Goal: Information Seeking & Learning: Compare options

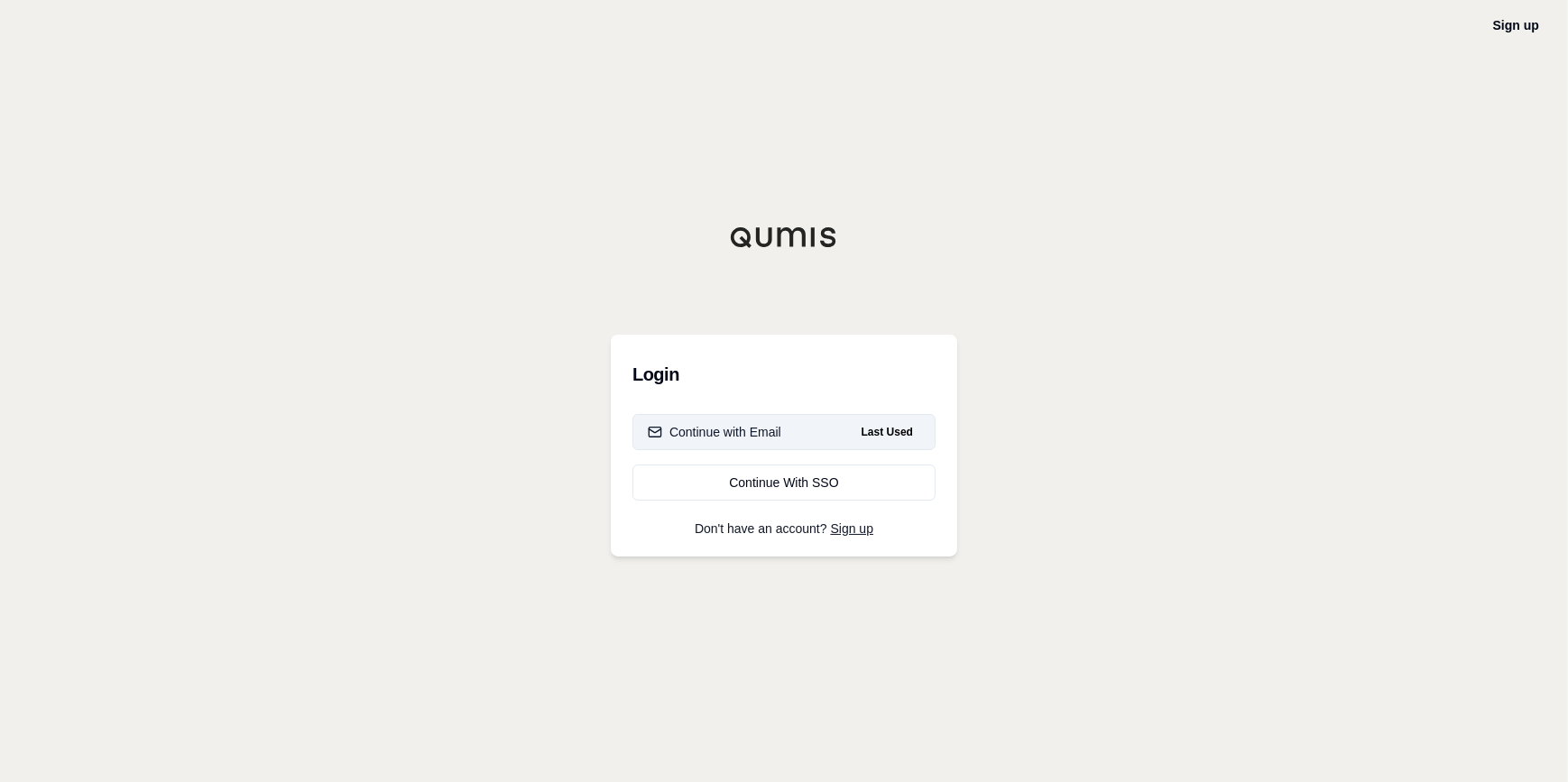
click at [761, 430] on div "Continue with Email" at bounding box center [714, 431] width 133 height 18
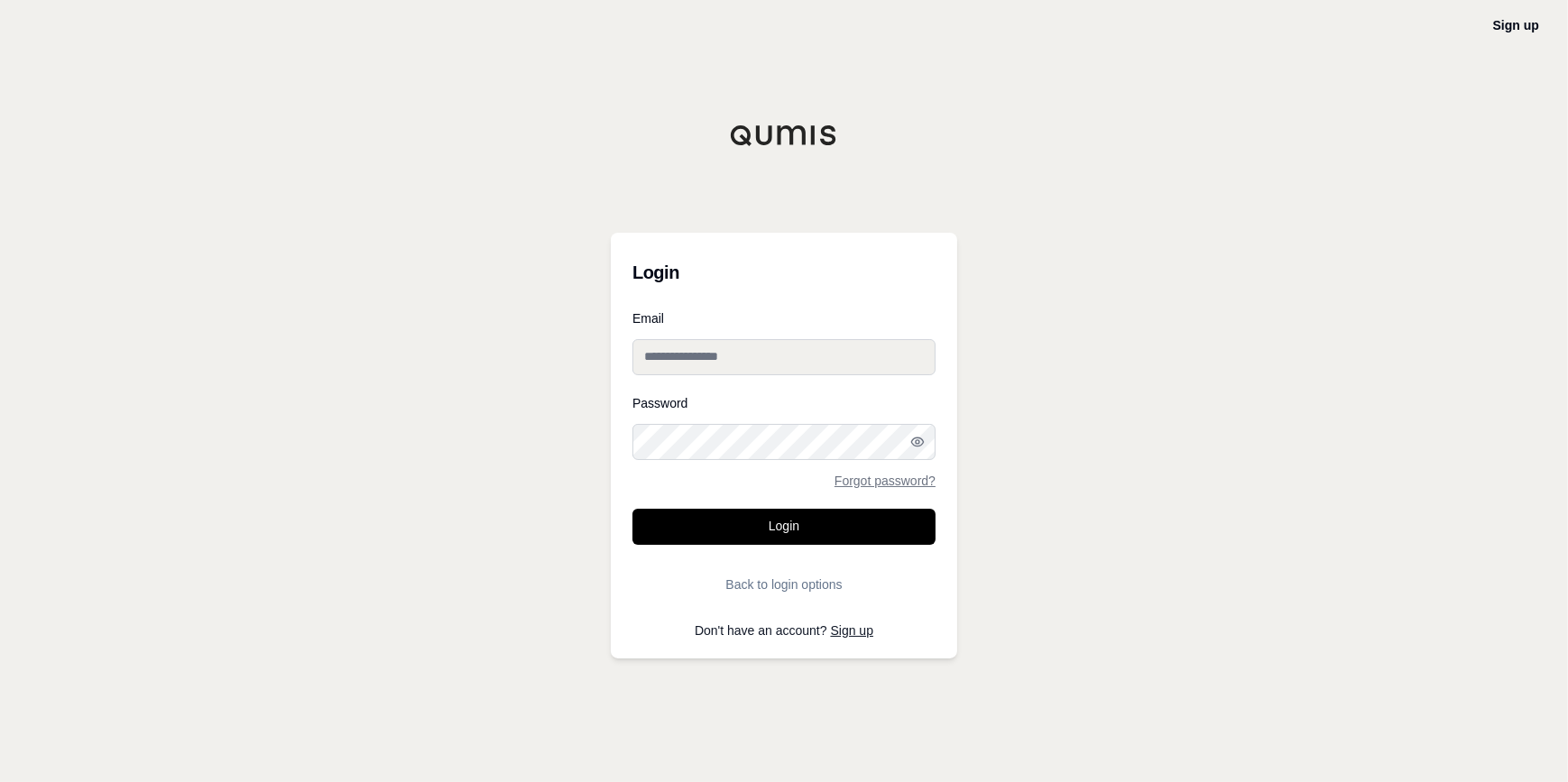
type input "**********"
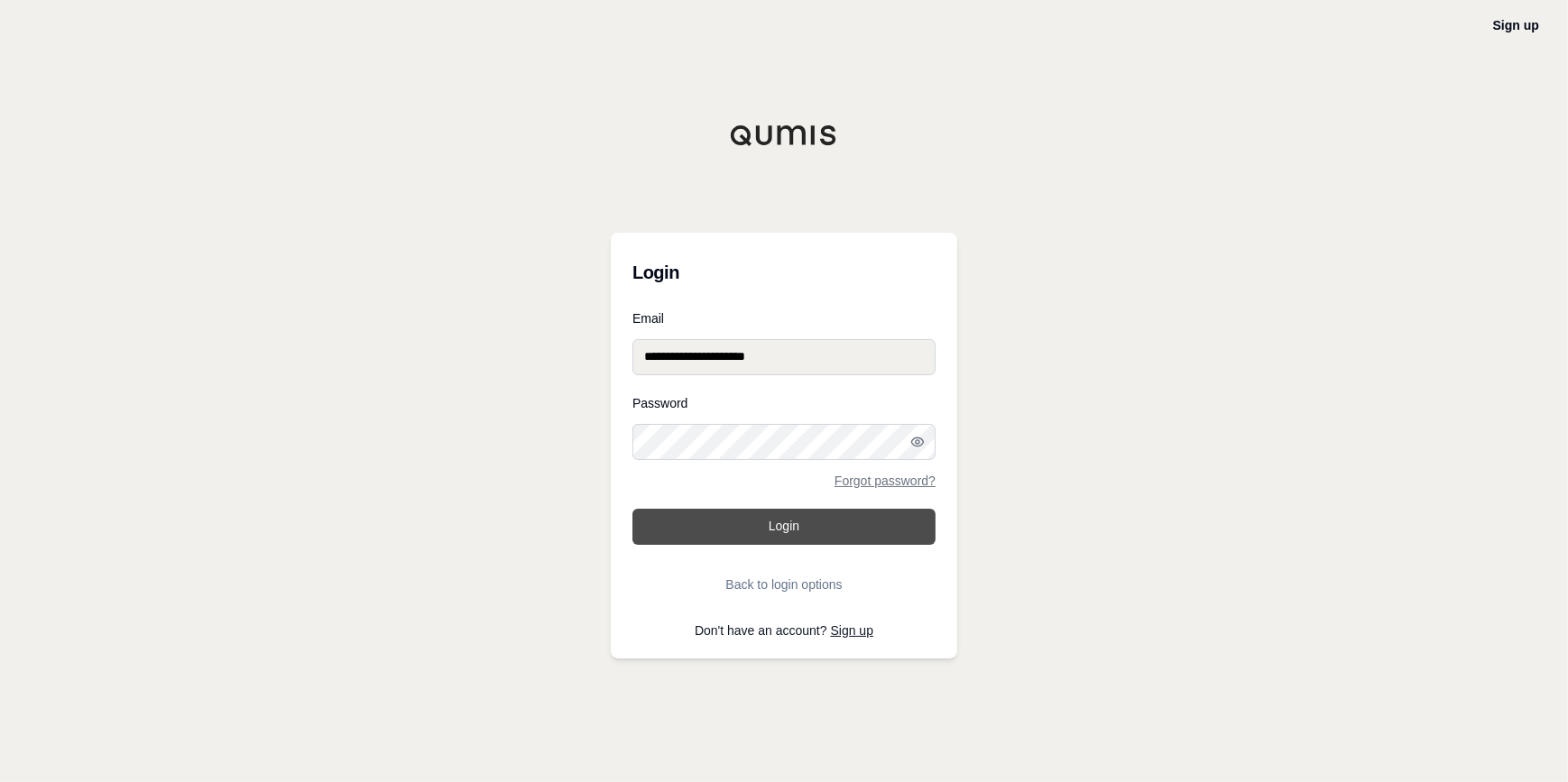
click at [736, 523] on button "Login" at bounding box center [784, 527] width 303 height 36
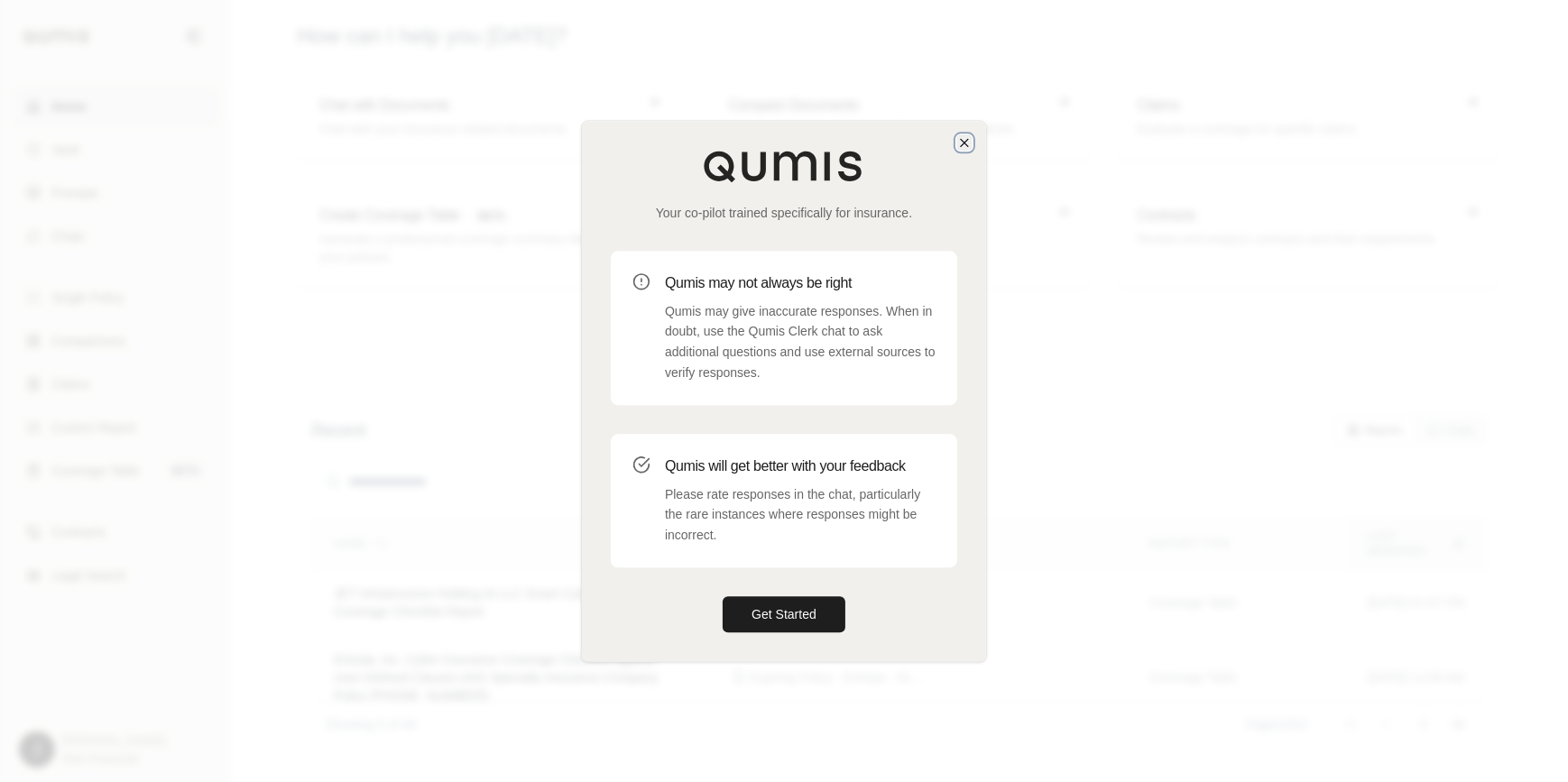
click at [965, 143] on icon "button" at bounding box center [964, 143] width 8 height 8
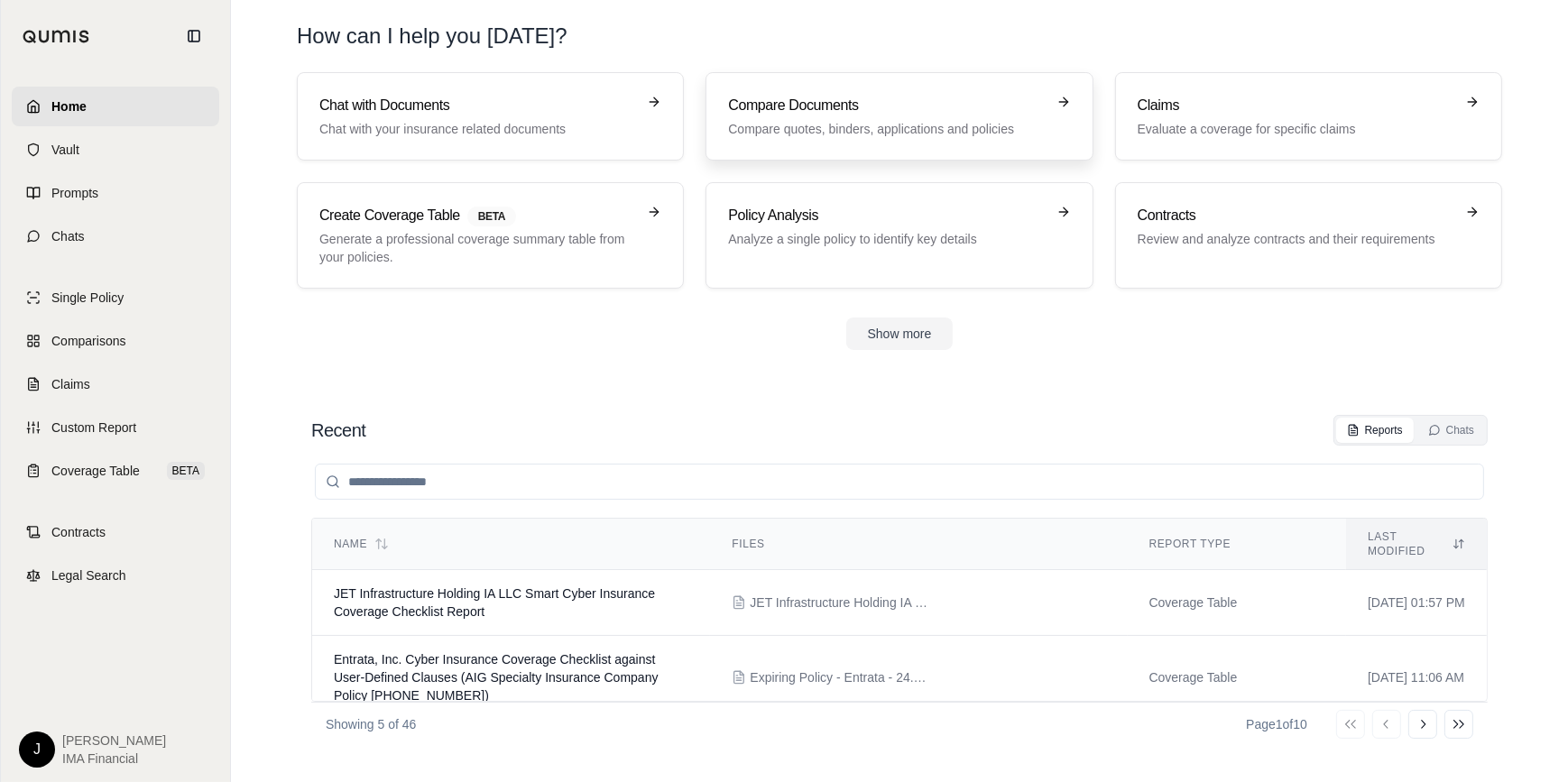
click at [861, 113] on h3 "Compare Documents" at bounding box center [886, 105] width 317 height 22
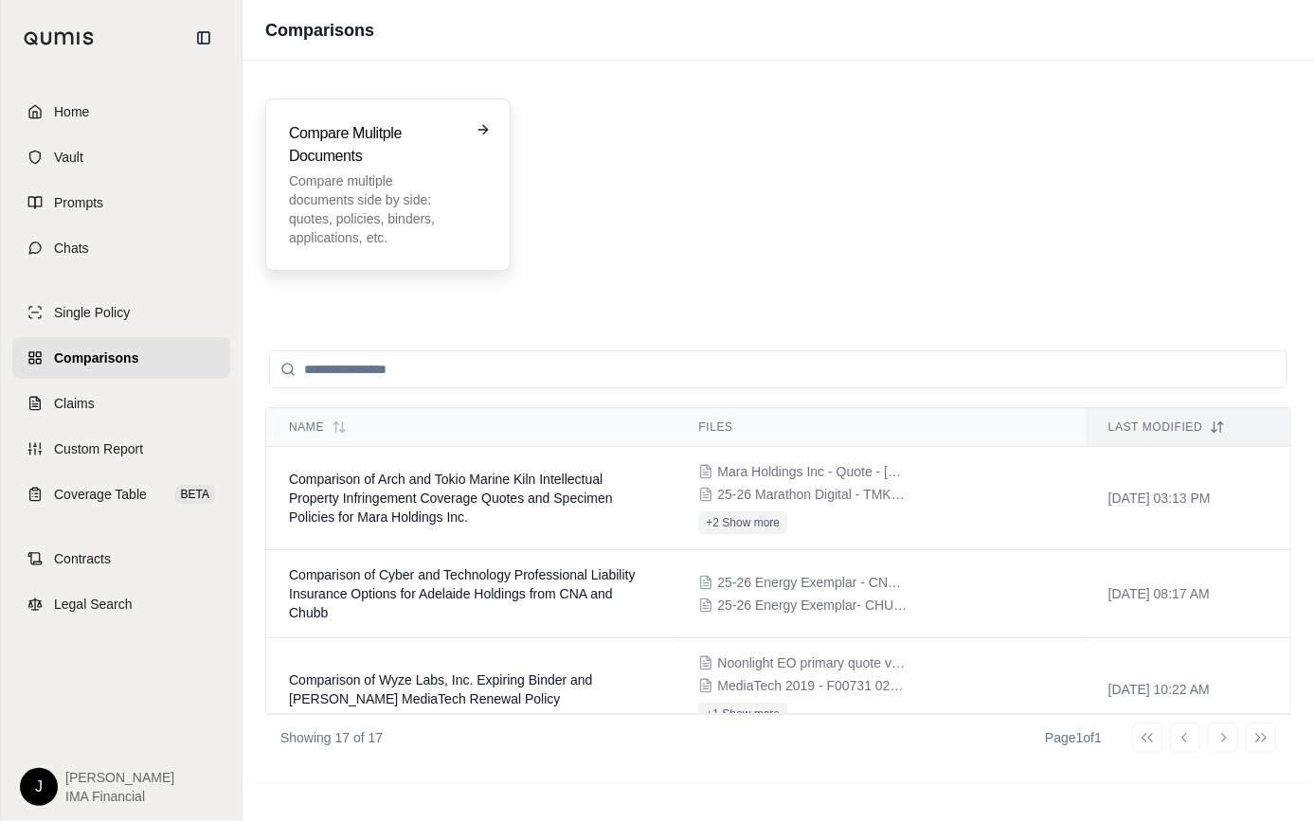
click at [387, 182] on p "Compare multiple documents side by side: quotes, policies, binders, application…" at bounding box center [374, 209] width 171 height 76
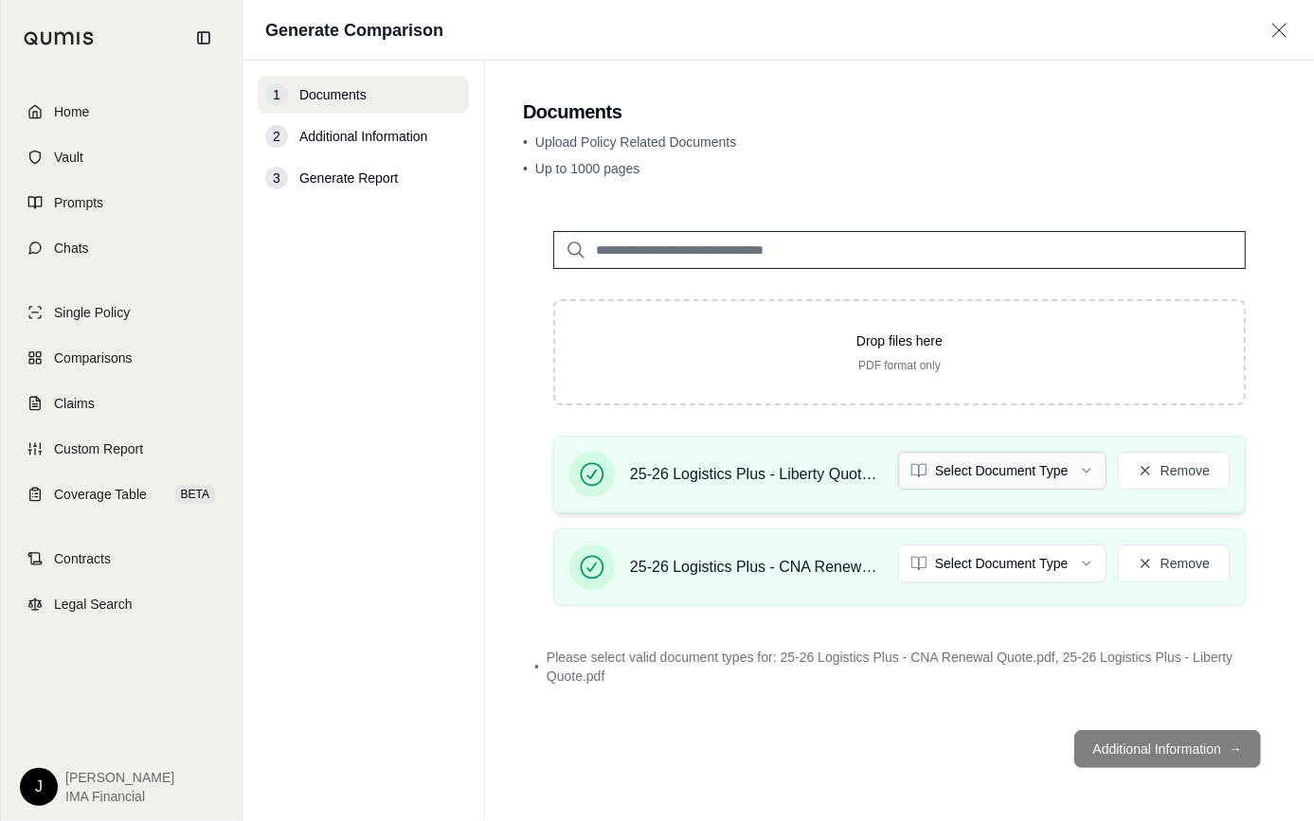
click at [985, 472] on html "Home Vault Prompts Chats Single Policy Comparisons Claims Custom Report Coverag…" at bounding box center [657, 410] width 1314 height 821
click at [973, 566] on html "Home Vault Prompts Chats Single Policy Comparisons Claims Custom Report Coverag…" at bounding box center [657, 410] width 1314 height 821
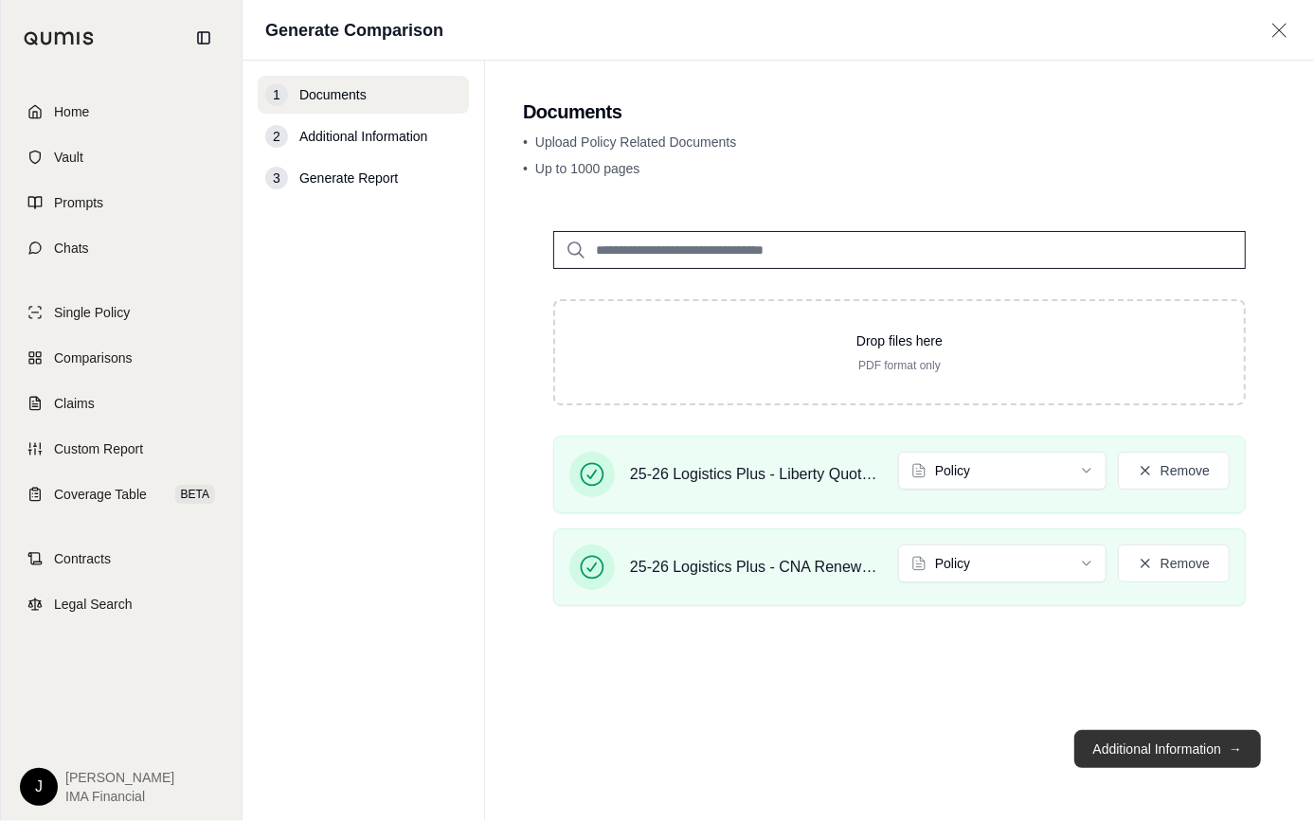
click at [1179, 745] on button "Additional Information →" at bounding box center [1167, 749] width 187 height 38
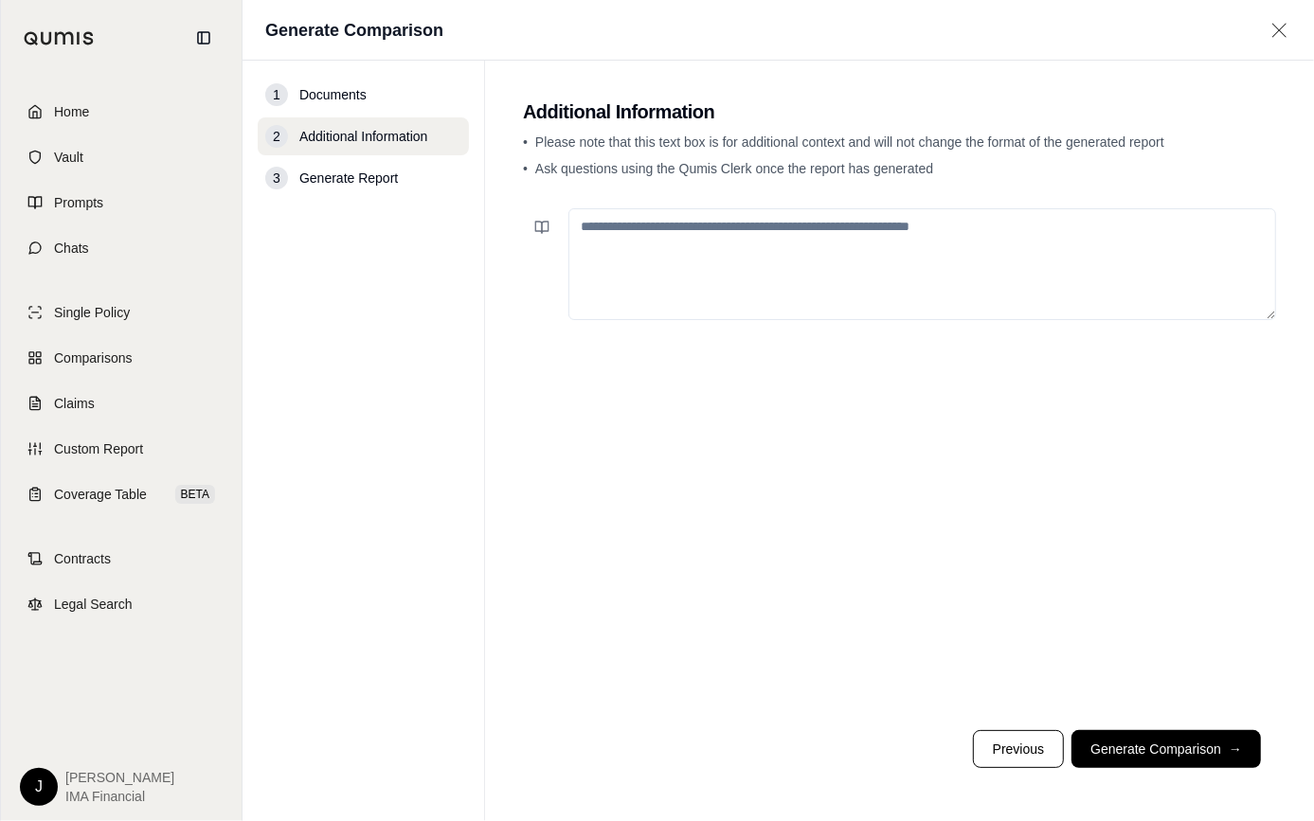
click at [774, 263] on textarea at bounding box center [922, 264] width 708 height 112
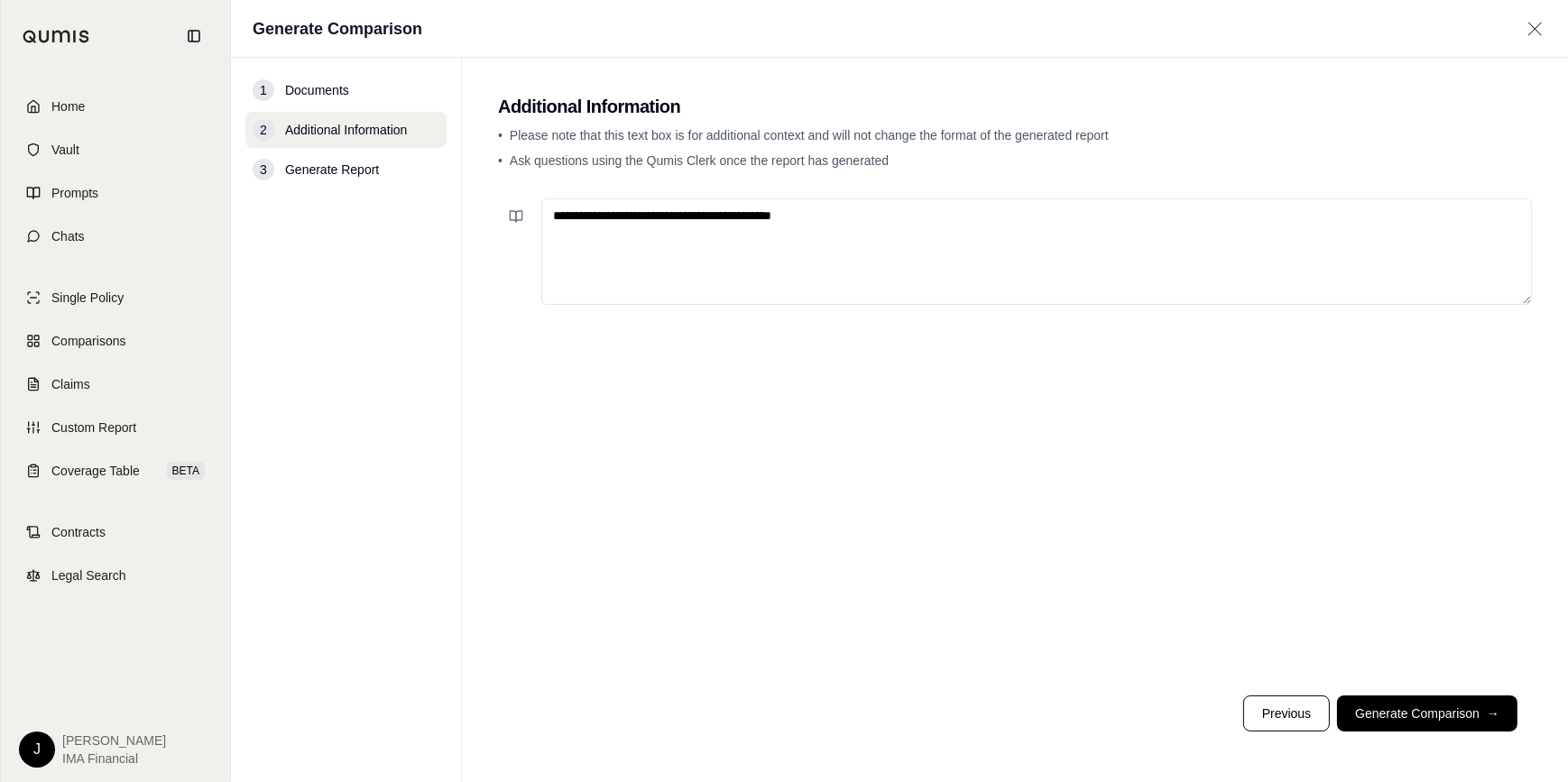
click at [863, 208] on textarea "**********" at bounding box center [1036, 251] width 990 height 107
paste textarea "**********"
click at [863, 208] on textarea "**********" at bounding box center [1036, 251] width 990 height 107
click at [1011, 215] on textarea "**********" at bounding box center [1036, 251] width 990 height 107
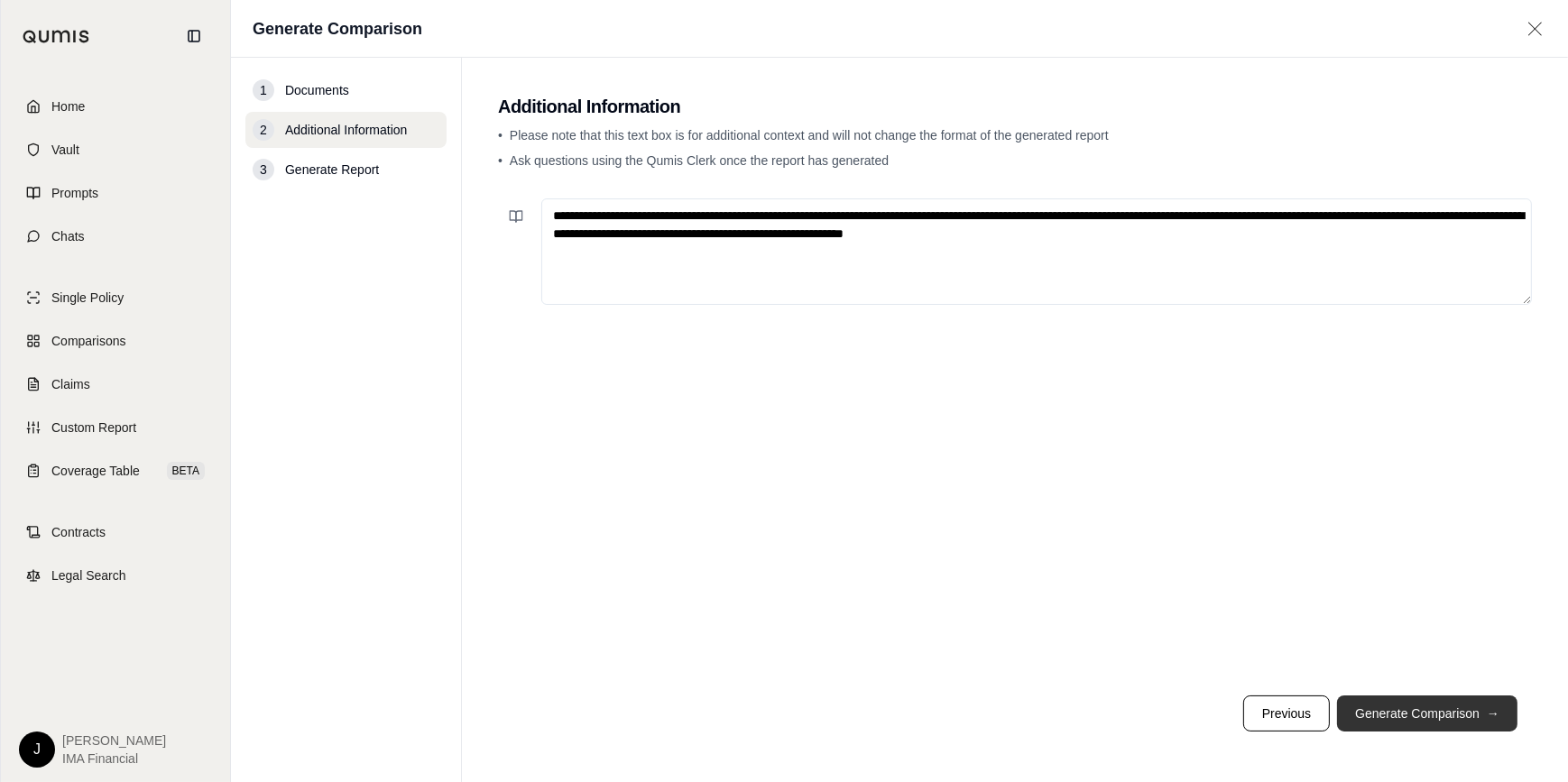
type textarea "**********"
click at [1442, 711] on button "Generate Comparison →" at bounding box center [1426, 713] width 180 height 36
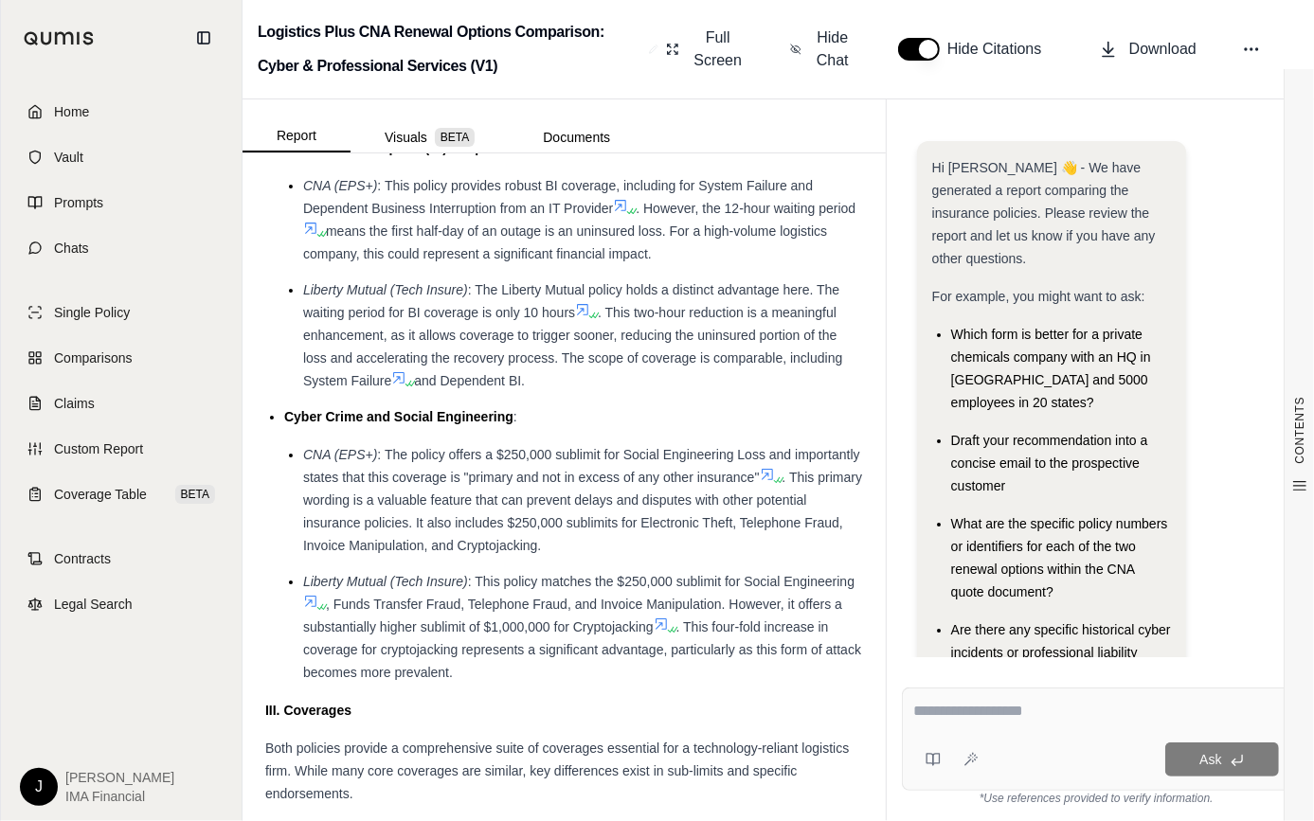
scroll to position [5861, 0]
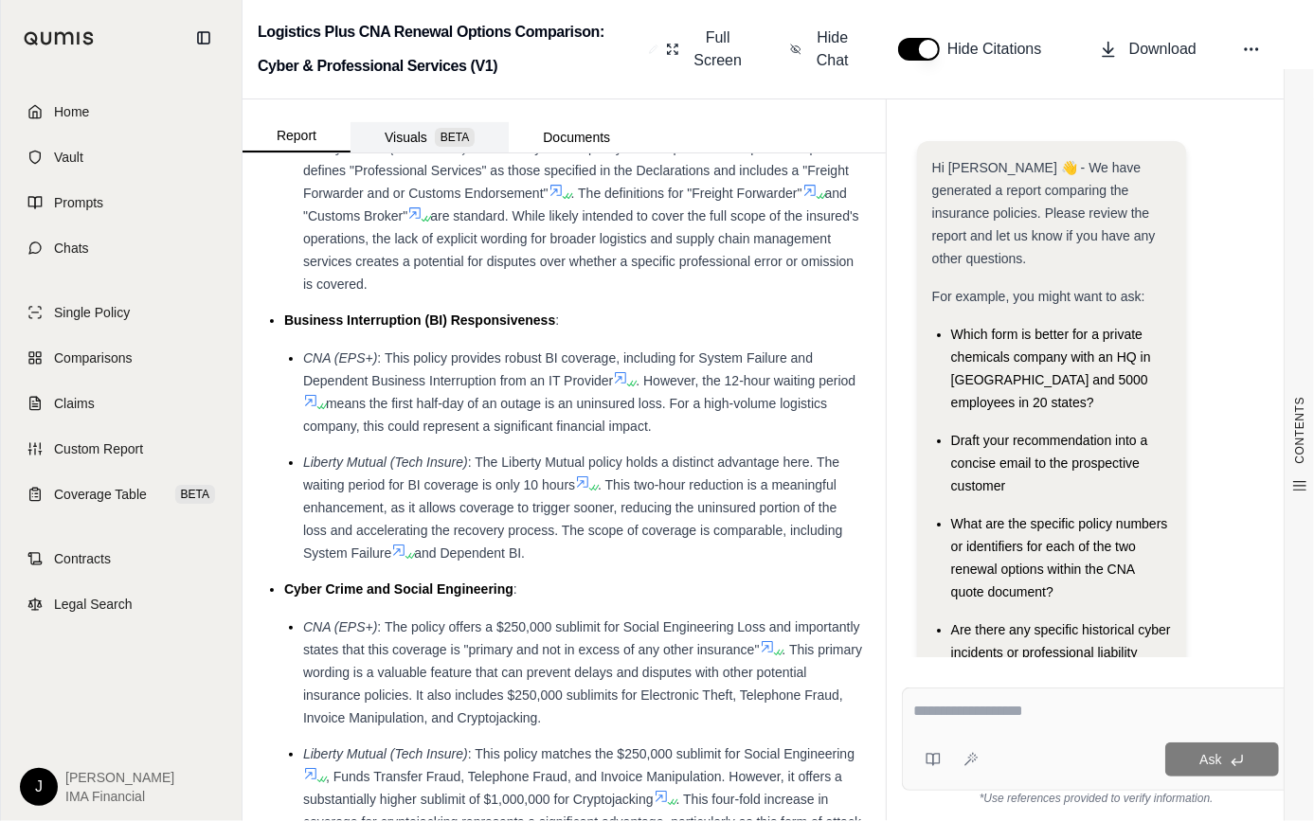
click at [394, 142] on button "Visuals BETA" at bounding box center [430, 137] width 158 height 30
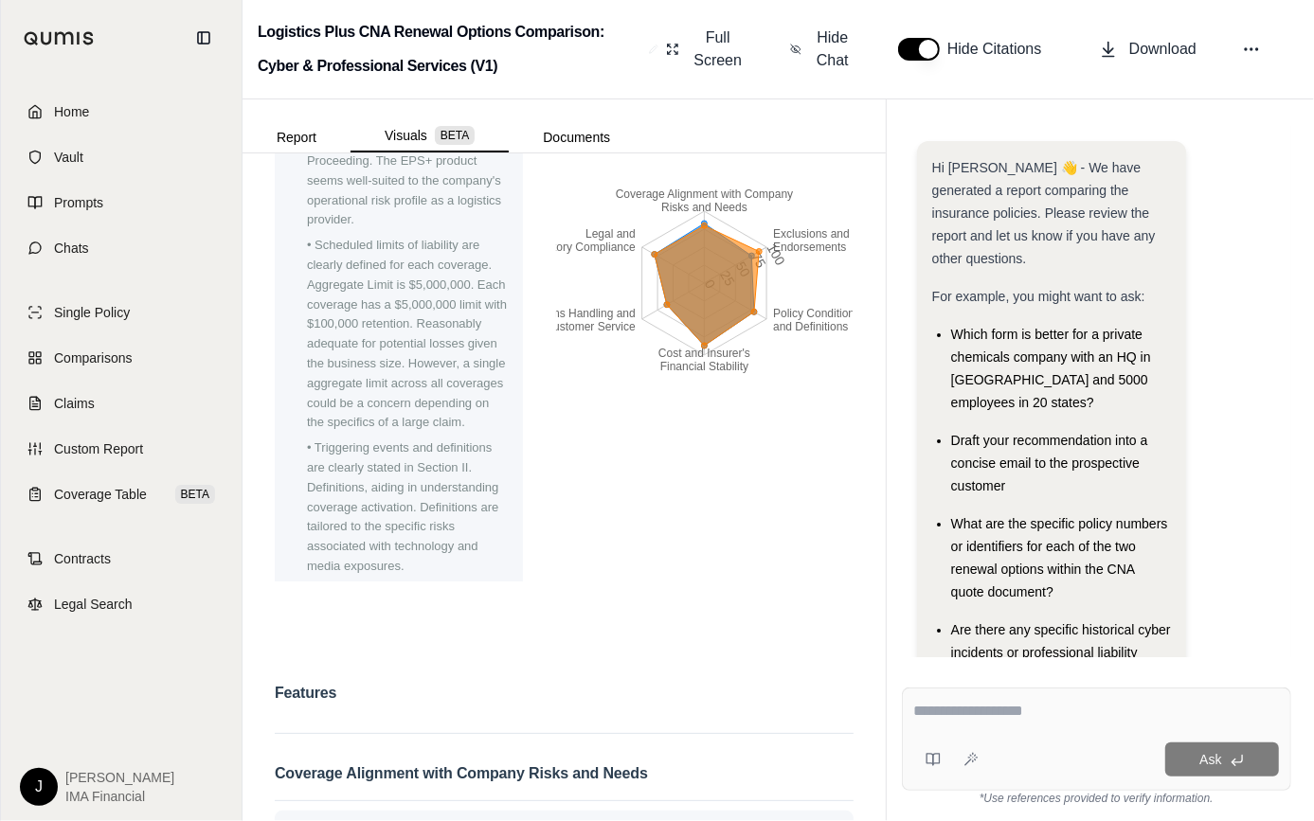
scroll to position [0, 0]
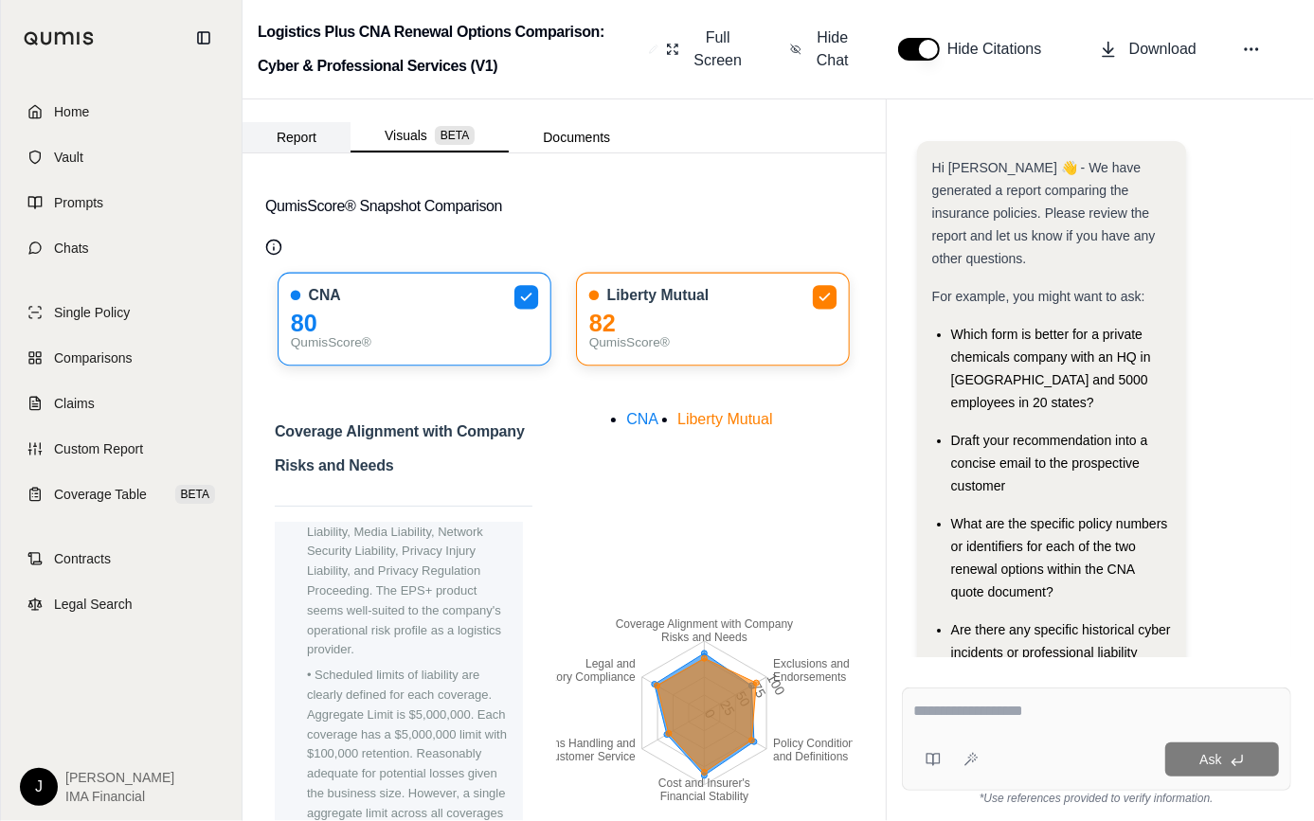
click at [289, 127] on button "Report" at bounding box center [297, 137] width 108 height 30
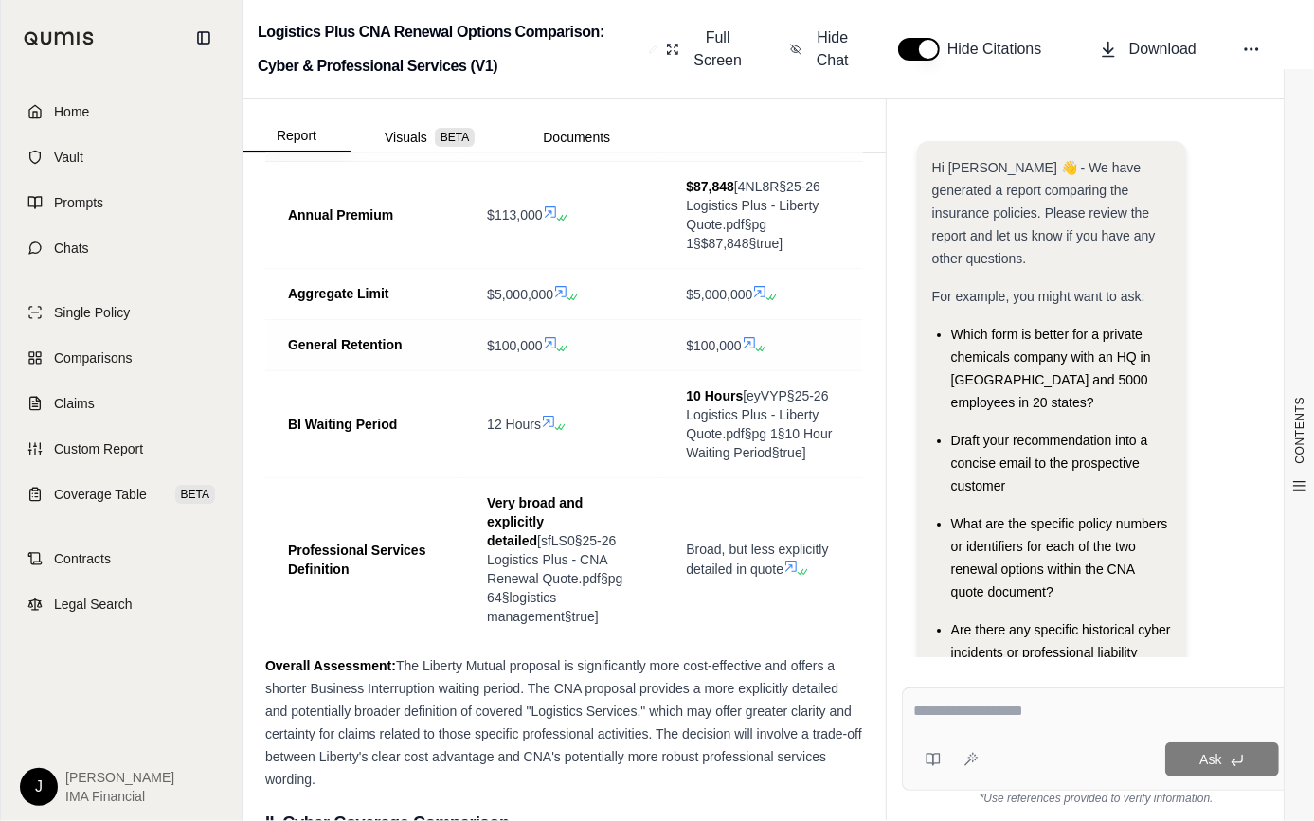
scroll to position [947, 0]
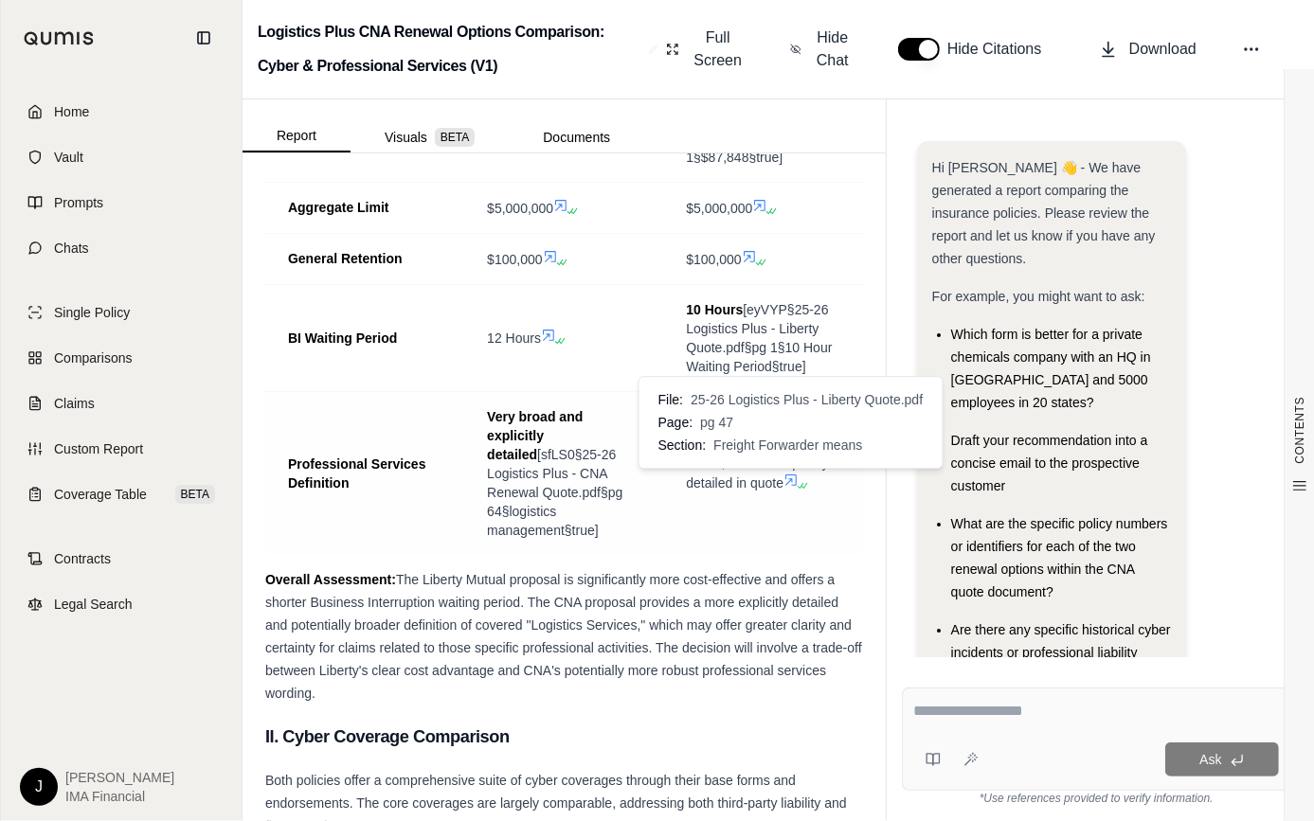
click at [785, 478] on icon at bounding box center [790, 480] width 15 height 15
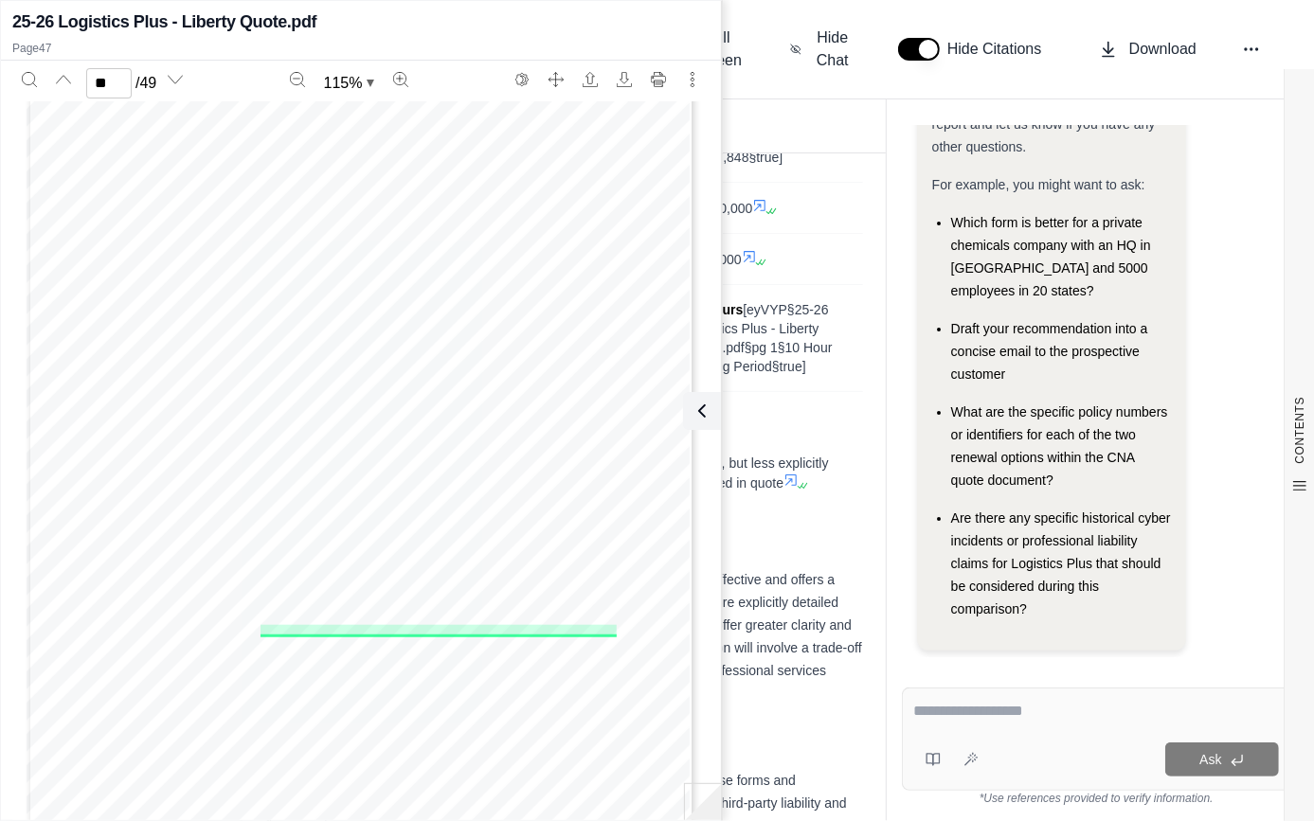
scroll to position [39988, 0]
type input "**"
click at [460, 507] on span "the guarantee or warranty of potential sales, earnings, profitability or econom…" at bounding box center [363, 503] width 359 height 10
click at [692, 416] on icon at bounding box center [698, 411] width 23 height 23
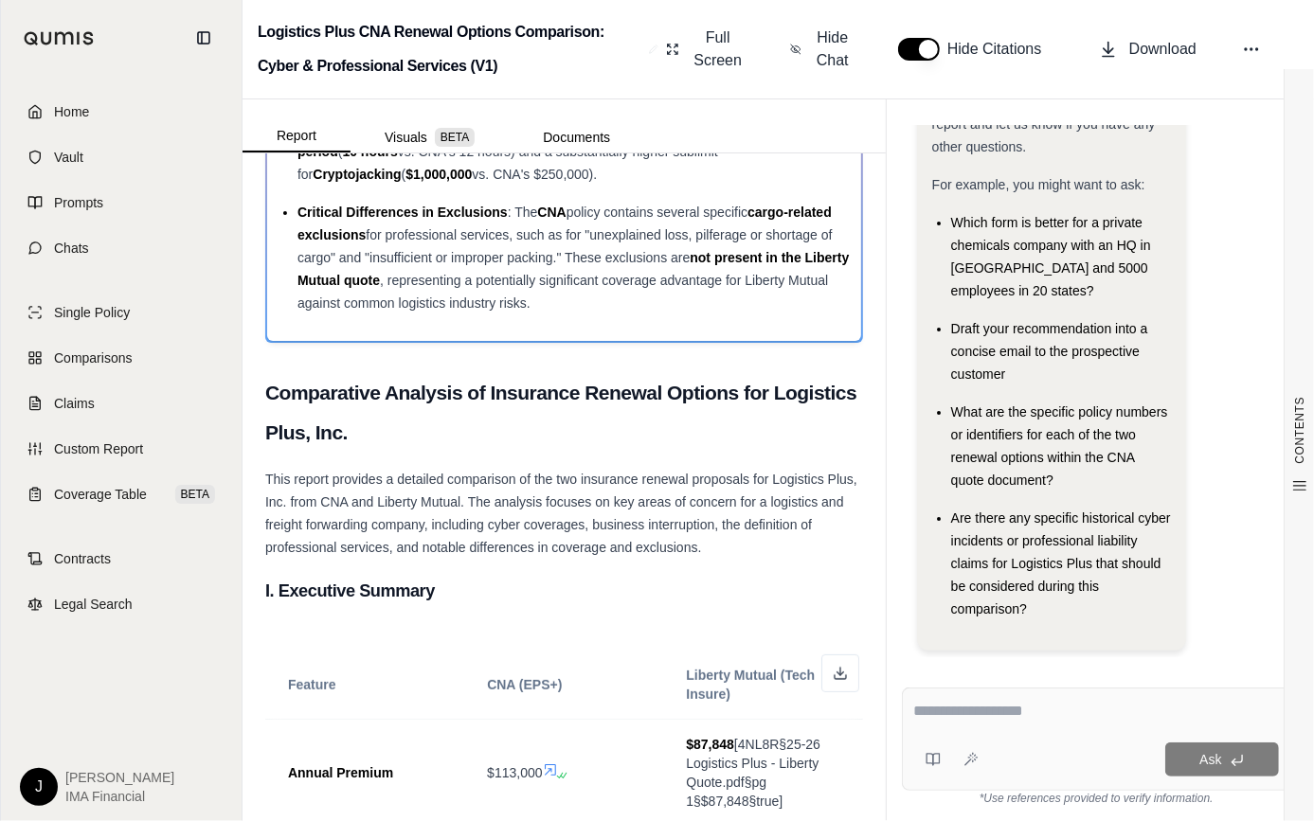
scroll to position [85, 0]
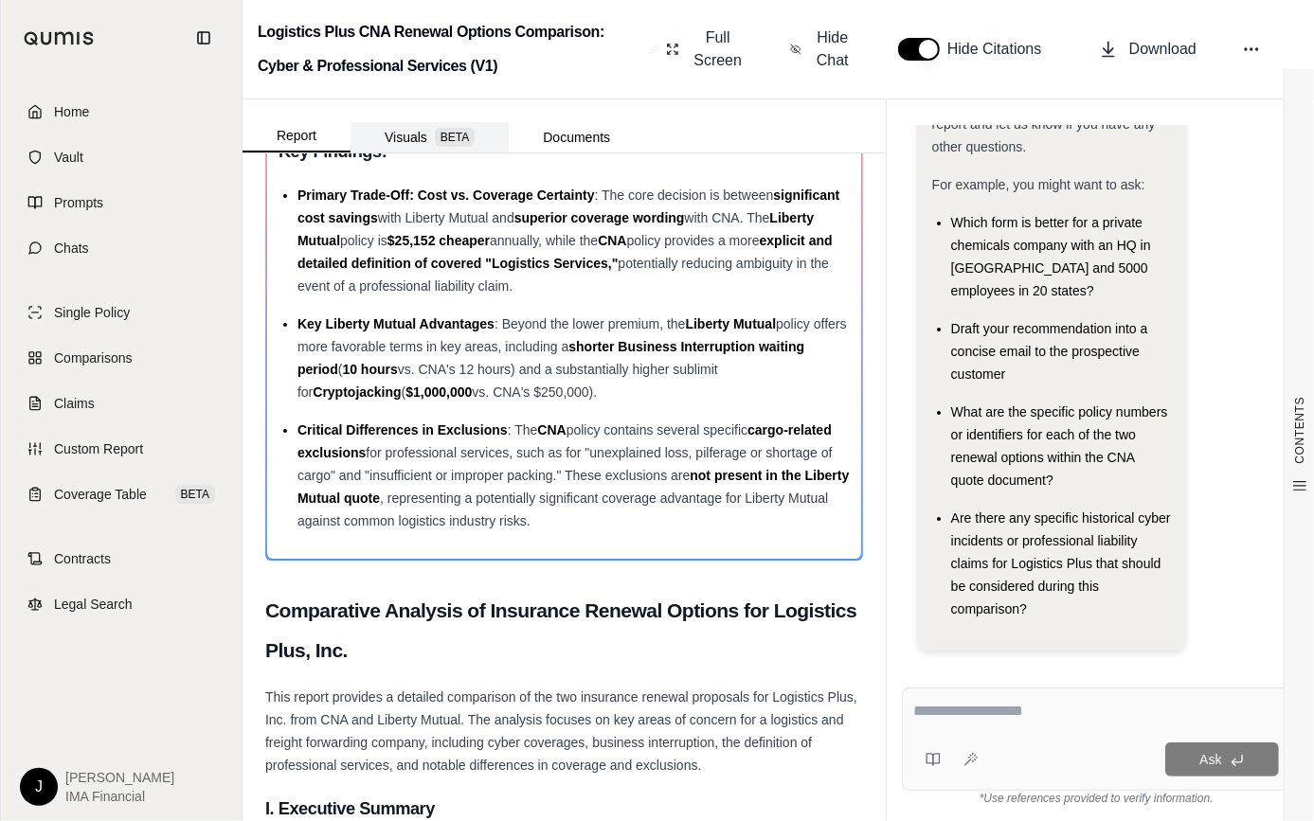
click at [416, 142] on button "Visuals BETA" at bounding box center [430, 137] width 158 height 30
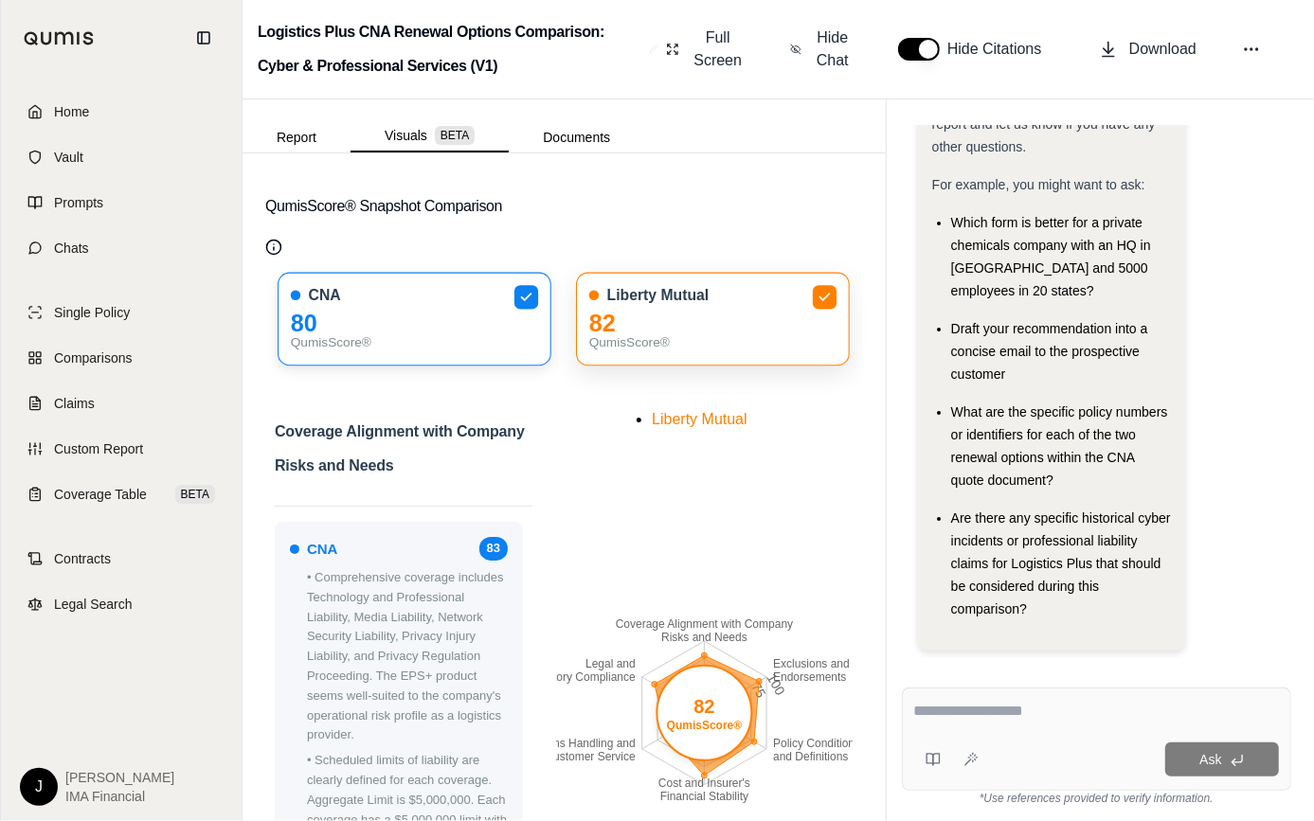
click at [636, 311] on div "Liberty Mutual 82 QumisScore®" at bounding box center [713, 320] width 274 height 94
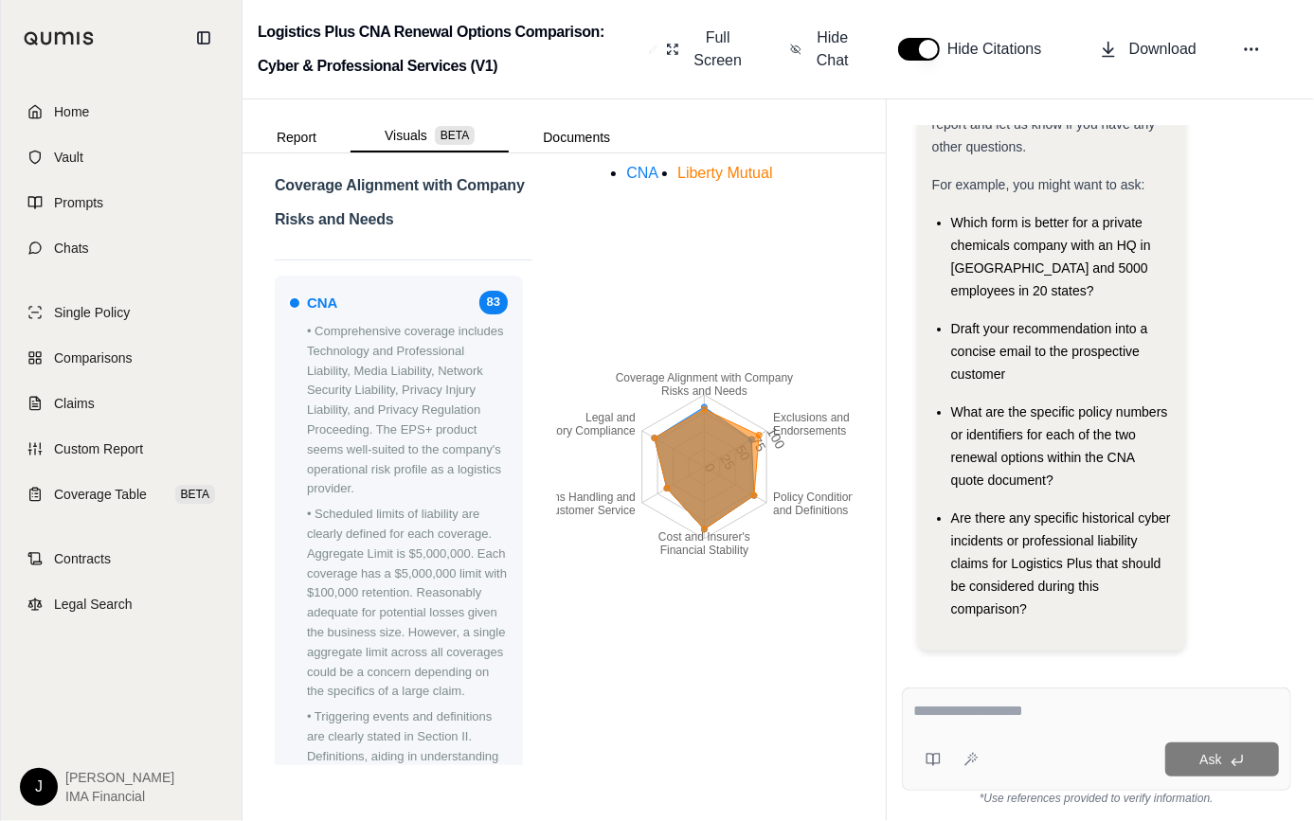
scroll to position [74, 0]
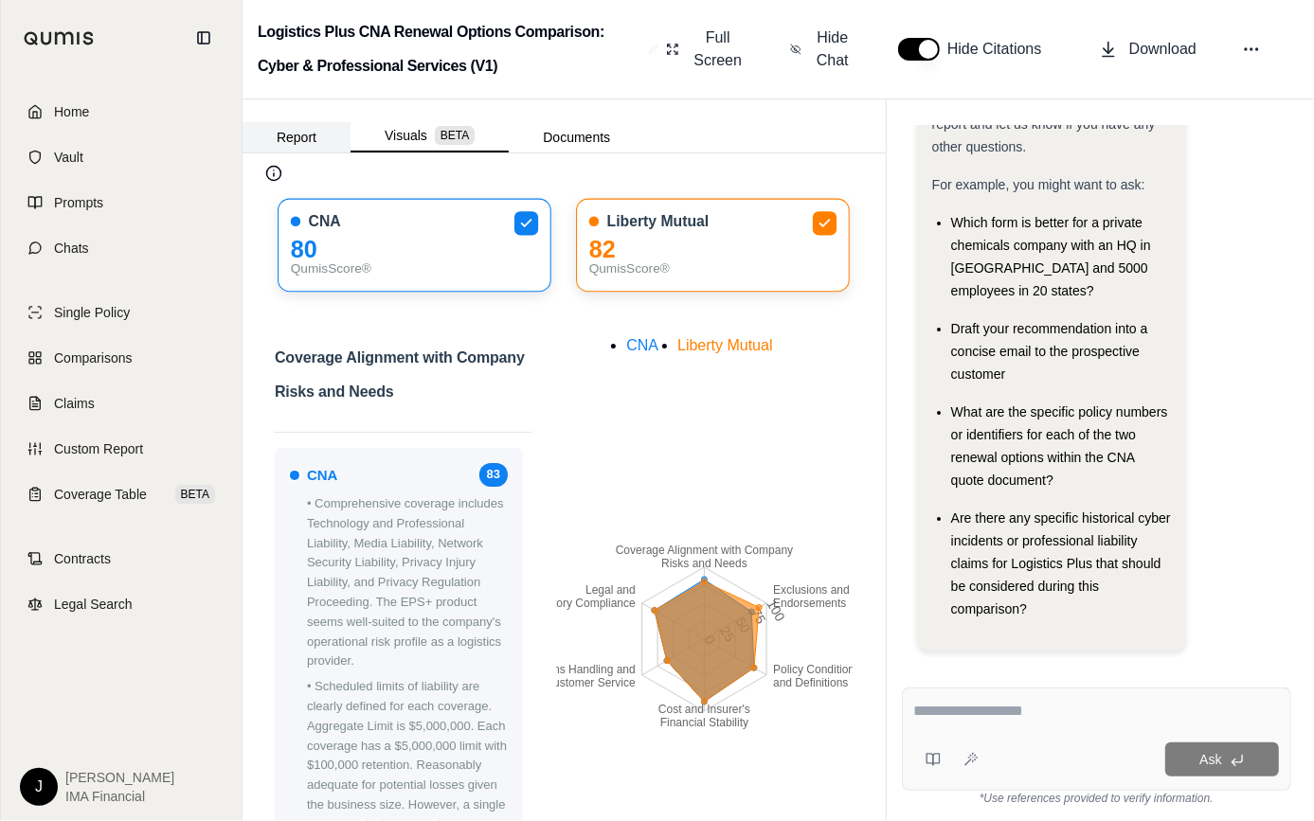
click at [303, 137] on button "Report" at bounding box center [297, 137] width 108 height 30
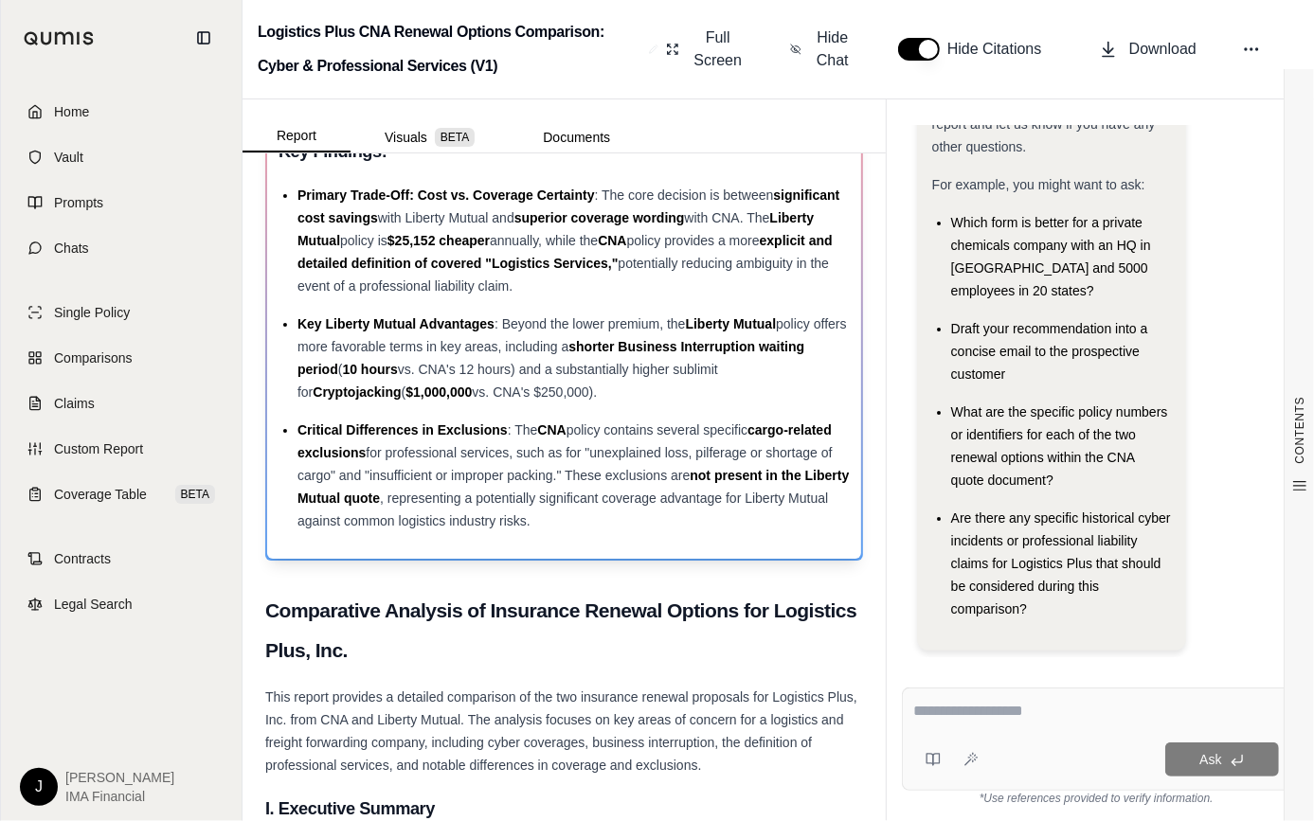
scroll to position [0, 0]
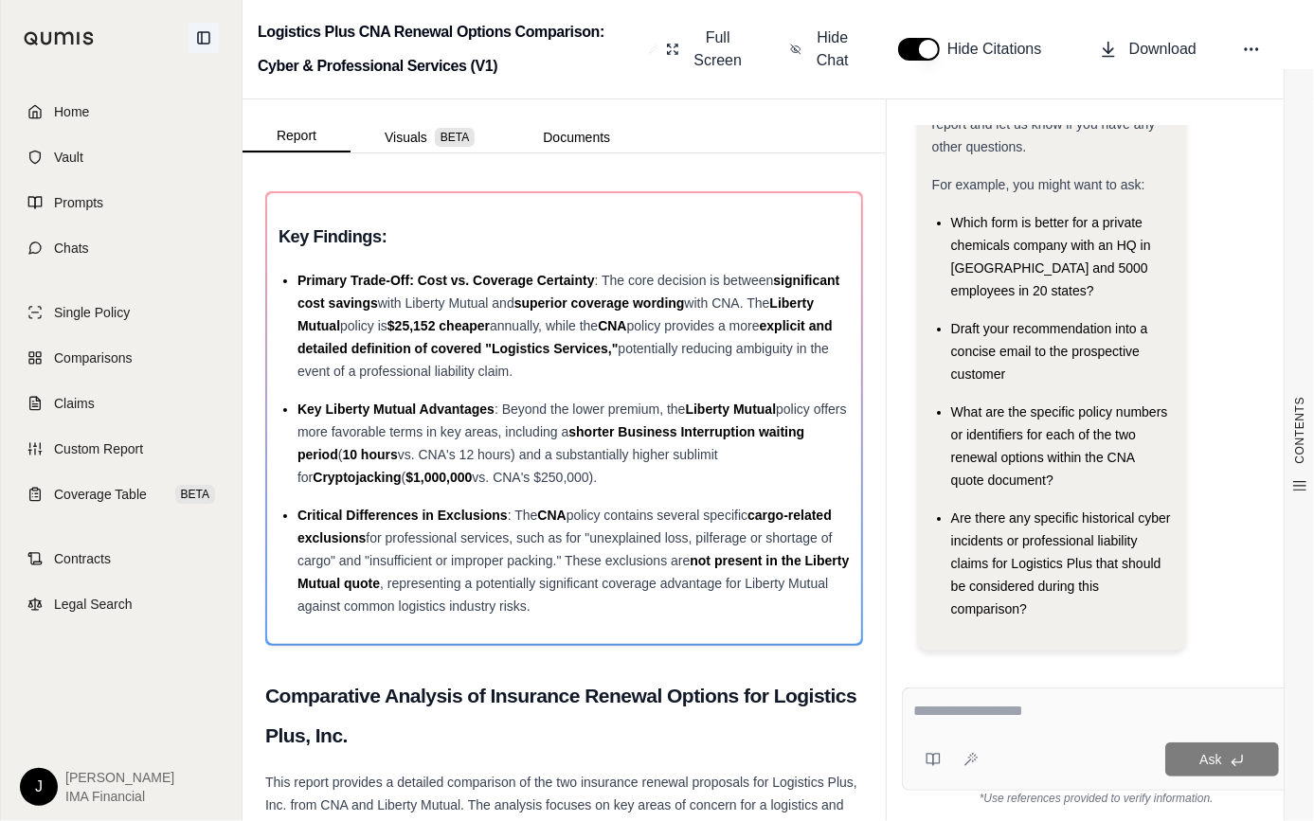
click at [204, 41] on icon at bounding box center [203, 37] width 15 height 15
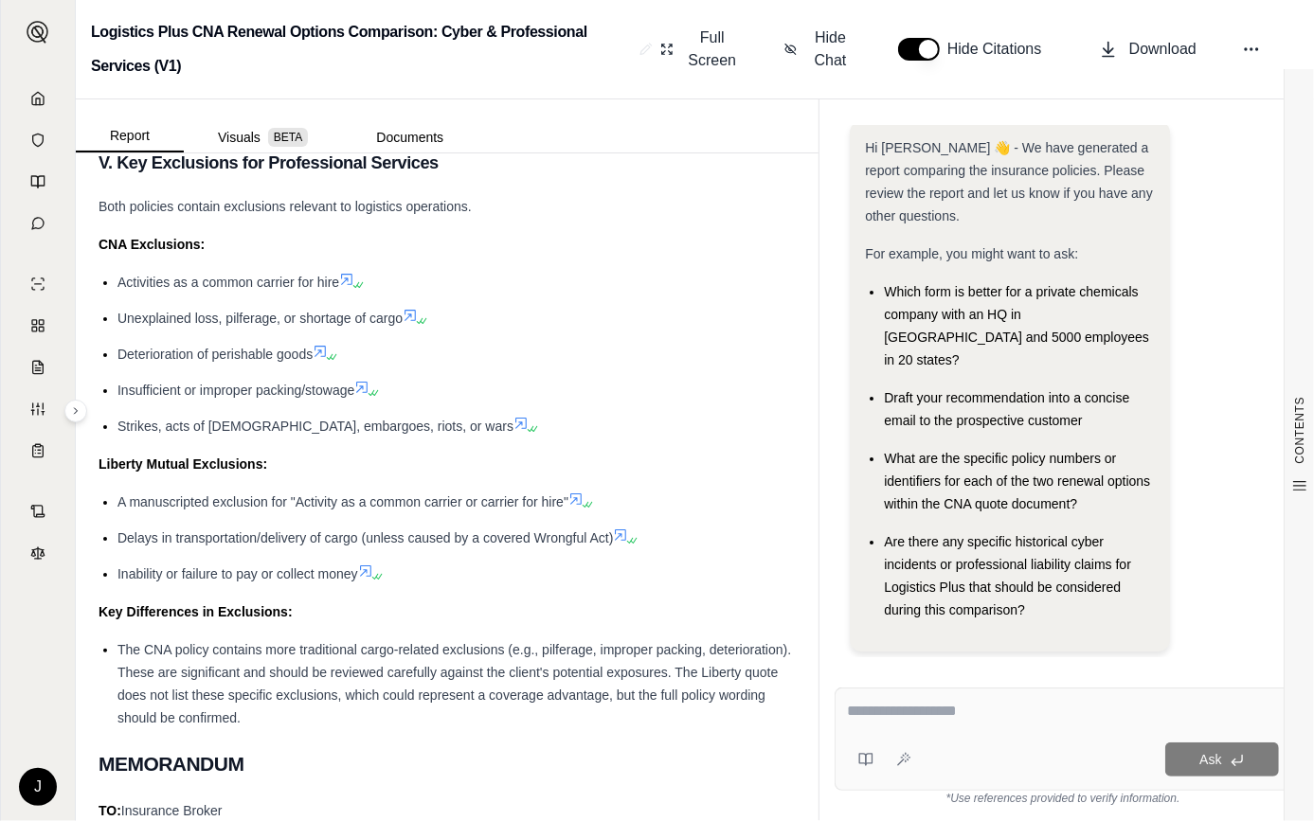
scroll to position [3875, 0]
click at [927, 729] on div at bounding box center [1063, 714] width 432 height 29
click at [897, 714] on textarea at bounding box center [1063, 711] width 432 height 23
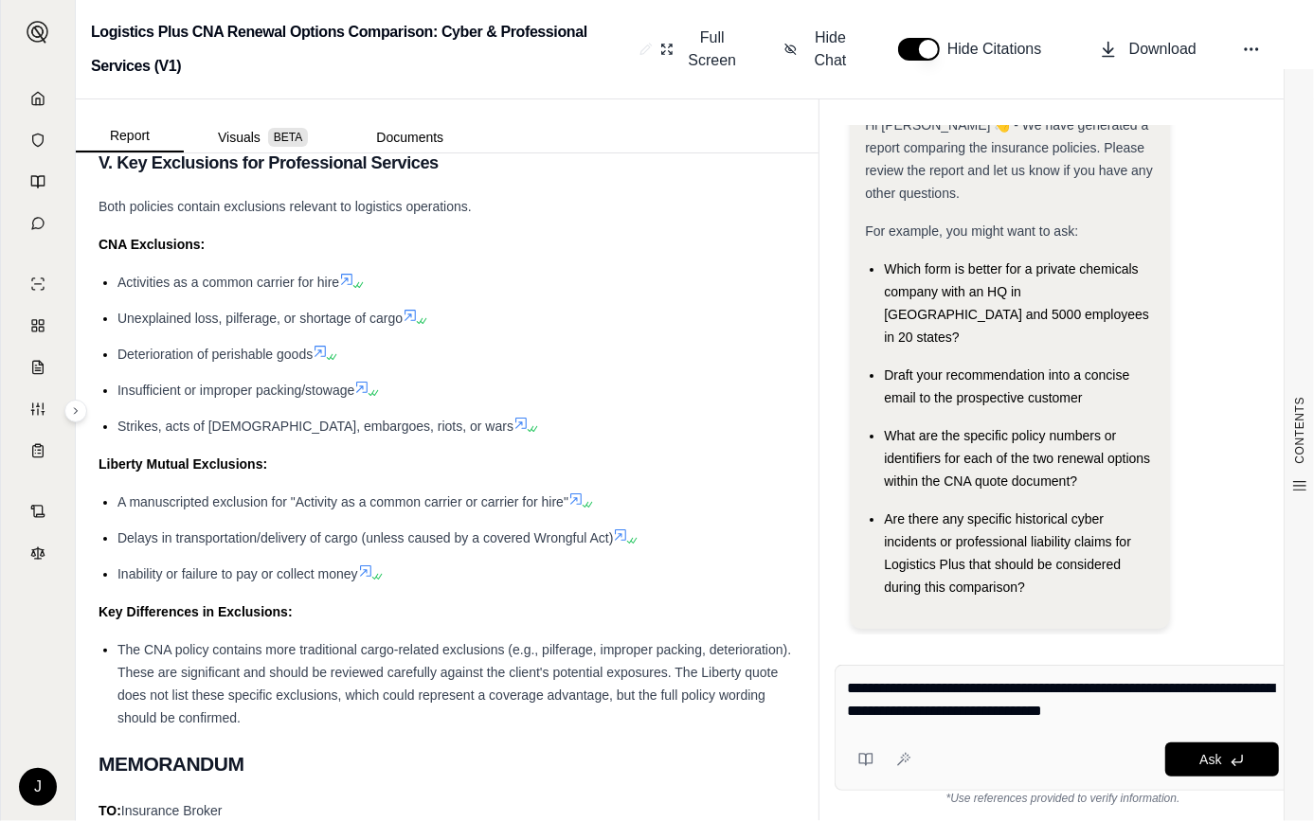
type textarea "**********"
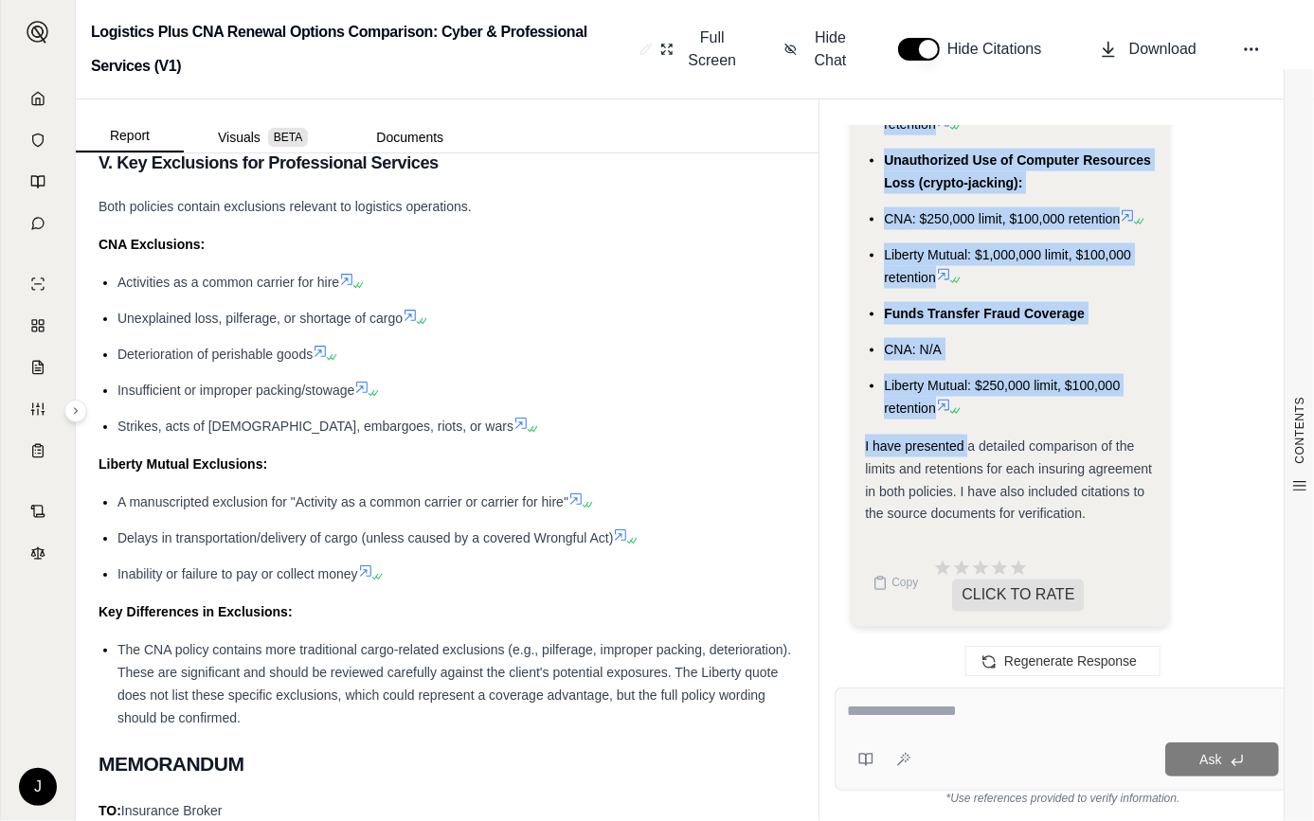
scroll to position [7186, 0]
drag, startPoint x: 870, startPoint y: 417, endPoint x: 972, endPoint y: 416, distance: 102.3
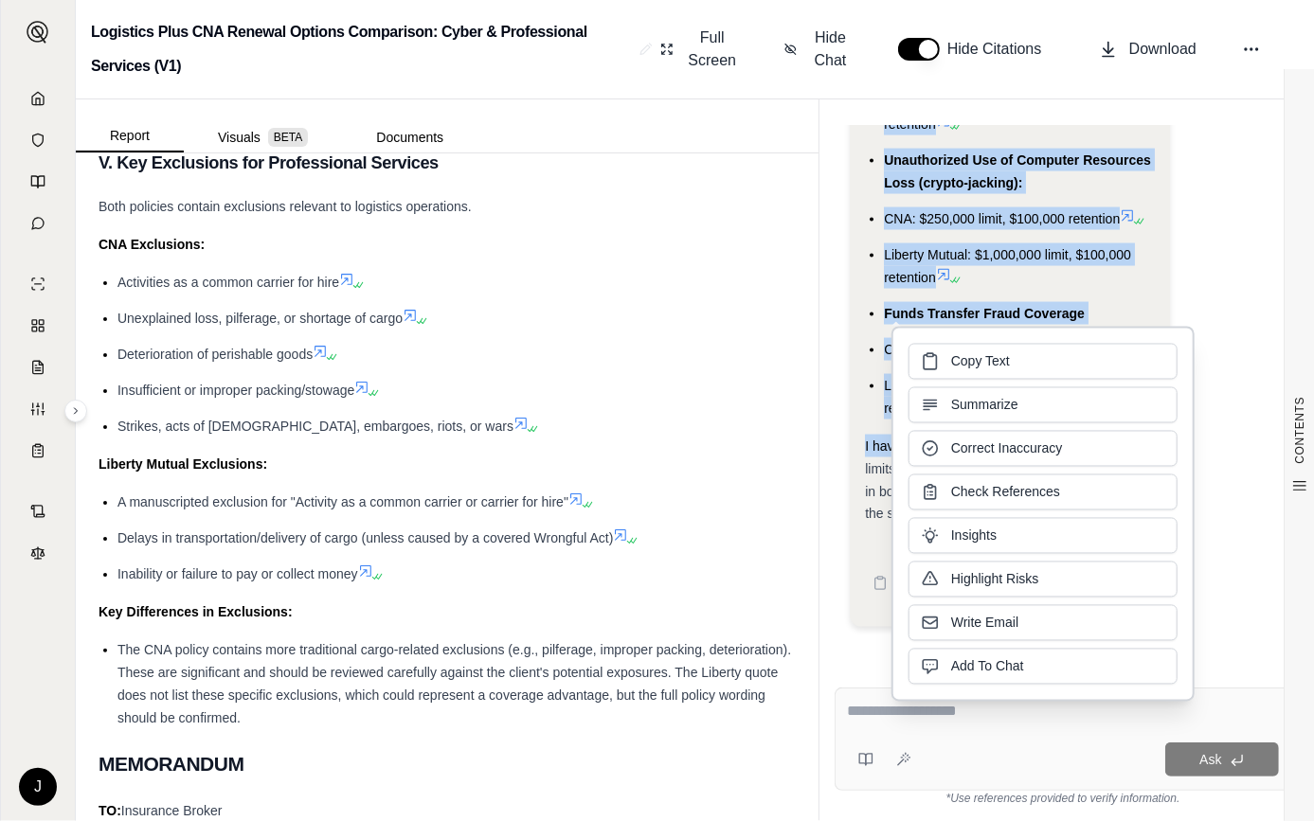
drag, startPoint x: 972, startPoint y: 416, endPoint x: 913, endPoint y: 274, distance: 153.8
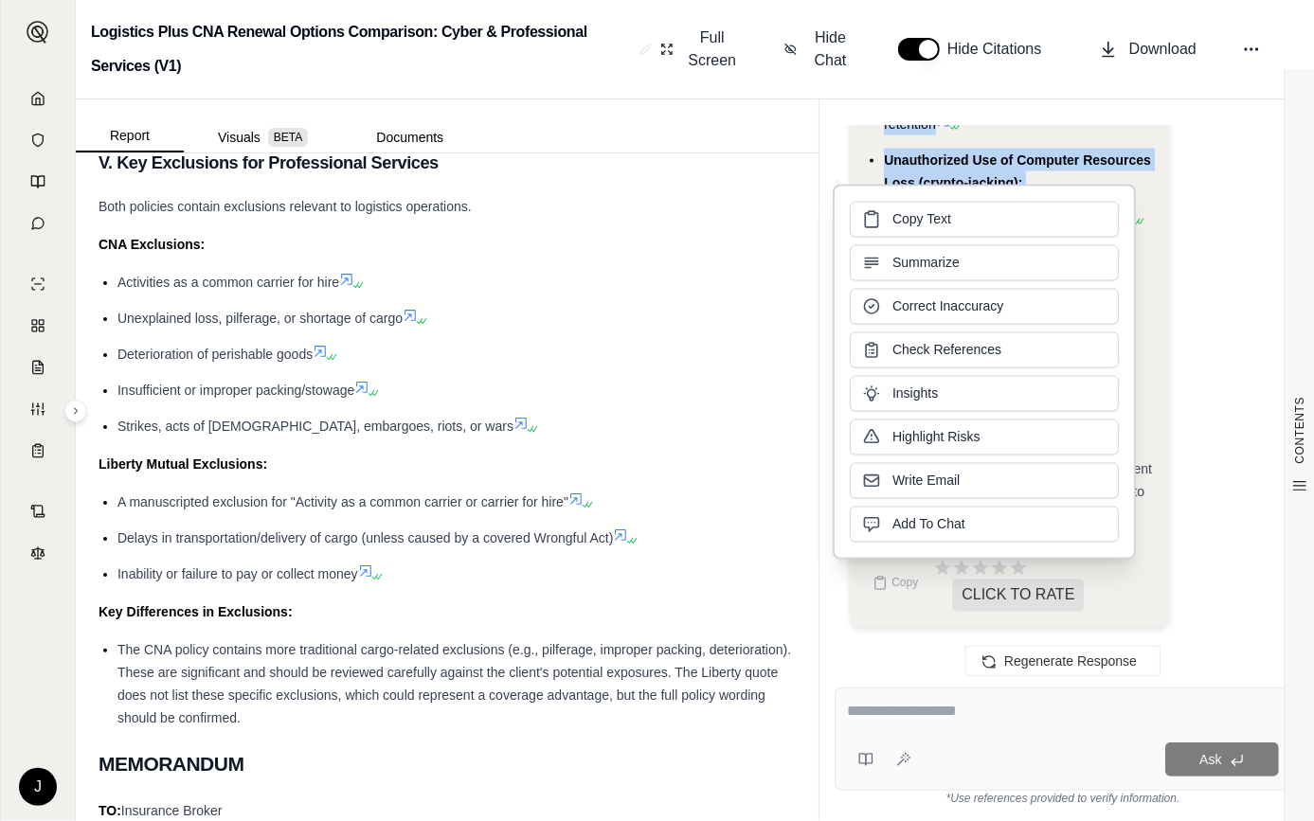
drag, startPoint x: 913, startPoint y: 274, endPoint x: 928, endPoint y: 219, distance: 57.0
click at [928, 219] on span "Copy Text" at bounding box center [921, 219] width 59 height 19
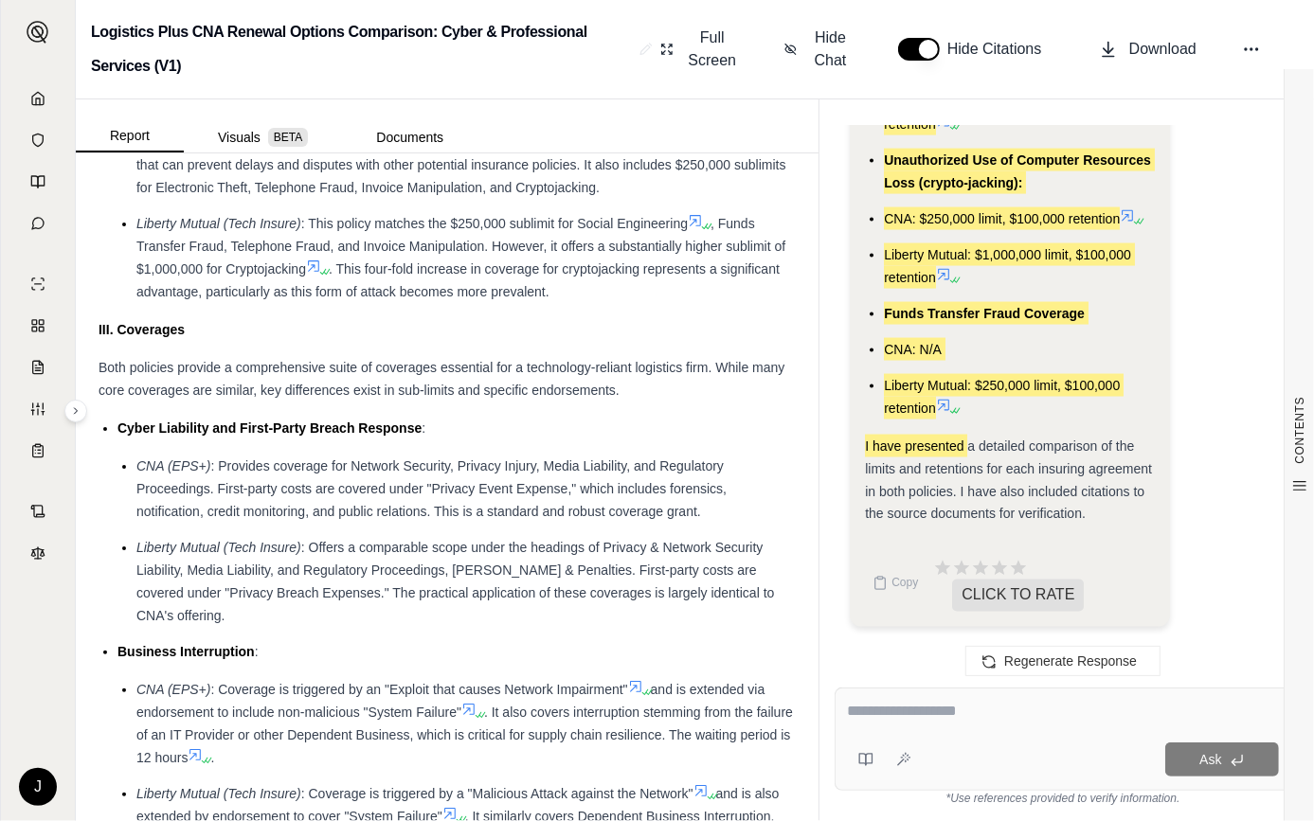
scroll to position [5769, 0]
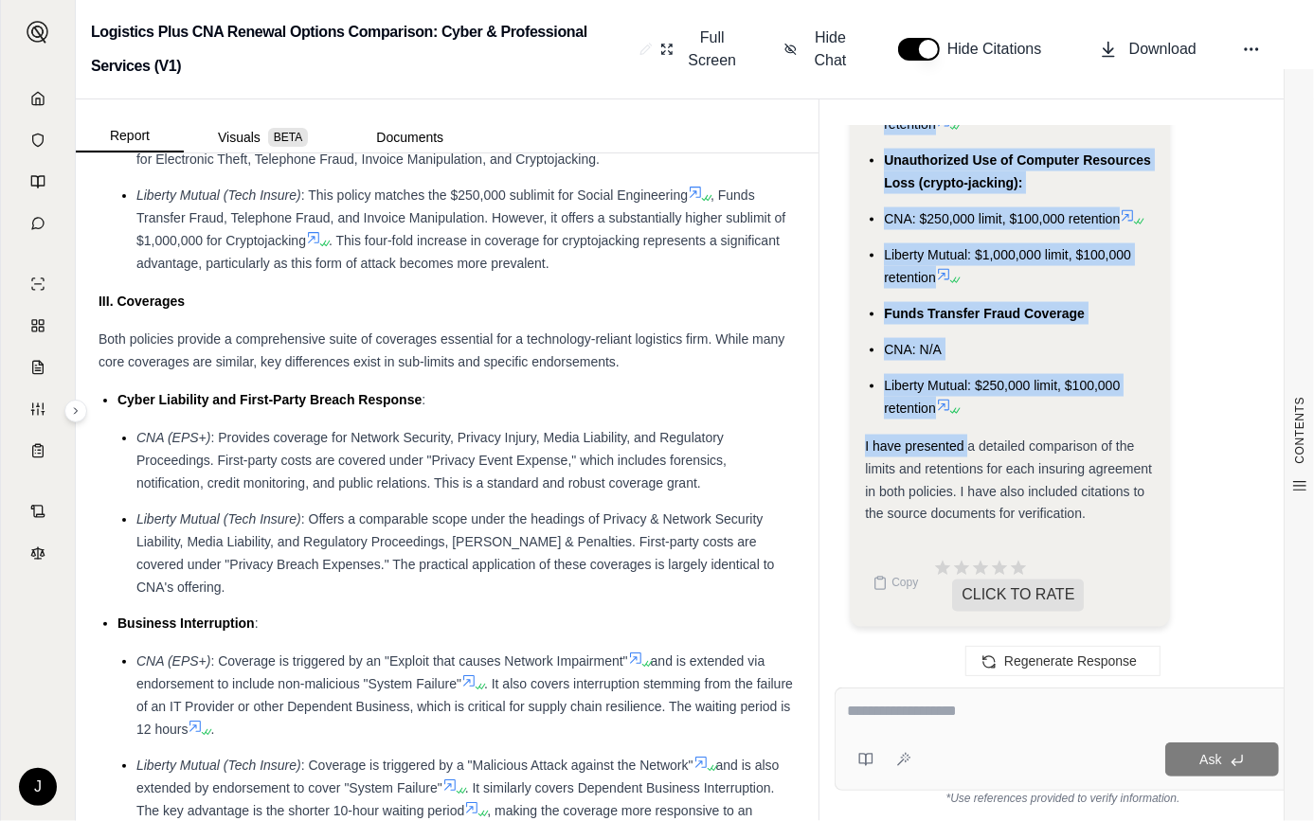
click at [981, 693] on div "Ask" at bounding box center [1063, 739] width 457 height 103
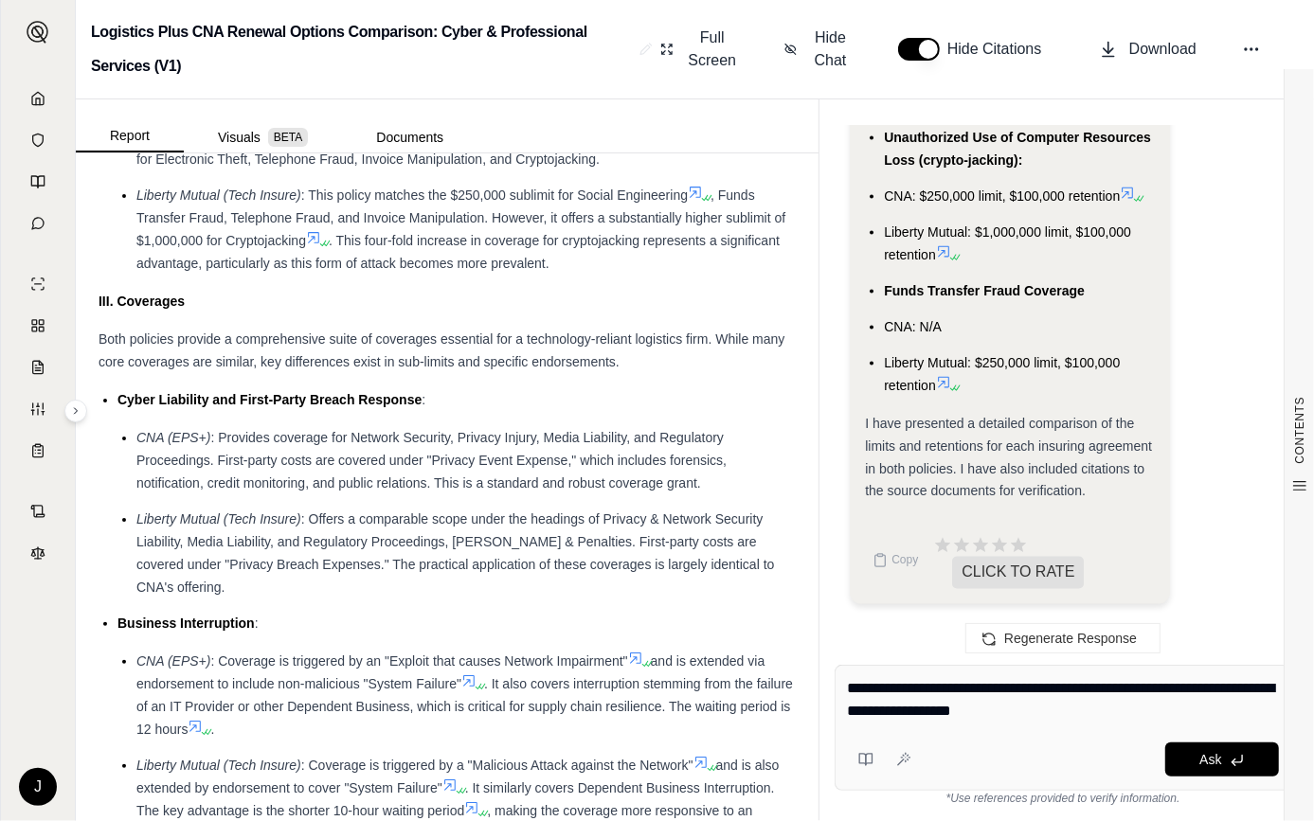
type textarea "**********"
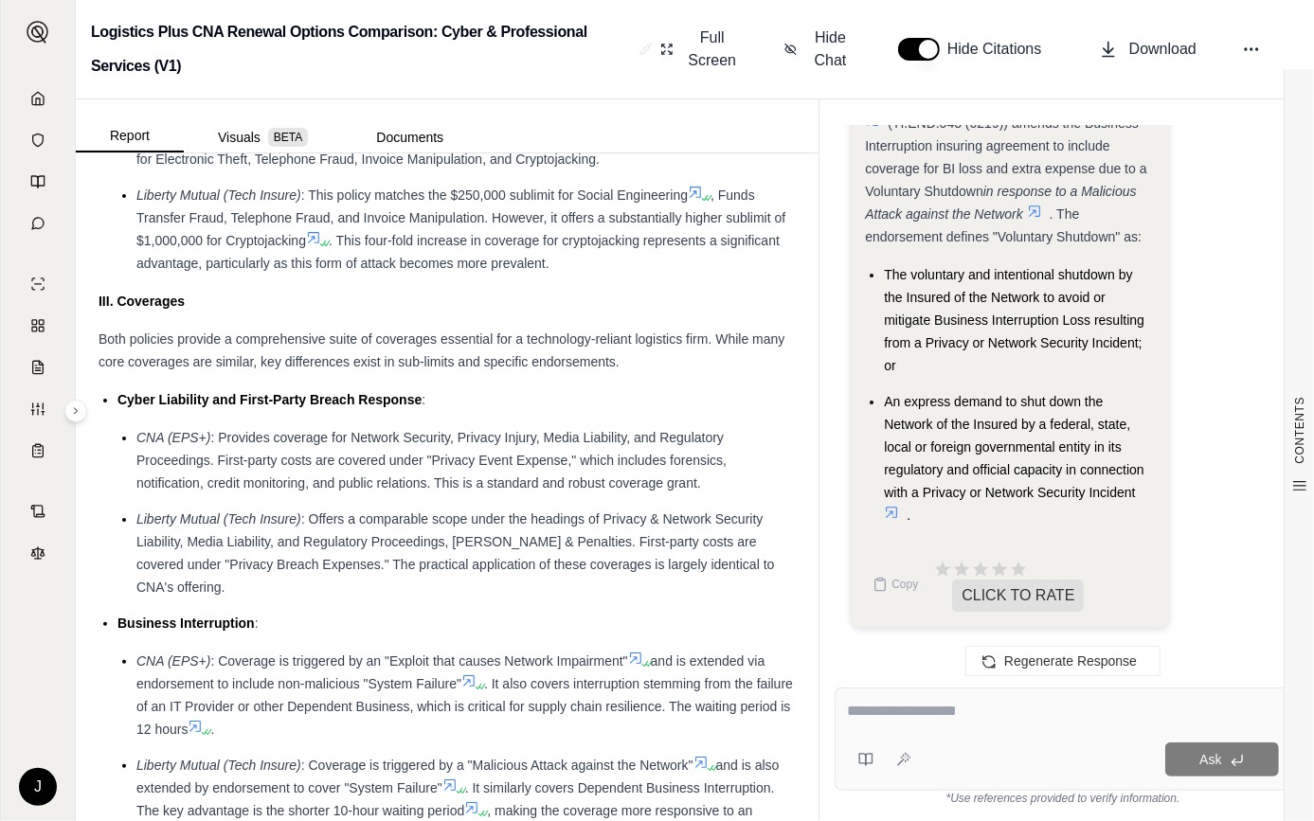
scroll to position [9594, 0]
click at [1023, 718] on textarea at bounding box center [1063, 711] width 432 height 23
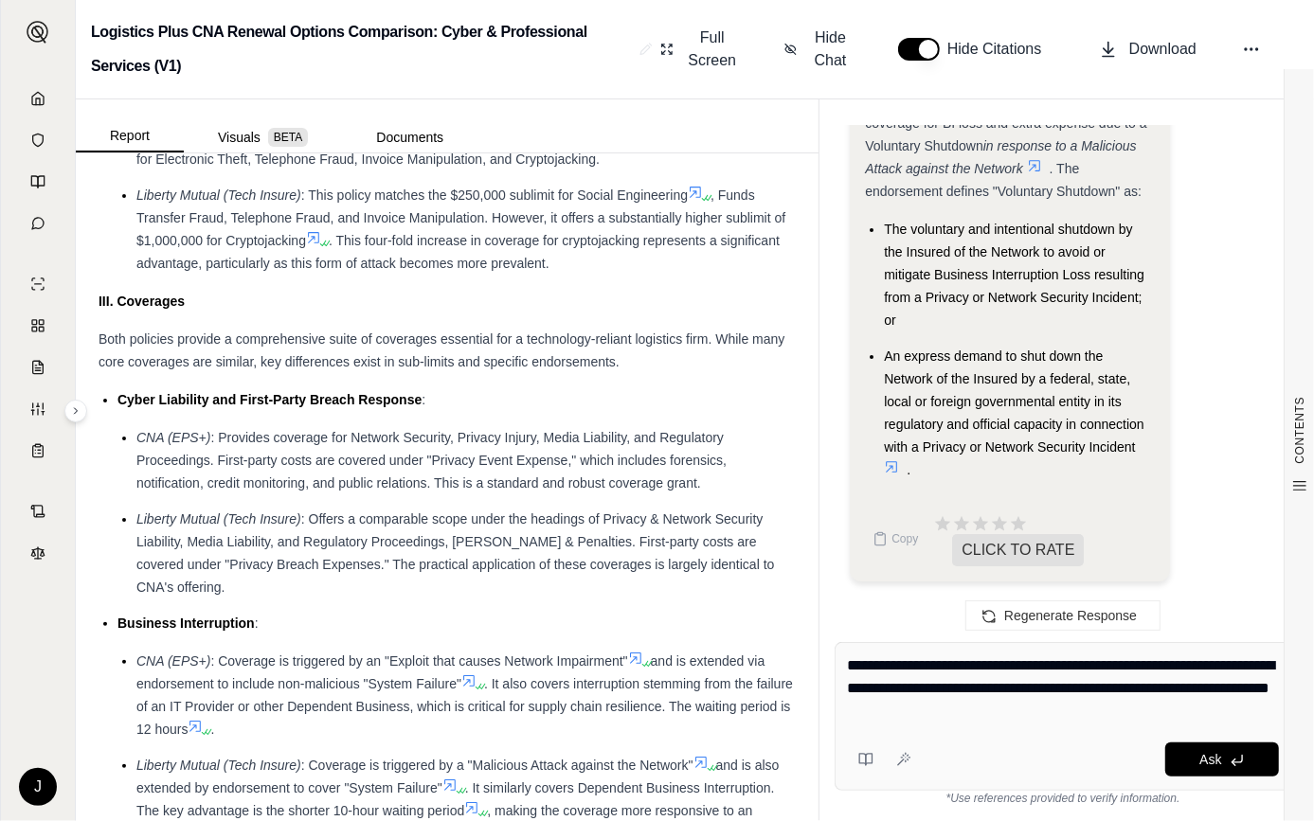
type textarea "**********"
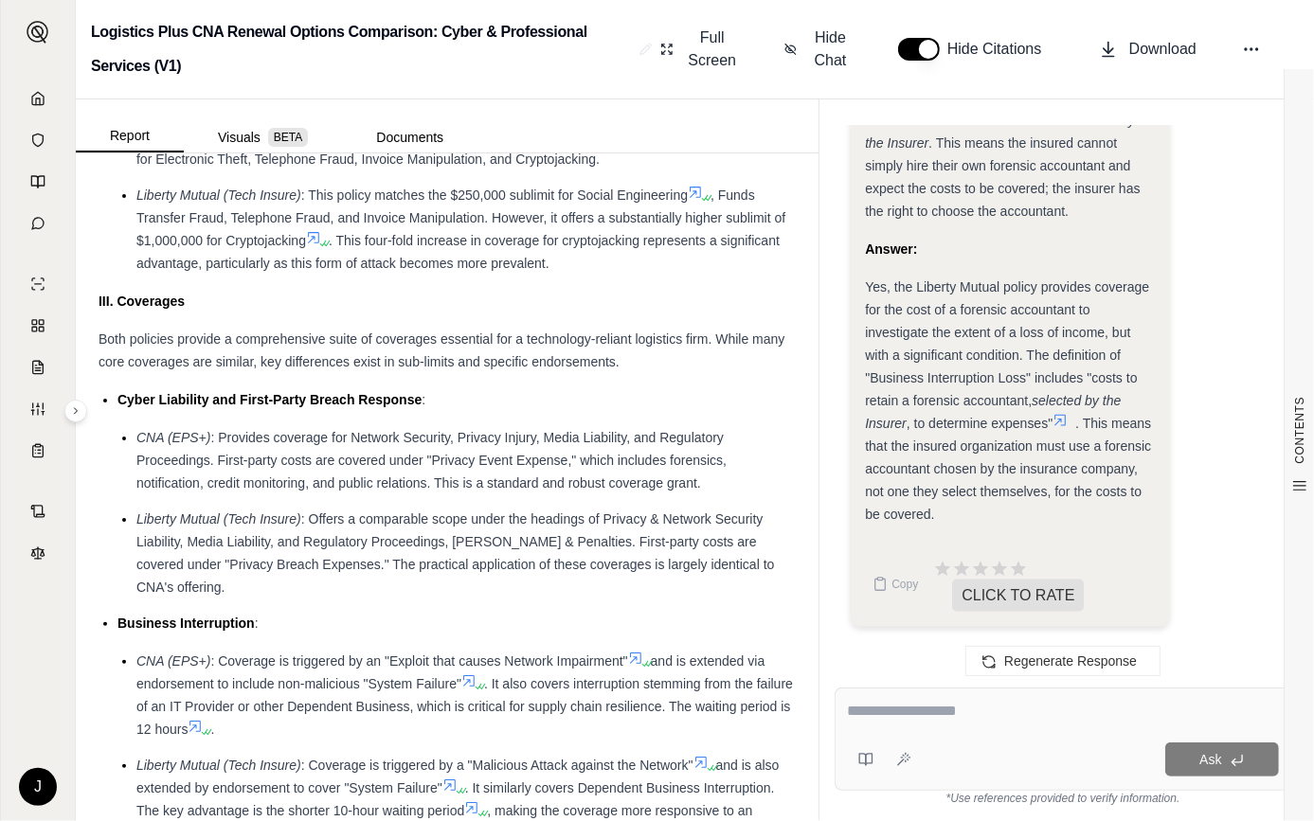
scroll to position [11584, 0]
click at [984, 705] on textarea at bounding box center [1063, 711] width 432 height 23
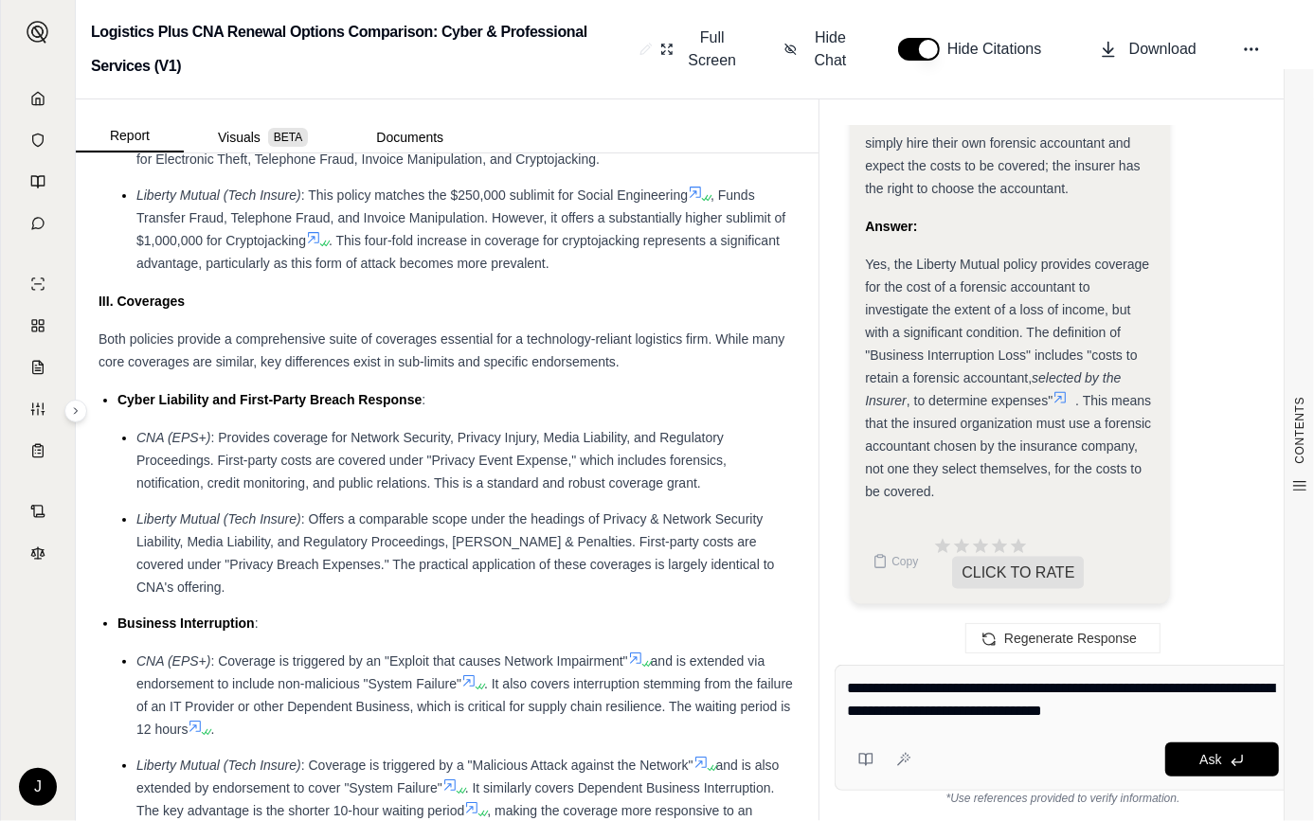
click at [1273, 693] on textarea "**********" at bounding box center [1063, 699] width 432 height 45
click at [1163, 712] on textarea "**********" at bounding box center [1063, 699] width 432 height 45
type textarea "**********"
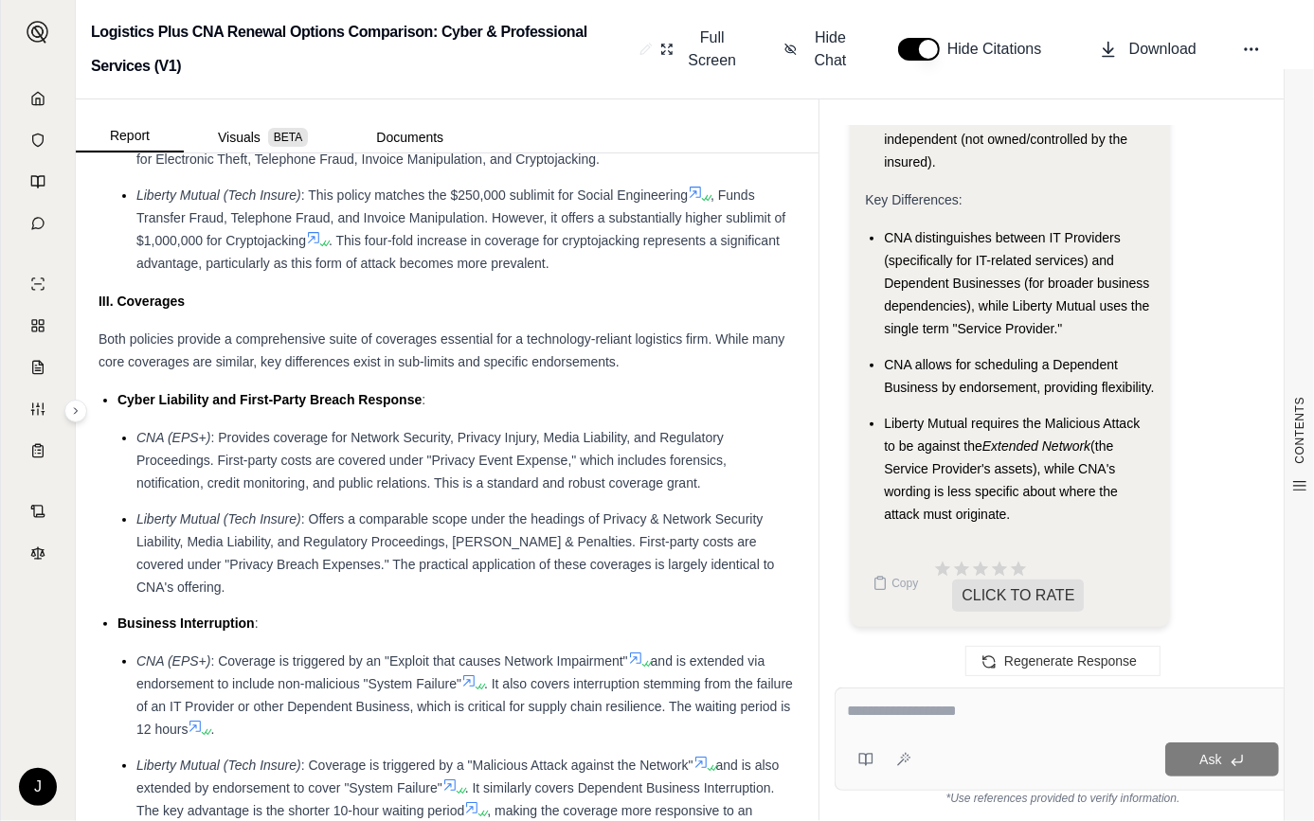
scroll to position [15912, 0]
click at [933, 688] on div "Ask" at bounding box center [1063, 739] width 457 height 103
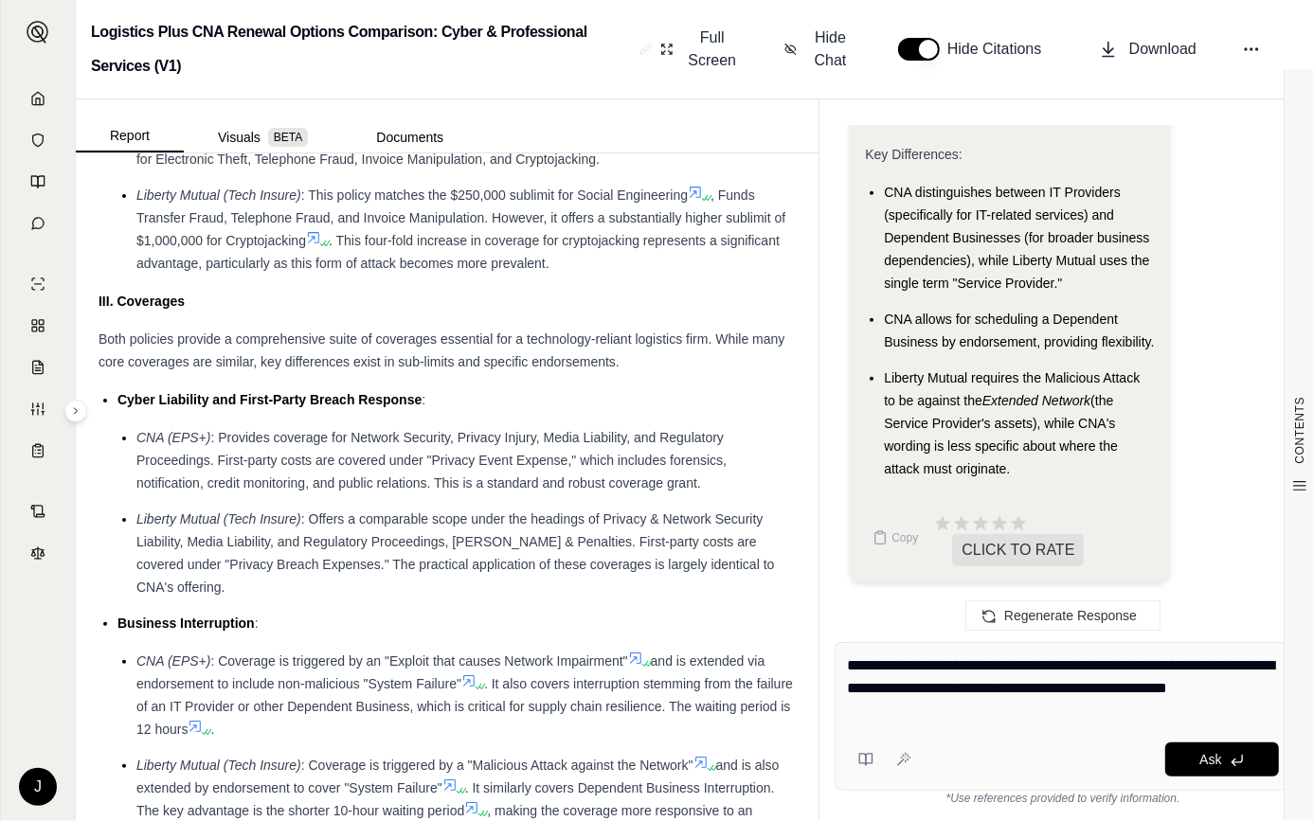
type textarea "**********"
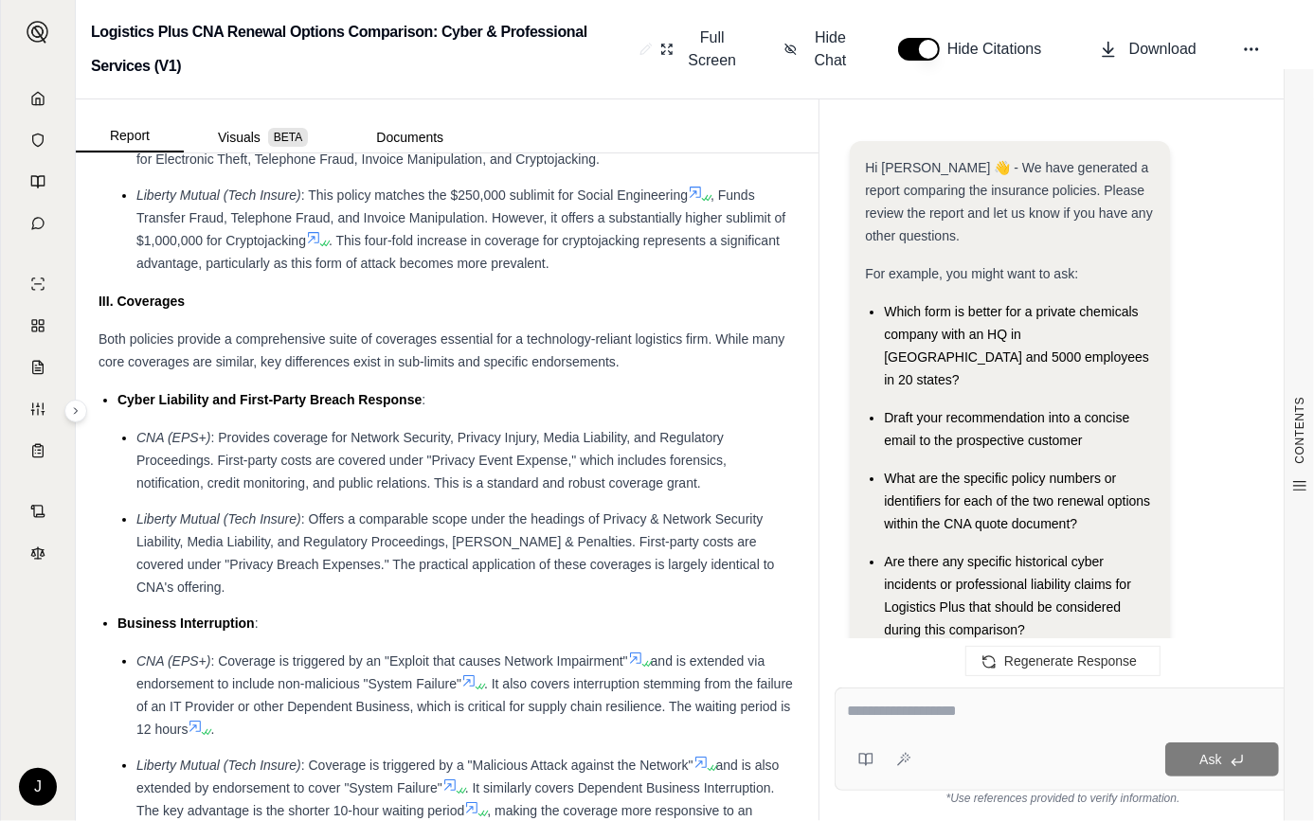
scroll to position [18272, 0]
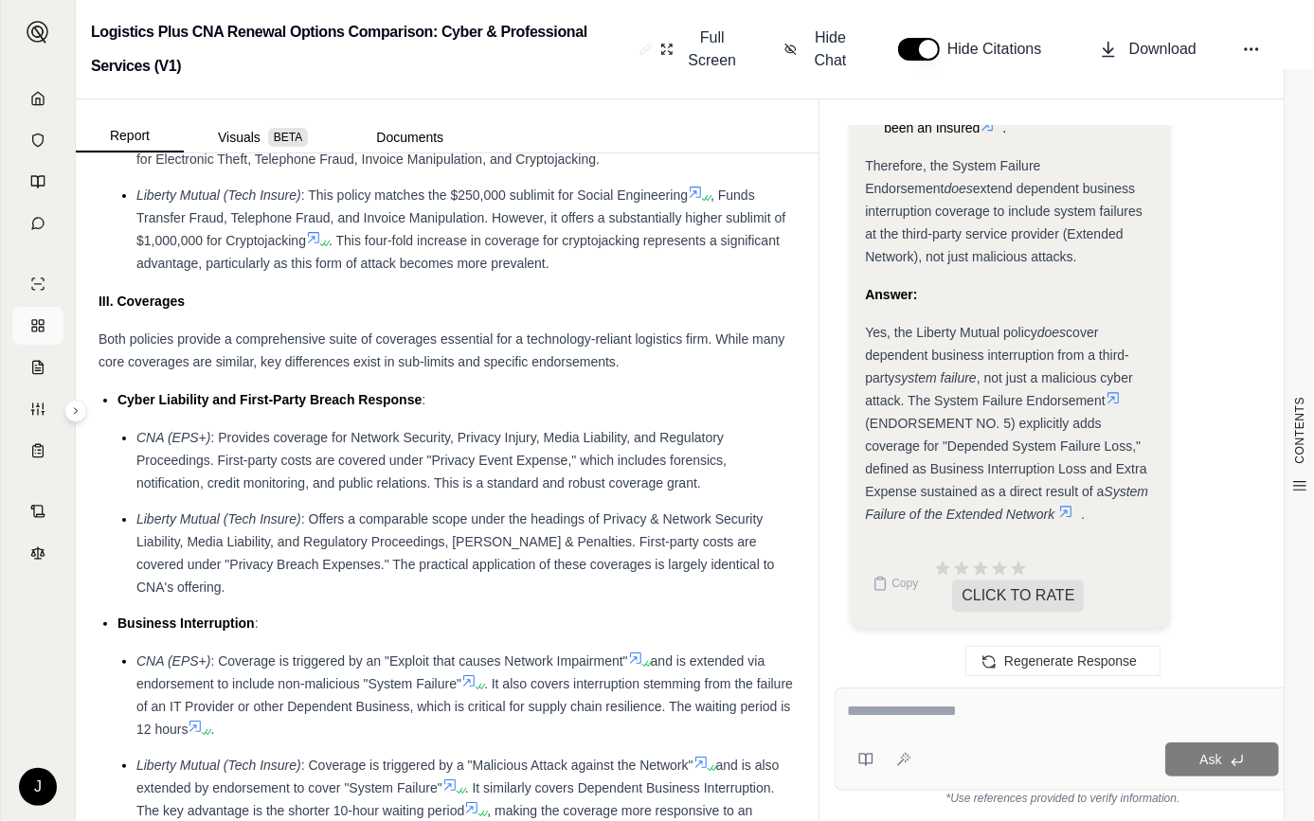
click at [41, 325] on icon at bounding box center [37, 325] width 15 height 15
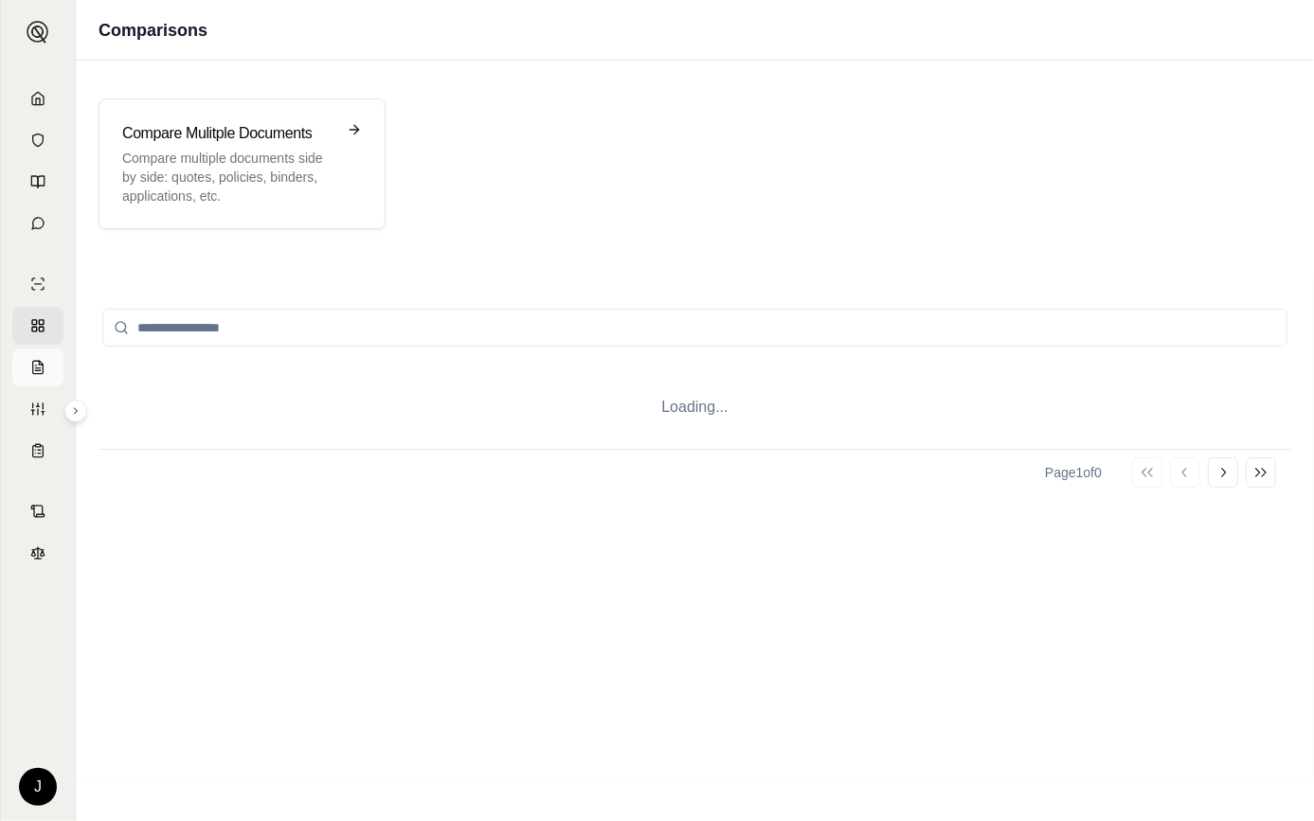
click at [42, 352] on link at bounding box center [37, 368] width 51 height 38
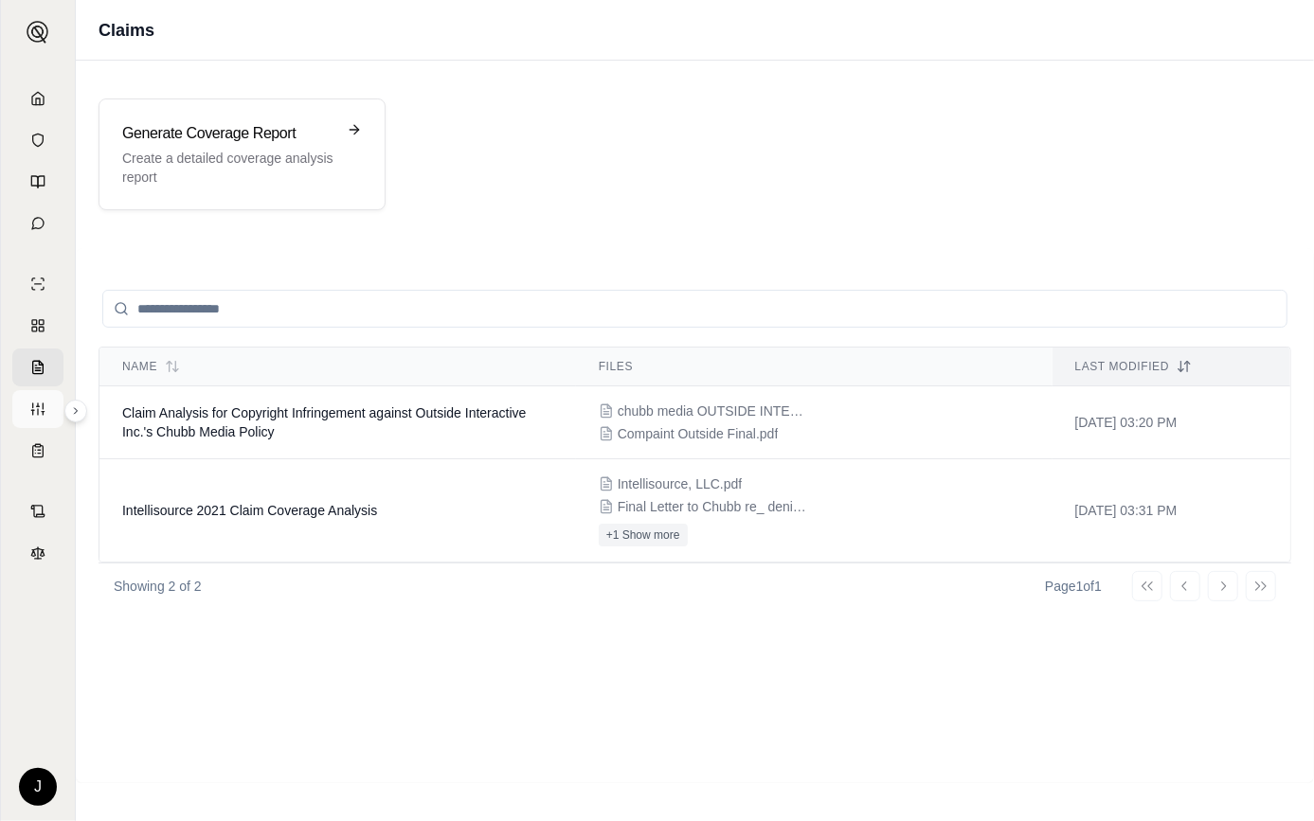
click at [38, 392] on link at bounding box center [37, 409] width 51 height 38
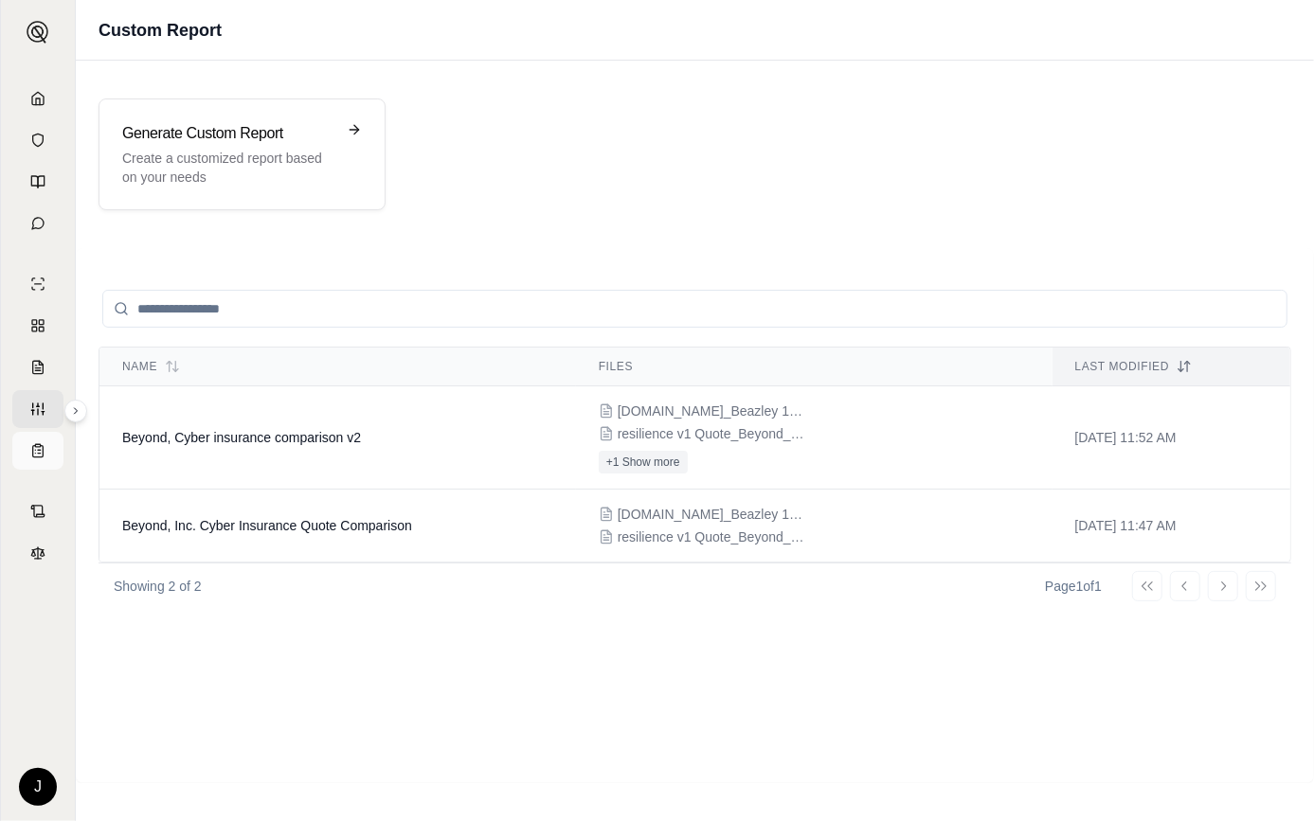
click at [35, 446] on icon at bounding box center [38, 451] width 10 height 11
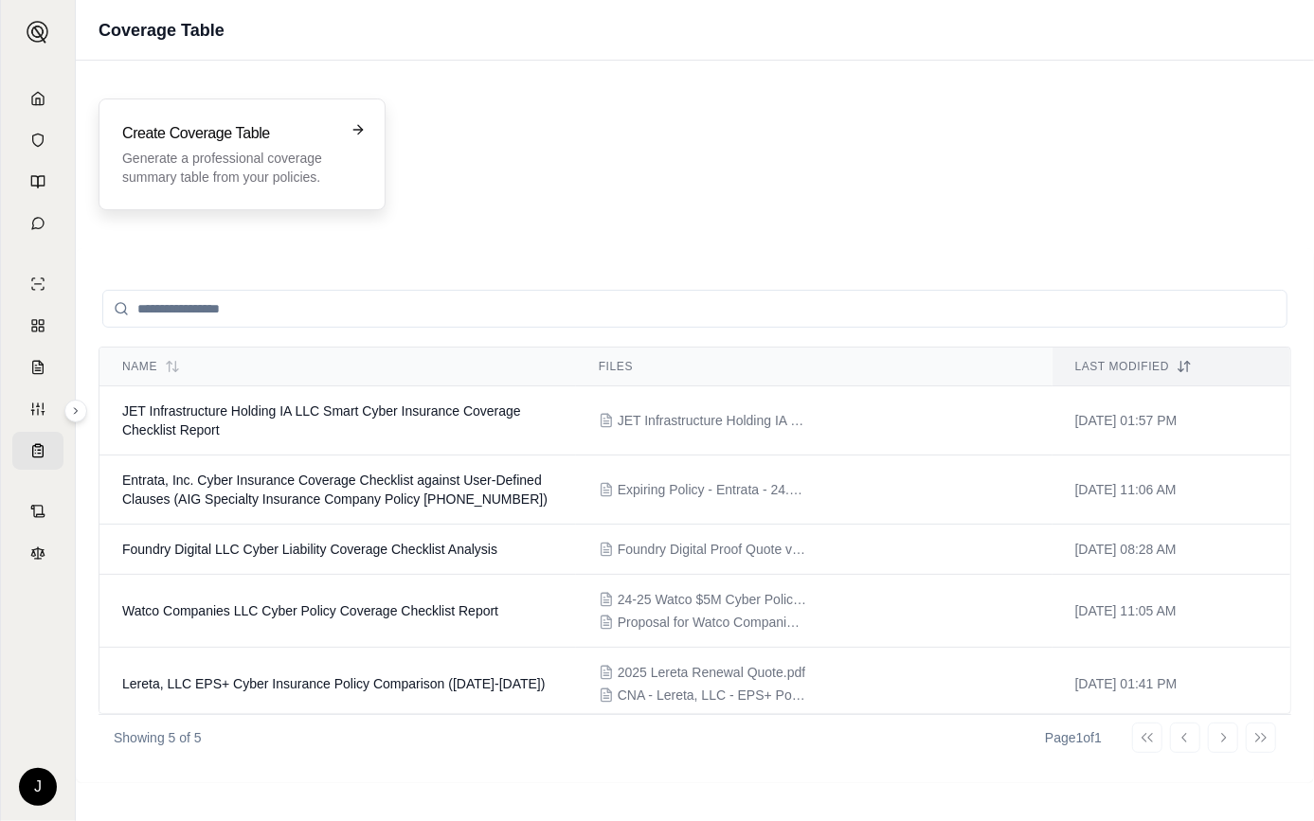
click at [219, 165] on p "Generate a professional coverage summary table from your policies." at bounding box center [228, 168] width 213 height 38
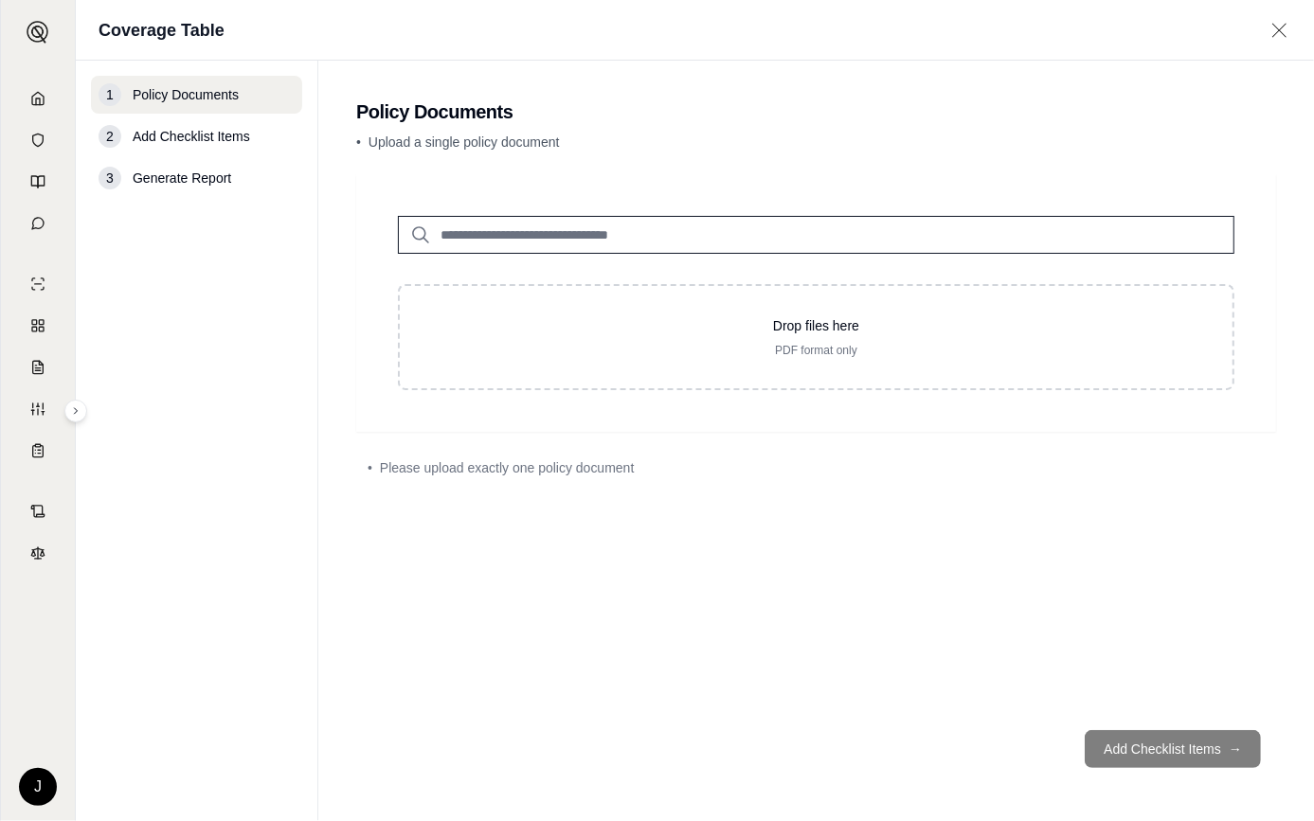
click at [647, 235] on input "search" at bounding box center [816, 235] width 837 height 38
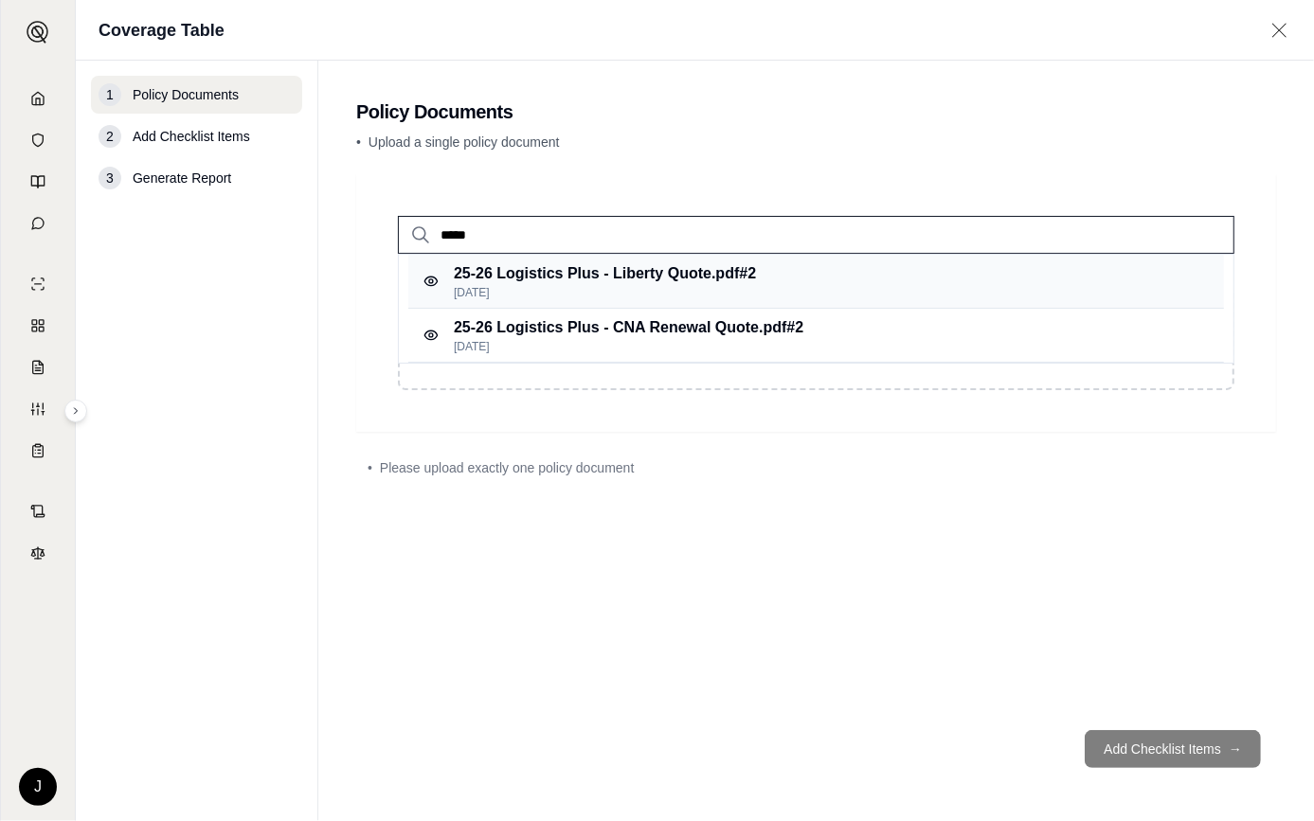
type input "*****"
click at [640, 281] on p "25-26 Logistics Plus - Liberty Quote.pdf #2" at bounding box center [605, 273] width 302 height 23
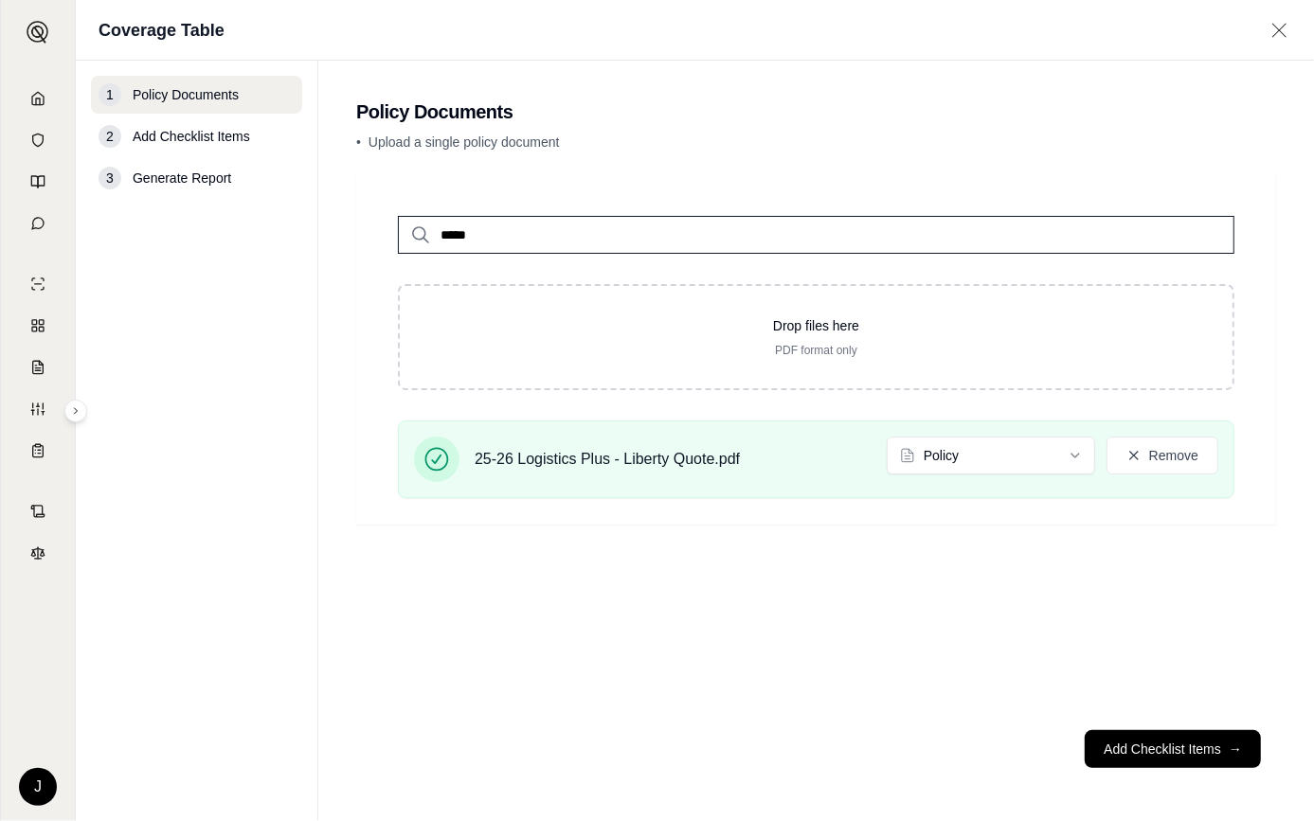
click at [617, 240] on input "*****" at bounding box center [816, 235] width 837 height 38
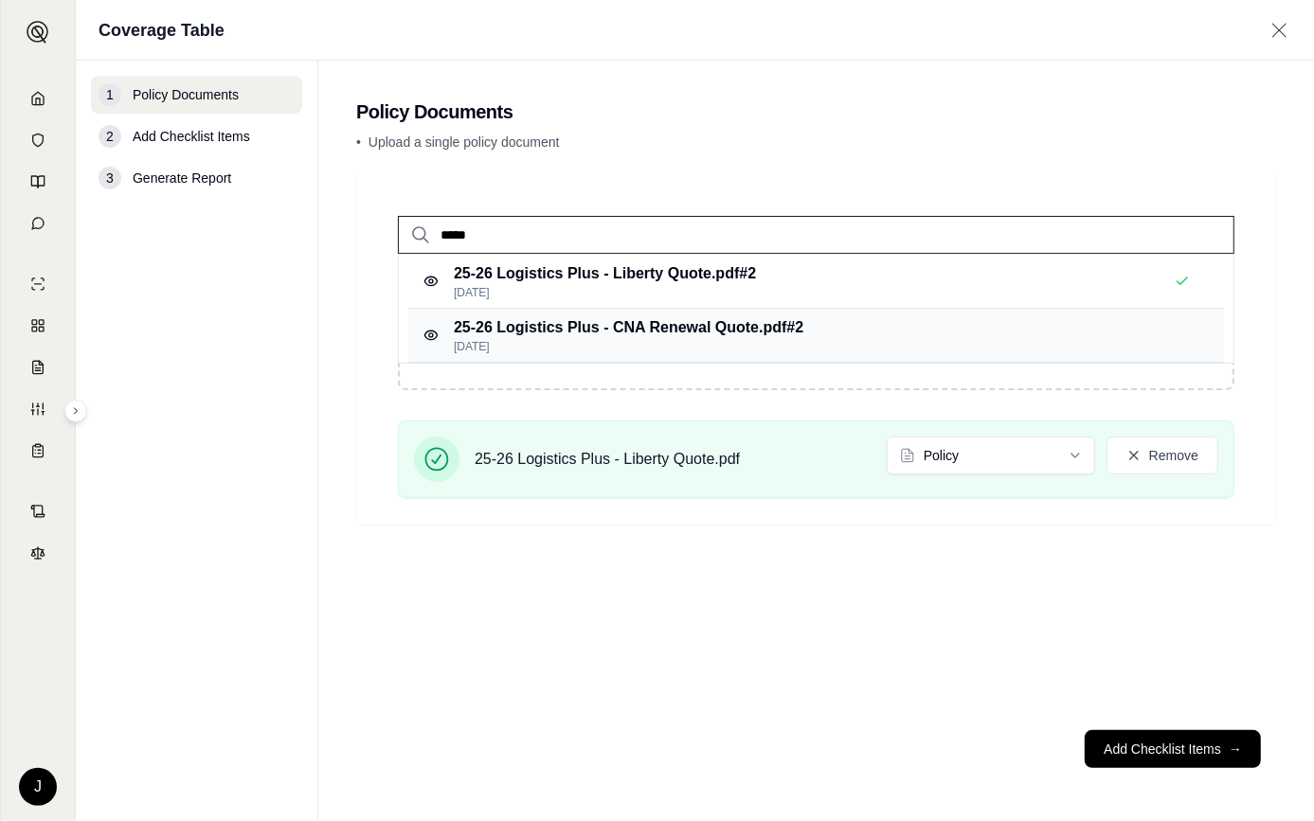
click at [581, 321] on p "25-26 Logistics Plus - CNA Renewal Quote.pdf #2" at bounding box center [629, 327] width 350 height 23
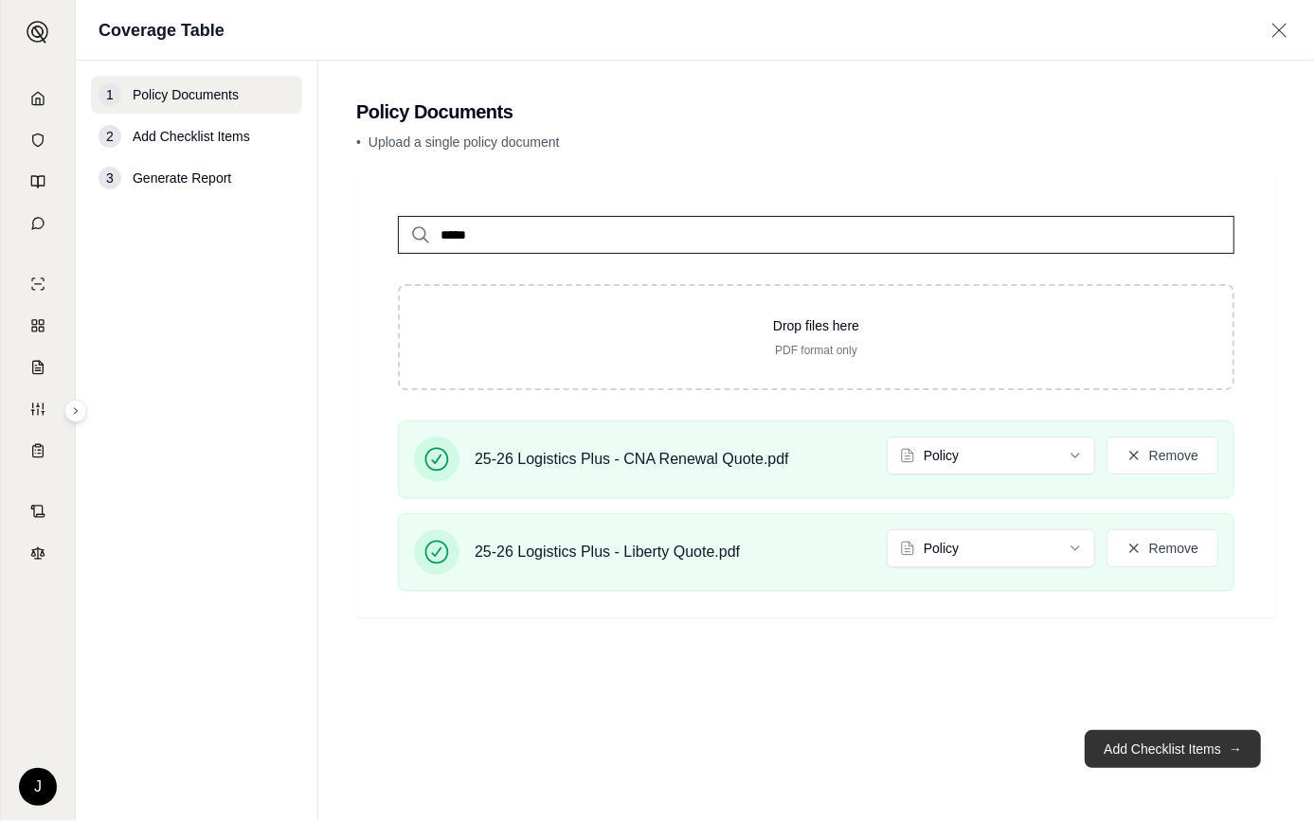
click at [1132, 748] on button "Add Checklist Items →" at bounding box center [1173, 749] width 176 height 38
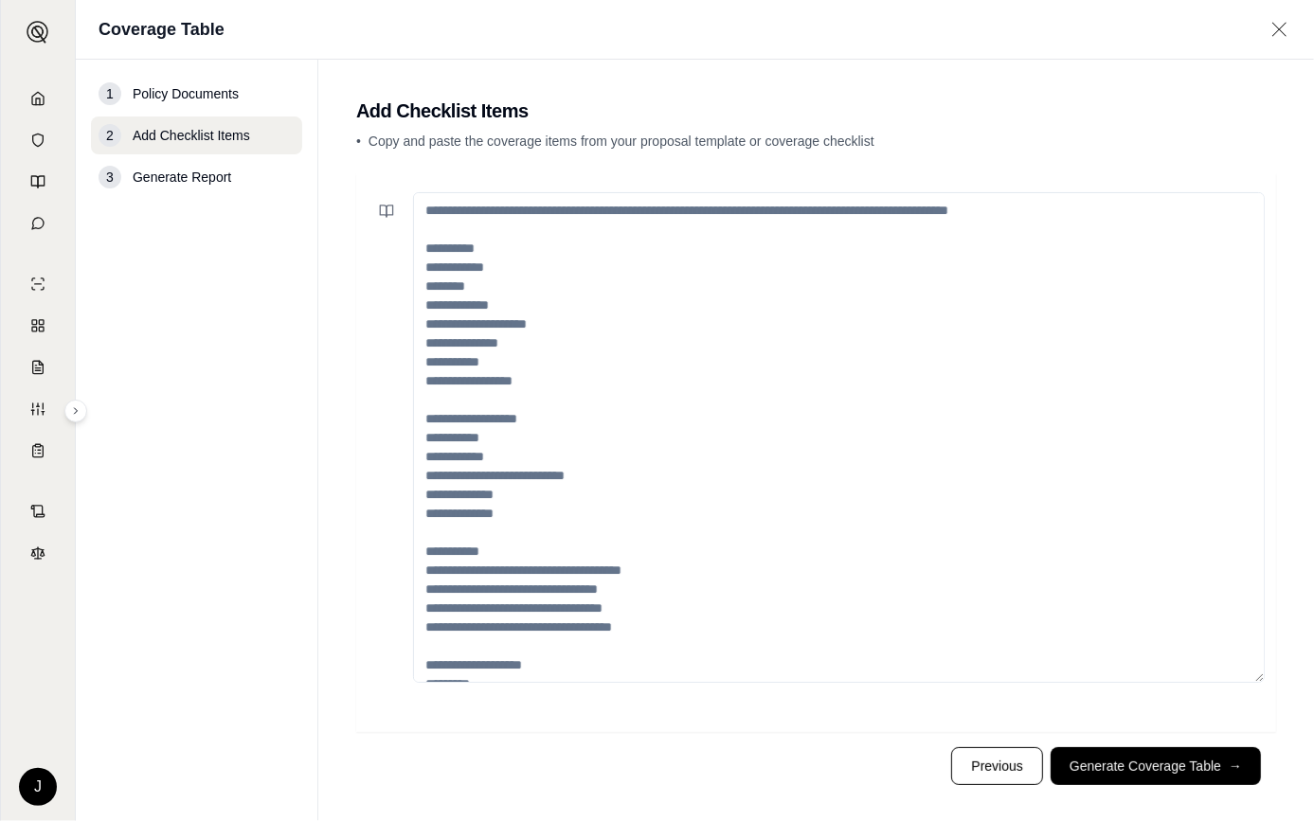
click at [495, 436] on textarea at bounding box center [839, 437] width 852 height 491
click at [481, 227] on textarea at bounding box center [839, 437] width 852 height 491
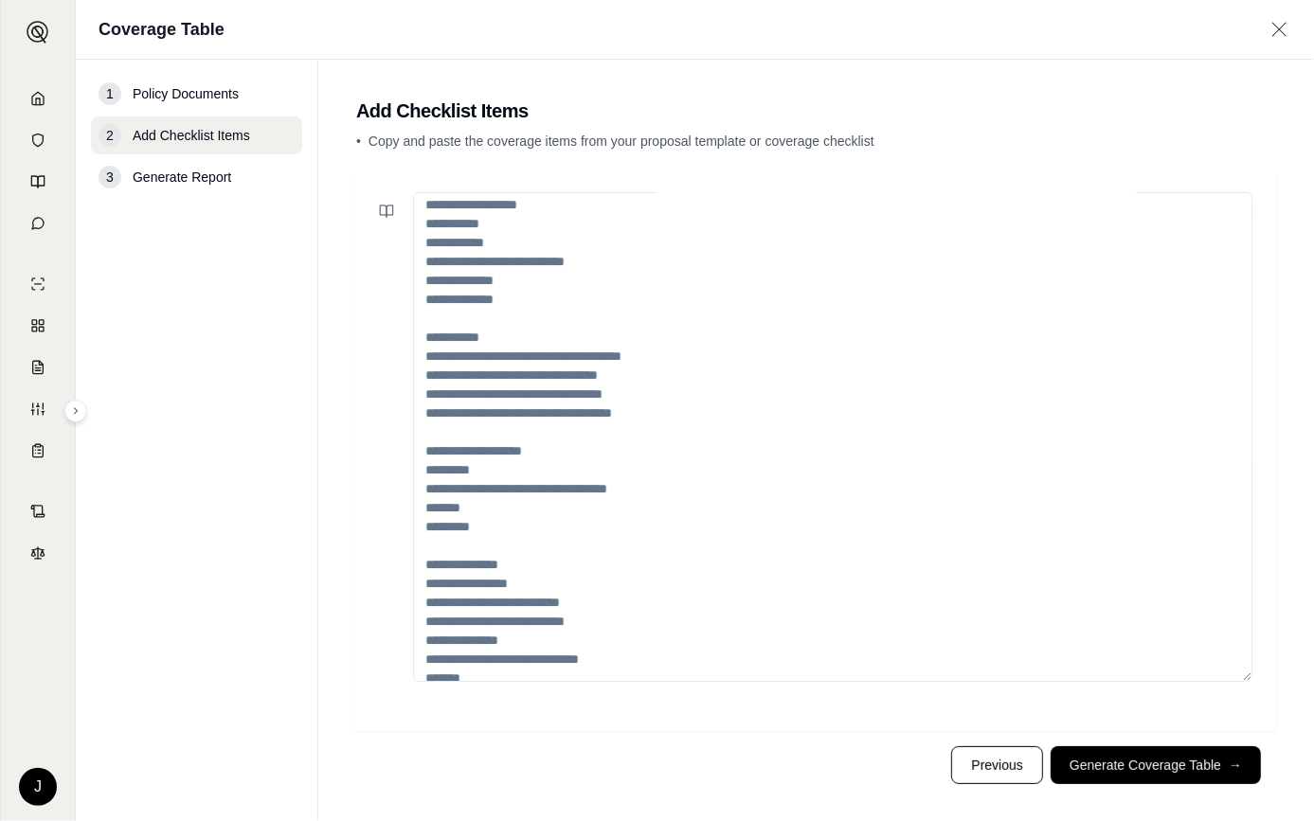
scroll to position [322, 0]
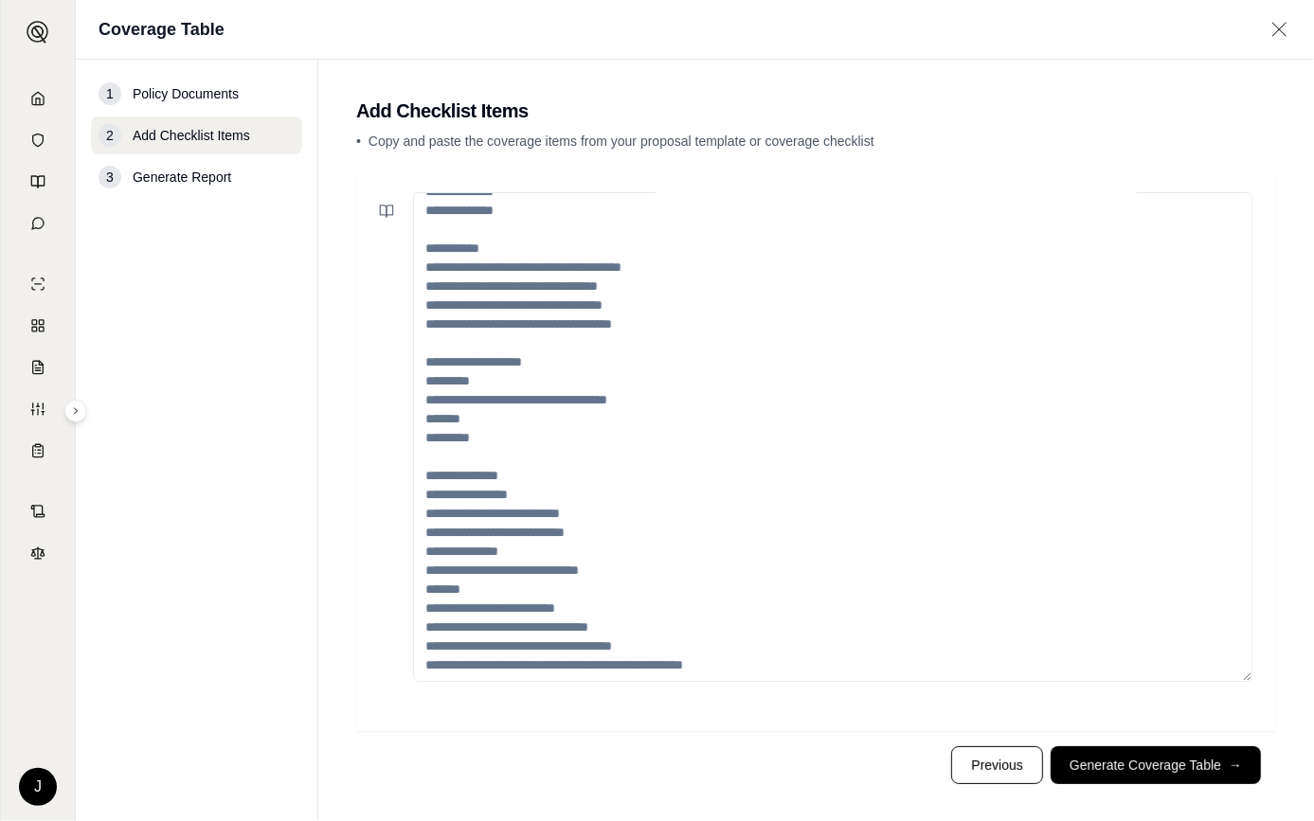
click at [468, 282] on textarea at bounding box center [832, 437] width 839 height 491
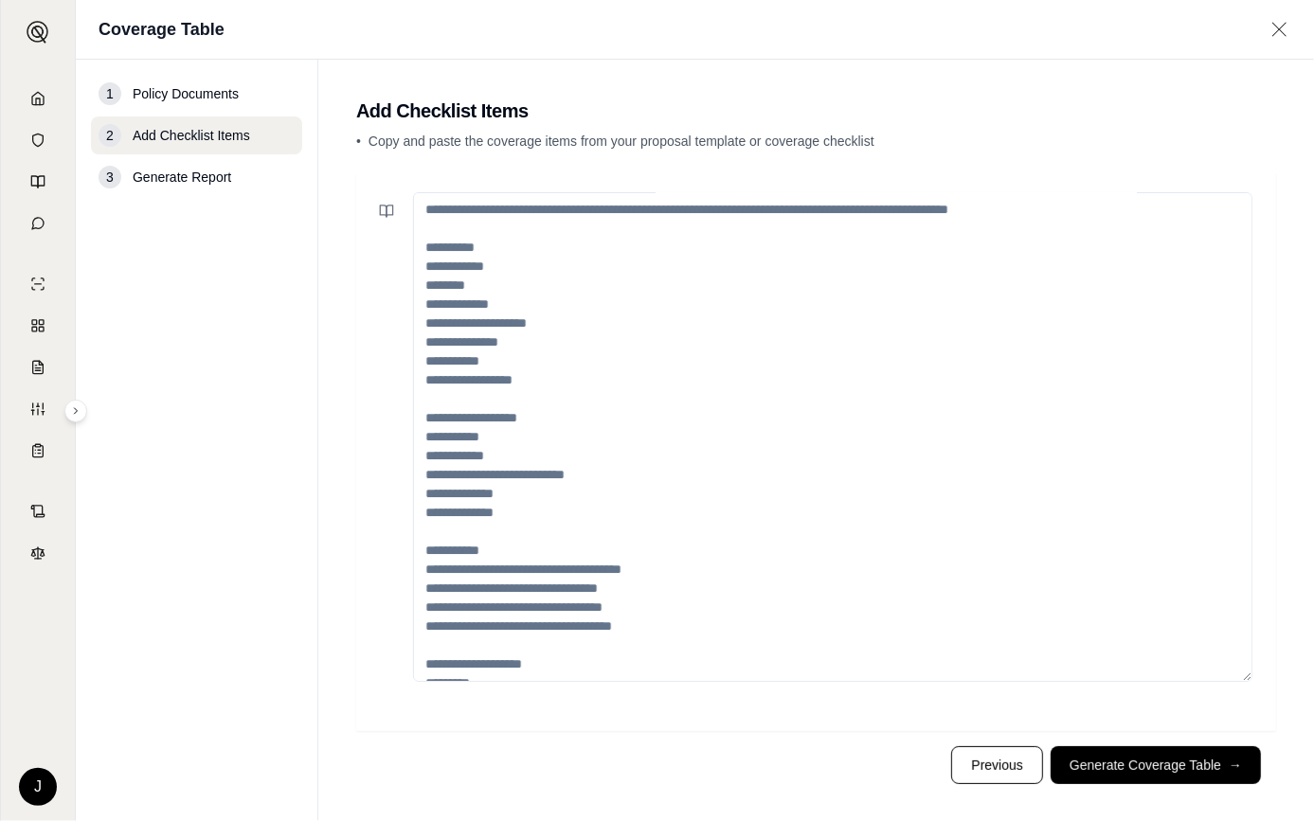
scroll to position [0, 0]
click at [515, 217] on textarea at bounding box center [832, 437] width 839 height 491
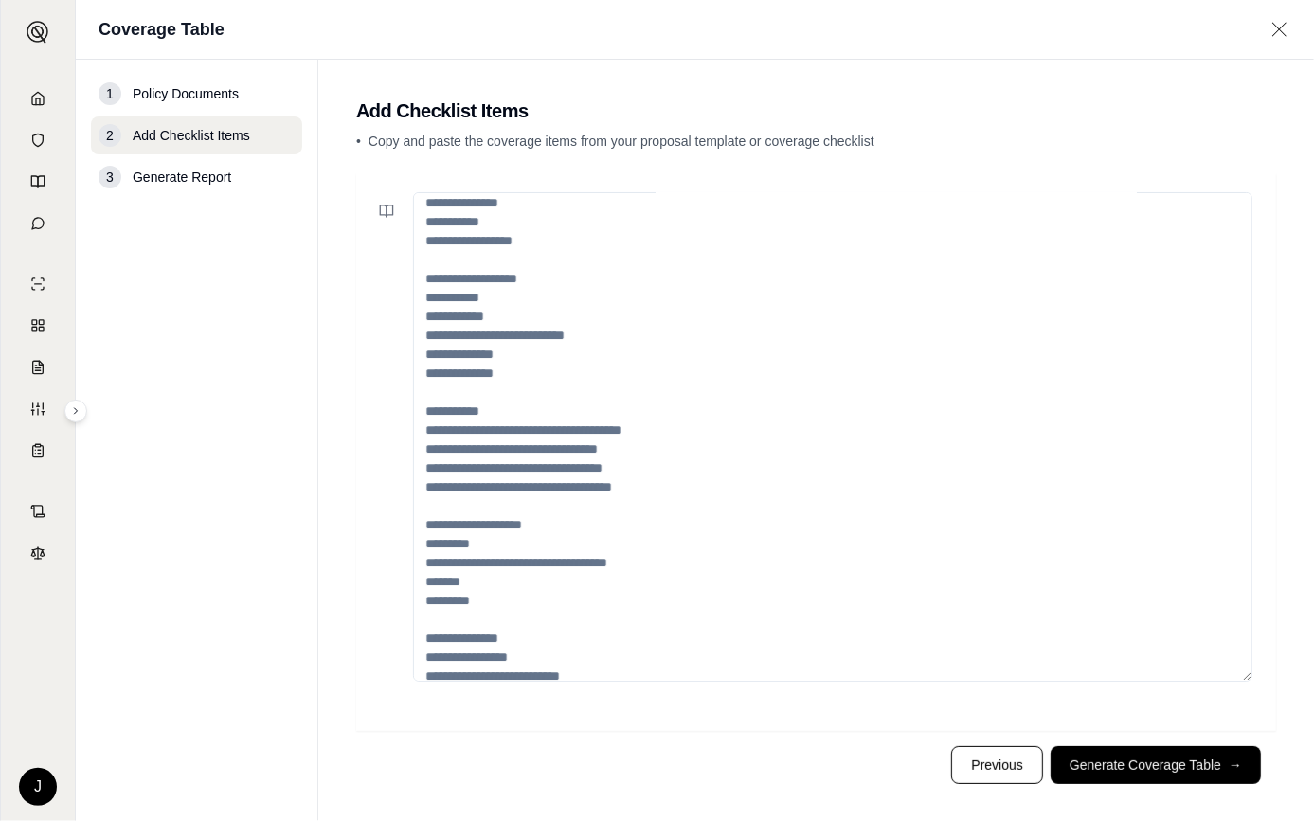
scroll to position [322, 0]
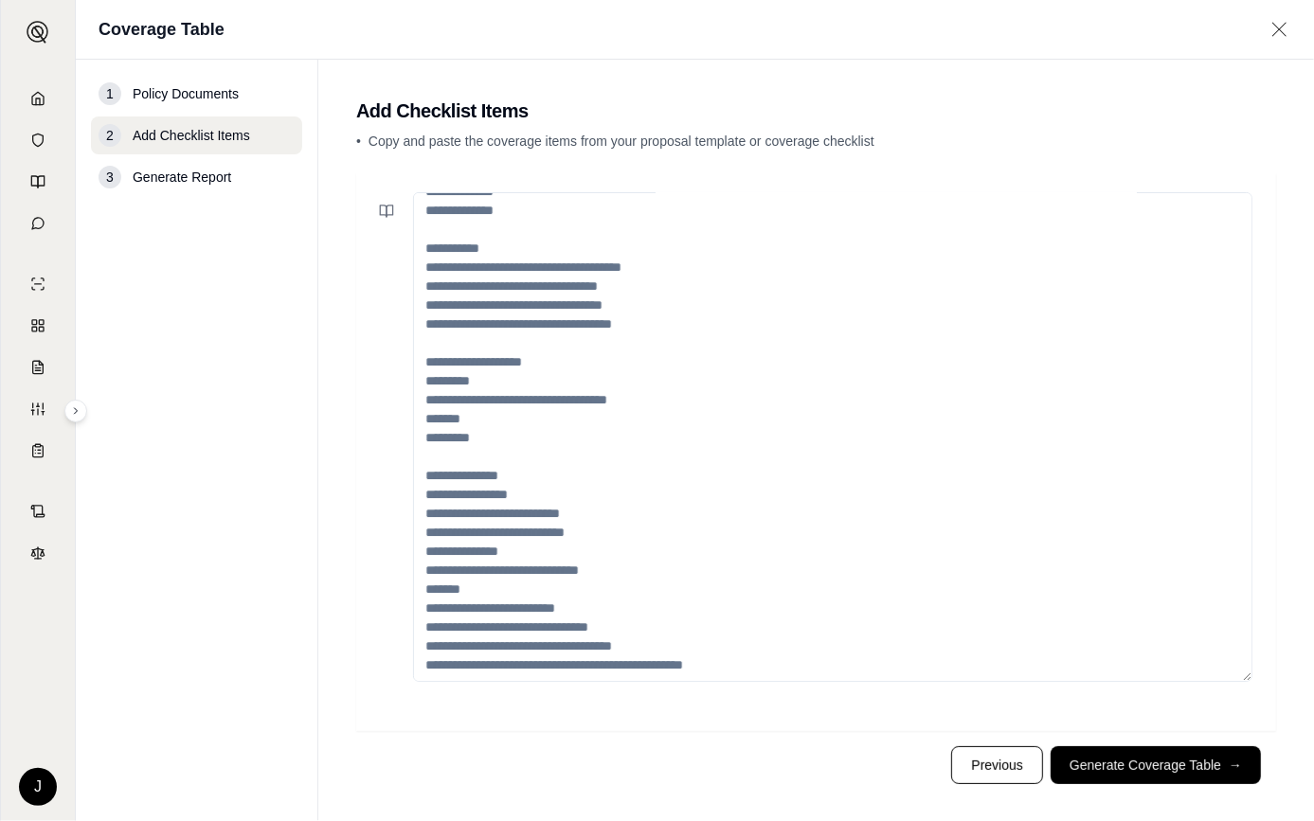
click at [547, 425] on textarea at bounding box center [832, 437] width 839 height 491
click at [564, 278] on textarea at bounding box center [832, 437] width 839 height 491
paste textarea "**********"
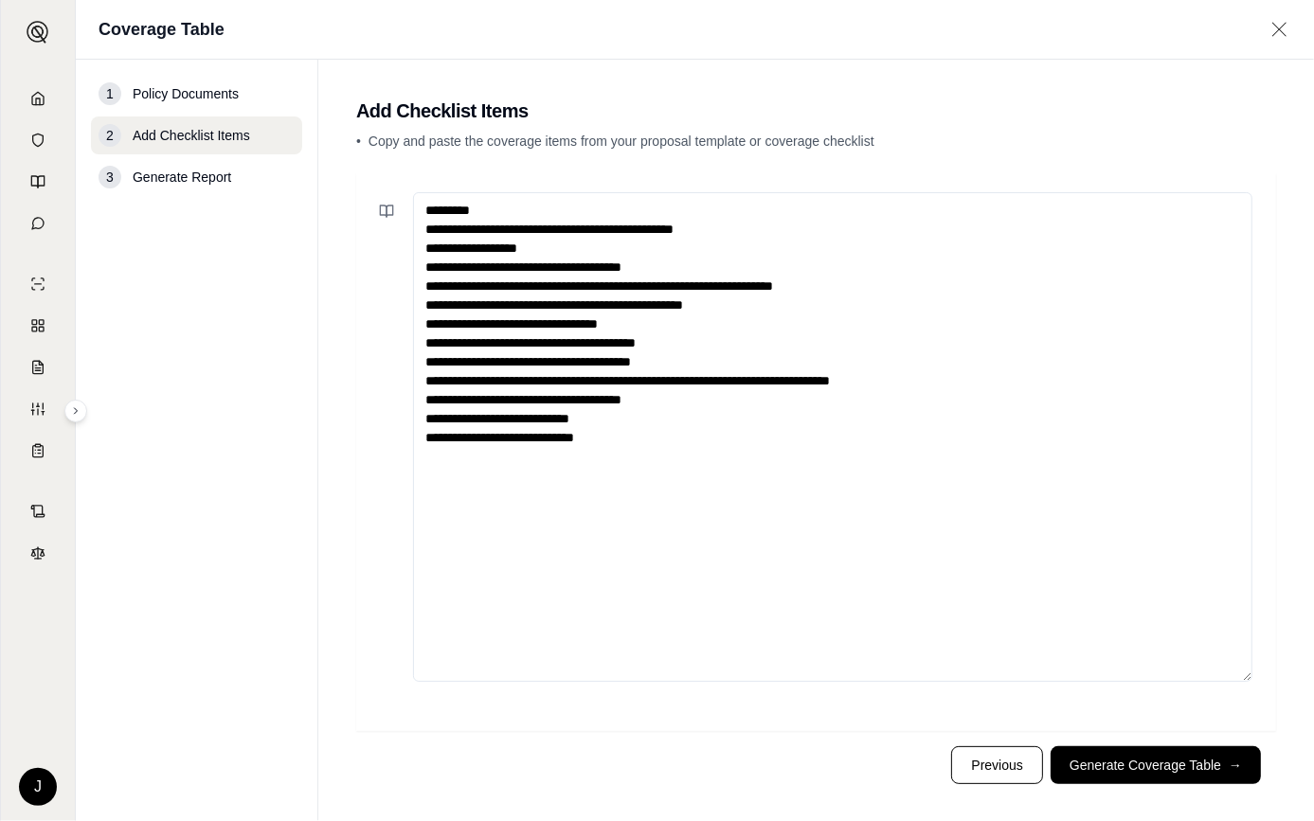
scroll to position [0, 0]
click at [578, 527] on textarea "**********" at bounding box center [832, 437] width 839 height 491
click at [461, 212] on textarea "**********" at bounding box center [832, 437] width 839 height 491
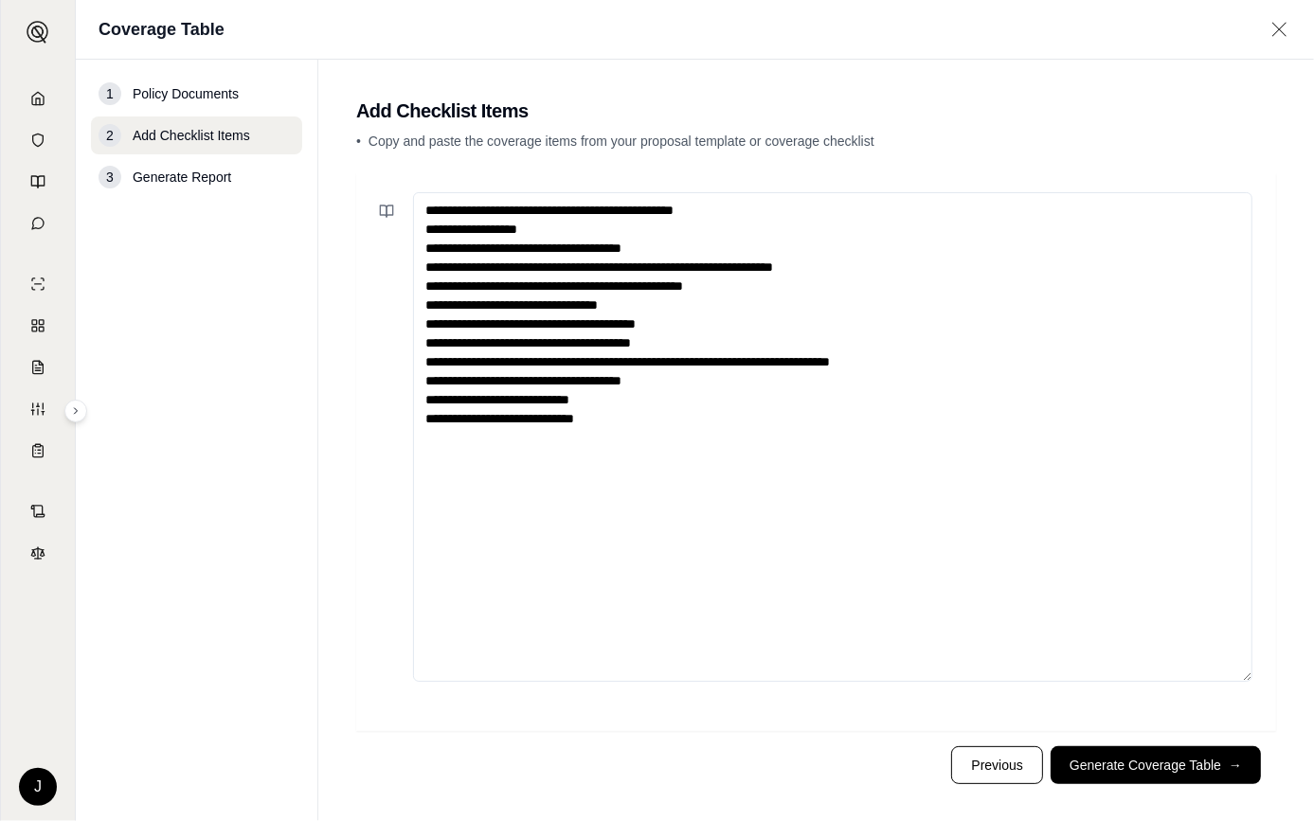
click at [363, 372] on div "**********" at bounding box center [816, 452] width 920 height 559
click at [539, 229] on textarea "**********" at bounding box center [832, 437] width 839 height 491
click at [376, 337] on div at bounding box center [387, 437] width 38 height 491
click at [371, 332] on div at bounding box center [387, 437] width 38 height 491
click at [651, 207] on textarea "**********" at bounding box center [832, 437] width 839 height 491
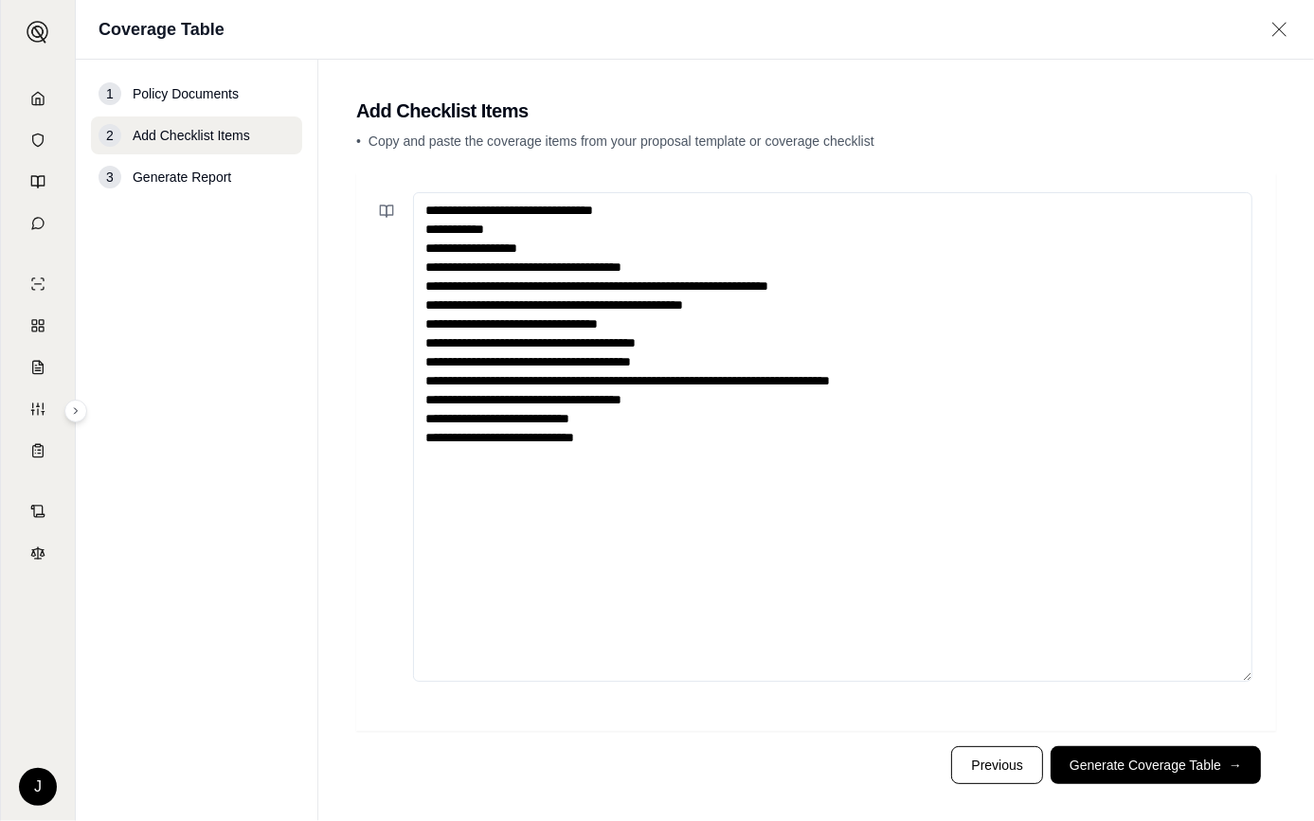
click at [501, 228] on textarea "**********" at bounding box center [832, 437] width 839 height 491
click at [369, 296] on div at bounding box center [387, 437] width 38 height 491
click at [453, 459] on textarea "**********" at bounding box center [832, 437] width 839 height 491
type textarea "**********"
click at [354, 391] on main "**********" at bounding box center [816, 441] width 996 height 762
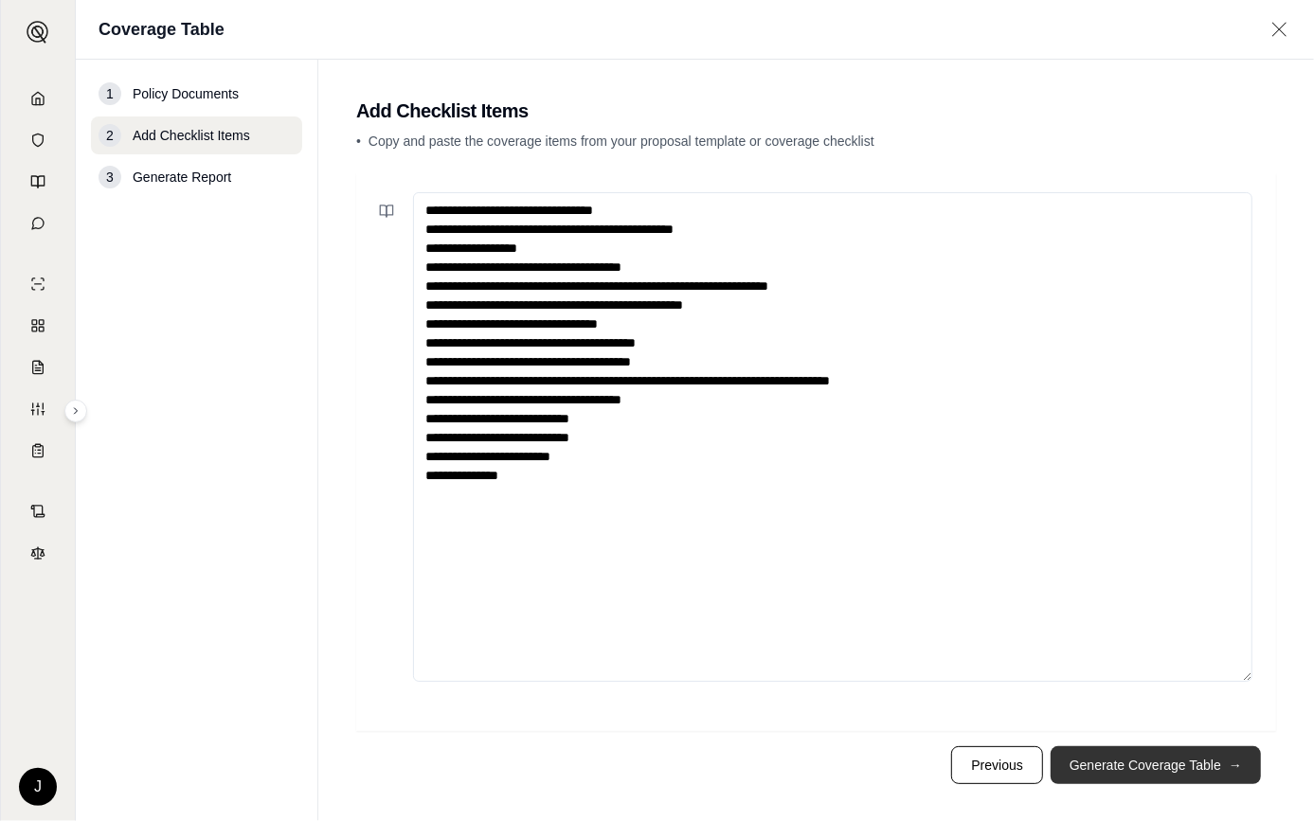
click at [1197, 765] on button "Generate Coverage Table →" at bounding box center [1156, 766] width 210 height 38
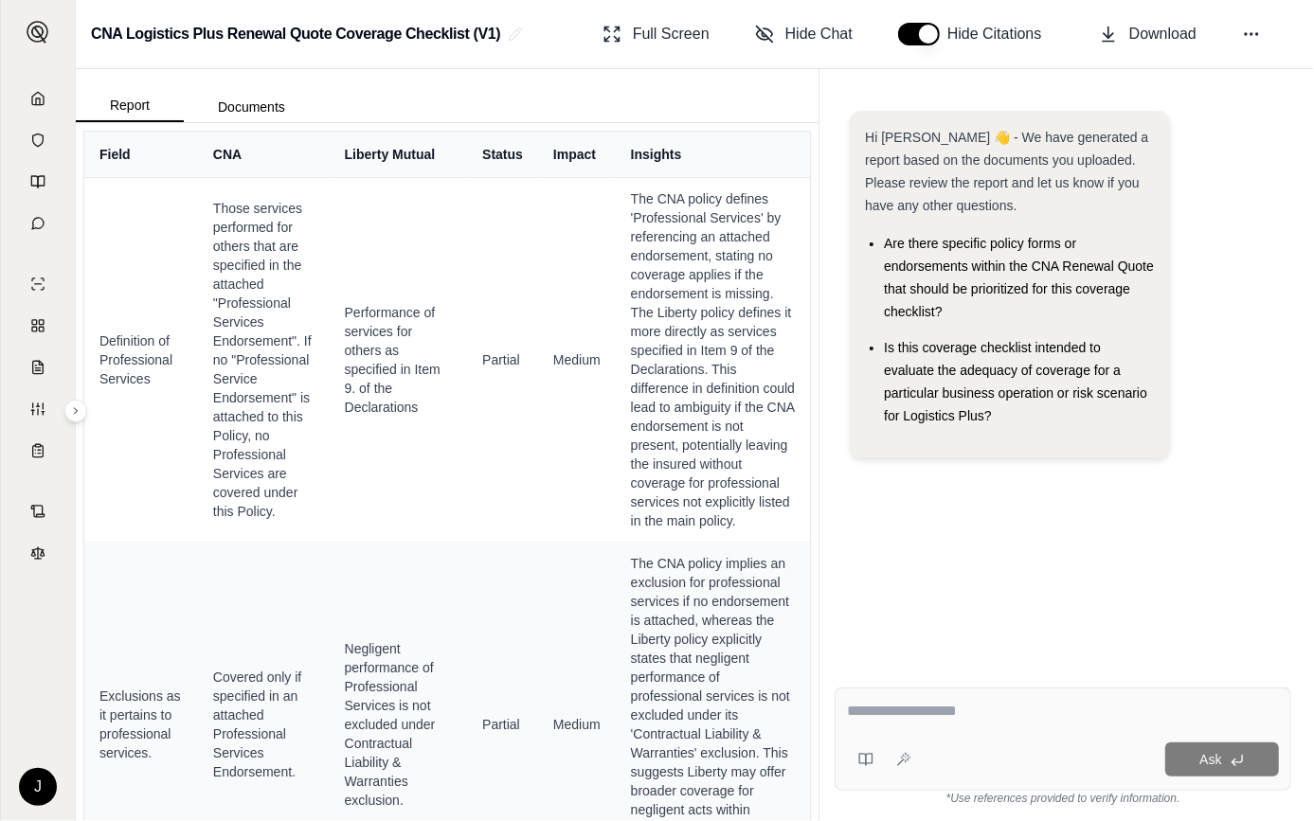
click at [902, 732] on div "Ask" at bounding box center [1063, 739] width 457 height 103
click at [28, 315] on link at bounding box center [37, 326] width 51 height 38
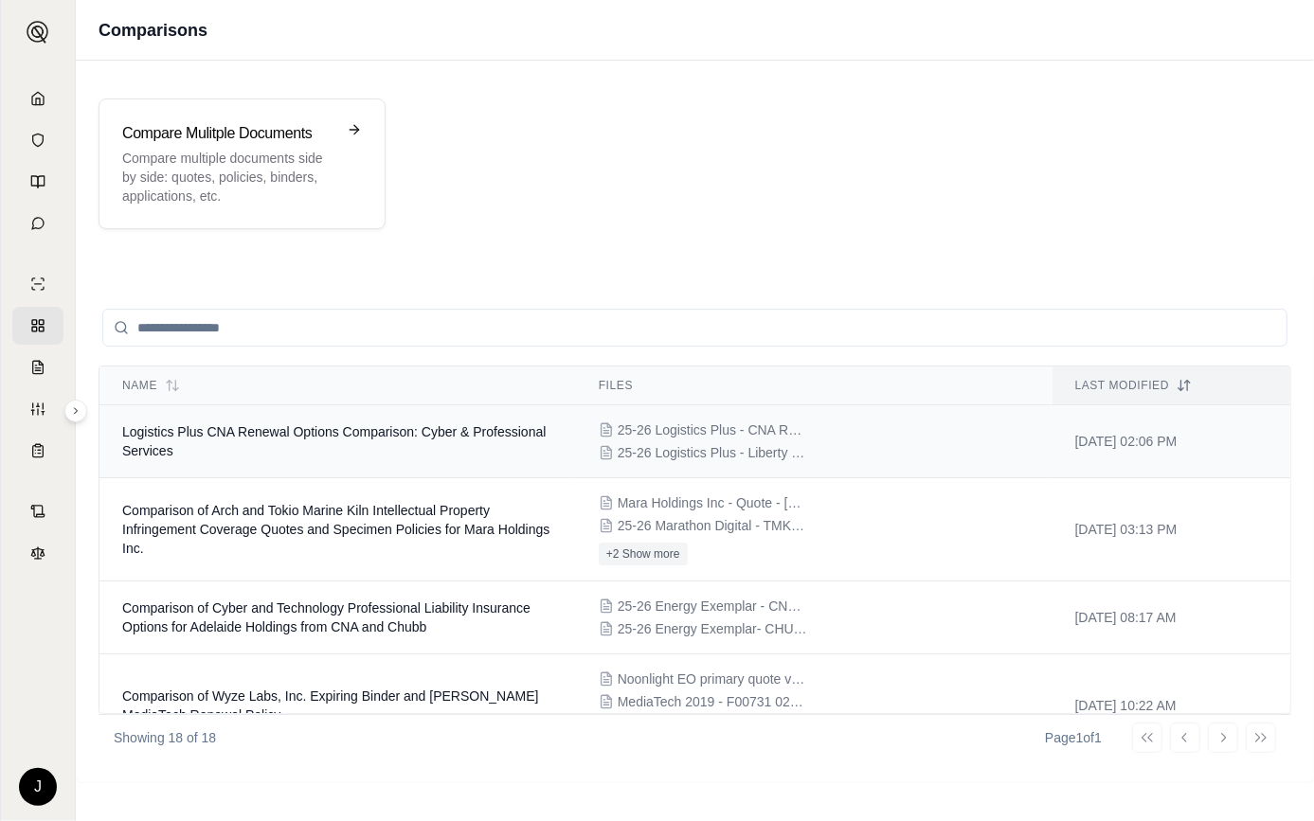
click at [217, 444] on td "Logistics Plus CNA Renewal Options Comparison: Cyber & Professional Services" at bounding box center [337, 441] width 477 height 73
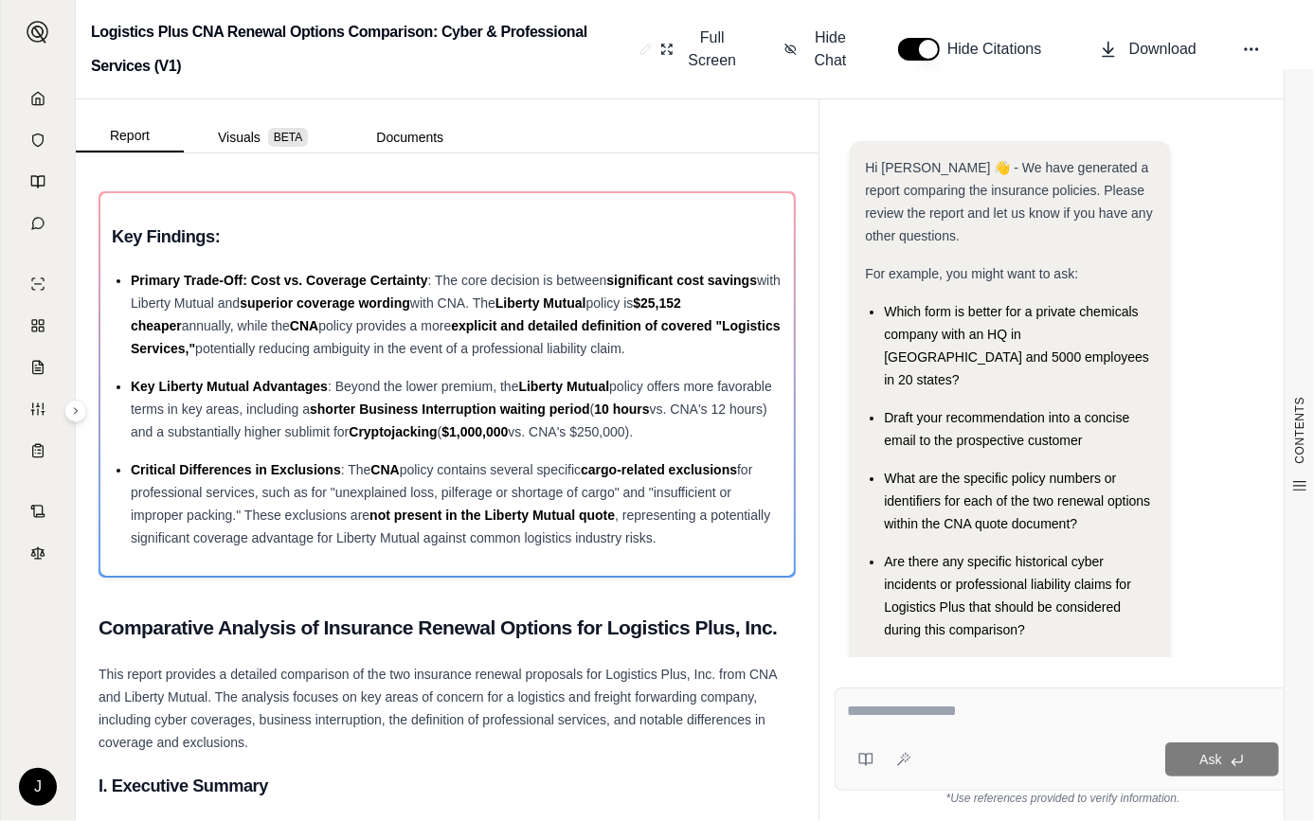
scroll to position [20, 0]
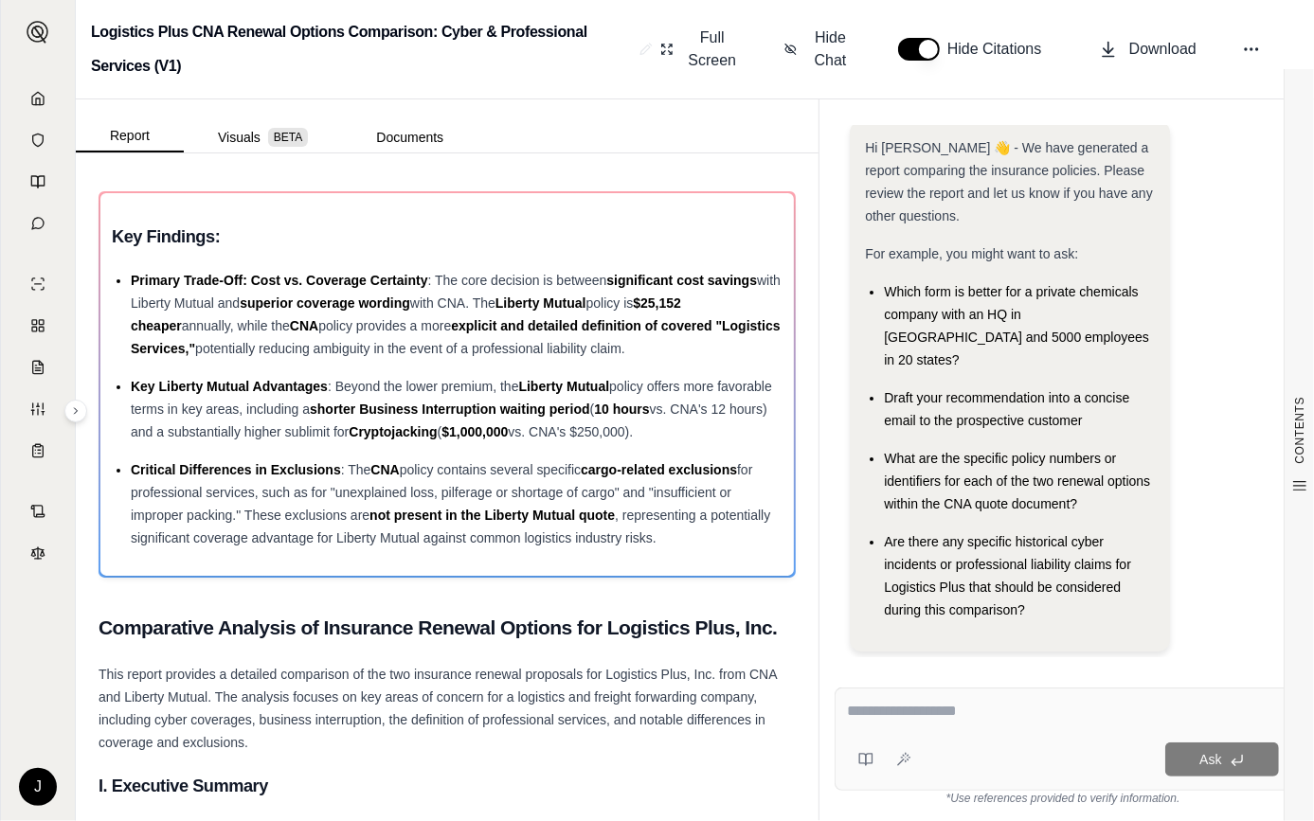
click at [884, 712] on textarea at bounding box center [1063, 711] width 432 height 23
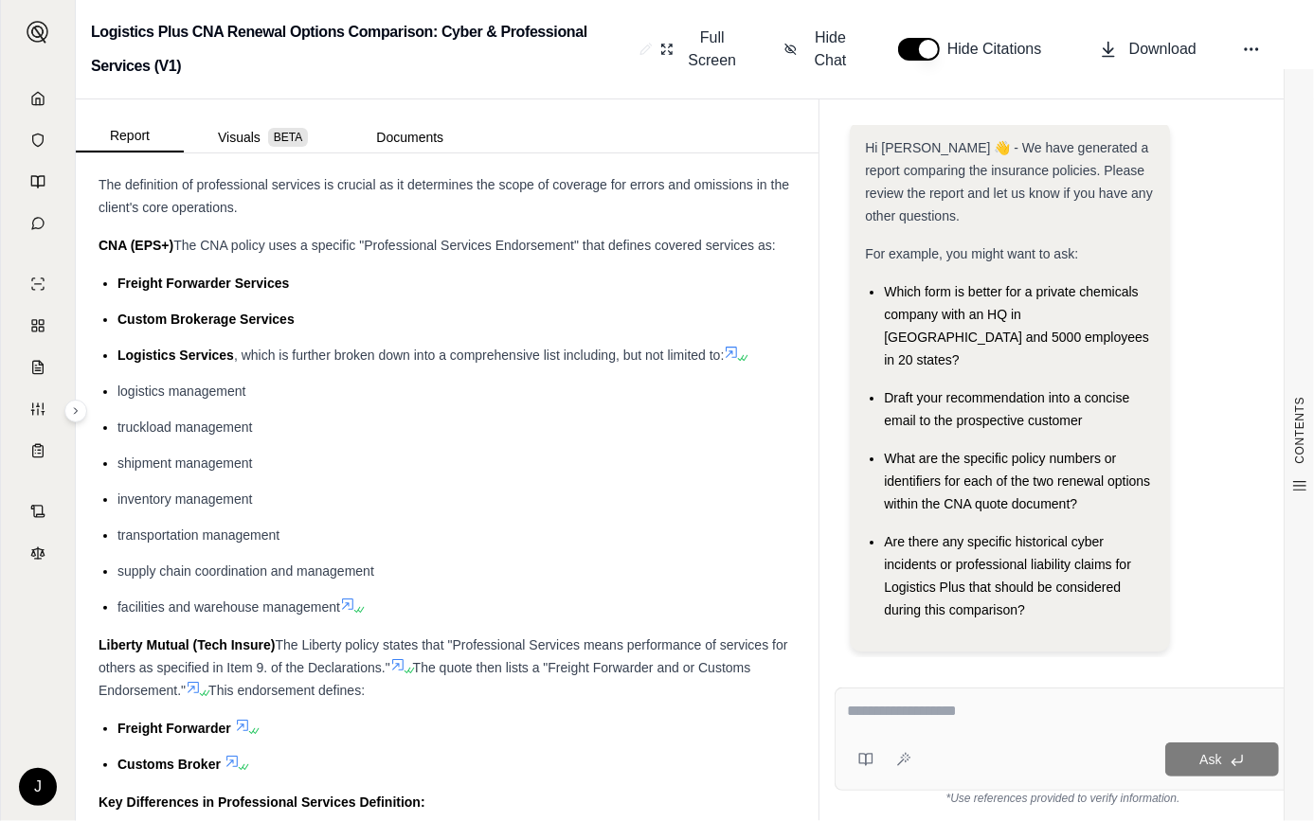
scroll to position [3100, 0]
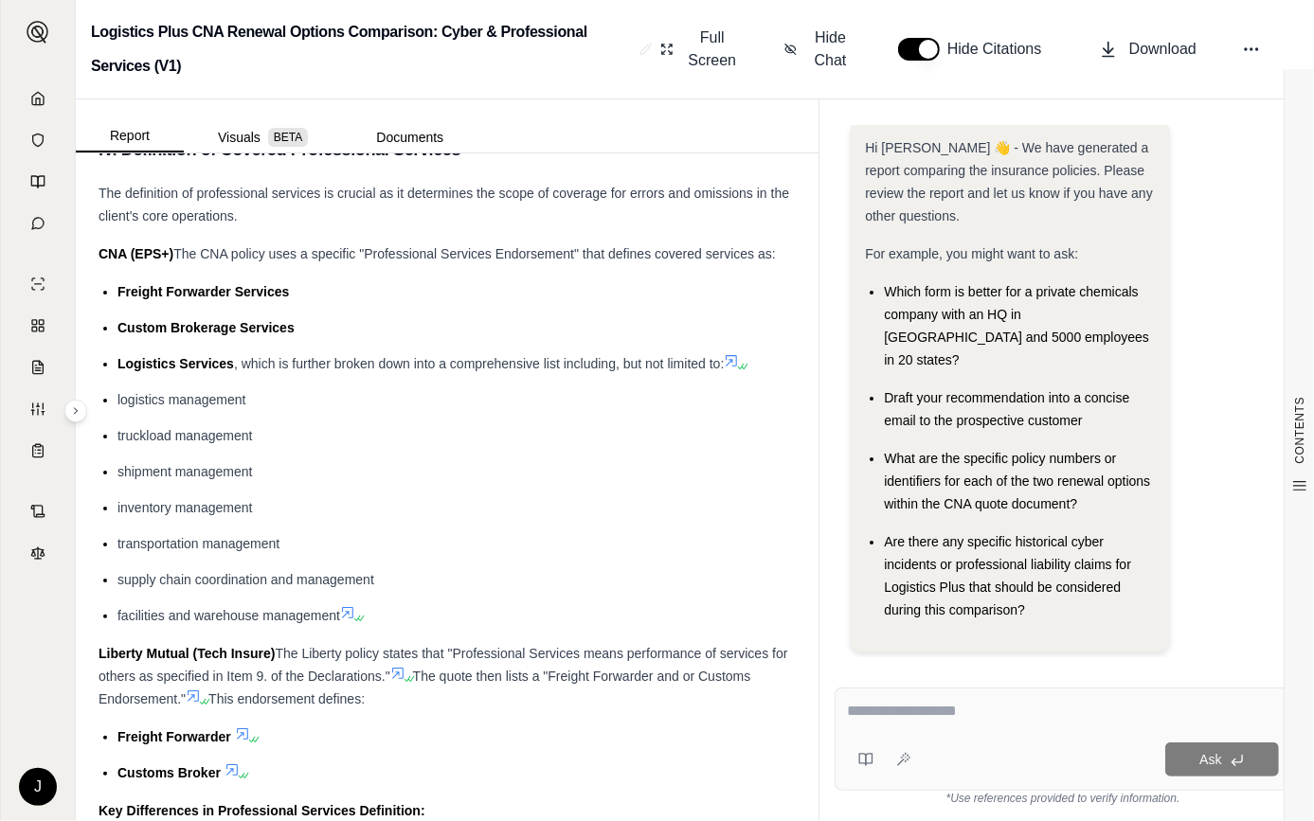
click at [107, 258] on strong "CNA (EPS+)" at bounding box center [136, 253] width 75 height 15
click at [609, 256] on span "The CNA policy uses a specific "Professional Services Endorsement" that defines…" at bounding box center [474, 253] width 603 height 15
drag, startPoint x: 113, startPoint y: 290, endPoint x: 344, endPoint y: 604, distance: 390.3
click at [344, 604] on ul "Freight Forwarder Services Custom Brokerage Services Logistics Services , which…" at bounding box center [447, 453] width 697 height 347
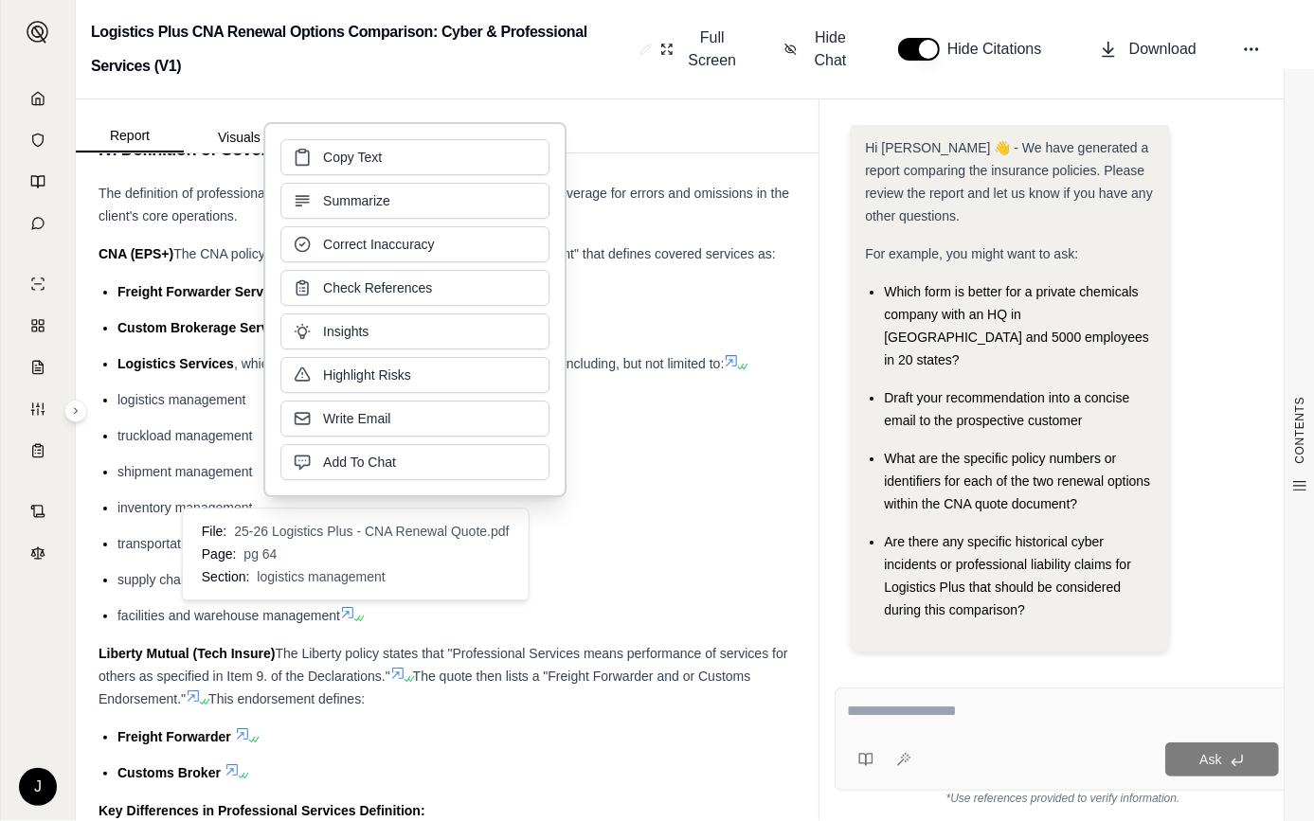
copy ul "Freight Forwarder Services Custom Brokerage Services Logistics Services , which…"
click at [387, 569] on li "supply chain coordination and management" at bounding box center [456, 579] width 678 height 23
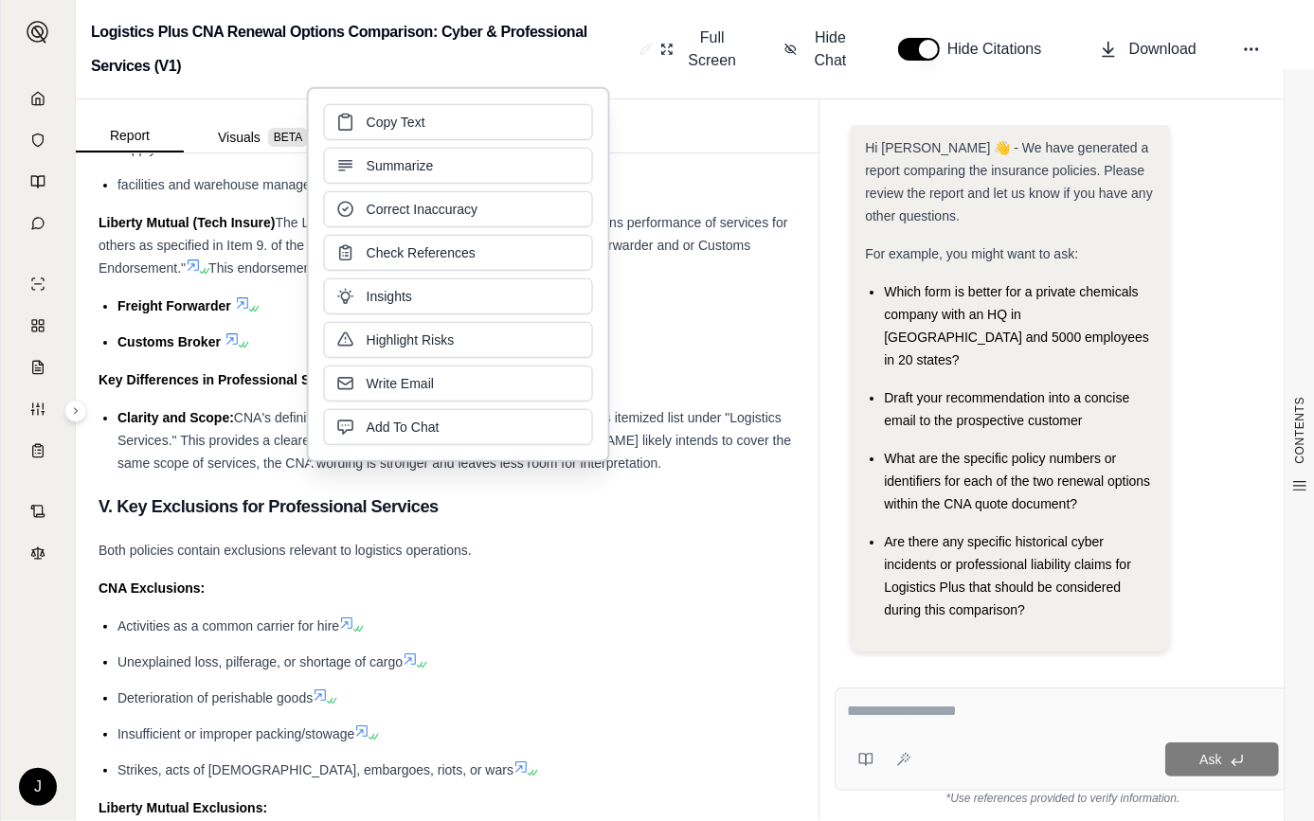
scroll to position [3617, 0]
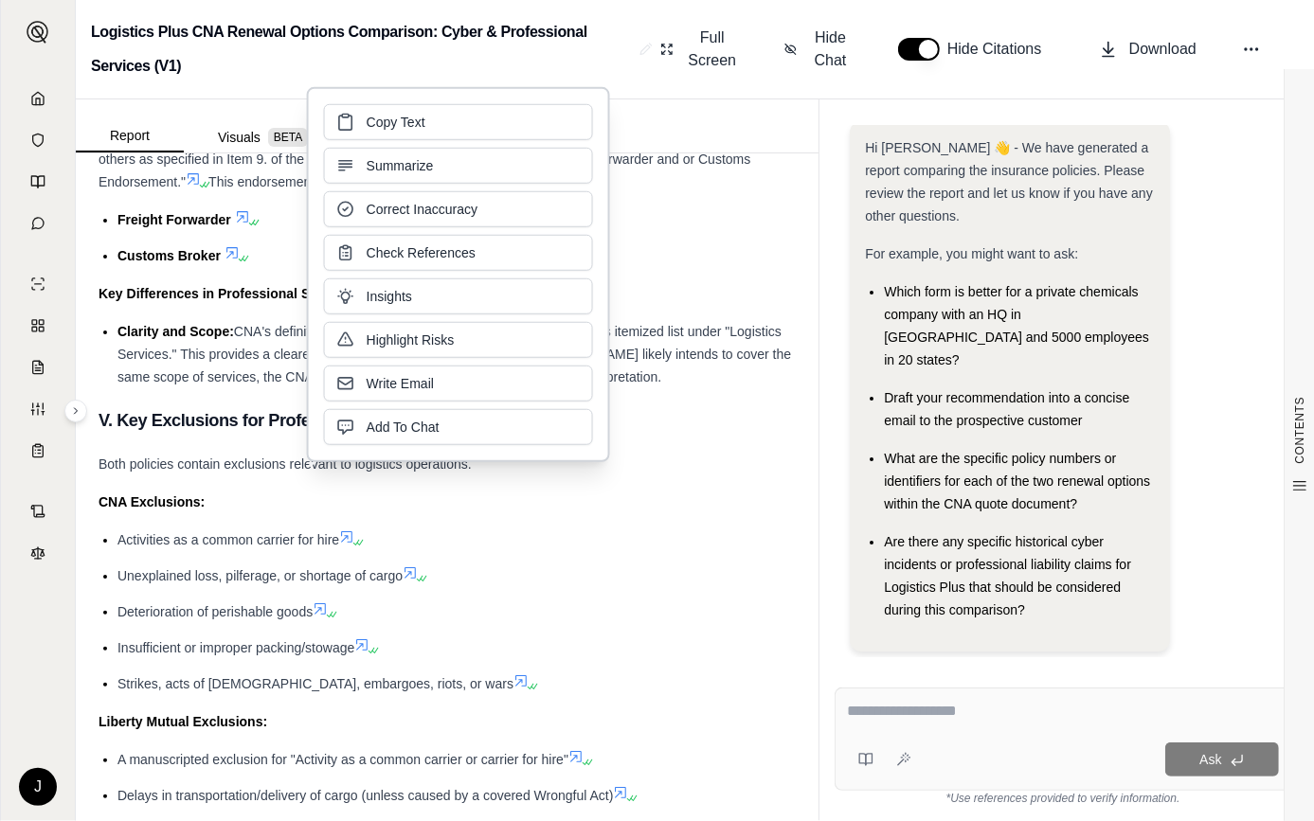
drag, startPoint x: 509, startPoint y: 505, endPoint x: 371, endPoint y: 513, distance: 137.6
click at [509, 505] on div "CNA Exclusions:" at bounding box center [447, 502] width 697 height 23
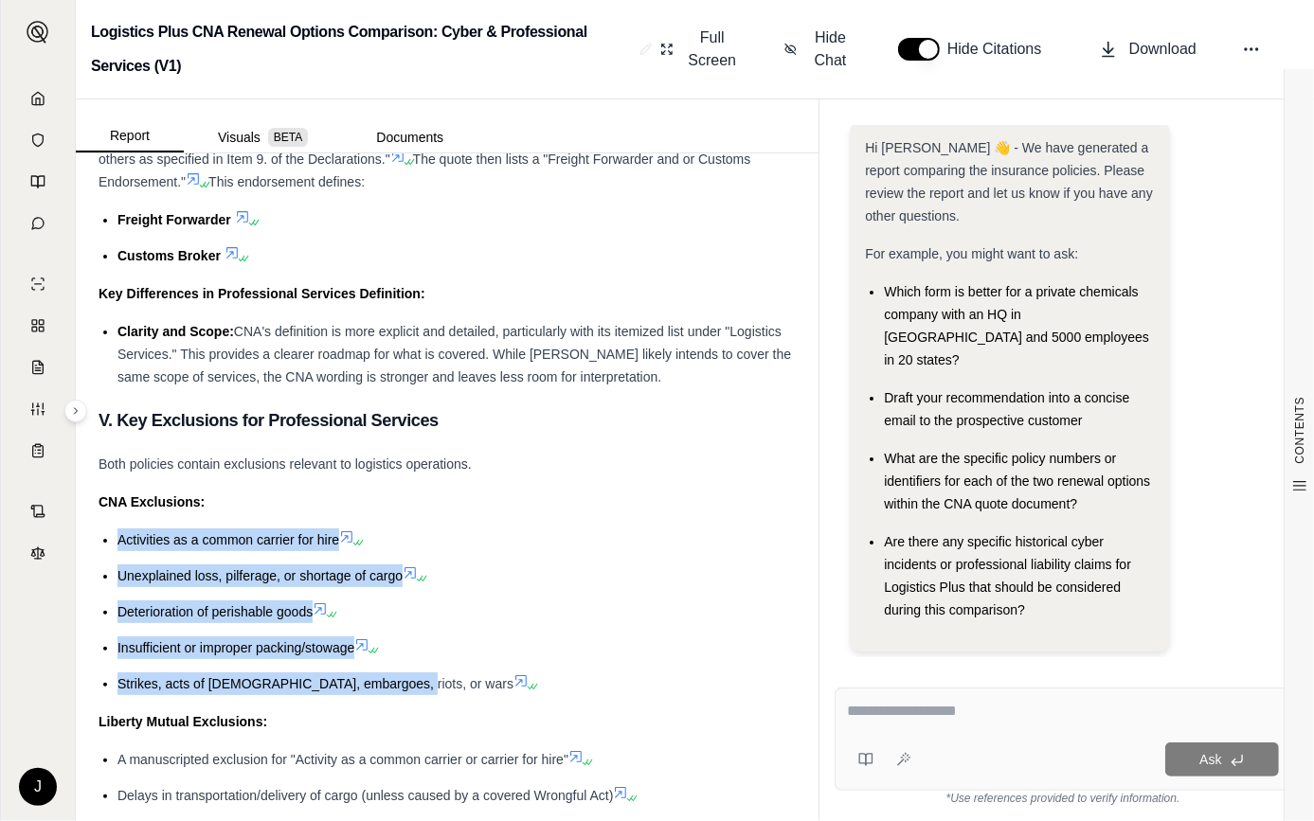
drag, startPoint x: 118, startPoint y: 544, endPoint x: 403, endPoint y: 670, distance: 310.9
click at [403, 670] on ul "Activities as a common carrier for hire Unexplained loss, pilferage, or shortag…" at bounding box center [447, 612] width 697 height 167
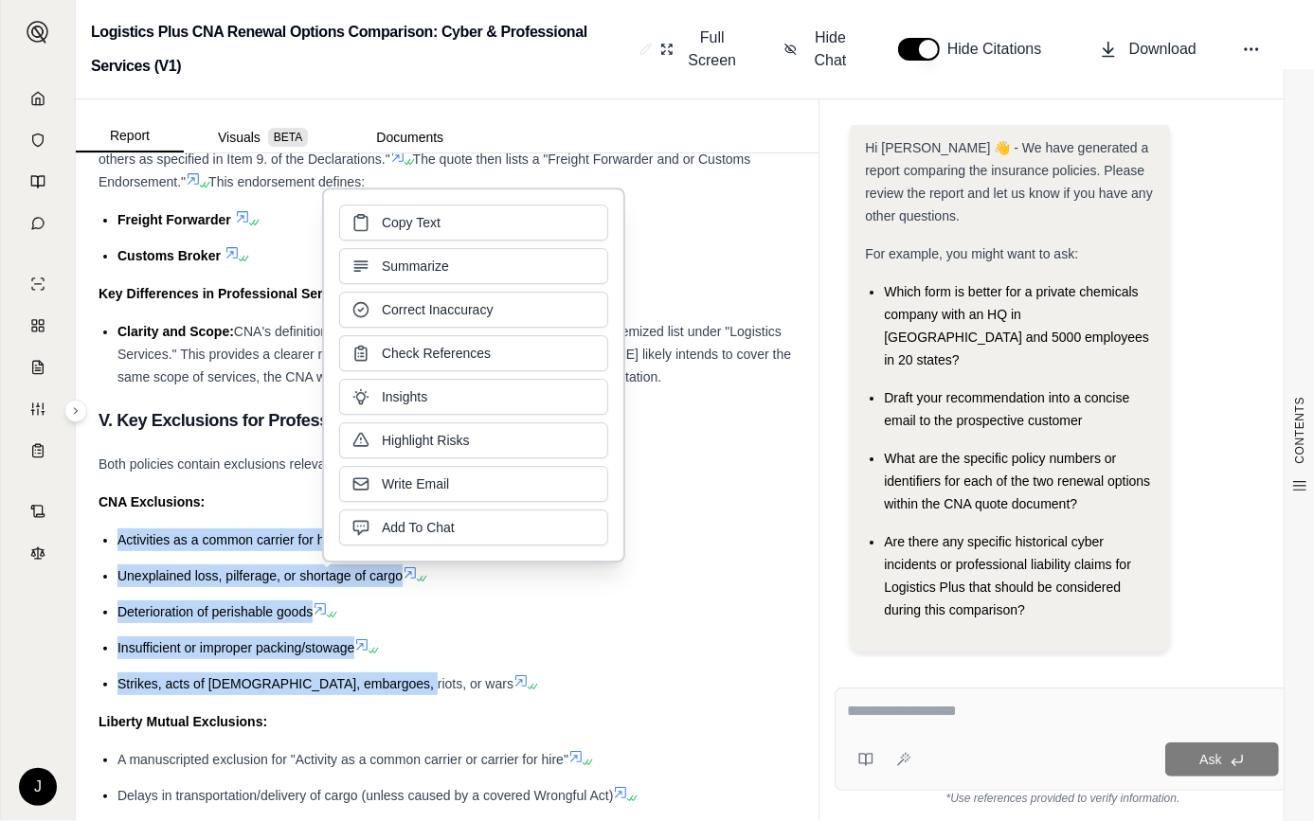
copy ul "Activities as a common carrier for hire Unexplained loss, pilferage, or shortag…"
click at [290, 492] on div "CNA Exclusions:" at bounding box center [447, 502] width 697 height 23
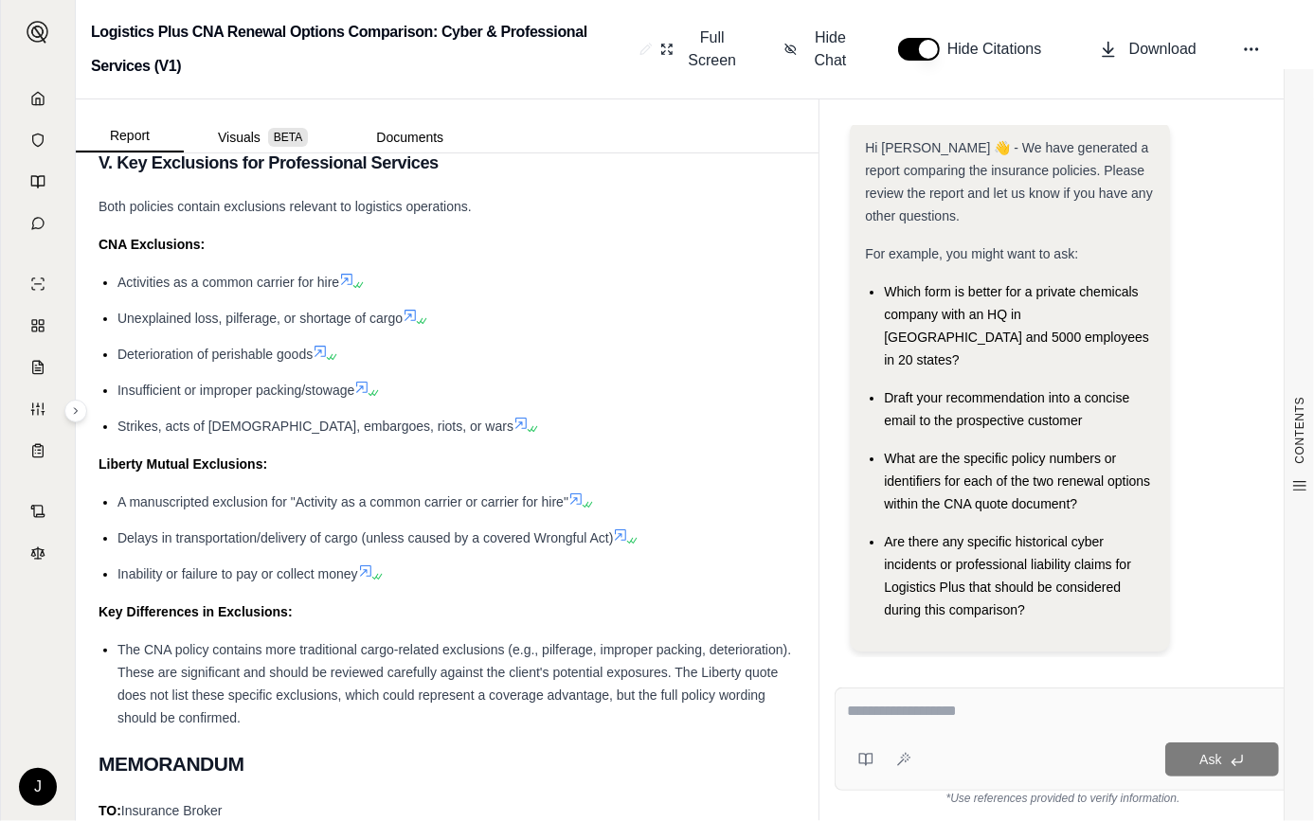
scroll to position [3875, 0]
click at [199, 531] on span "Delays in transportation/delivery of cargo (unless caused by a covered Wrongful…" at bounding box center [364, 538] width 495 height 15
drag, startPoint x: 113, startPoint y: 497, endPoint x: 367, endPoint y: 570, distance: 264.2
click at [367, 570] on ul "A manuscripted exclusion for "Activity as a common carrier or carrier for hire"…" at bounding box center [447, 538] width 697 height 95
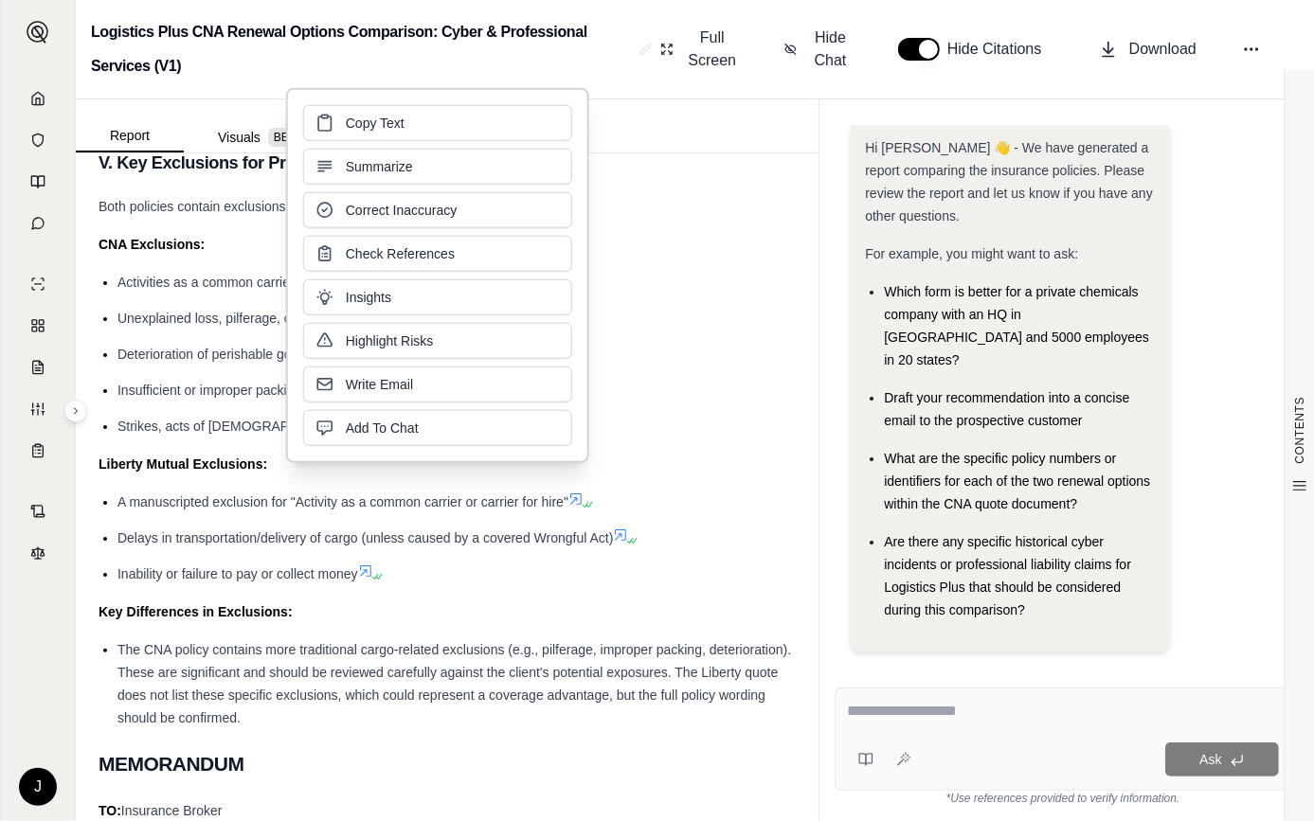
drag, startPoint x: 363, startPoint y: 566, endPoint x: 283, endPoint y: 535, distance: 85.2
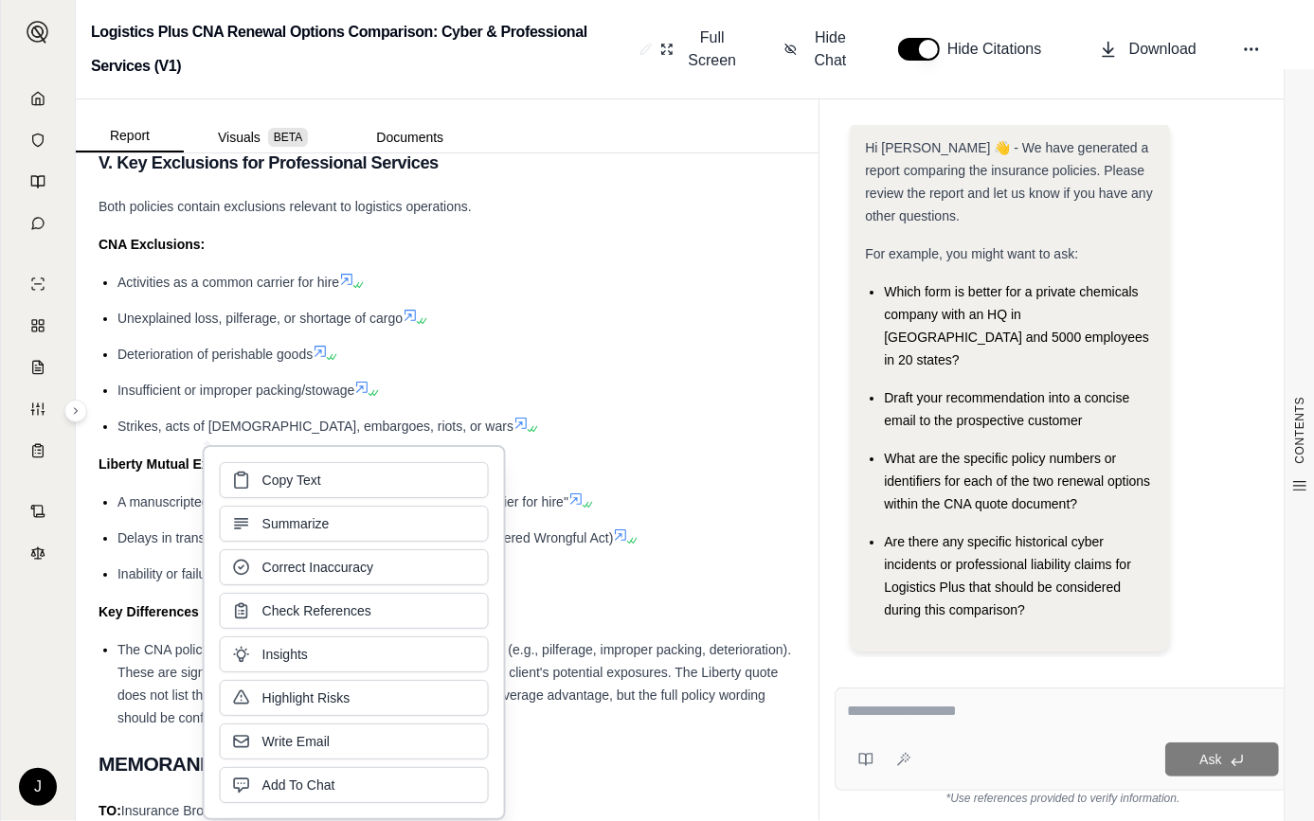
drag, startPoint x: 283, startPoint y: 535, endPoint x: 264, endPoint y: 478, distance: 59.9
click at [264, 477] on span "Copy Text" at bounding box center [291, 480] width 59 height 19
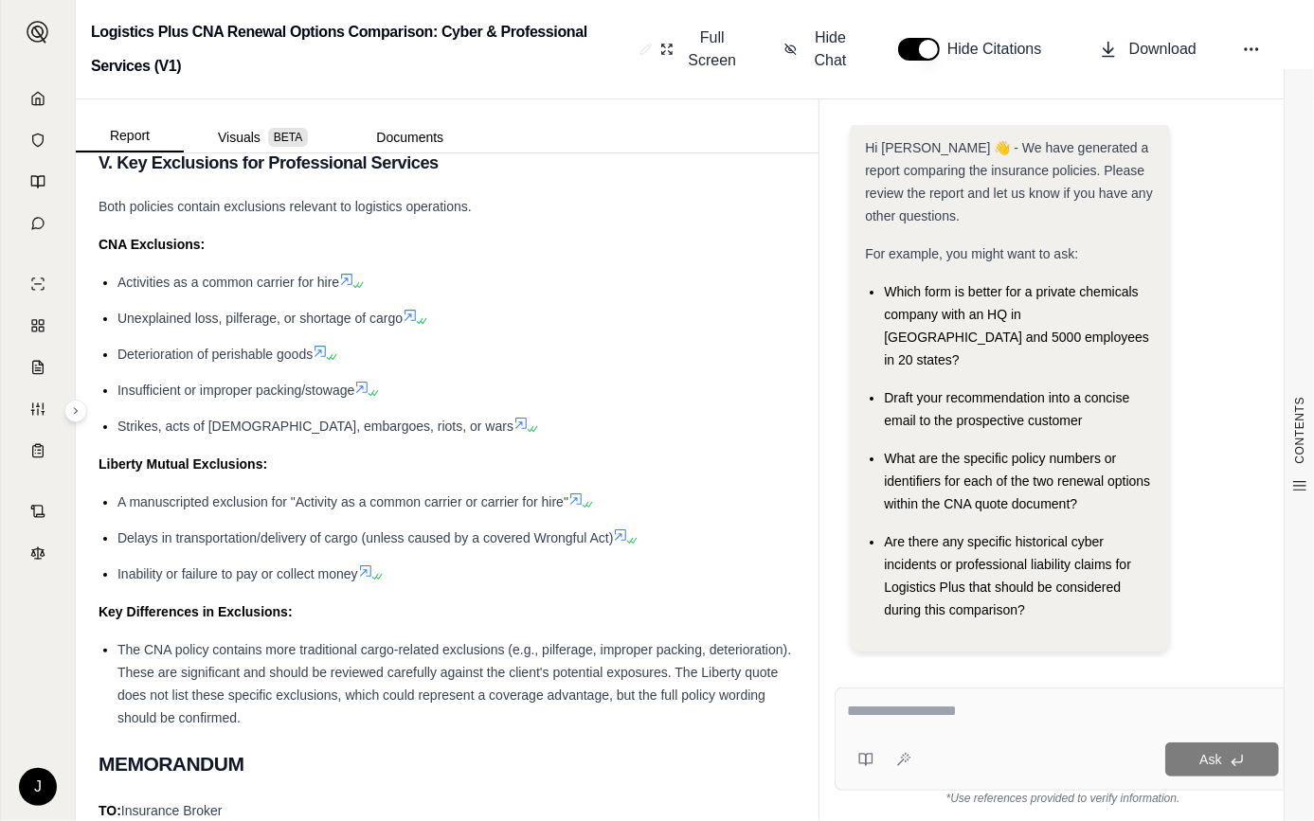
click at [521, 383] on li "Insufficient or improper packing/stowage" at bounding box center [456, 390] width 678 height 23
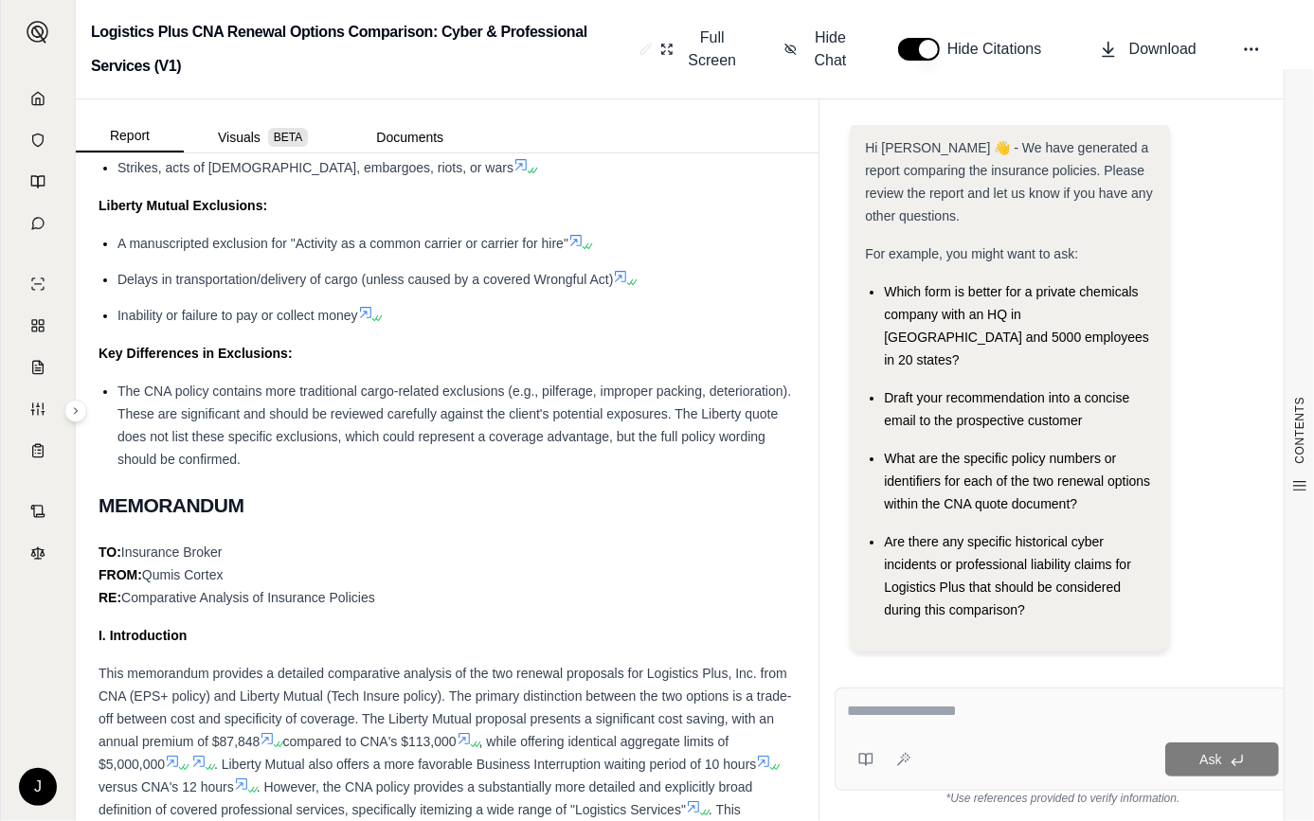
click at [323, 436] on span "The CNA policy contains more traditional cargo-related exclusions (e.g., pilfer…" at bounding box center [454, 425] width 674 height 83
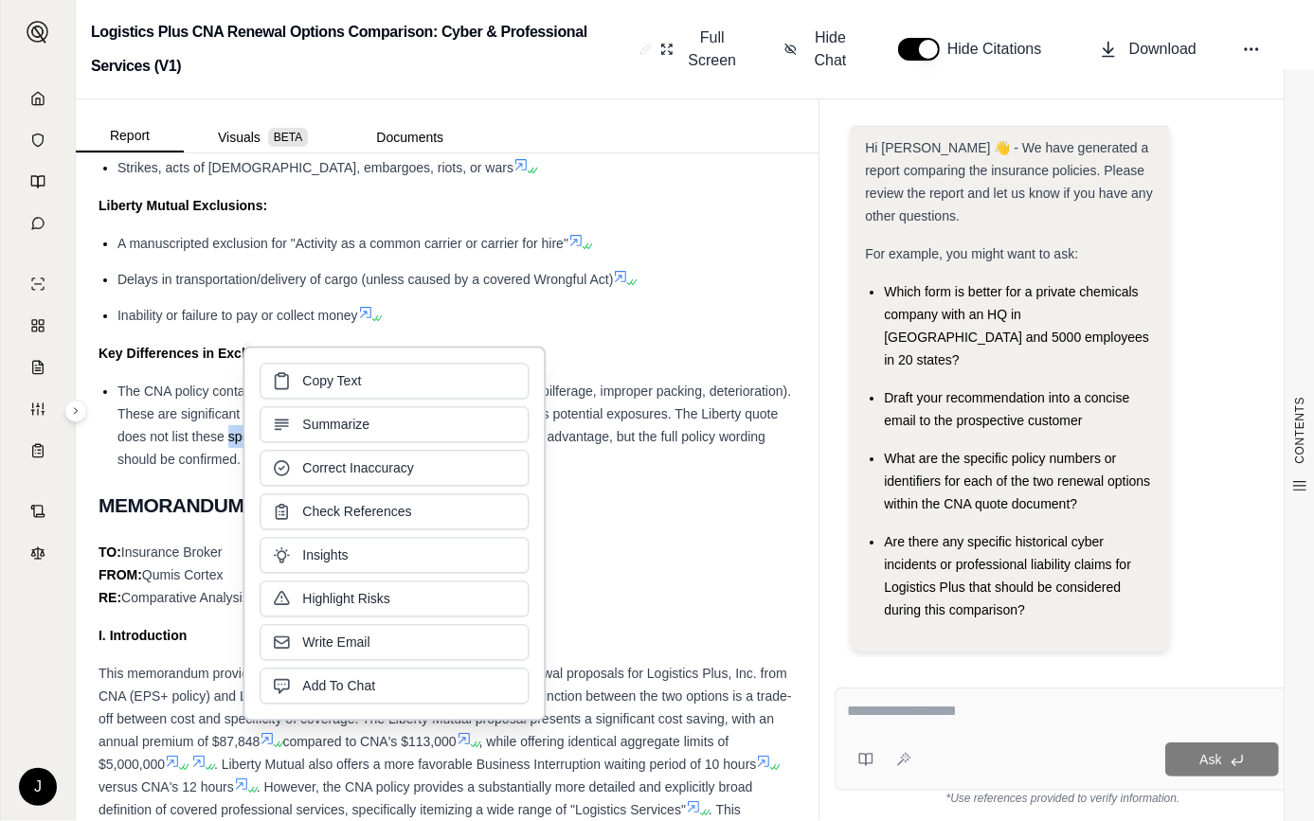
click at [323, 436] on button "Summarize" at bounding box center [394, 424] width 269 height 36
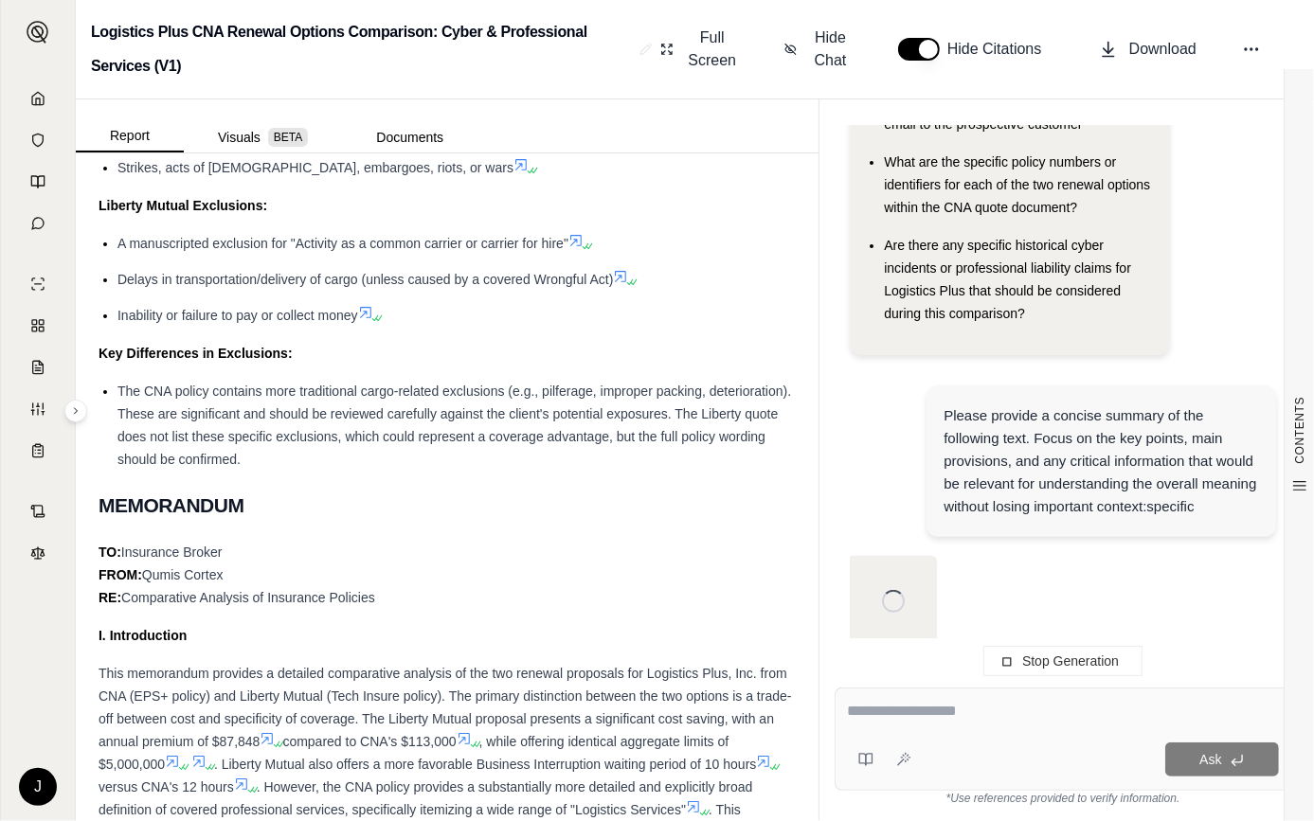
scroll to position [316, 0]
click at [319, 436] on span "The CNA policy contains more traditional cargo-related exclusions (e.g., pilfer…" at bounding box center [454, 425] width 674 height 83
click at [631, 463] on li "The CNA policy contains more traditional cargo-related exclusions (e.g., pilfer…" at bounding box center [456, 425] width 678 height 91
click at [693, 441] on span "The CNA policy contains more traditional cargo-related exclusions (e.g., pilfer…" at bounding box center [454, 425] width 674 height 83
click at [687, 441] on span "The CNA policy contains more traditional cargo-related exclusions (e.g., pilfer…" at bounding box center [454, 425] width 674 height 83
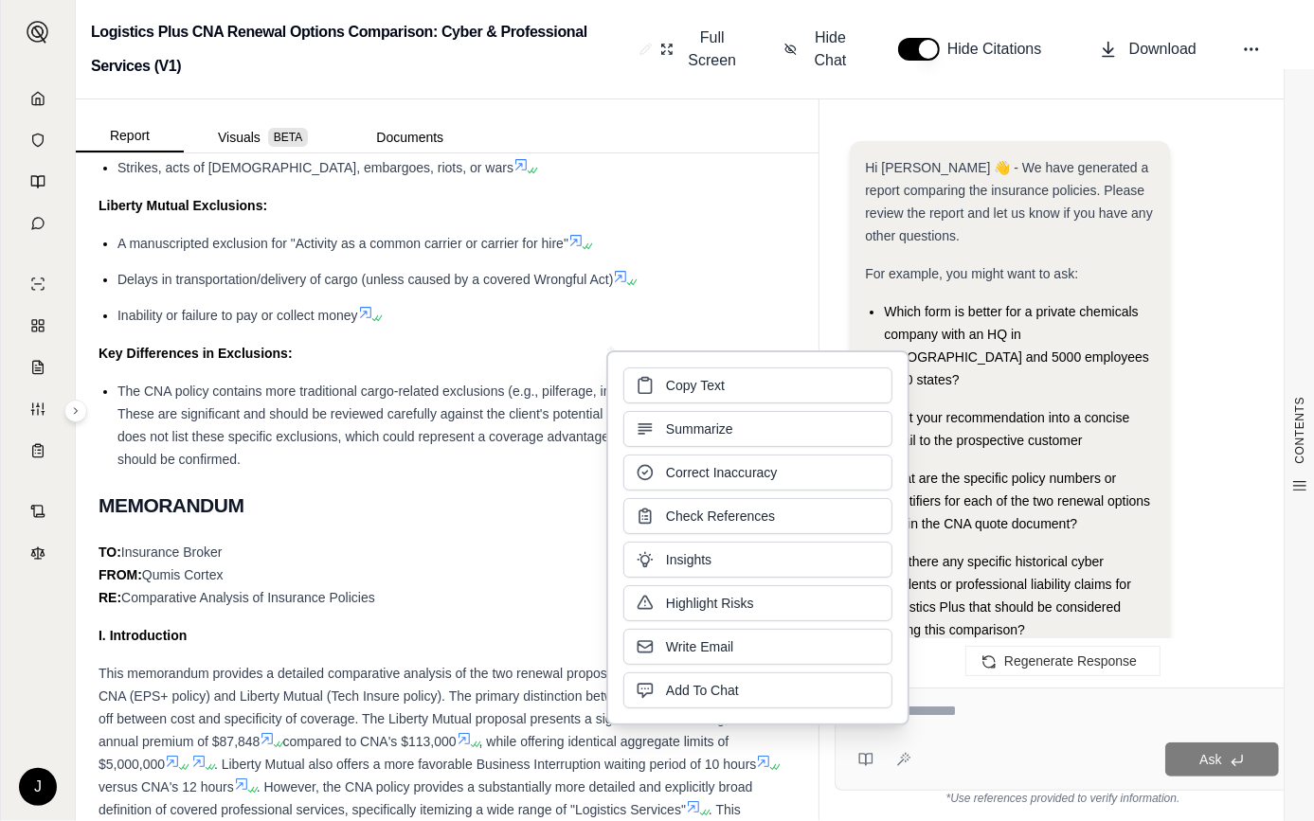
scroll to position [2866, 0]
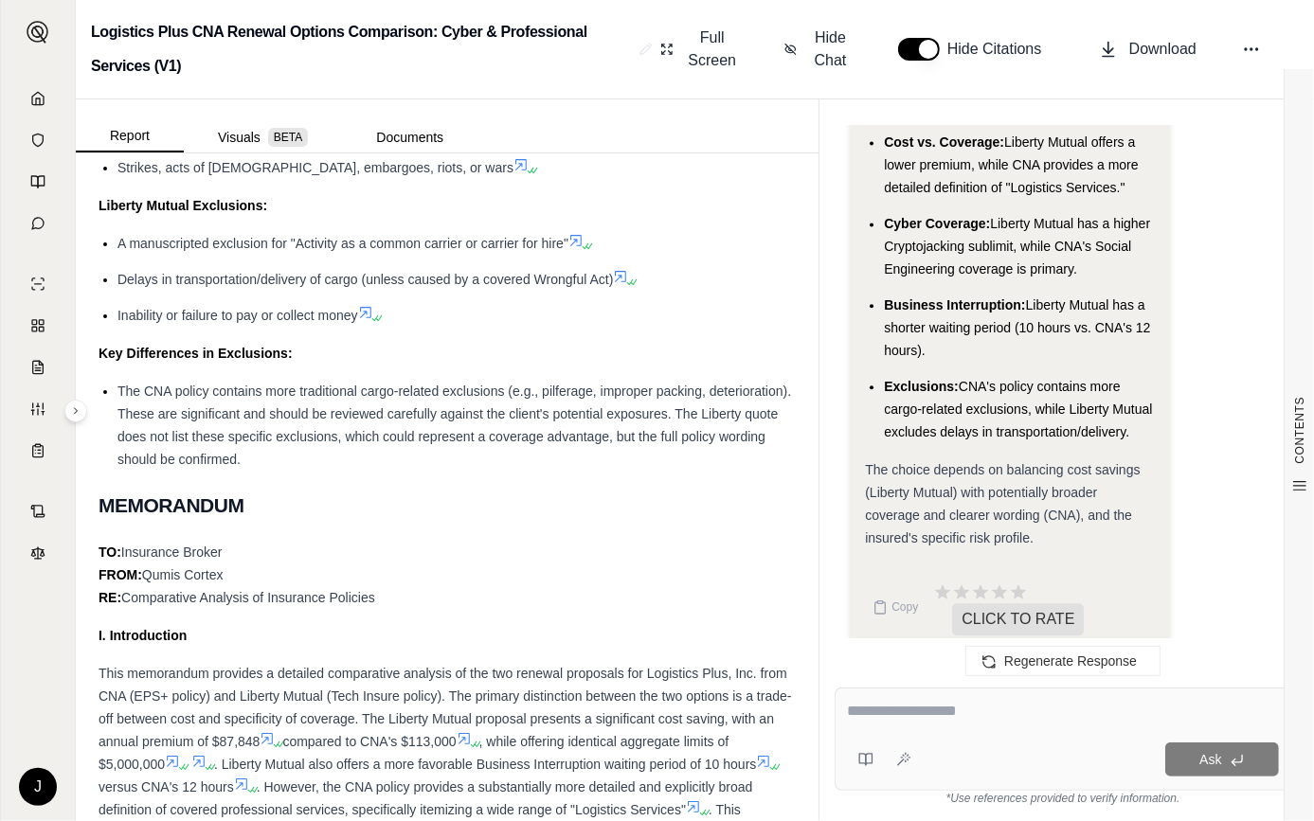
click at [364, 445] on li "The CNA policy contains more traditional cargo-related exclusions (e.g., pilfer…" at bounding box center [456, 425] width 678 height 91
drag, startPoint x: 357, startPoint y: 454, endPoint x: 341, endPoint y: 454, distance: 16.1
click at [341, 454] on li "The CNA policy contains more traditional cargo-related exclusions (e.g., pilfer…" at bounding box center [456, 425] width 678 height 91
click at [682, 431] on span "The CNA policy contains more traditional cargo-related exclusions (e.g., pilfer…" at bounding box center [454, 425] width 674 height 83
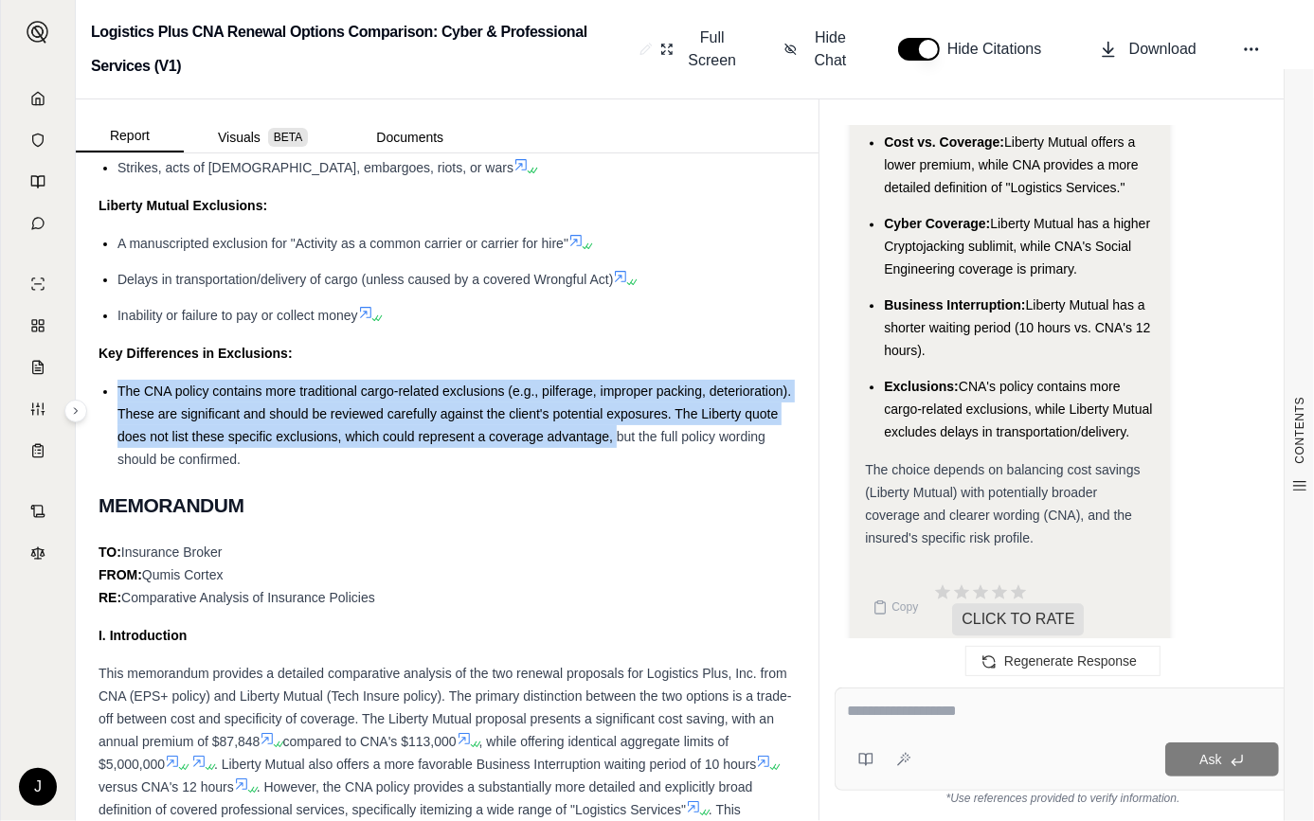
drag, startPoint x: 698, startPoint y: 439, endPoint x: 99, endPoint y: 390, distance: 600.7
click at [99, 390] on ul "The CNA policy contains more traditional cargo-related exclusions (e.g., pilfer…" at bounding box center [447, 425] width 697 height 91
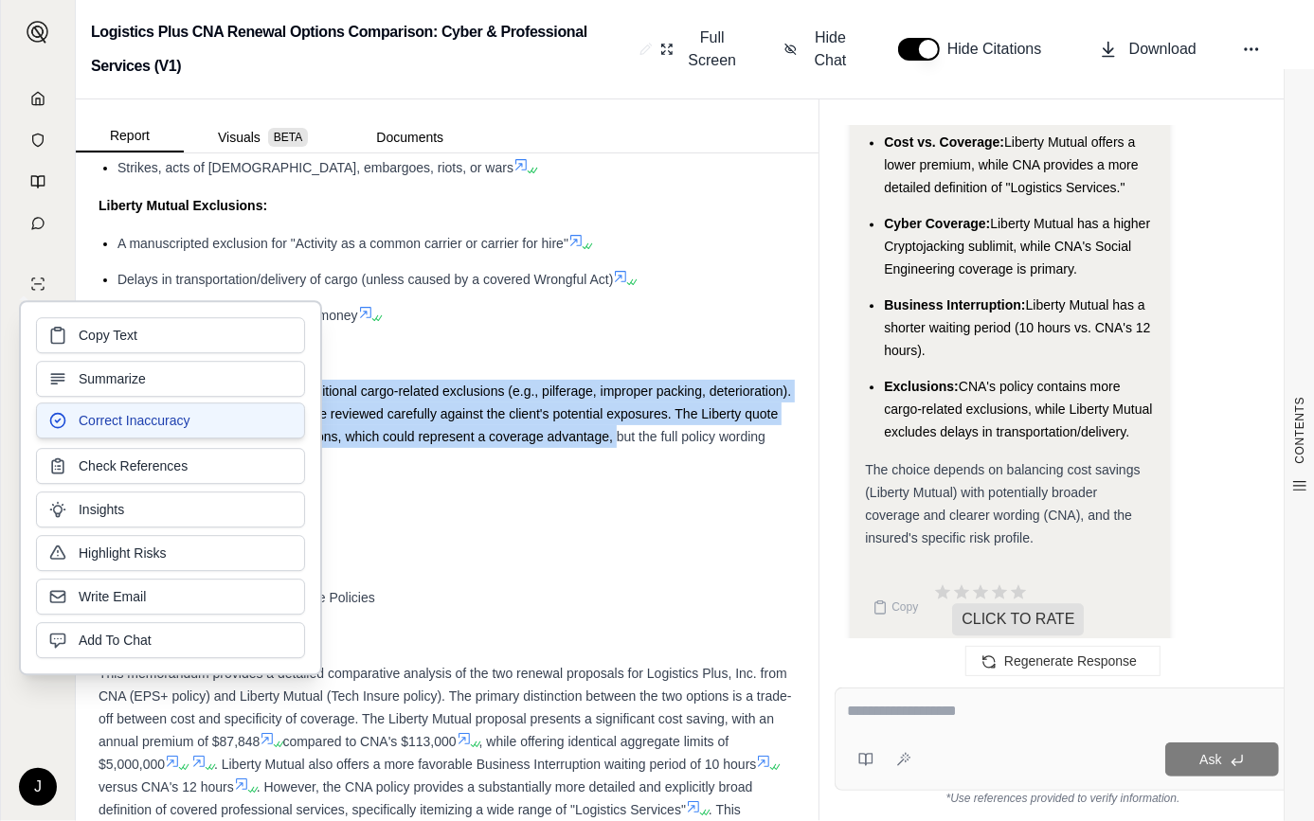
drag, startPoint x: 99, startPoint y: 390, endPoint x: 175, endPoint y: 405, distance: 77.3
drag, startPoint x: 175, startPoint y: 405, endPoint x: 440, endPoint y: 397, distance: 264.5
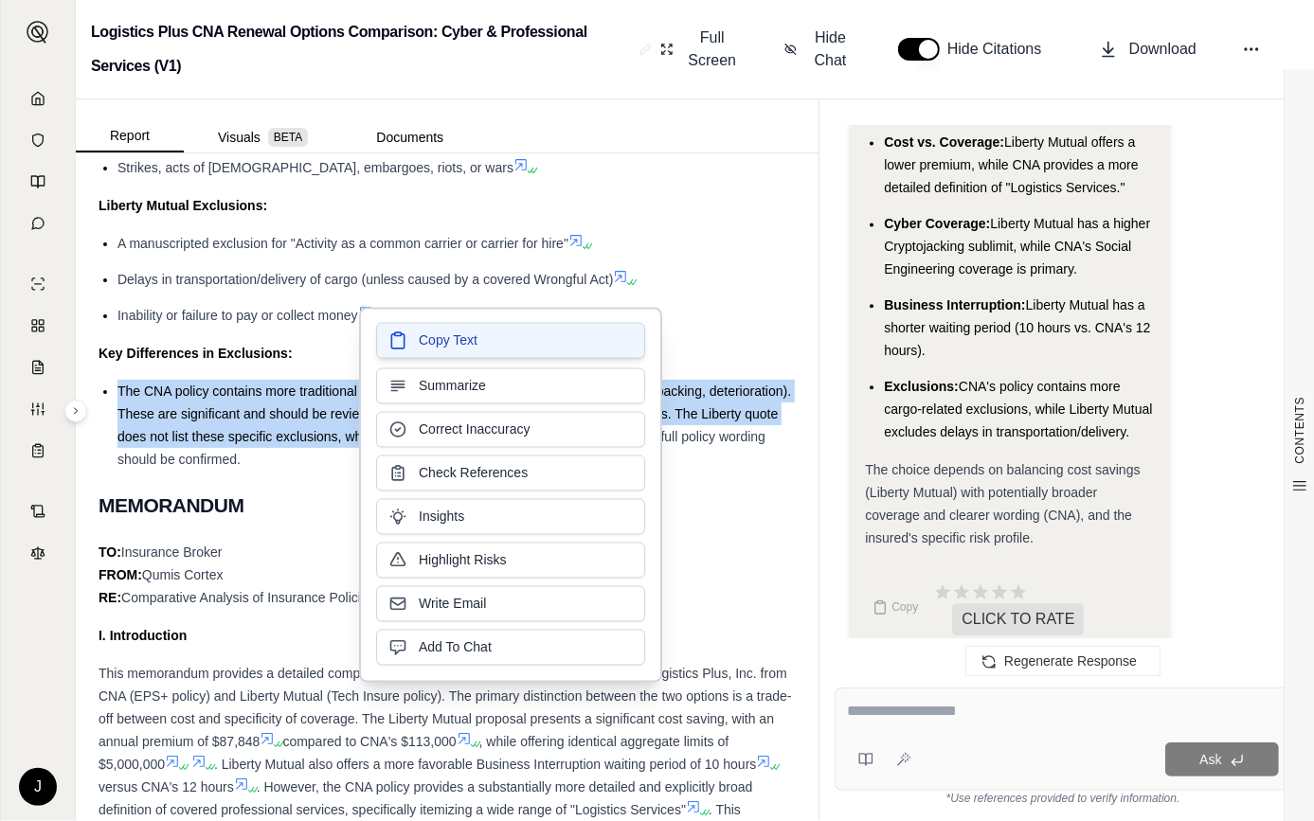
drag, startPoint x: 440, startPoint y: 397, endPoint x: 448, endPoint y: 348, distance: 50.0
click at [448, 348] on span "Copy Text" at bounding box center [448, 341] width 59 height 19
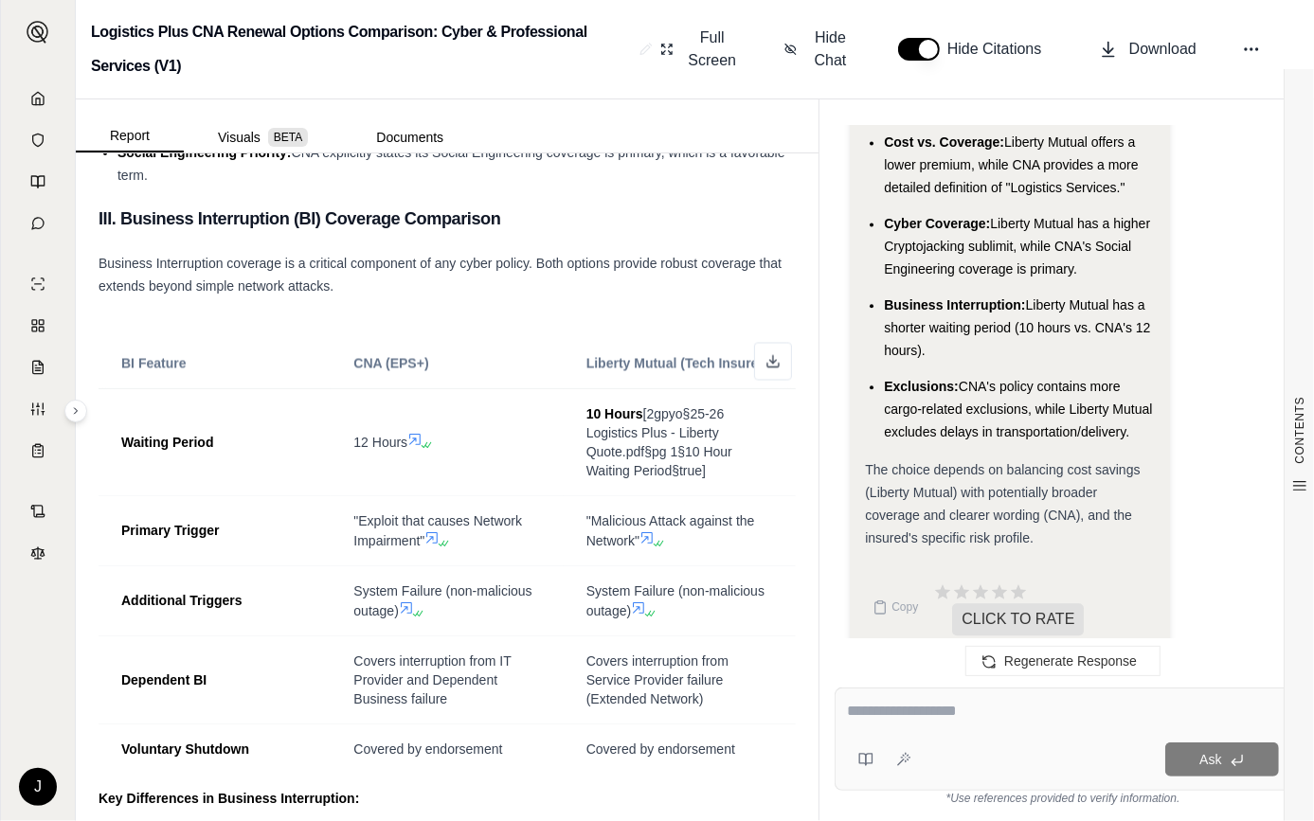
scroll to position [2152, 0]
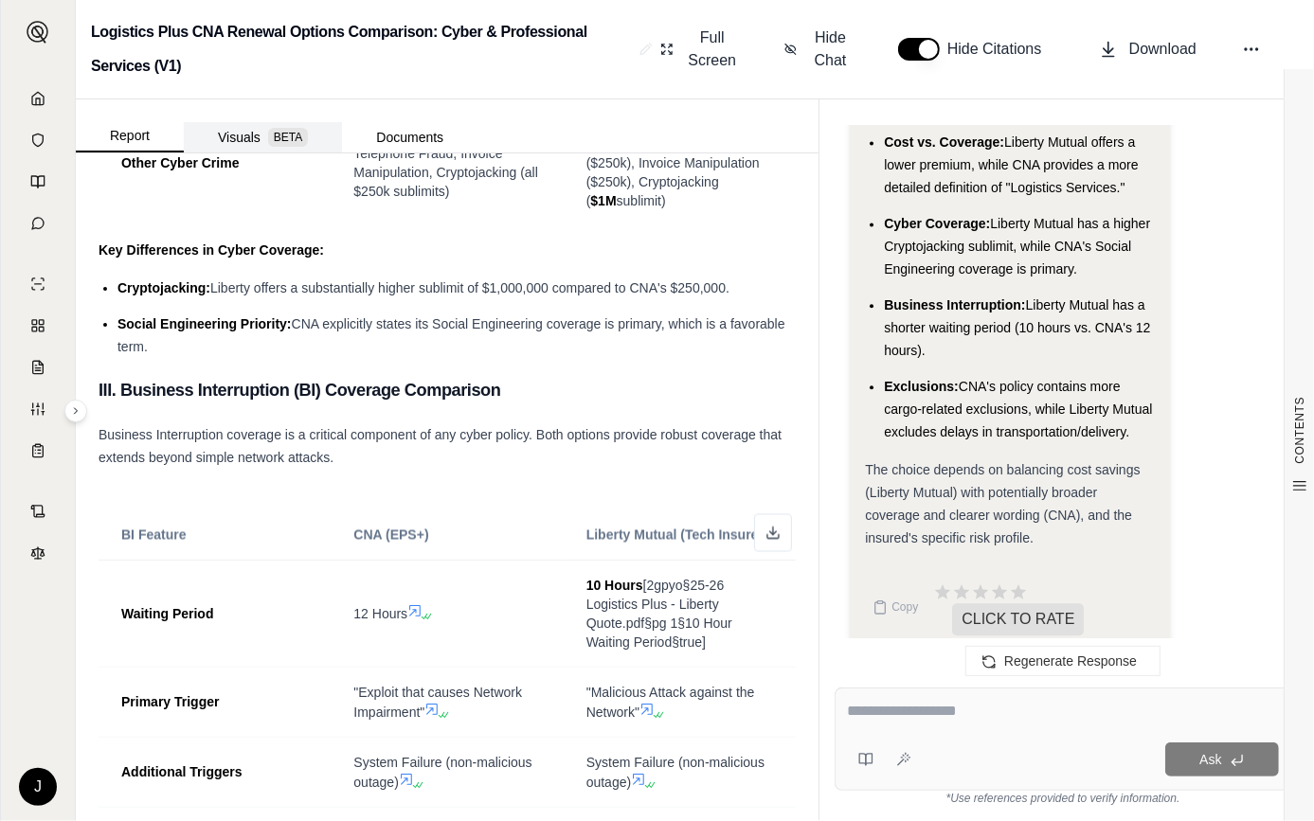
click at [247, 142] on button "Visuals BETA" at bounding box center [263, 137] width 158 height 30
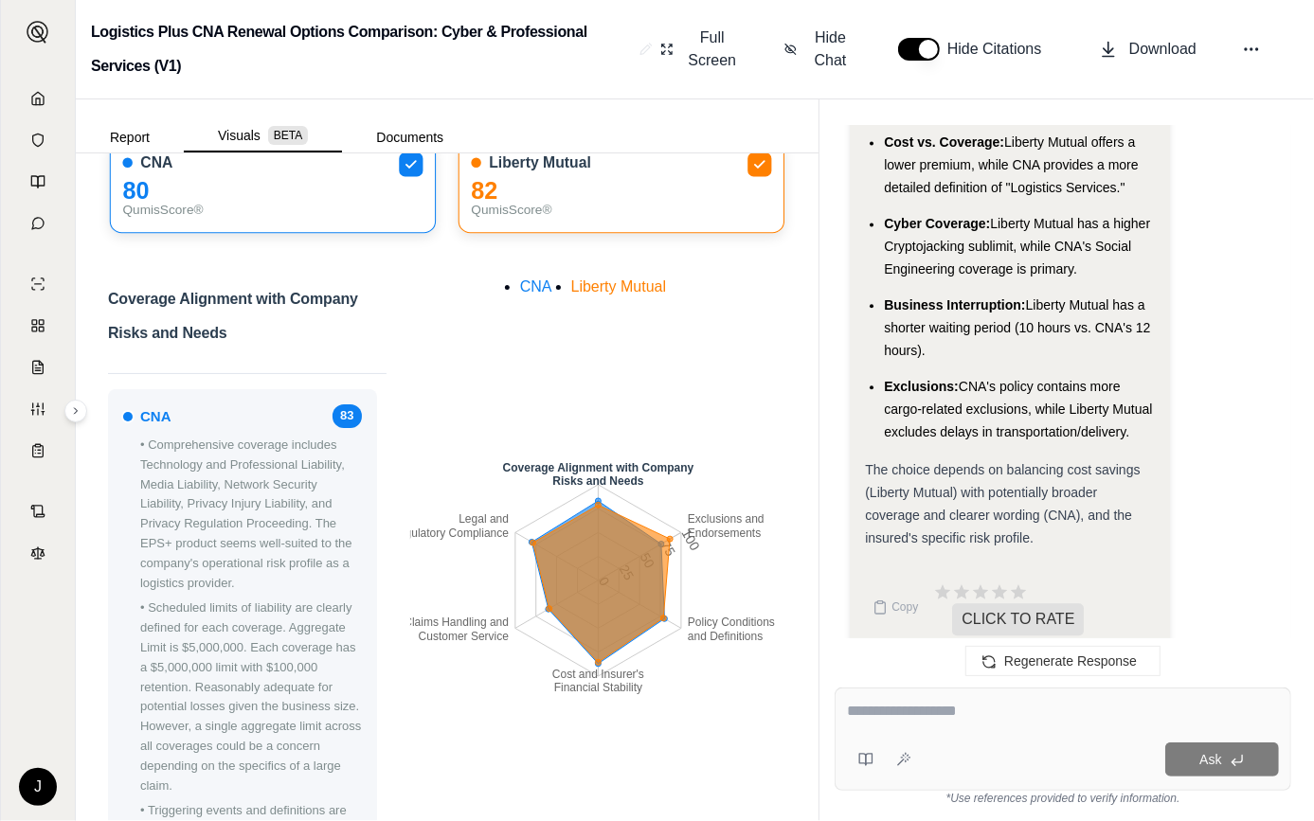
scroll to position [171, 0]
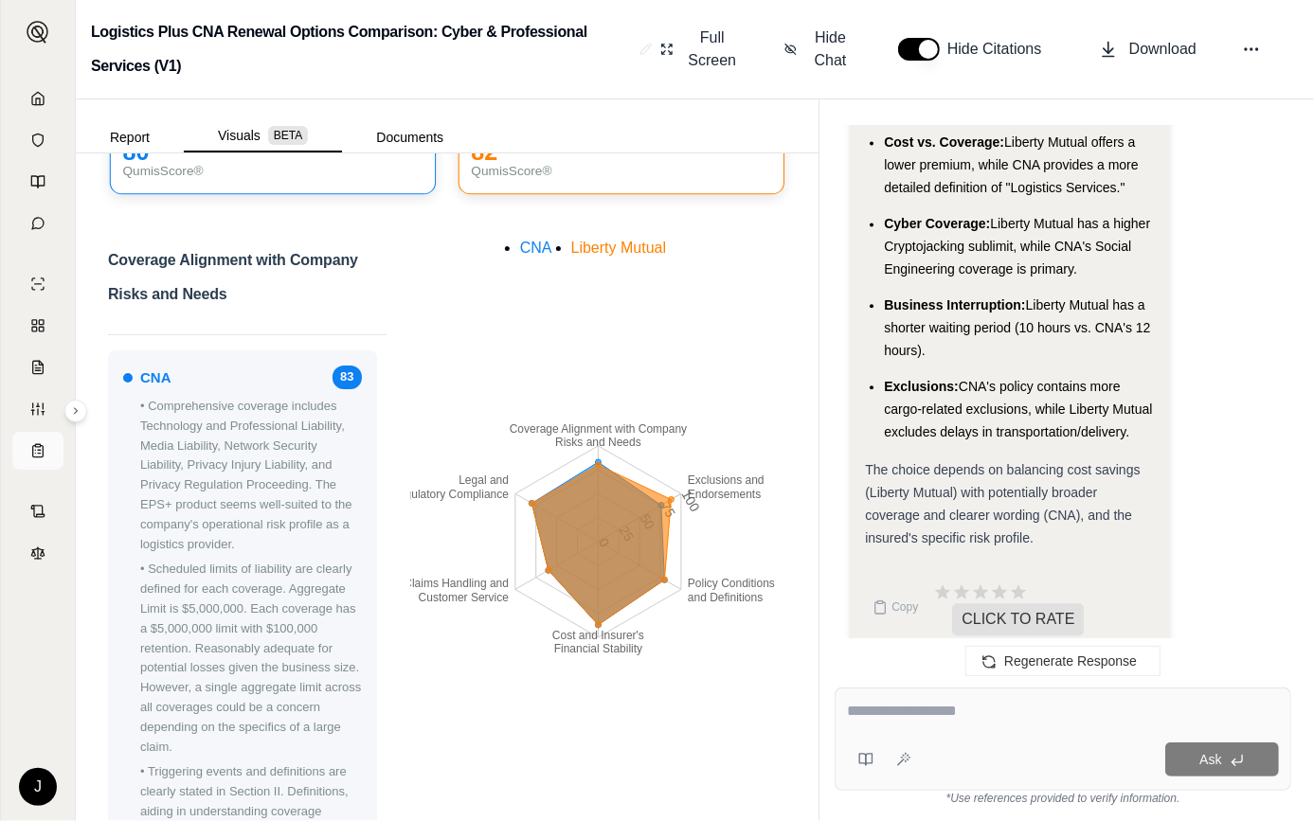
click at [42, 438] on link at bounding box center [37, 451] width 51 height 38
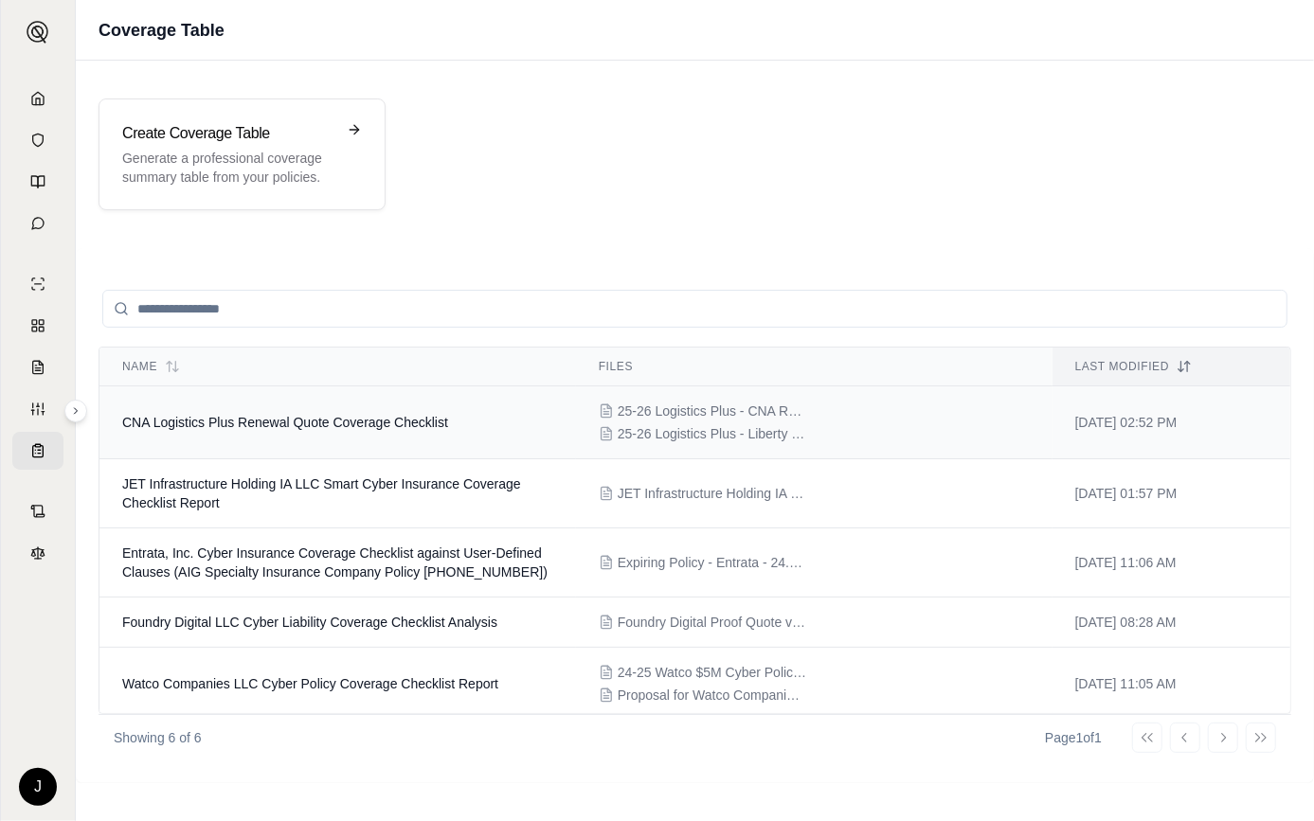
click at [243, 419] on span "CNA Logistics Plus Renewal Quote Coverage Checklist" at bounding box center [285, 422] width 326 height 15
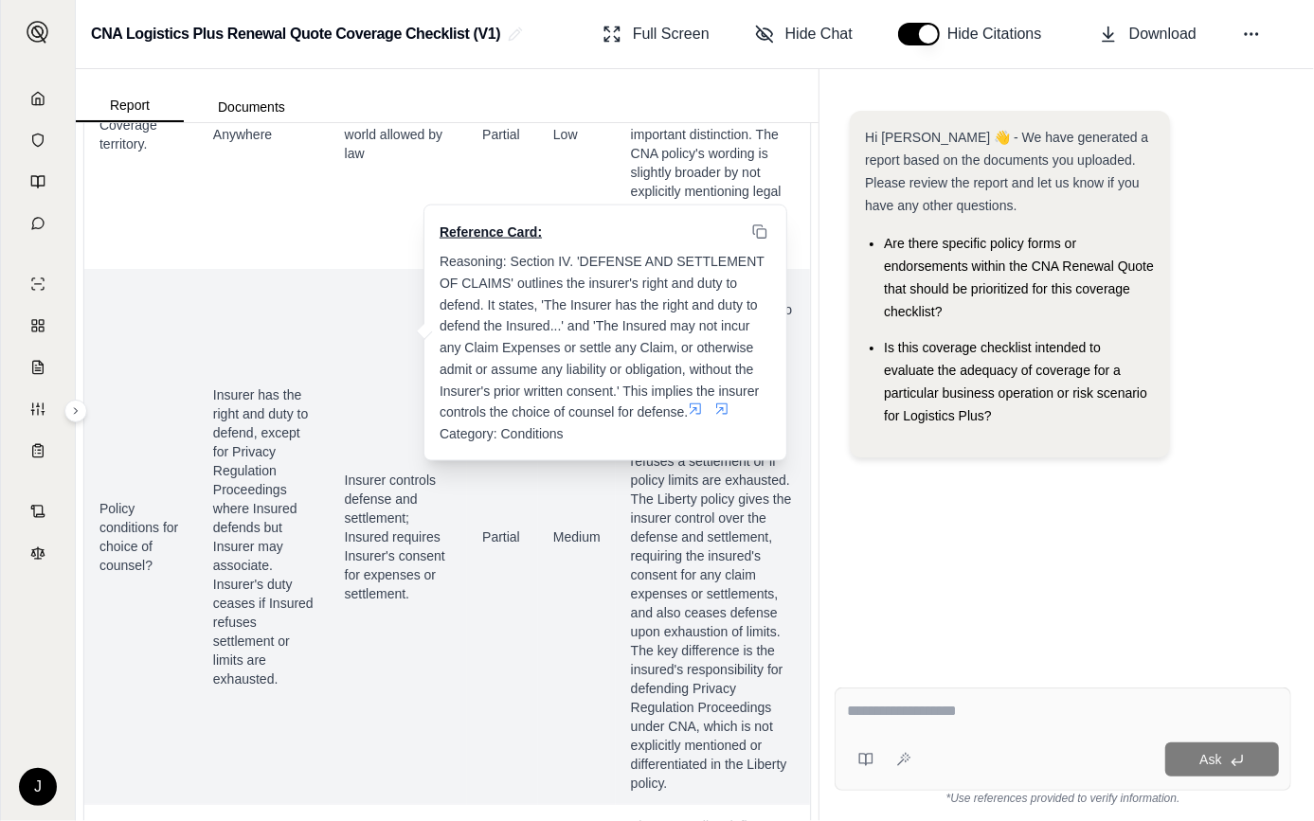
scroll to position [1033, 0]
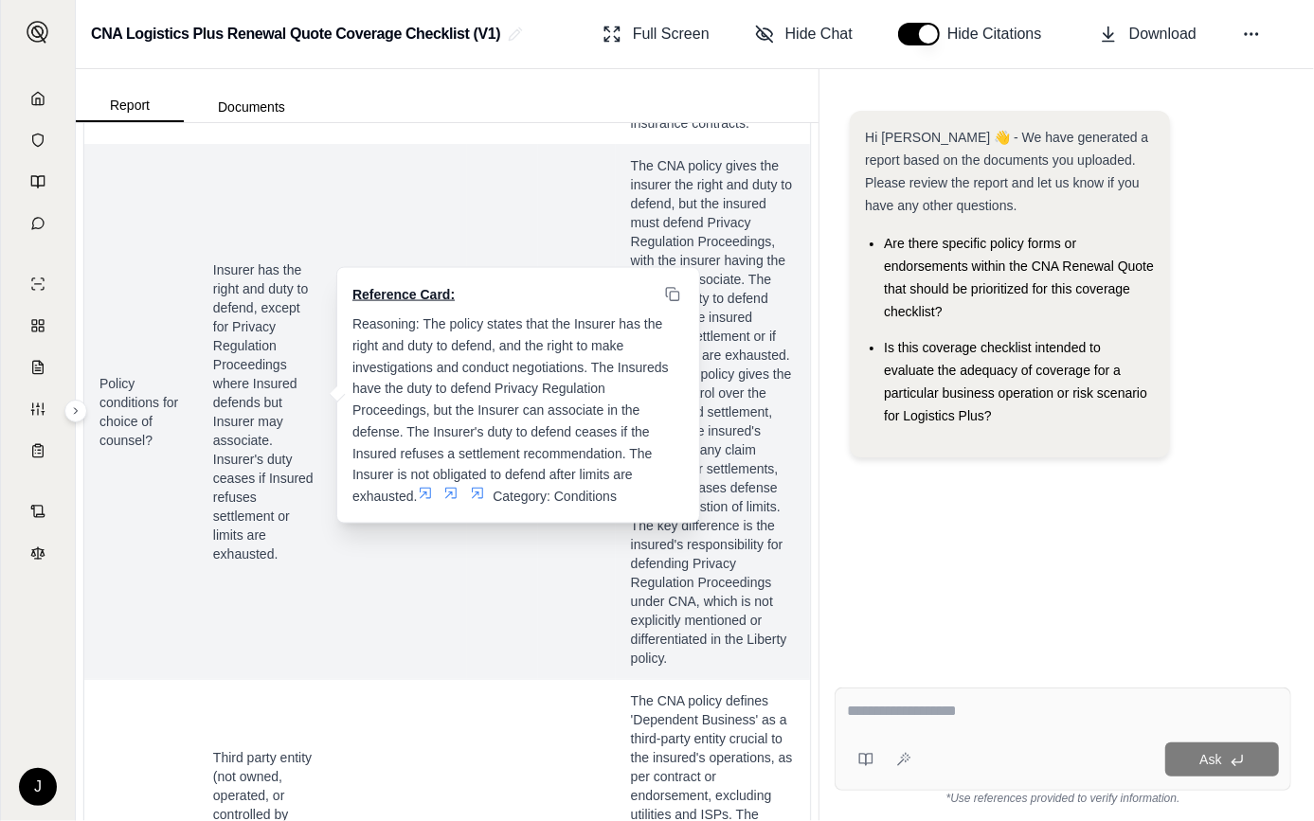
click at [239, 369] on span "Insurer has the right and duty to defend, except for Privacy Regulation Proceed…" at bounding box center [263, 412] width 101 height 303
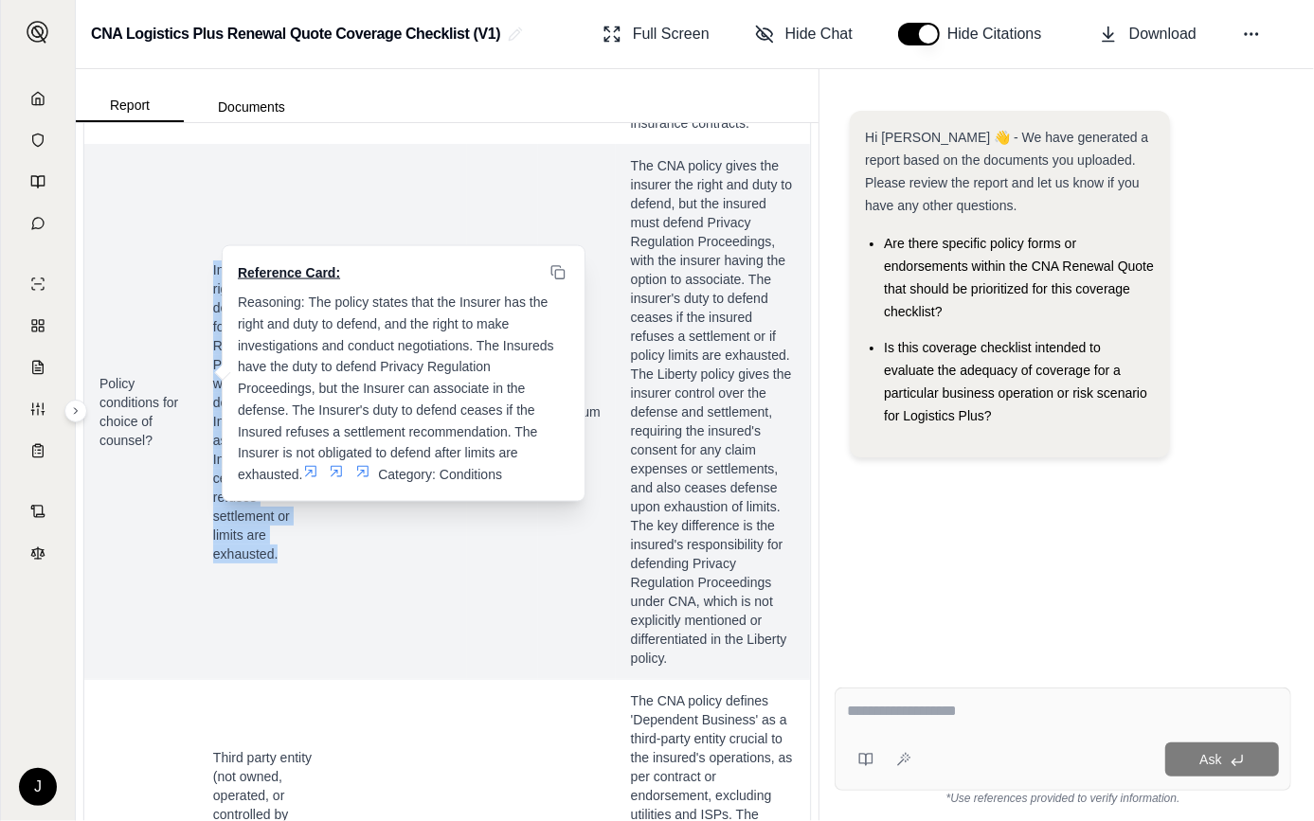
drag, startPoint x: 275, startPoint y: 578, endPoint x: 199, endPoint y: 286, distance: 301.5
click at [199, 286] on td "Insurer has the right and duty to defend, except for Privacy Regulation Proceed…" at bounding box center [264, 411] width 132 height 535
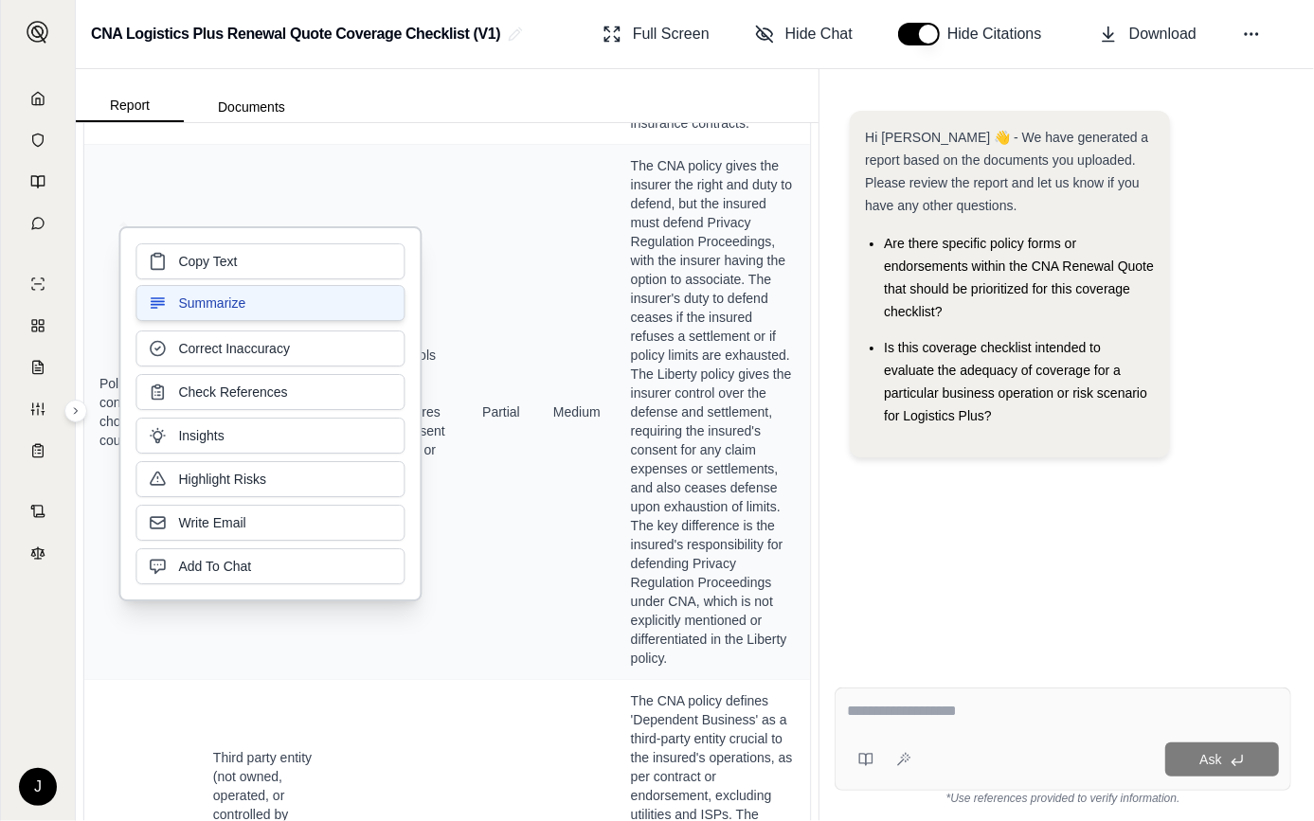
copy span "Insurer has the right and duty to defend, except for Privacy Regulation Proceed…"
click at [1053, 714] on textarea at bounding box center [1063, 711] width 432 height 23
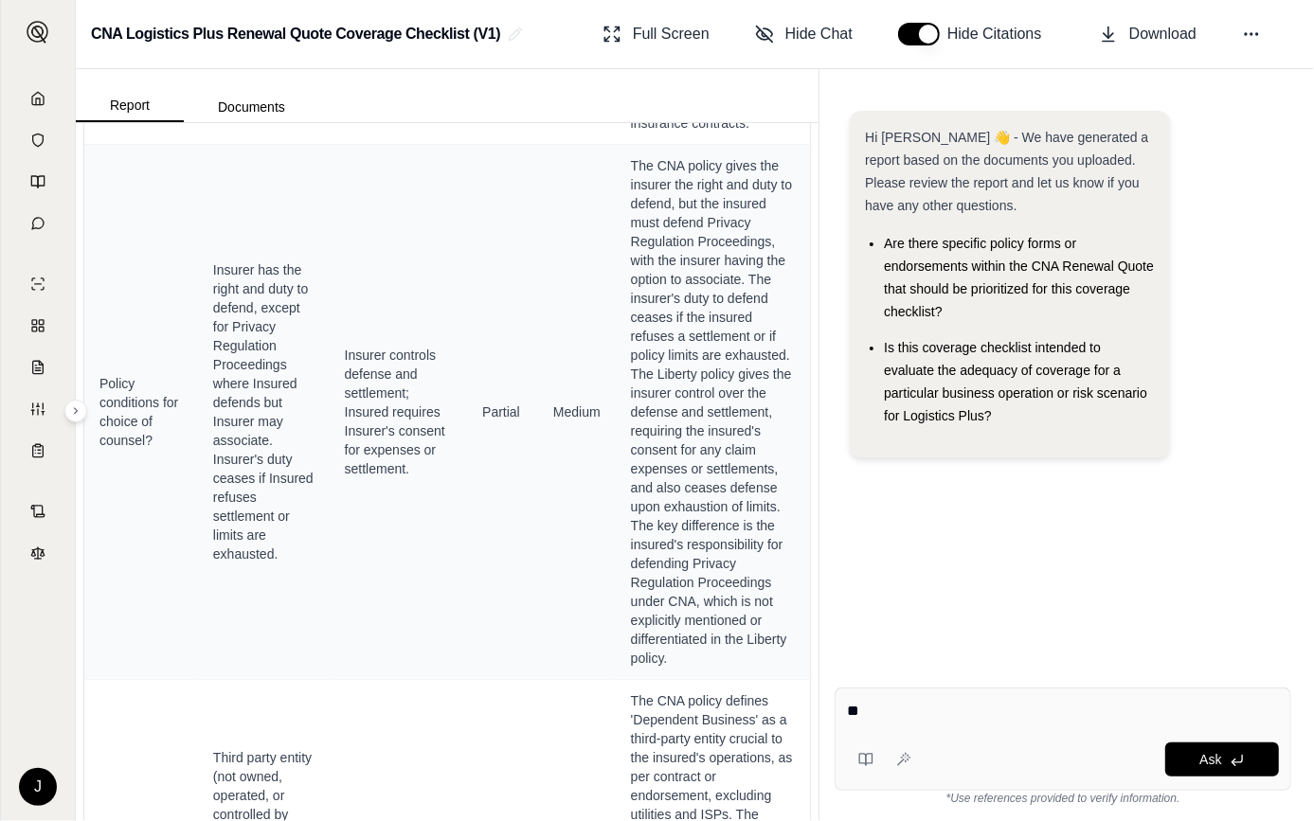
type textarea "*"
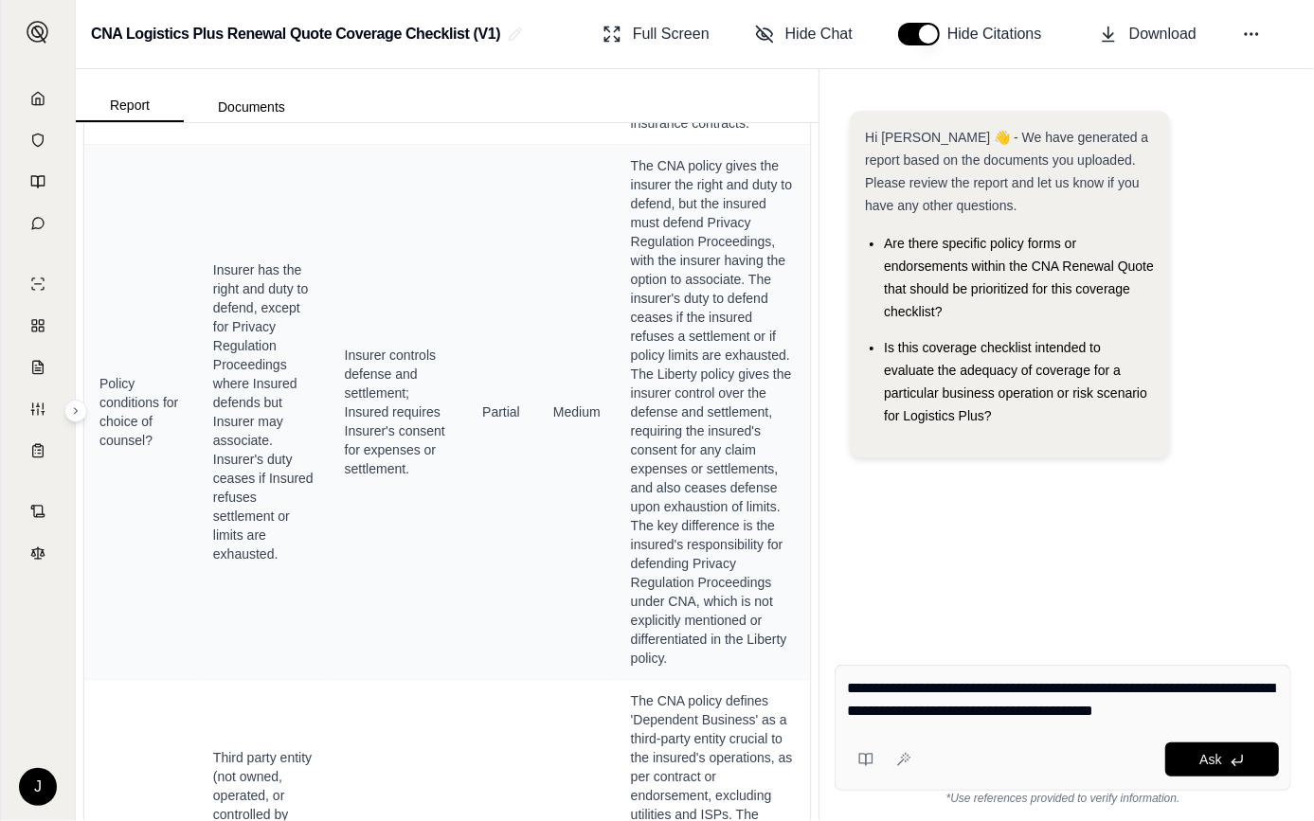
type textarea "**********"
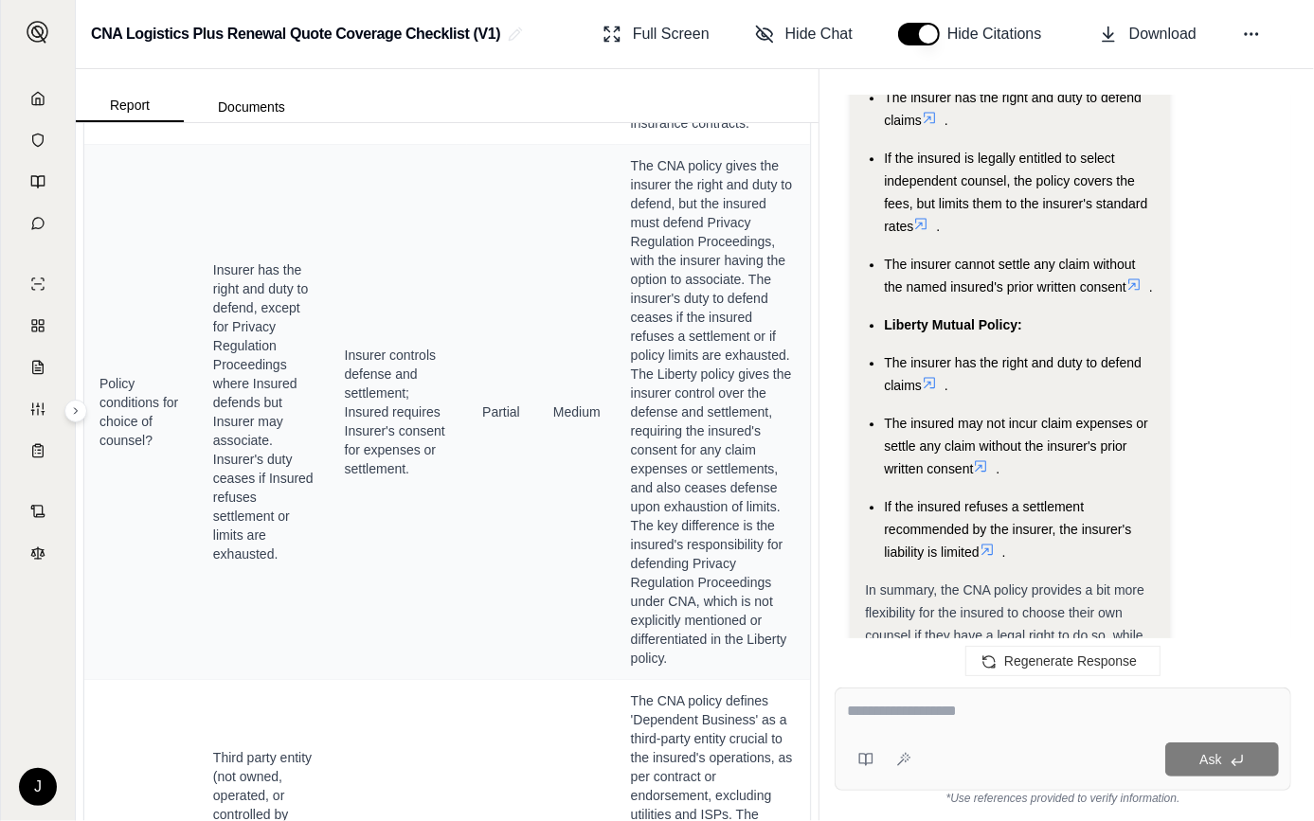
scroll to position [3089, 0]
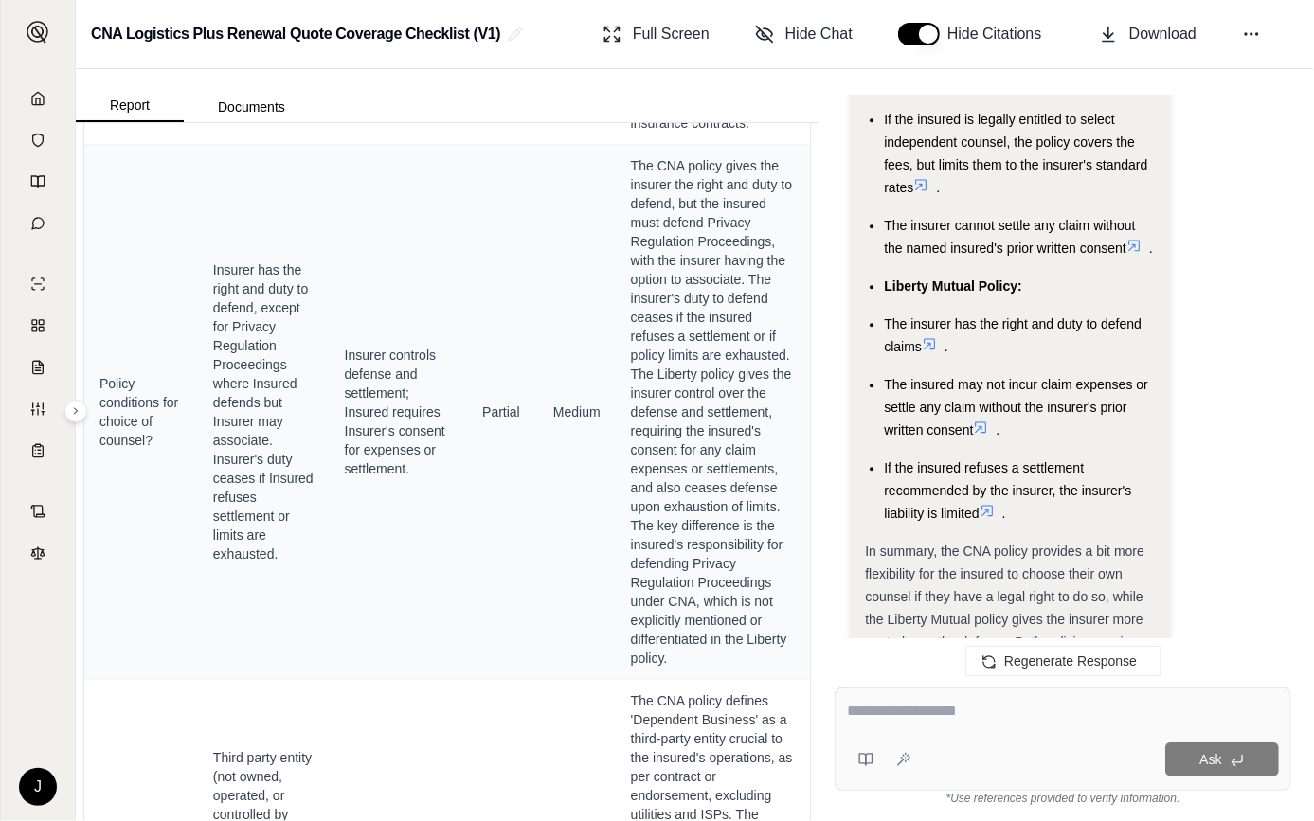
click at [1041, 730] on div "Ask" at bounding box center [1063, 739] width 457 height 103
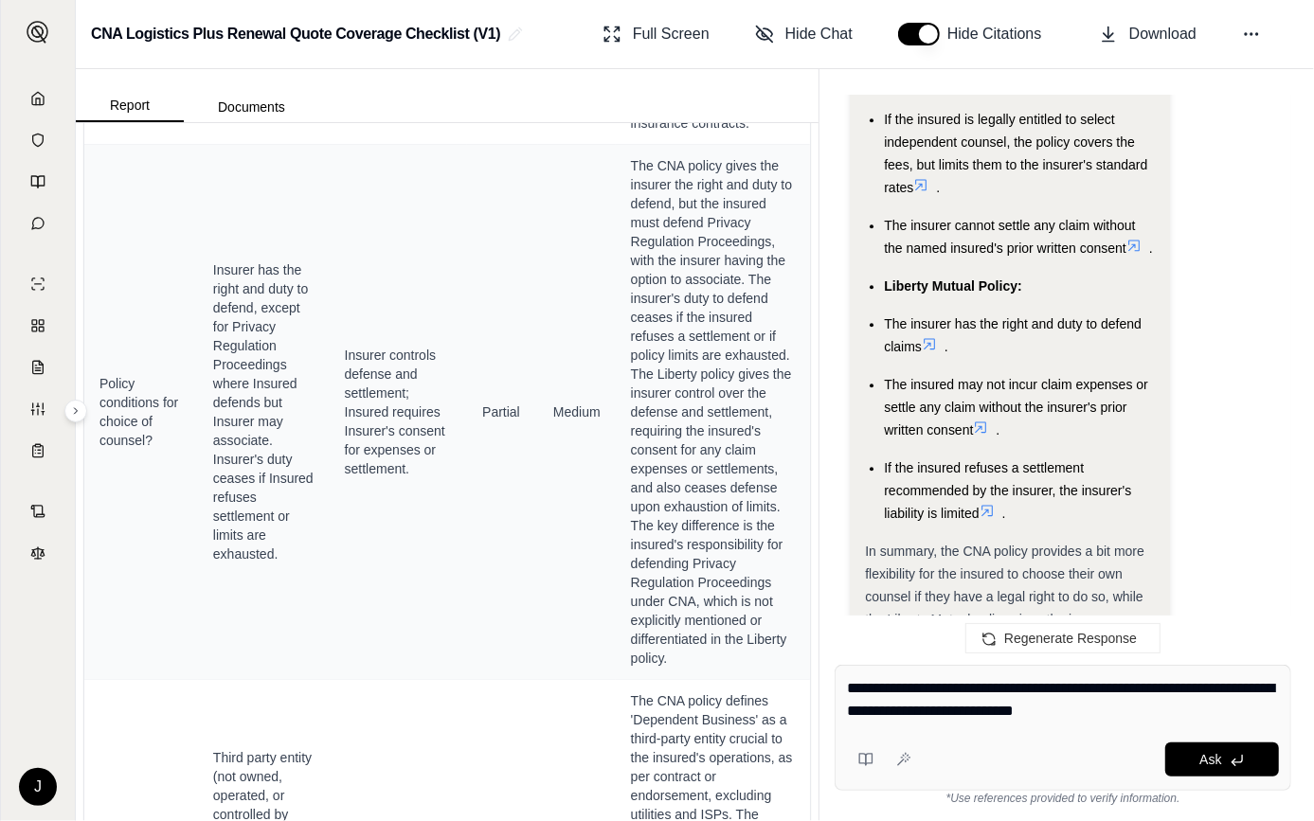
type textarea "**********"
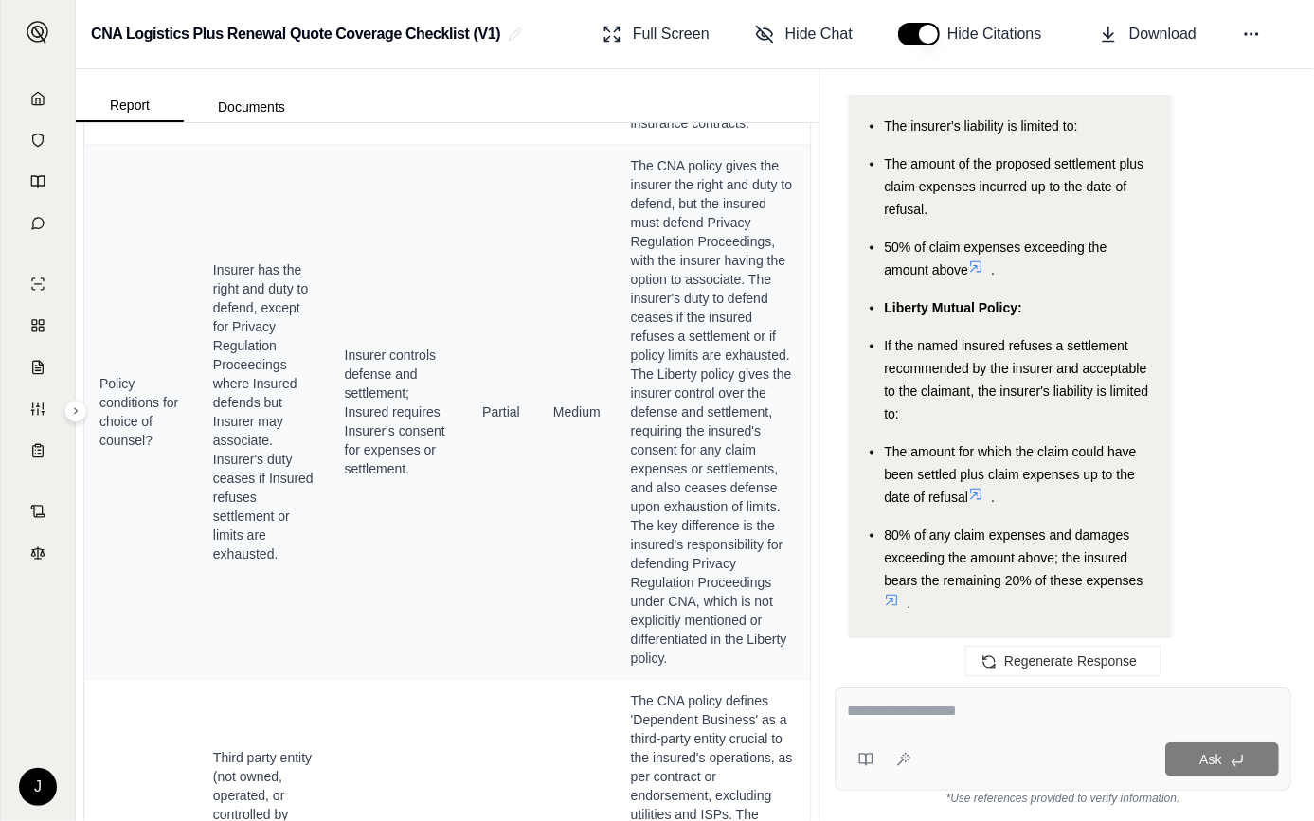
scroll to position [6558, 0]
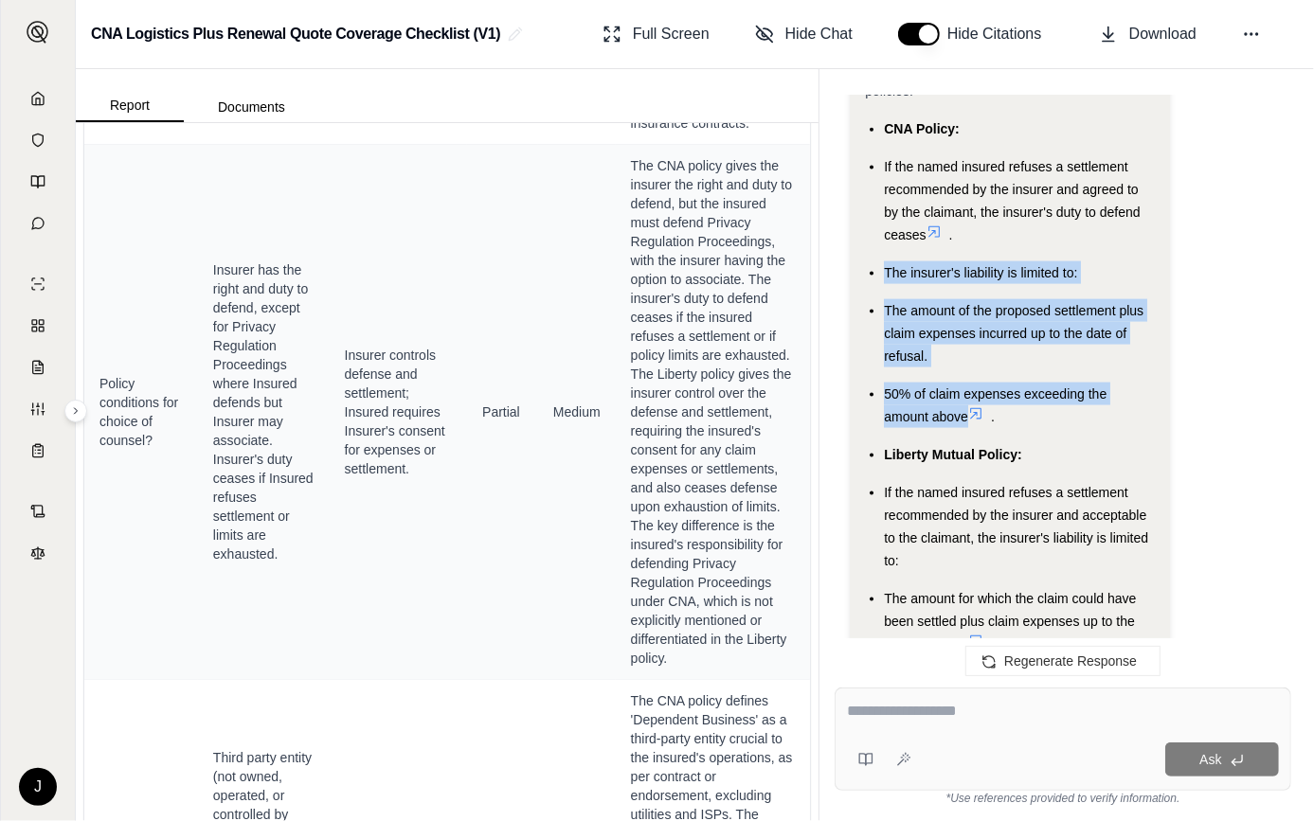
drag, startPoint x: 891, startPoint y: 302, endPoint x: 972, endPoint y: 443, distance: 163.0
click at [972, 443] on ul "CNA Policy: If the named insured refuses a settlement recommended by the insure…" at bounding box center [1009, 439] width 289 height 644
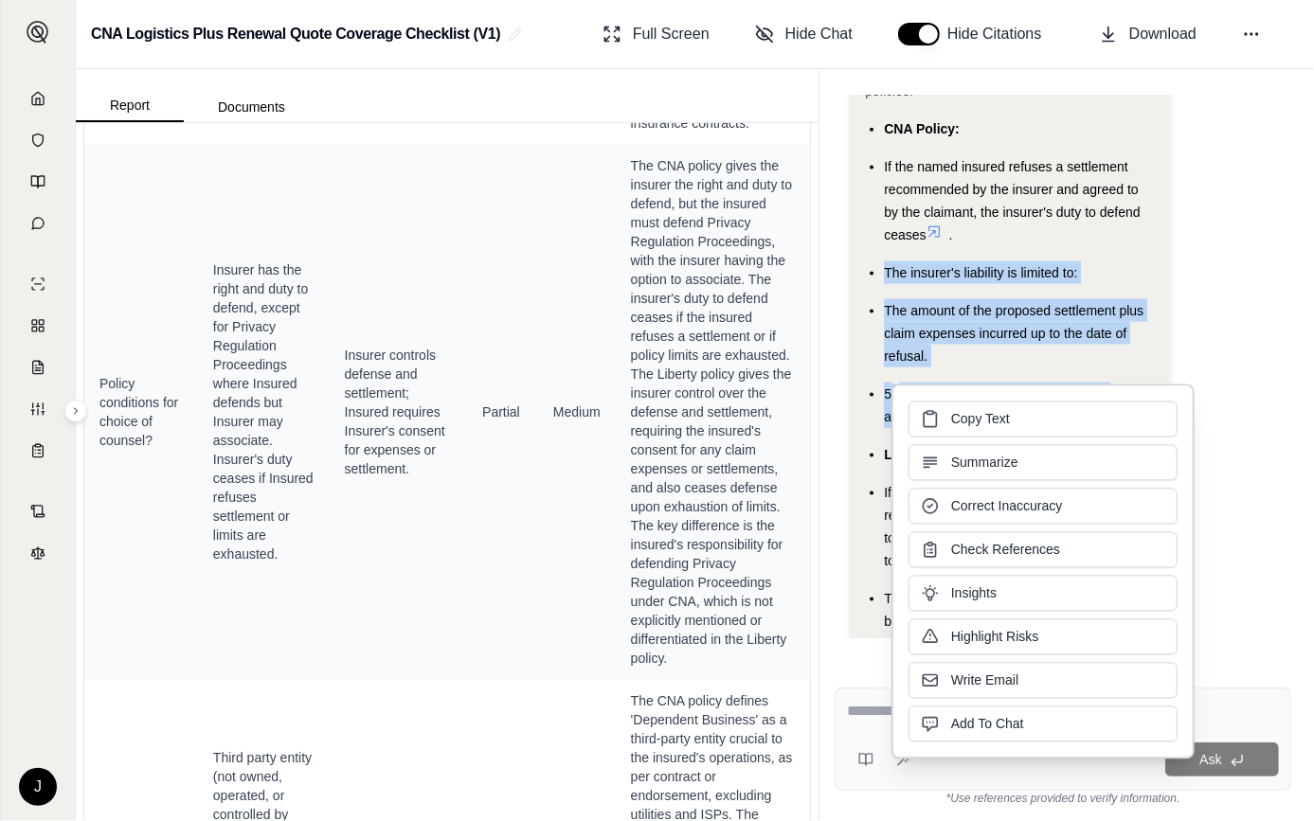
drag, startPoint x: 972, startPoint y: 443, endPoint x: 927, endPoint y: 341, distance: 111.6
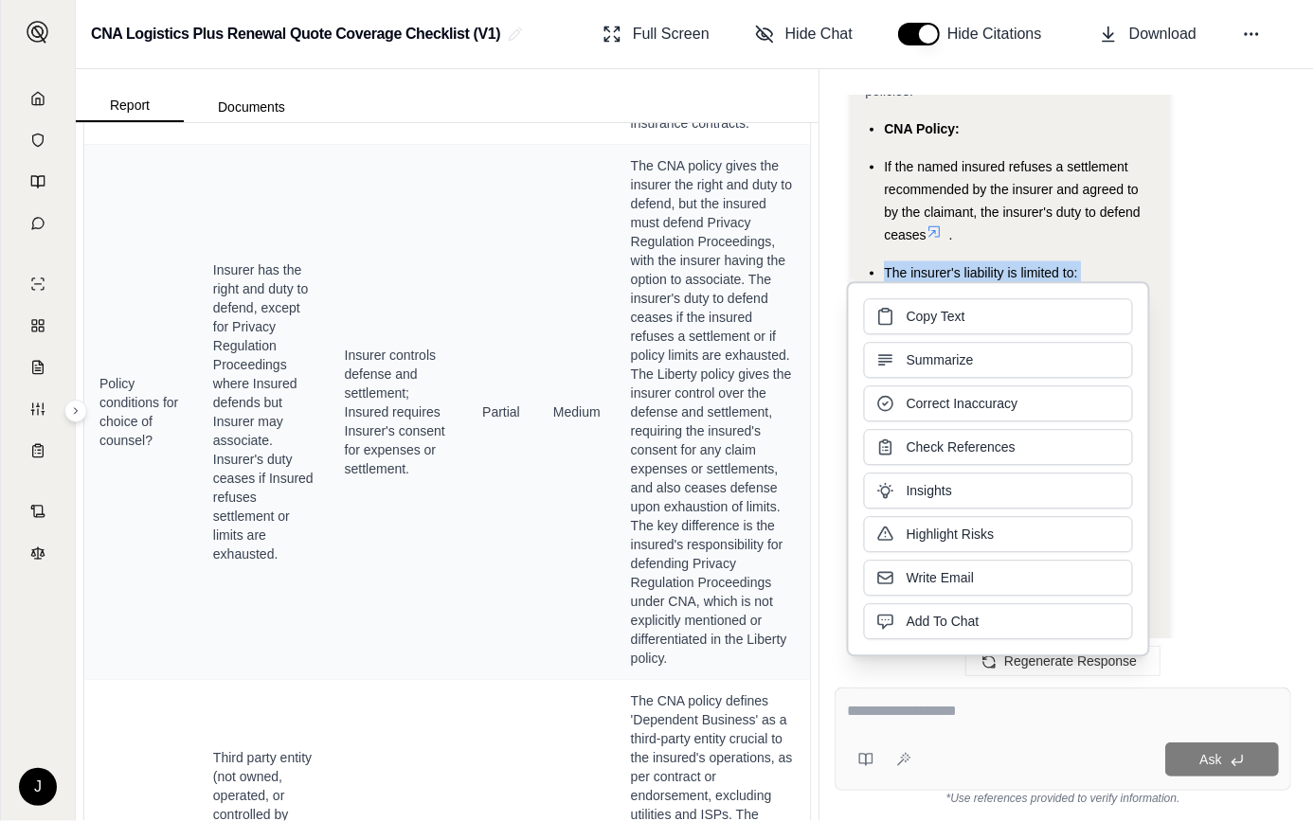
drag, startPoint x: 927, startPoint y: 341, endPoint x: 943, endPoint y: 395, distance: 56.1
click at [943, 319] on span "Copy Text" at bounding box center [936, 316] width 59 height 19
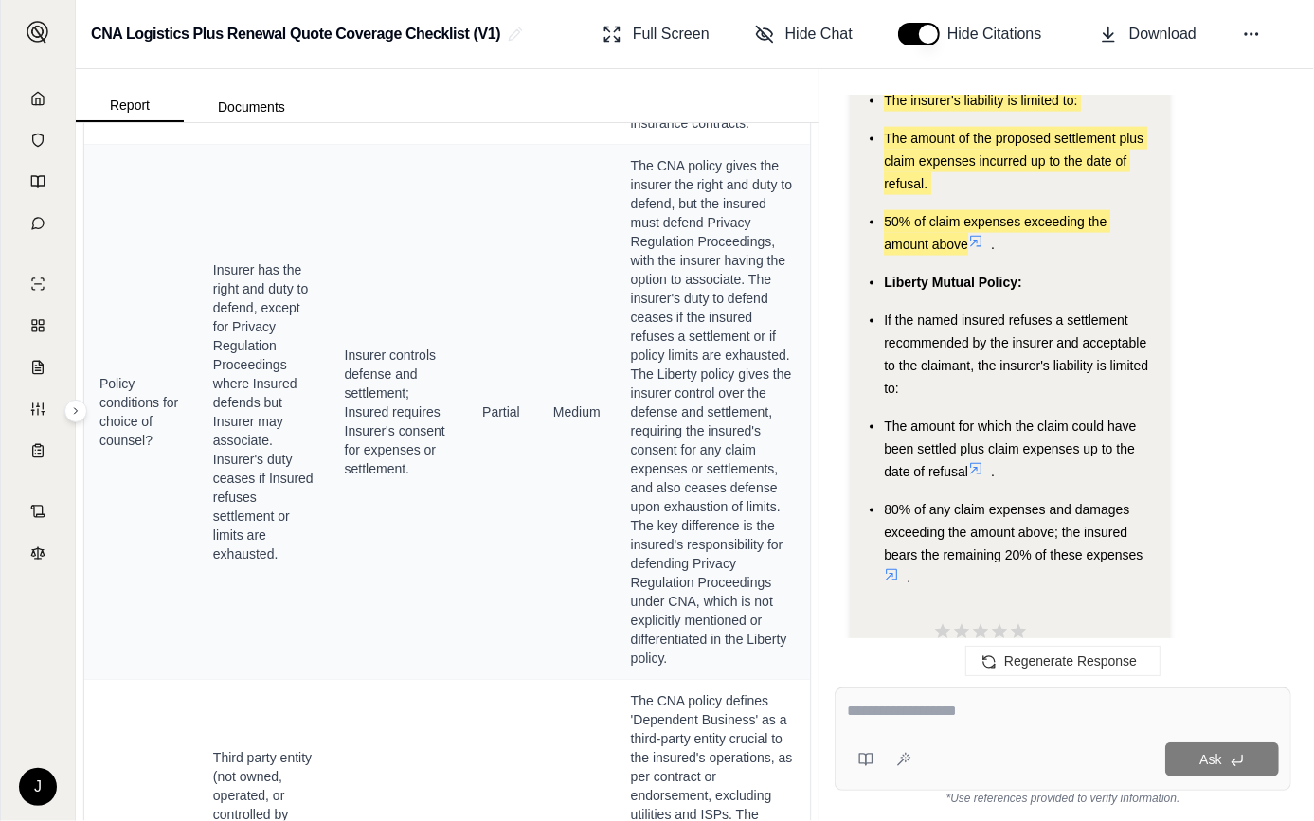
scroll to position [6816, 0]
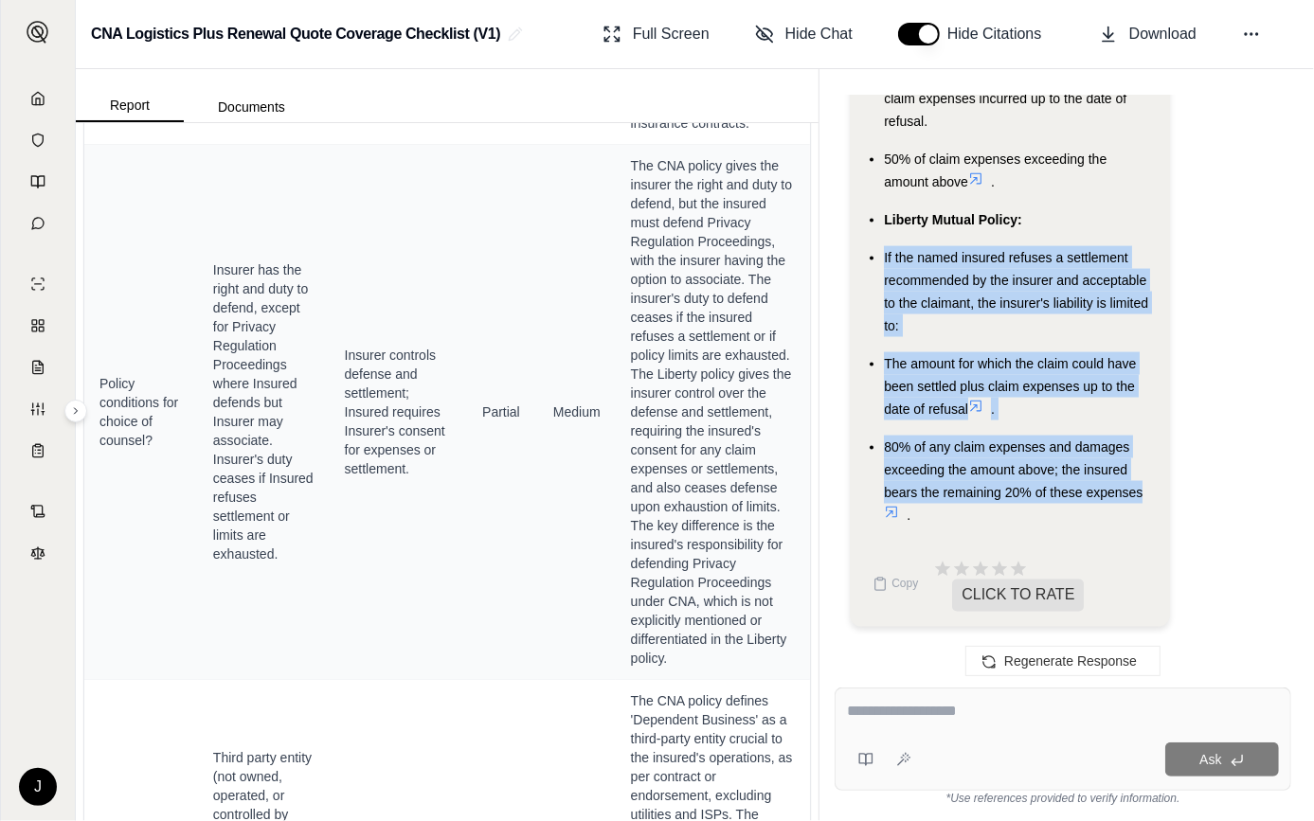
drag, startPoint x: 881, startPoint y: 253, endPoint x: 1145, endPoint y: 491, distance: 355.5
click at [1145, 491] on ul "CNA Policy: If the named insured refuses a settlement recommended by the insure…" at bounding box center [1009, 205] width 289 height 644
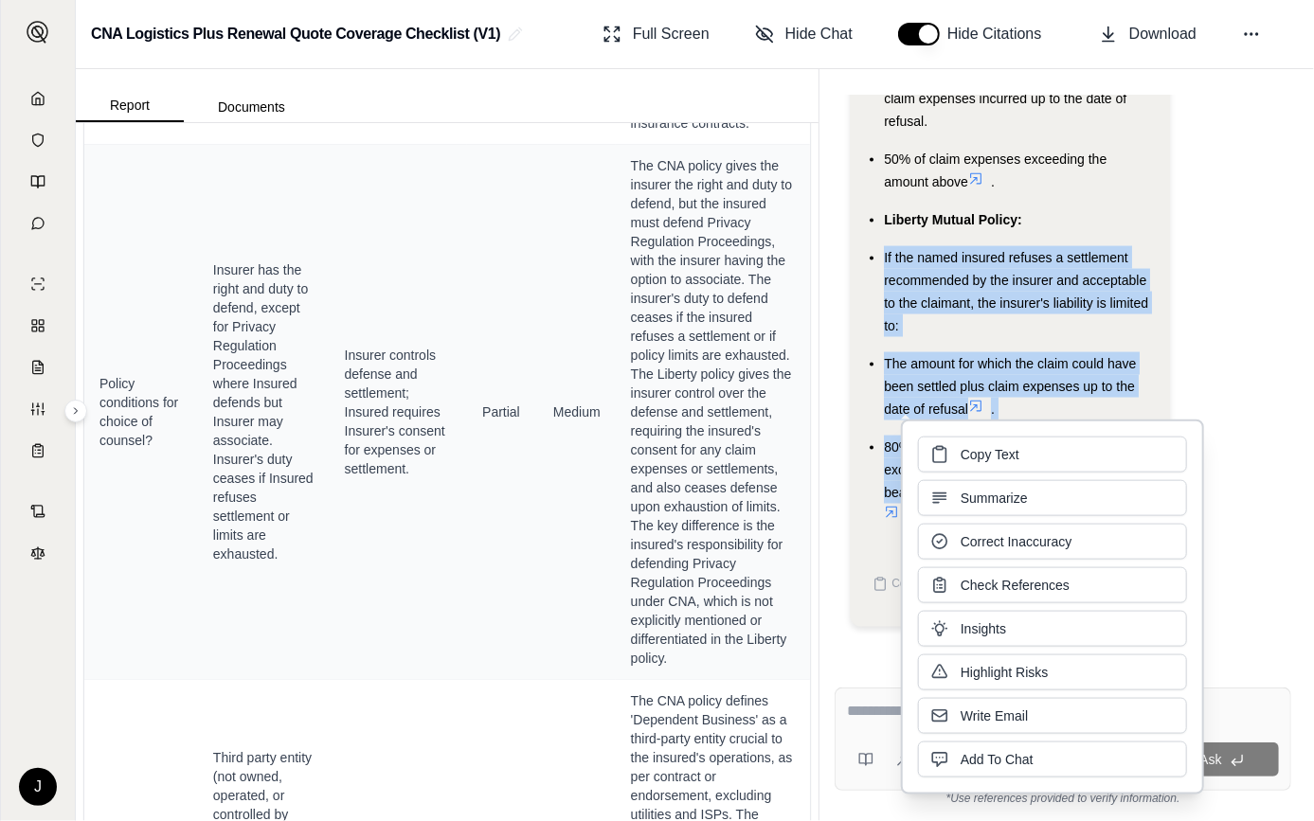
drag, startPoint x: 981, startPoint y: 479, endPoint x: 989, endPoint y: 523, distance: 44.2
click at [985, 459] on span "Copy Text" at bounding box center [990, 454] width 59 height 19
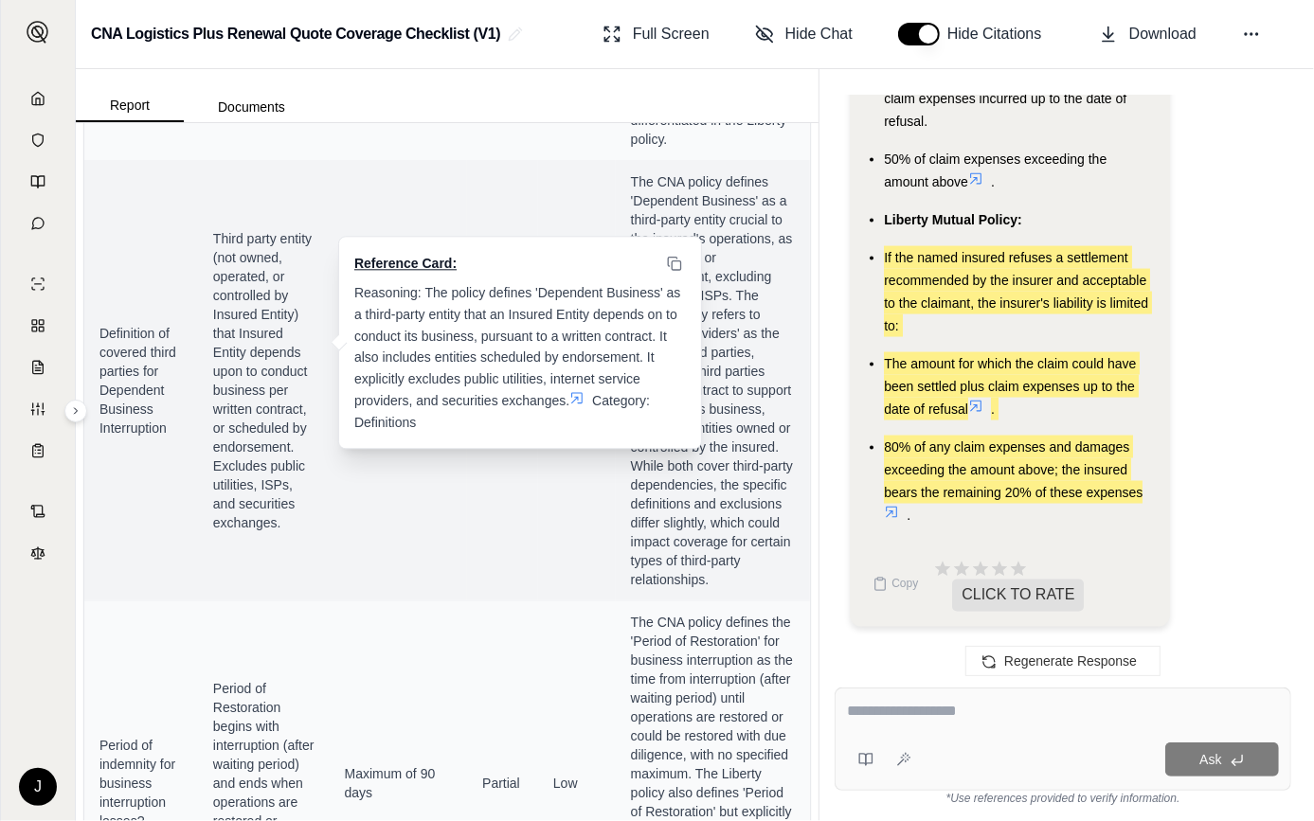
scroll to position [1550, 0]
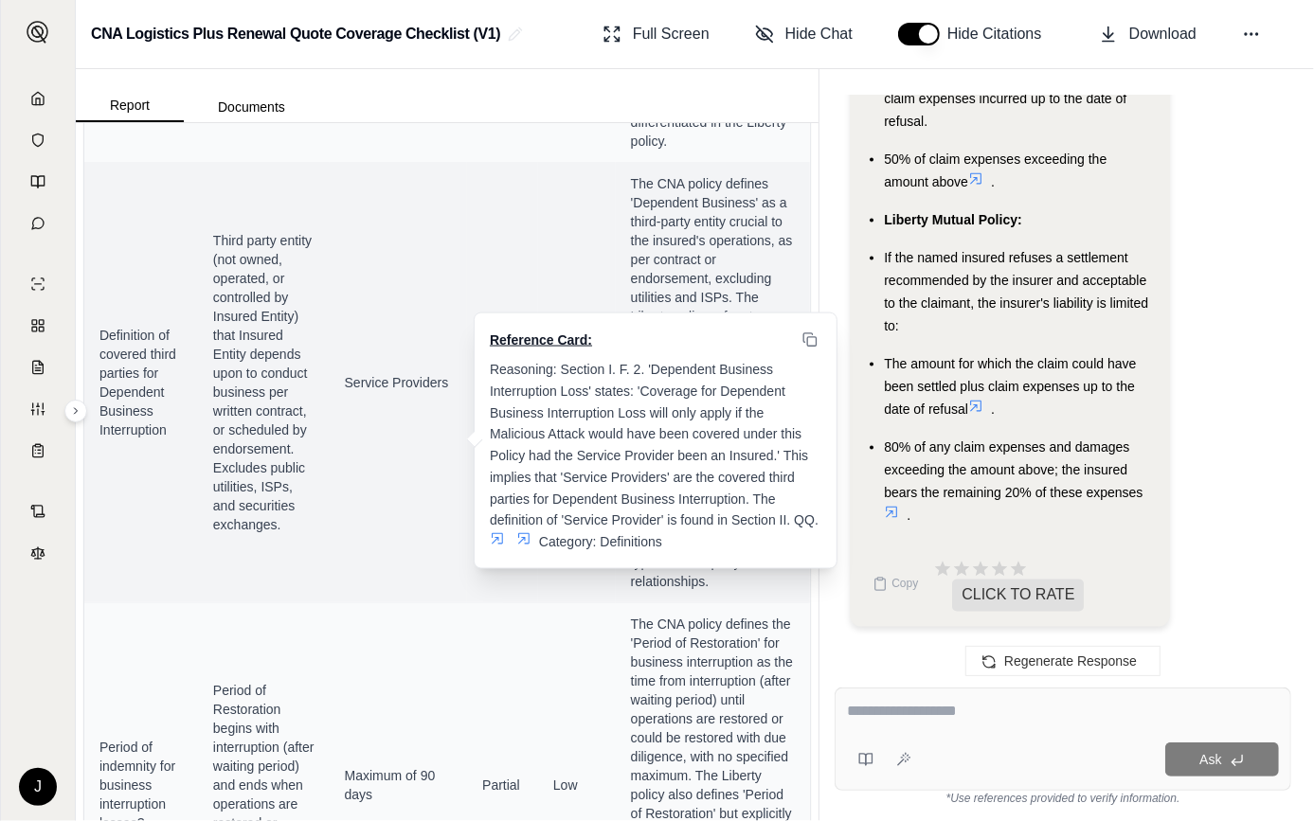
click at [501, 531] on icon at bounding box center [497, 538] width 15 height 15
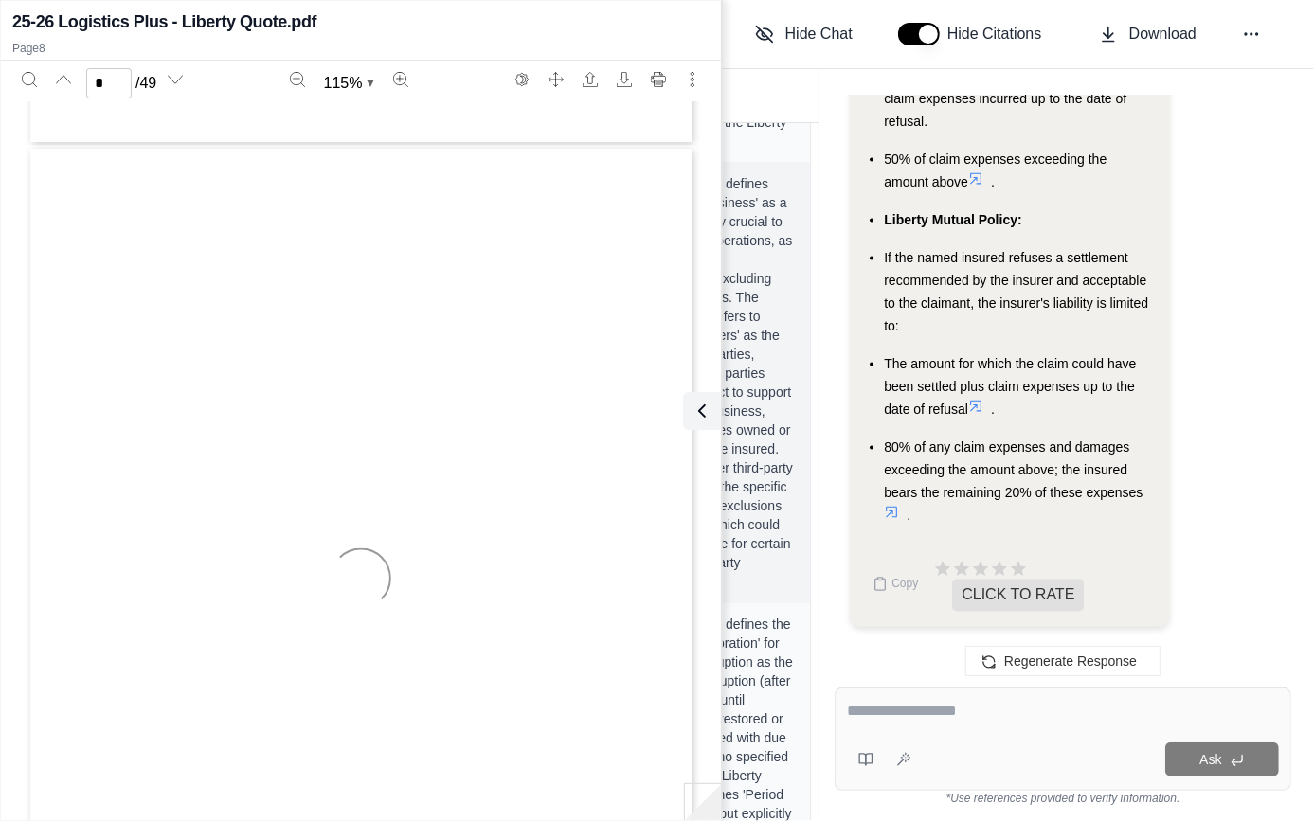
scroll to position [6058, 0]
click at [186, 493] on link "Page 8" at bounding box center [228, 499] width 95 height 12
click at [531, 115] on link "Page 10" at bounding box center [551, 109] width 80 height 19
type input "**"
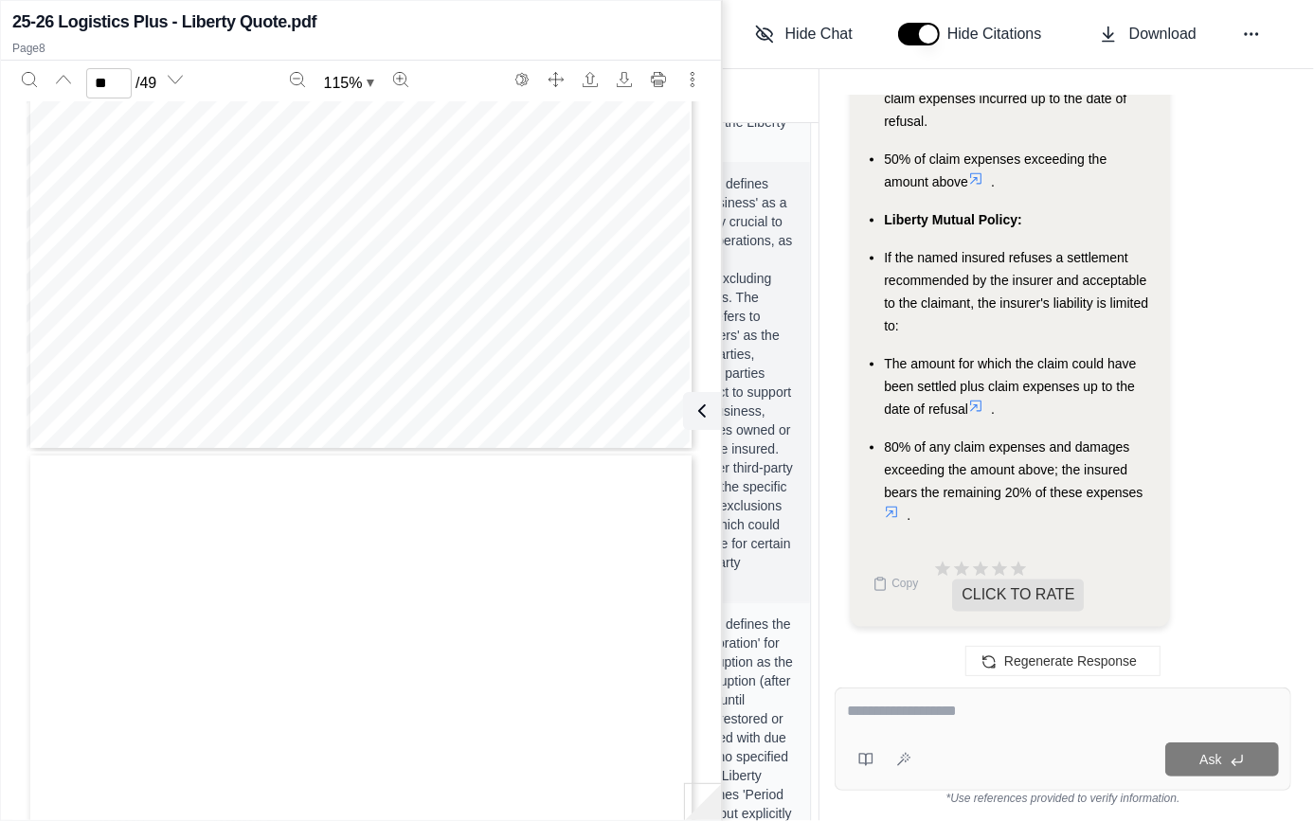
scroll to position [12633, 0]
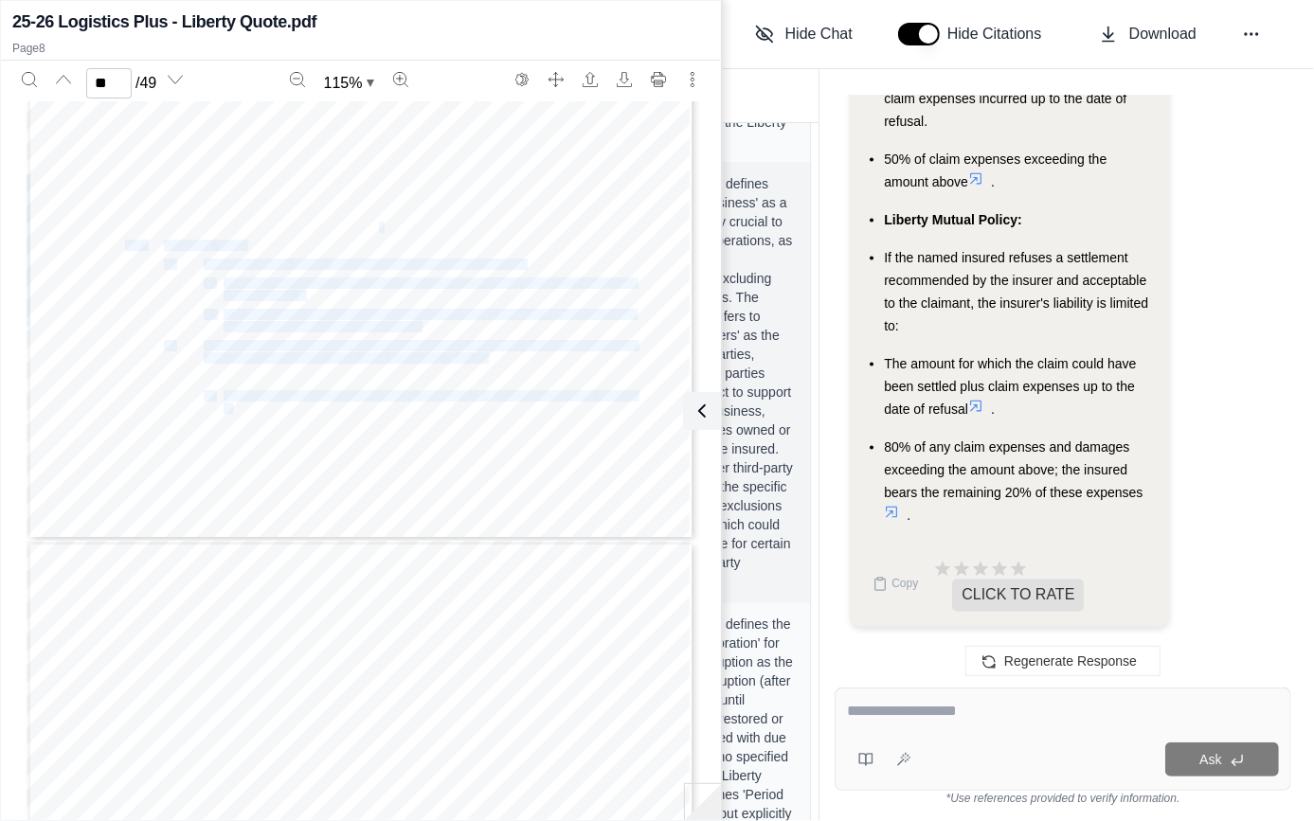
drag, startPoint x: 371, startPoint y: 138, endPoint x: 152, endPoint y: 123, distance: 220.3
click at [152, 123] on div "Tech Insure TM Technology and Miscellaneous Professional Liability & Privacy an…" at bounding box center [361, 108] width 669 height 866
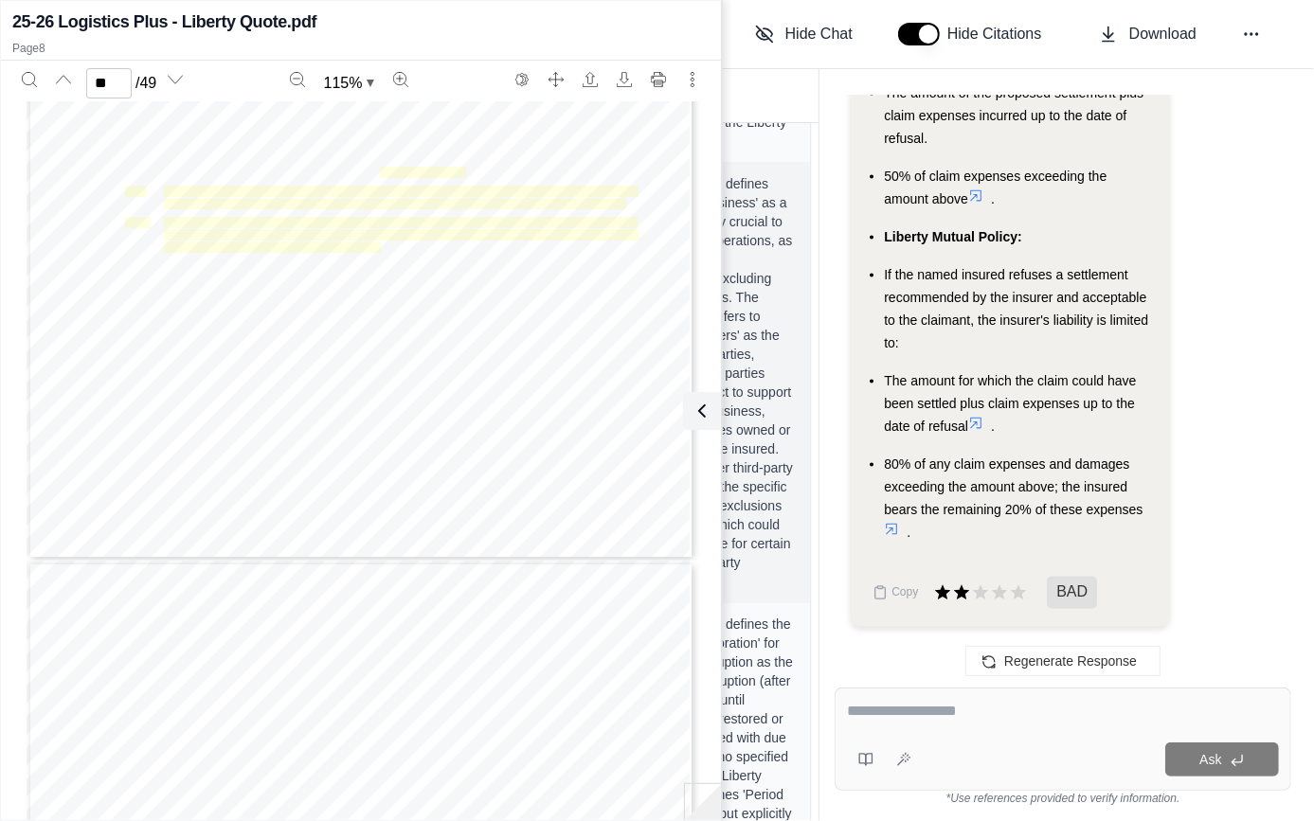
scroll to position [6816, 0]
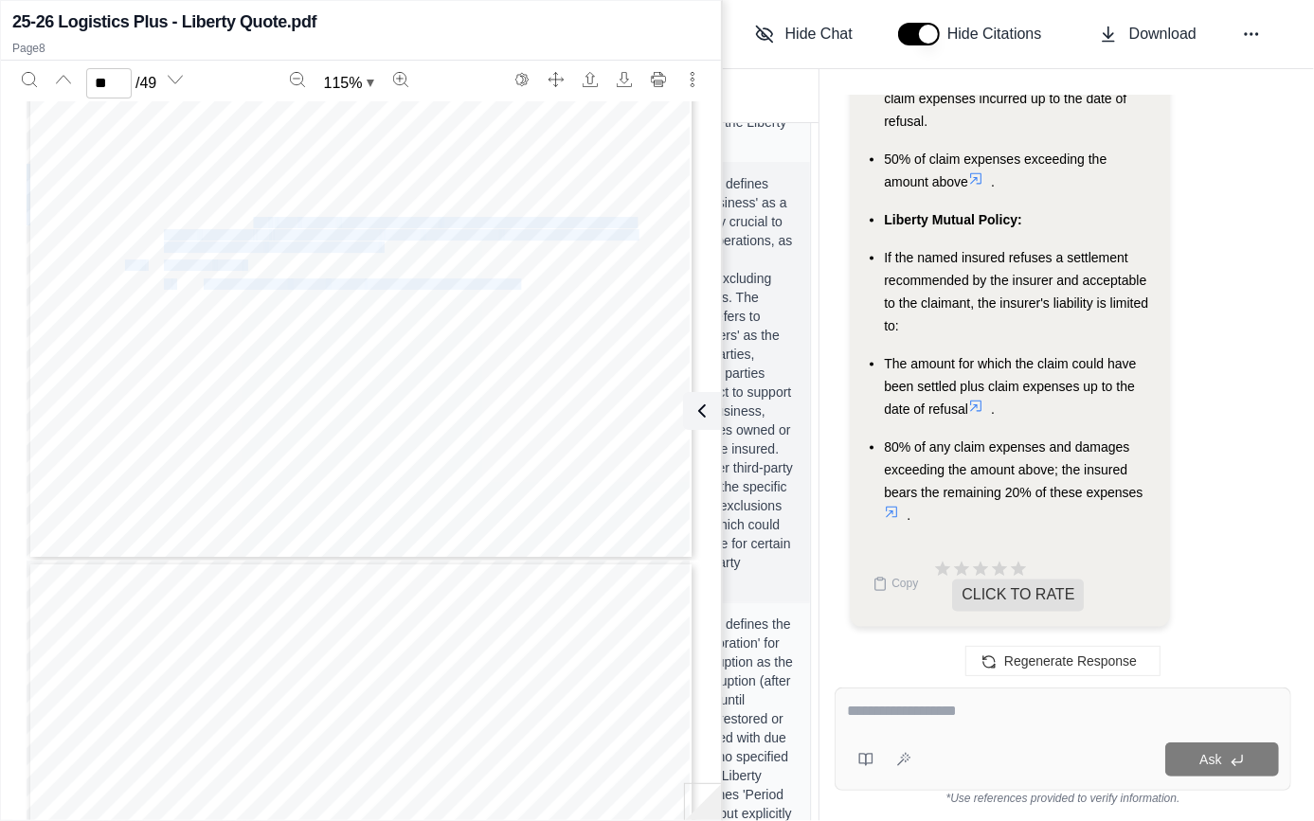
drag, startPoint x: 143, startPoint y: 225, endPoint x: 246, endPoint y: 225, distance: 103.3
click at [246, 225] on div "Tech Insure TM Technology and Miscellaneous Professional Liability & Privacy an…" at bounding box center [361, 128] width 669 height 866
drag, startPoint x: 246, startPoint y: 225, endPoint x: 405, endPoint y: 243, distance: 159.2
click at [403, 244] on div "Tech Insure TM Technology and Miscellaneous Professional Liability & Privacy an…" at bounding box center [361, 128] width 669 height 866
drag, startPoint x: 410, startPoint y: 237, endPoint x: 171, endPoint y: 246, distance: 239.9
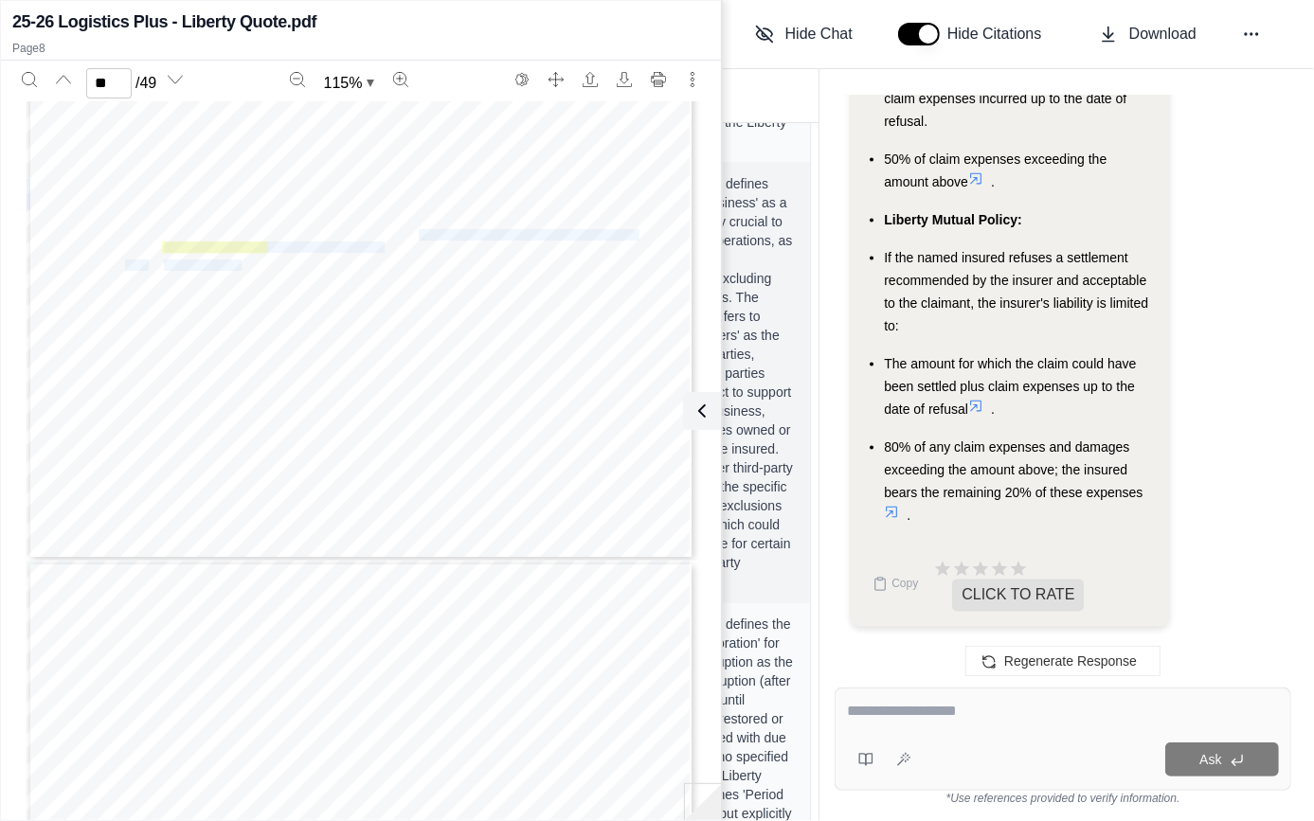
click at [151, 223] on div "Tech Insure TM Technology and Miscellaneous Professional Liability & Privacy an…" at bounding box center [361, 128] width 669 height 866
click at [710, 405] on icon at bounding box center [698, 411] width 23 height 23
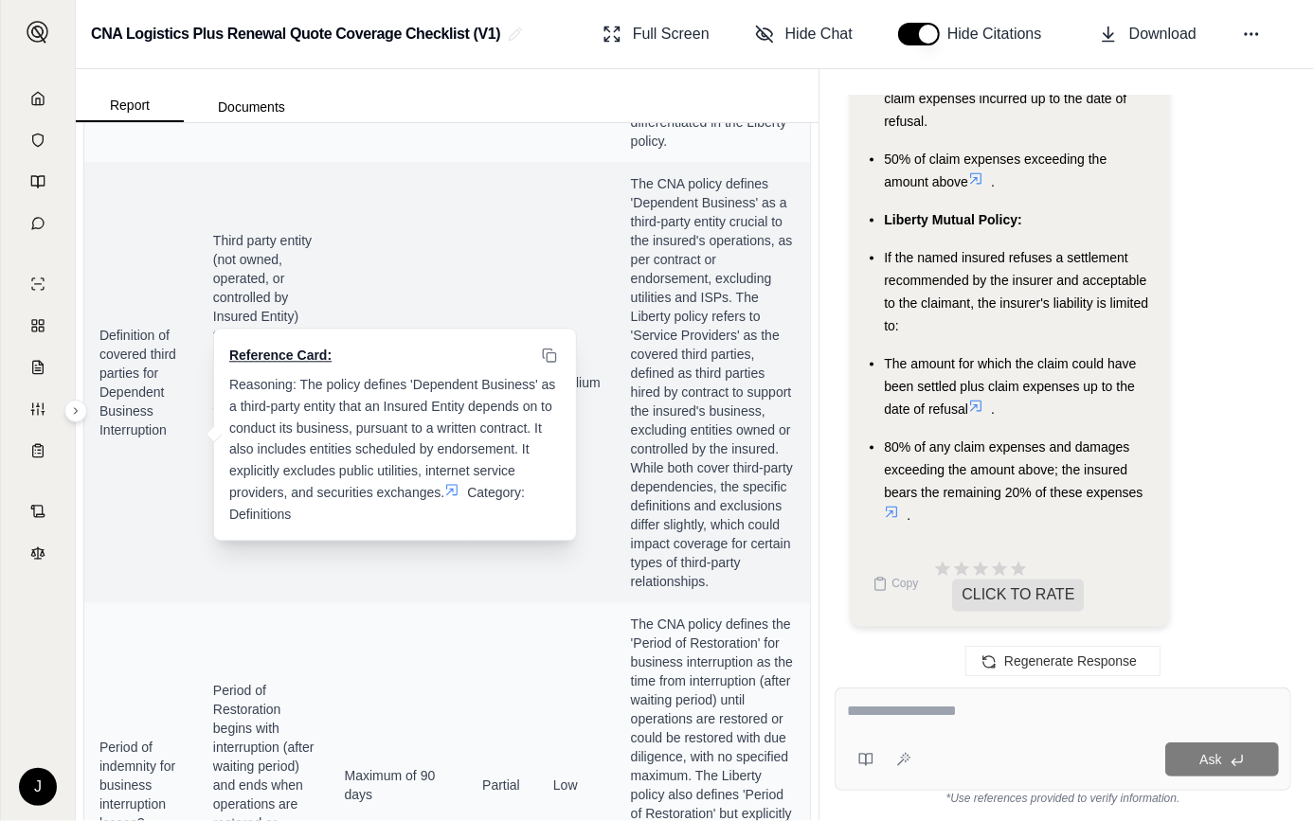
click at [453, 493] on icon at bounding box center [451, 489] width 11 height 11
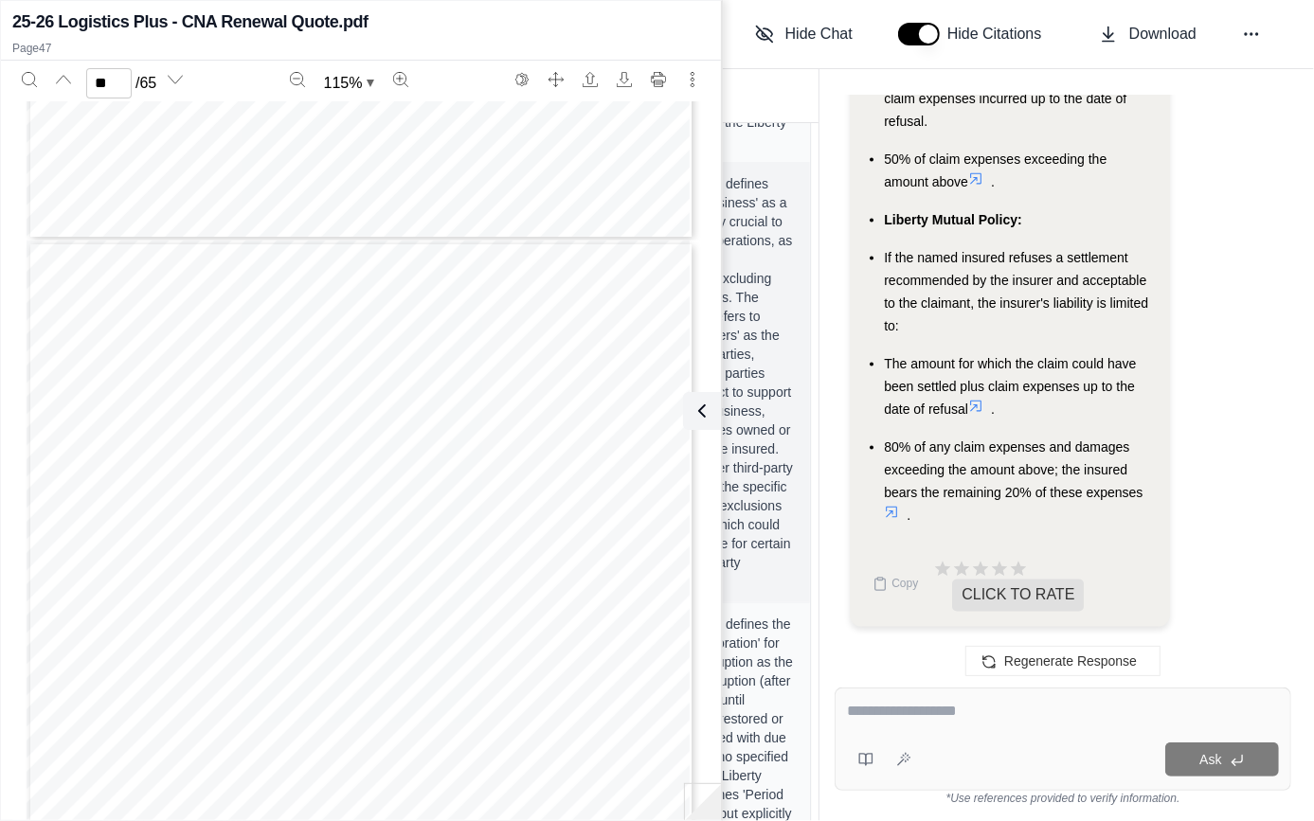
scroll to position [32926, 0]
type input "**"
click at [701, 416] on icon at bounding box center [698, 410] width 6 height 11
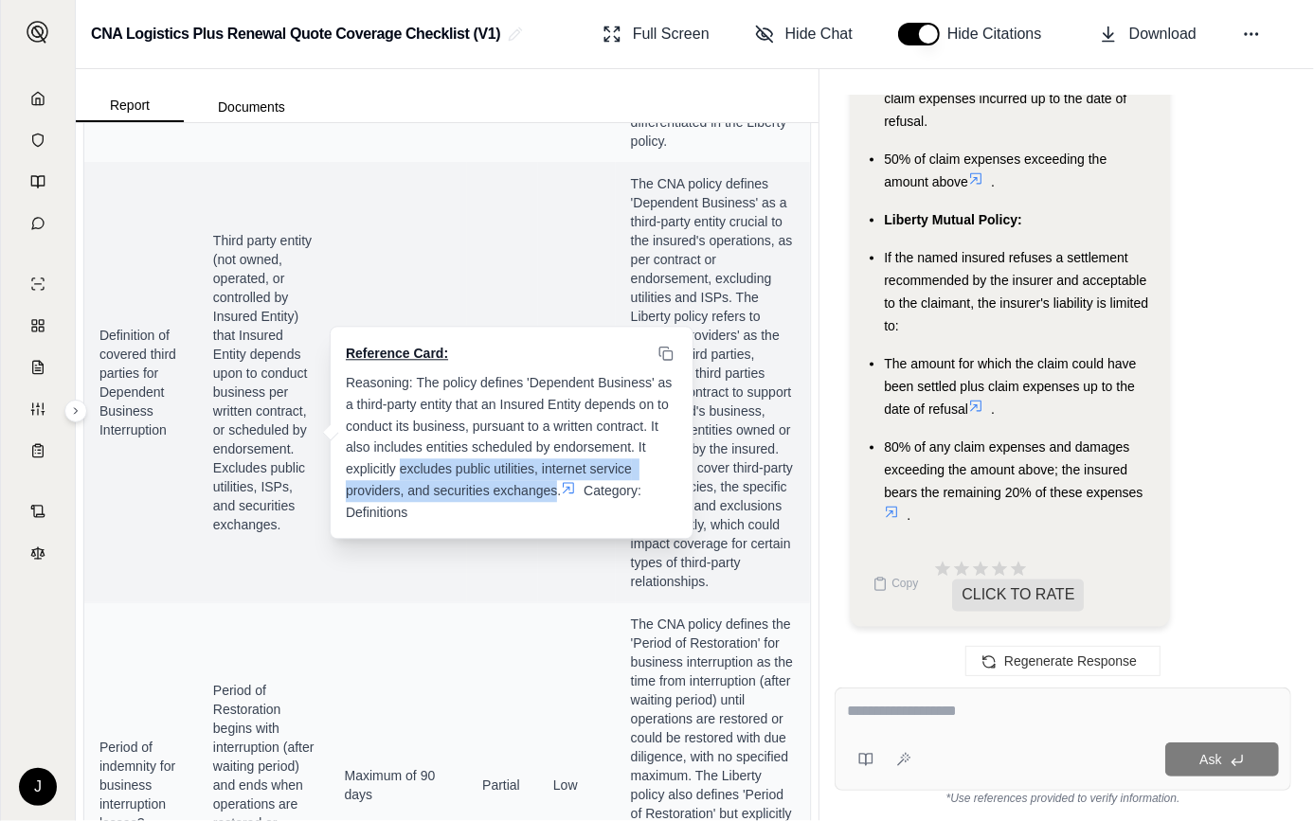
drag, startPoint x: 398, startPoint y: 467, endPoint x: 555, endPoint y: 487, distance: 158.5
click at [555, 487] on span "Reasoning: The policy defines 'Dependent Business' as a third-party entity that…" at bounding box center [511, 436] width 330 height 123
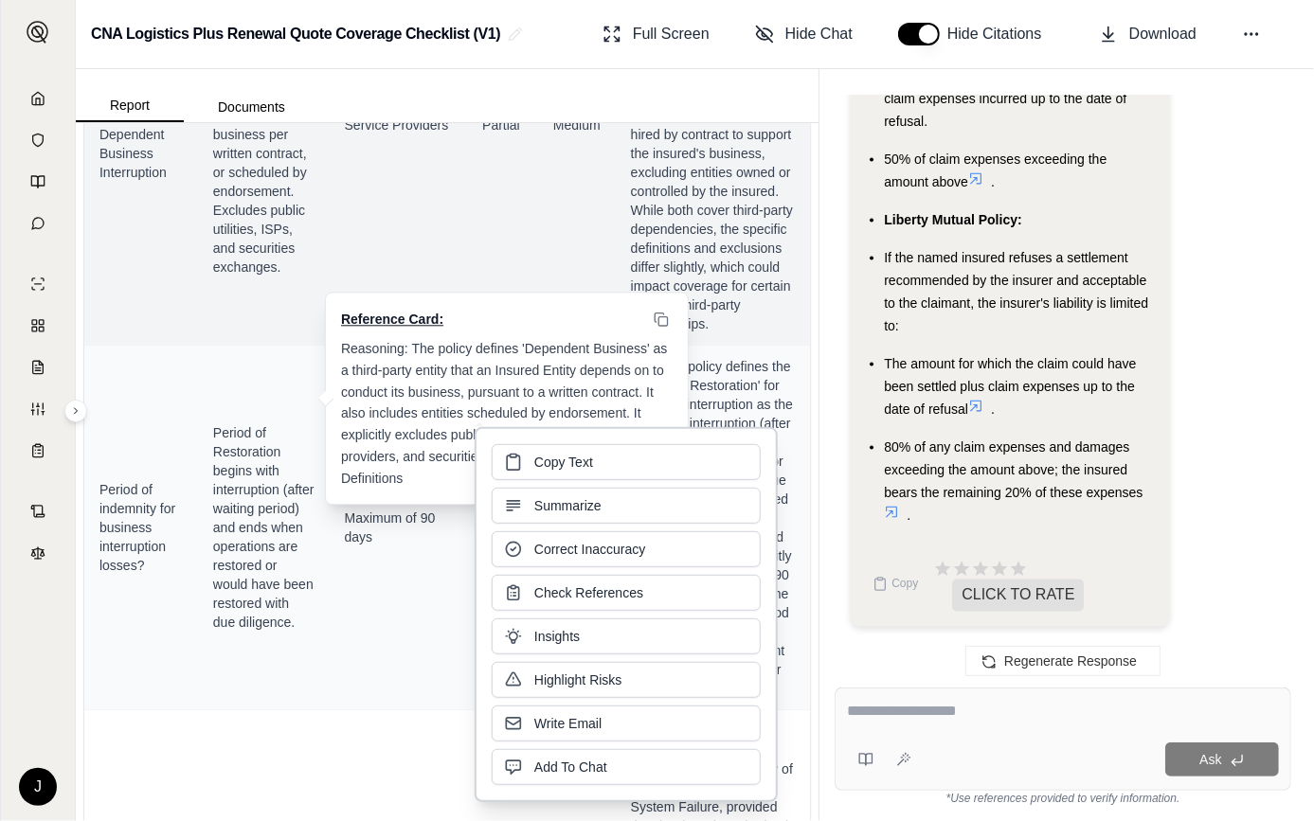
scroll to position [1809, 0]
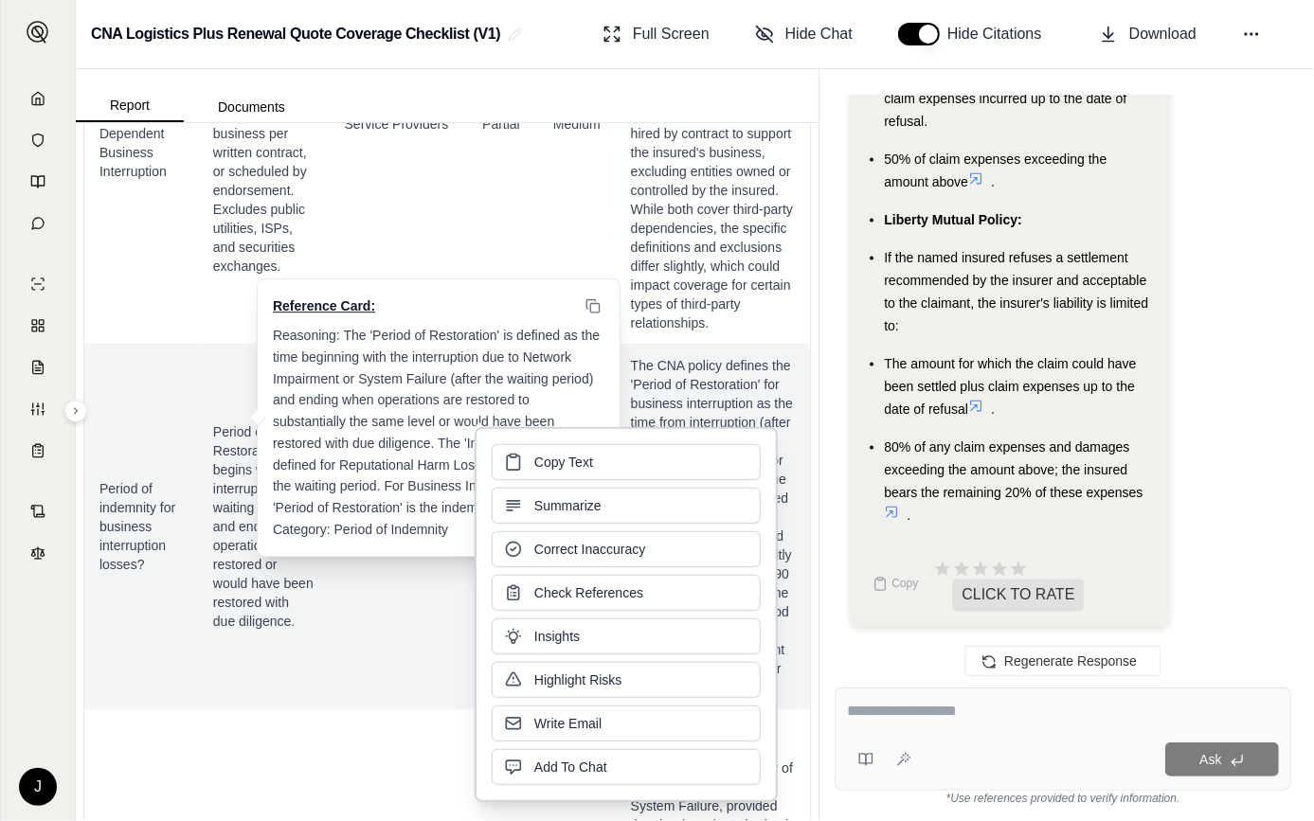
click at [249, 631] on span "Period of Restoration begins with interruption (after waiting period) and ends …" at bounding box center [263, 527] width 101 height 208
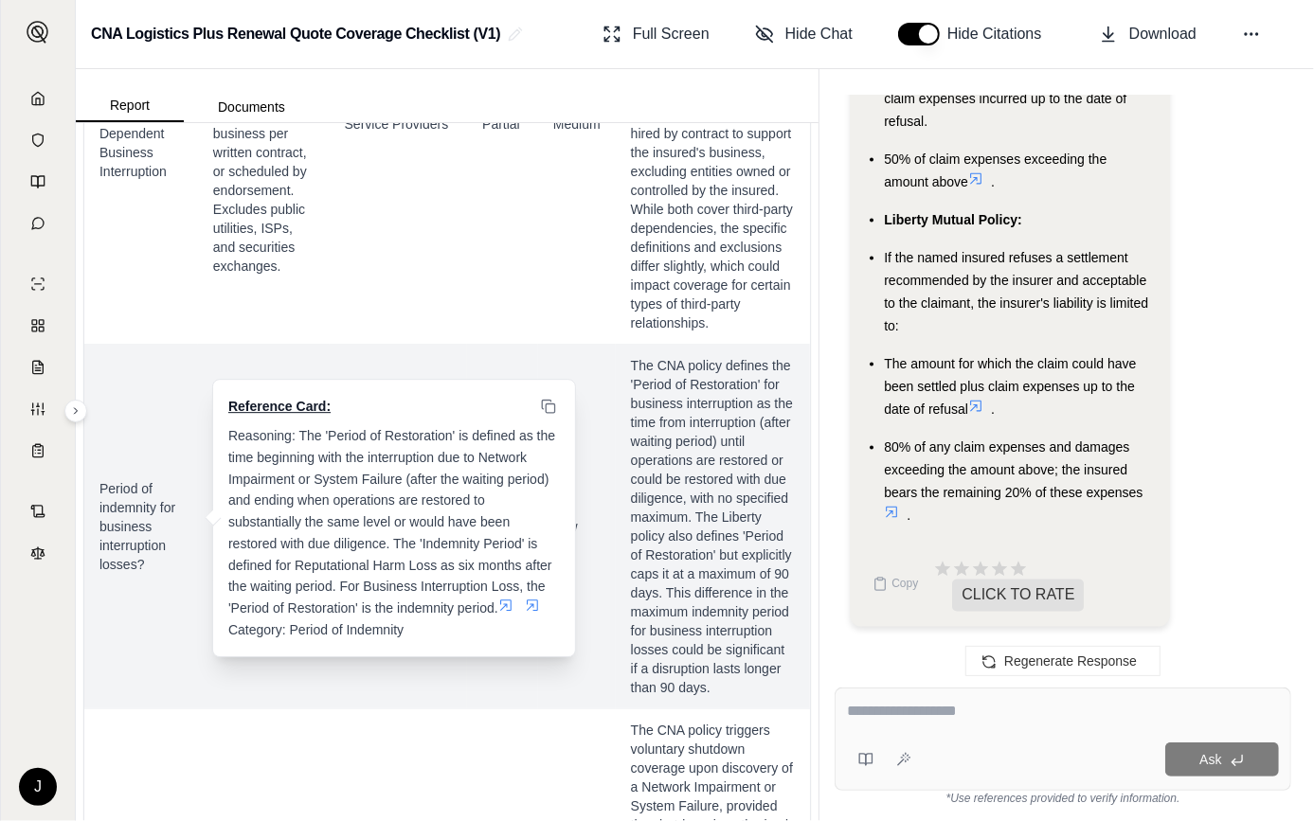
drag, startPoint x: 264, startPoint y: 737, endPoint x: 208, endPoint y: 502, distance: 241.5
click at [208, 502] on td "Period of Restoration begins with interruption (after waiting period) and ends …" at bounding box center [264, 526] width 132 height 365
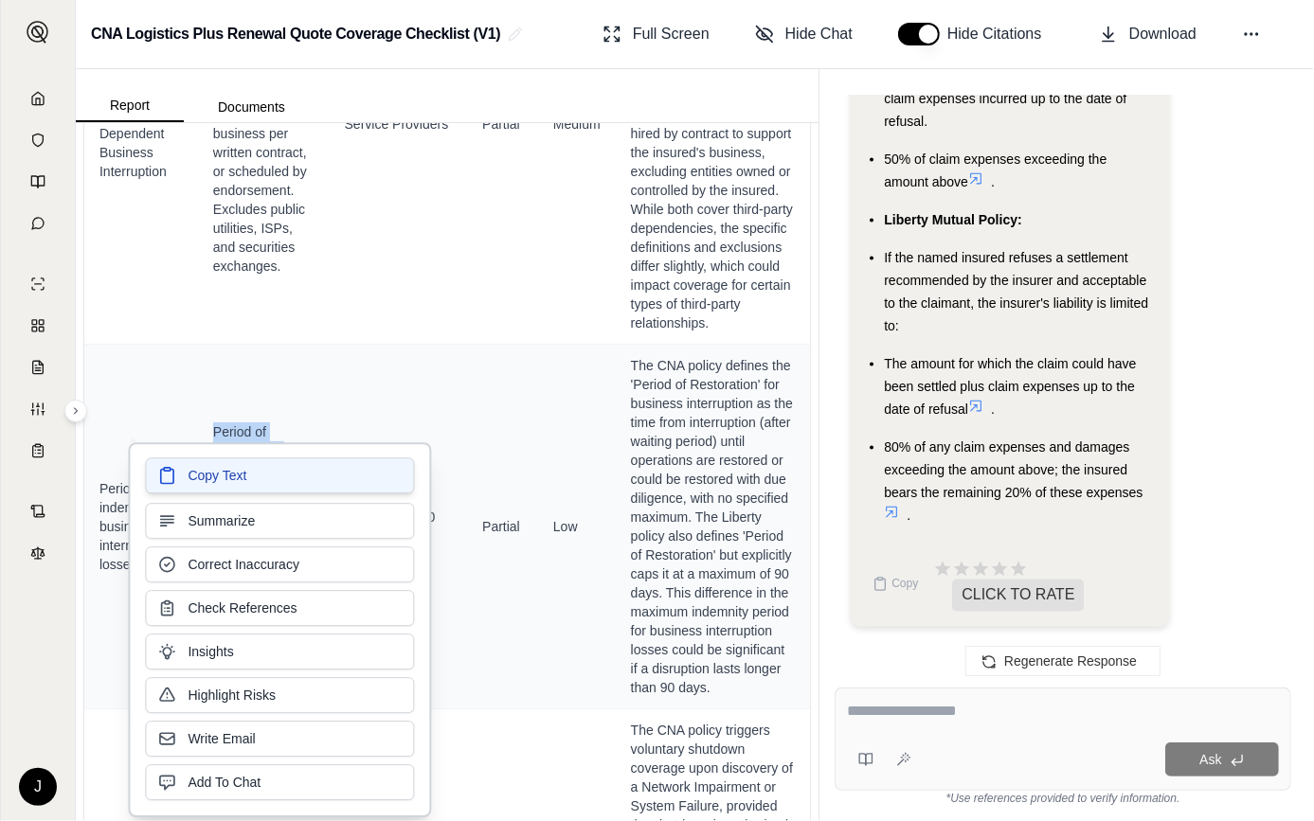
click at [201, 481] on span "Copy Text" at bounding box center [217, 475] width 59 height 19
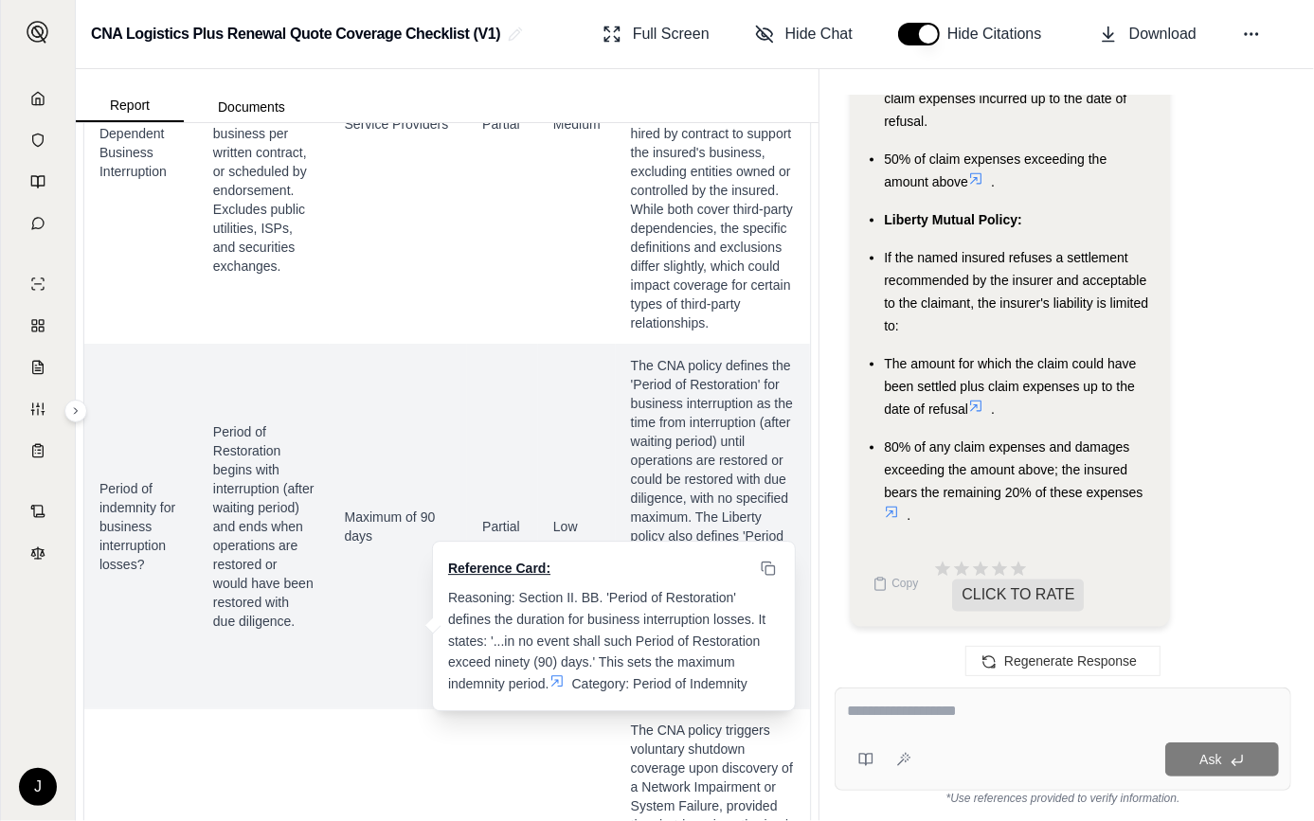
click at [374, 546] on span "Maximum of 90 days" at bounding box center [399, 527] width 108 height 38
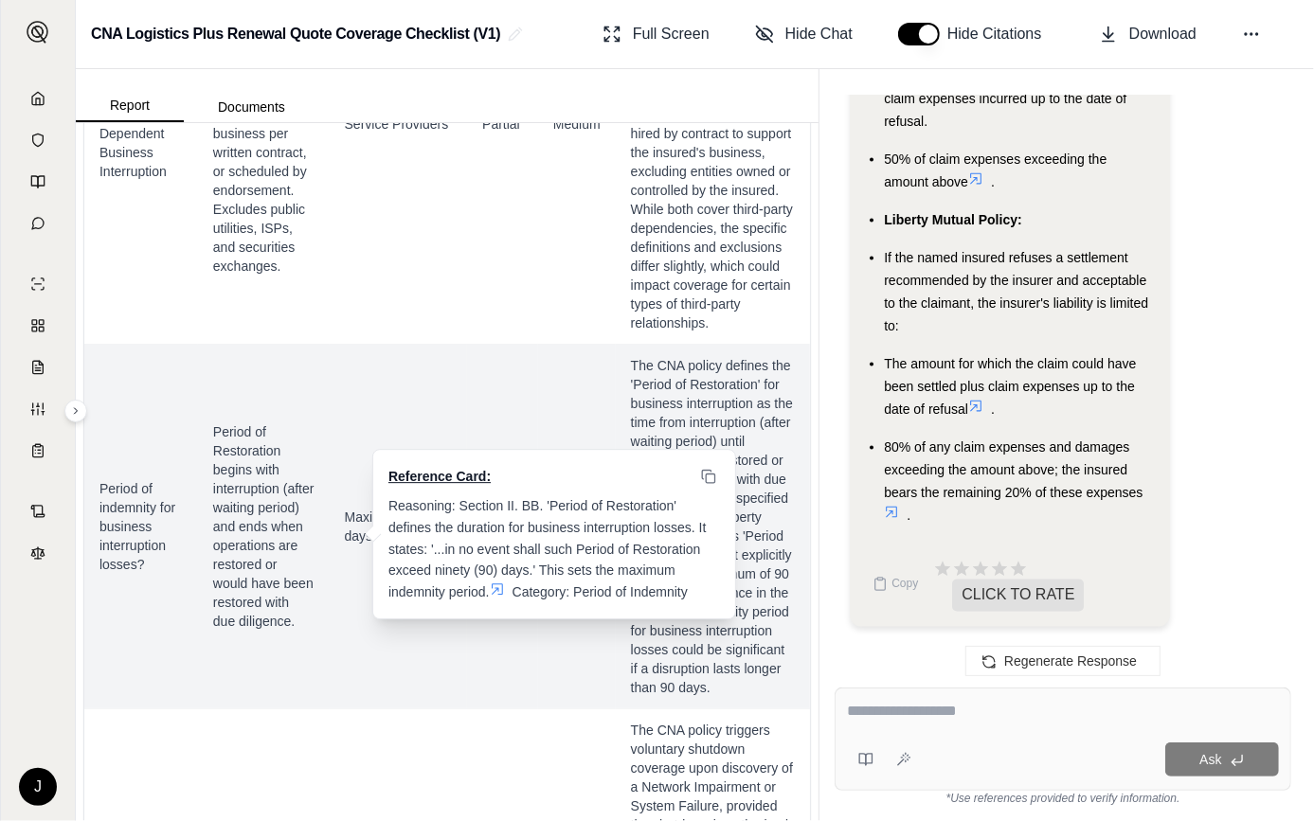
click at [500, 582] on icon at bounding box center [497, 589] width 15 height 15
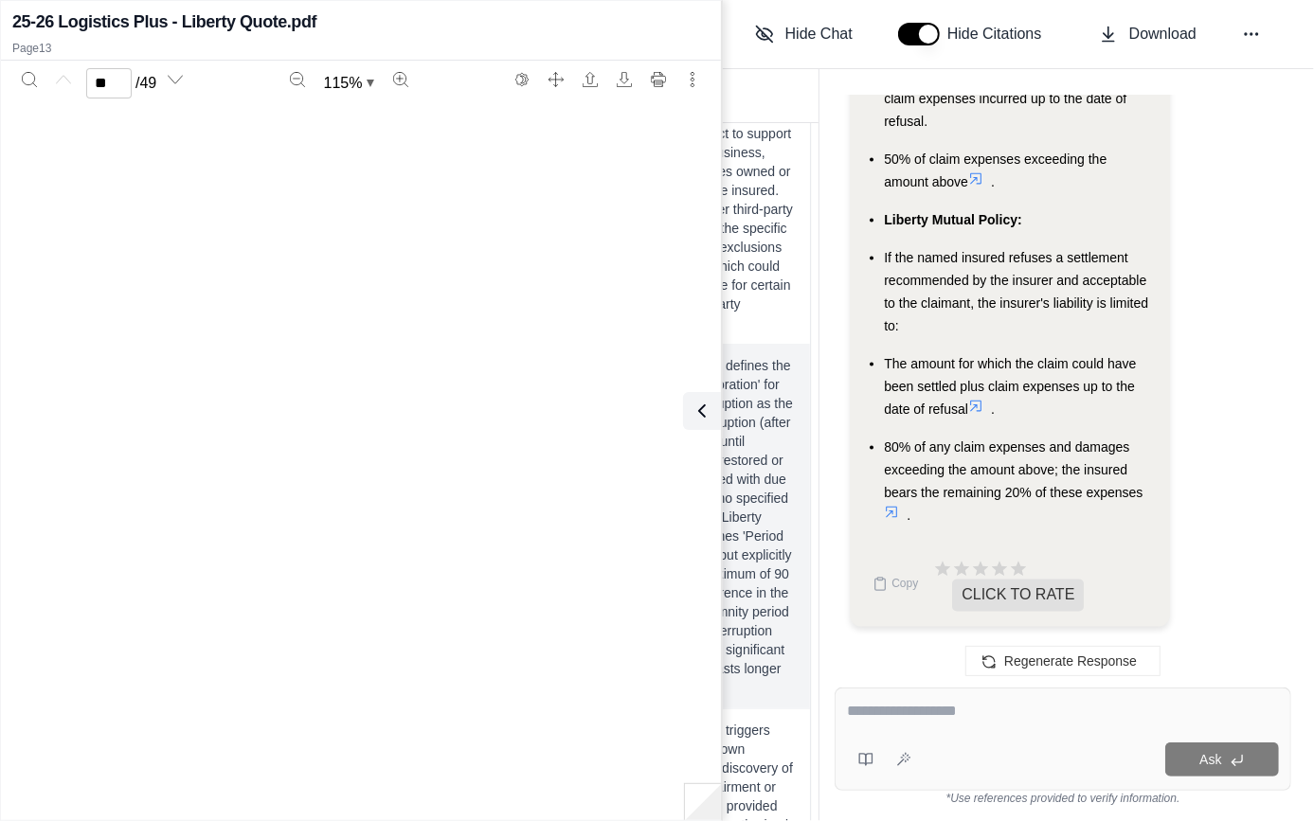
type input "**"
click at [704, 416] on icon at bounding box center [698, 411] width 23 height 23
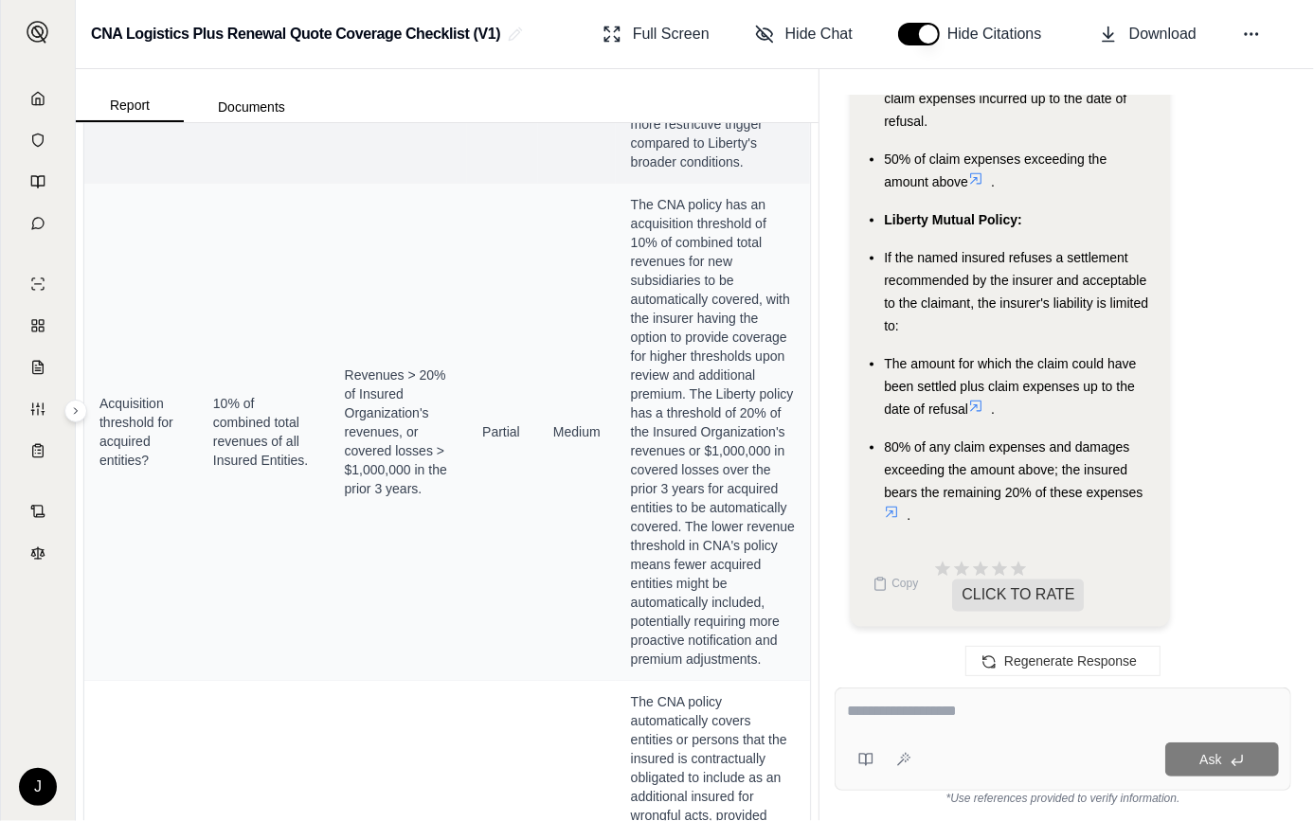
scroll to position [2842, 0]
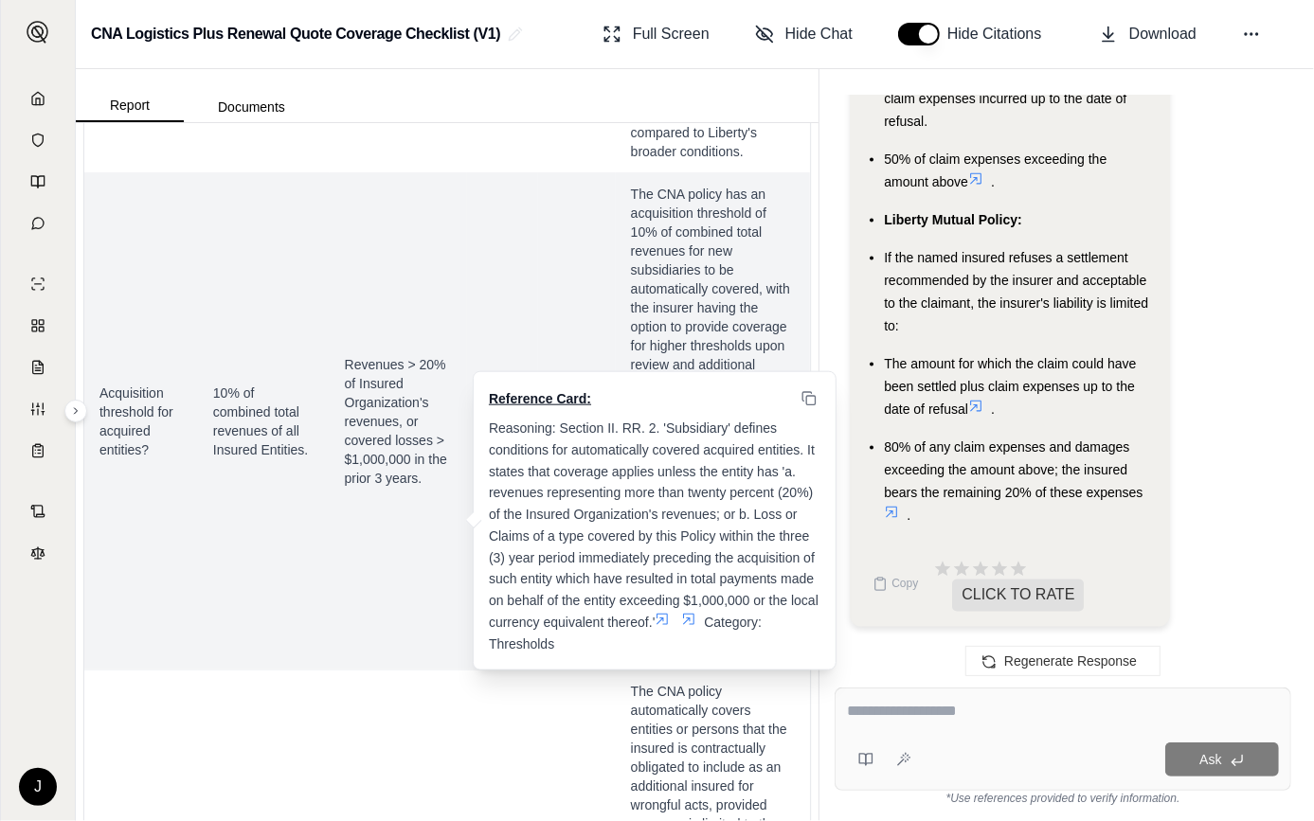
click at [370, 488] on span "Revenues > 20% of Insured Organization's revenues, or covered losses > $1,000,0…" at bounding box center [399, 421] width 108 height 133
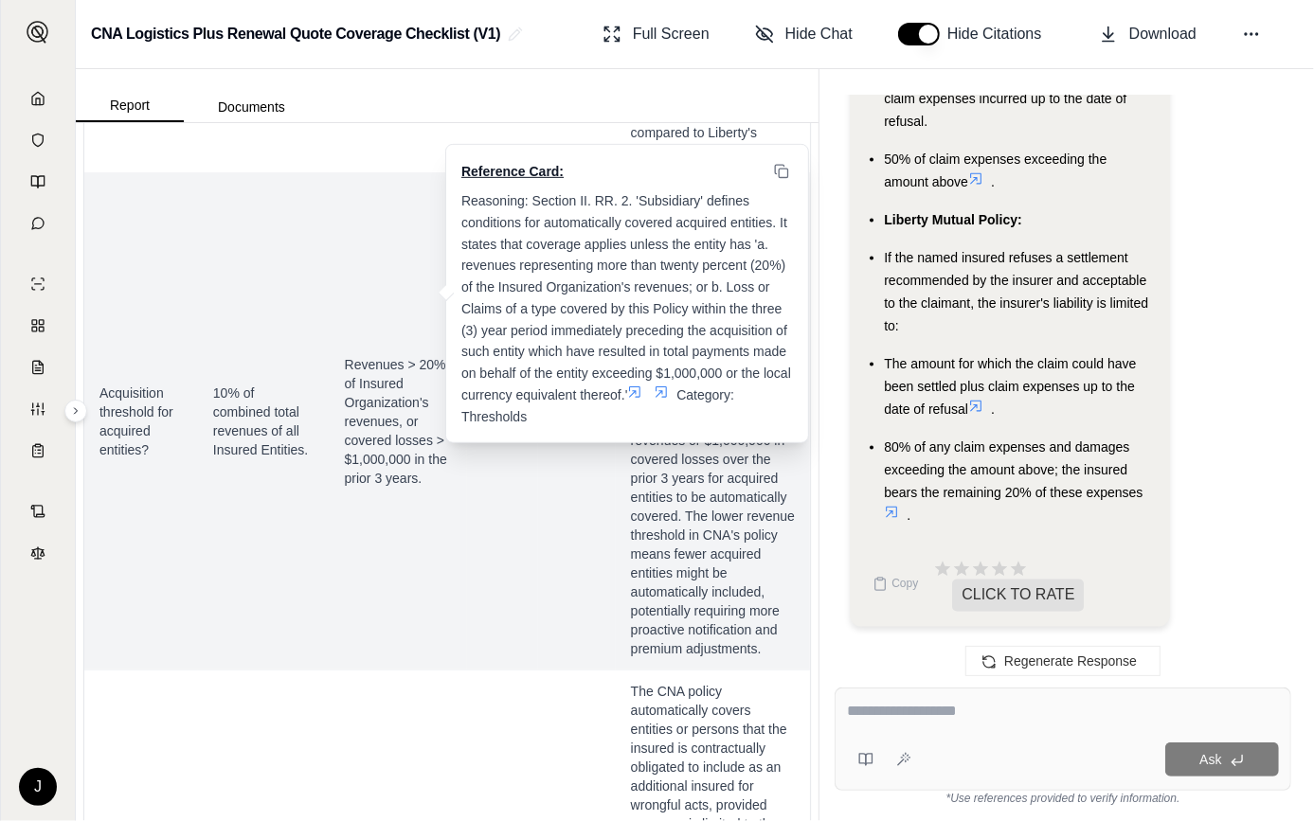
click at [394, 488] on span "Revenues > 20% of Insured Organization's revenues, or covered losses > $1,000,0…" at bounding box center [399, 421] width 108 height 133
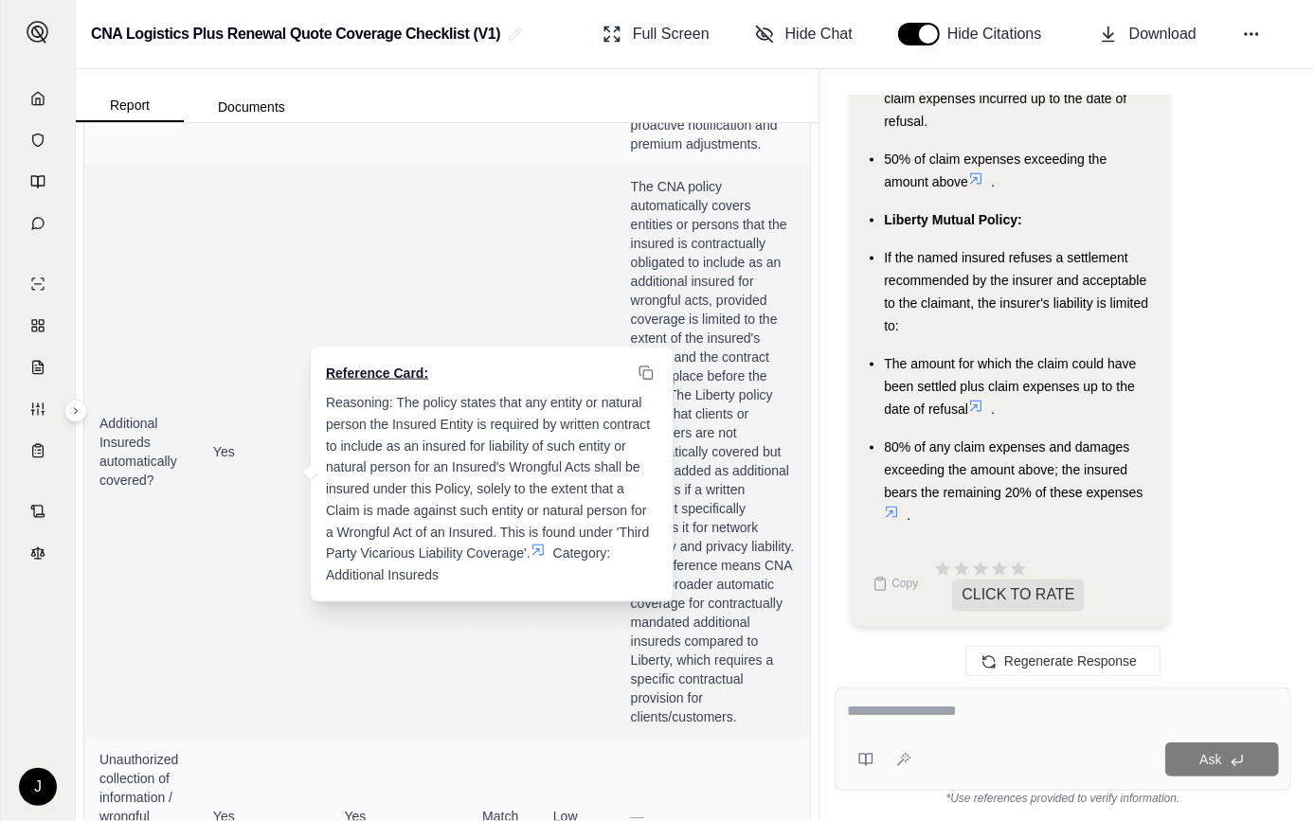
scroll to position [3358, 0]
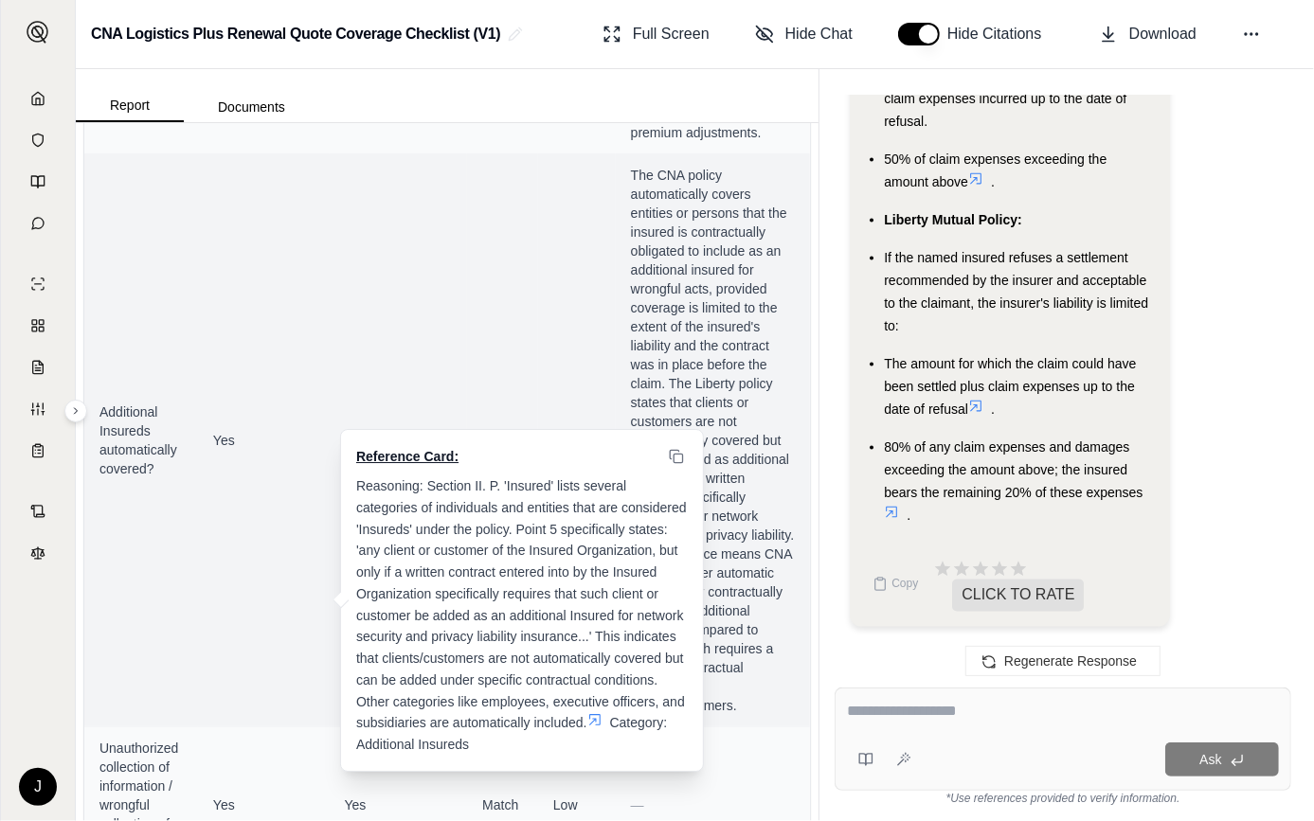
click at [588, 718] on span "Reasoning: Section II. P. 'Insured' lists several categories of individuals and…" at bounding box center [523, 604] width 334 height 252
click at [597, 719] on icon at bounding box center [594, 719] width 15 height 15
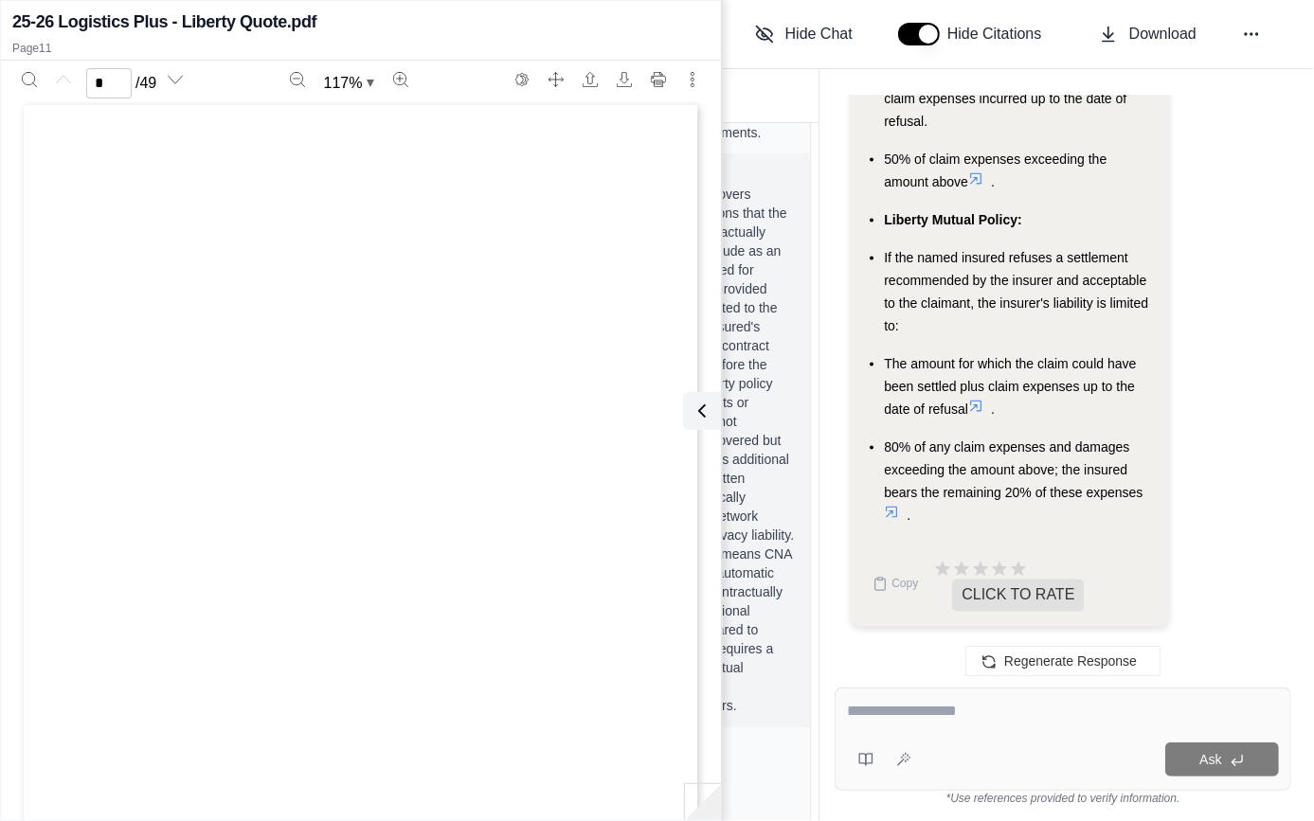
scroll to position [0, 0]
type input "**"
click at [693, 410] on icon at bounding box center [702, 411] width 23 height 23
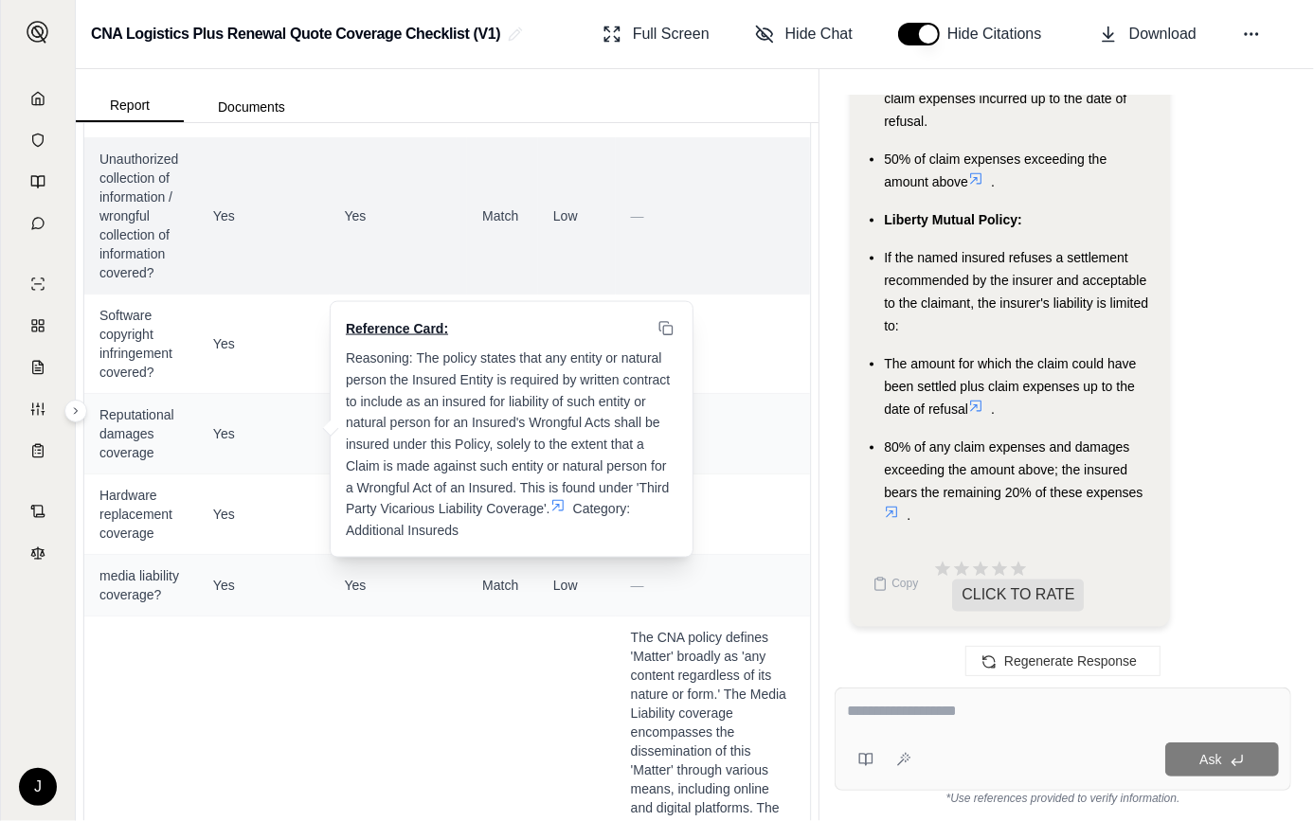
scroll to position [3961, 0]
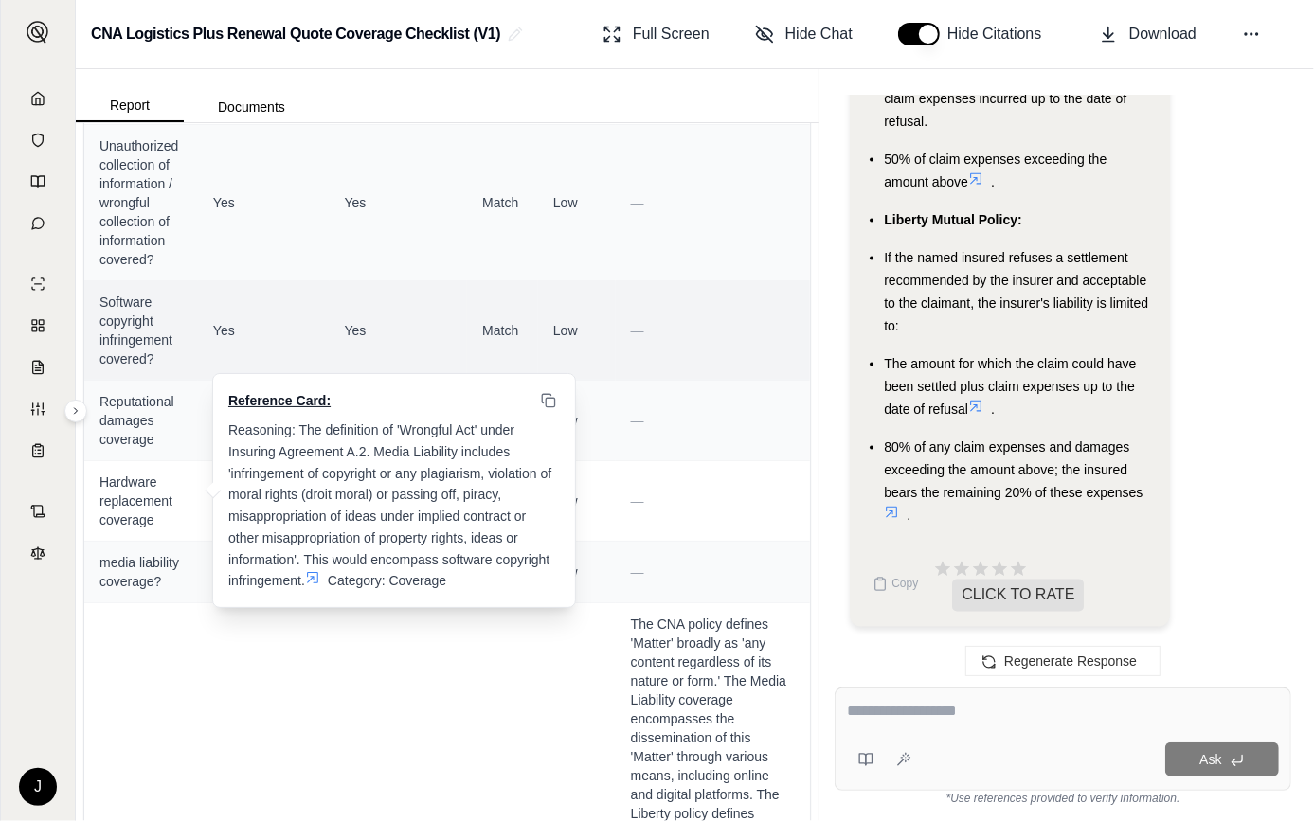
click at [305, 570] on icon at bounding box center [312, 577] width 15 height 15
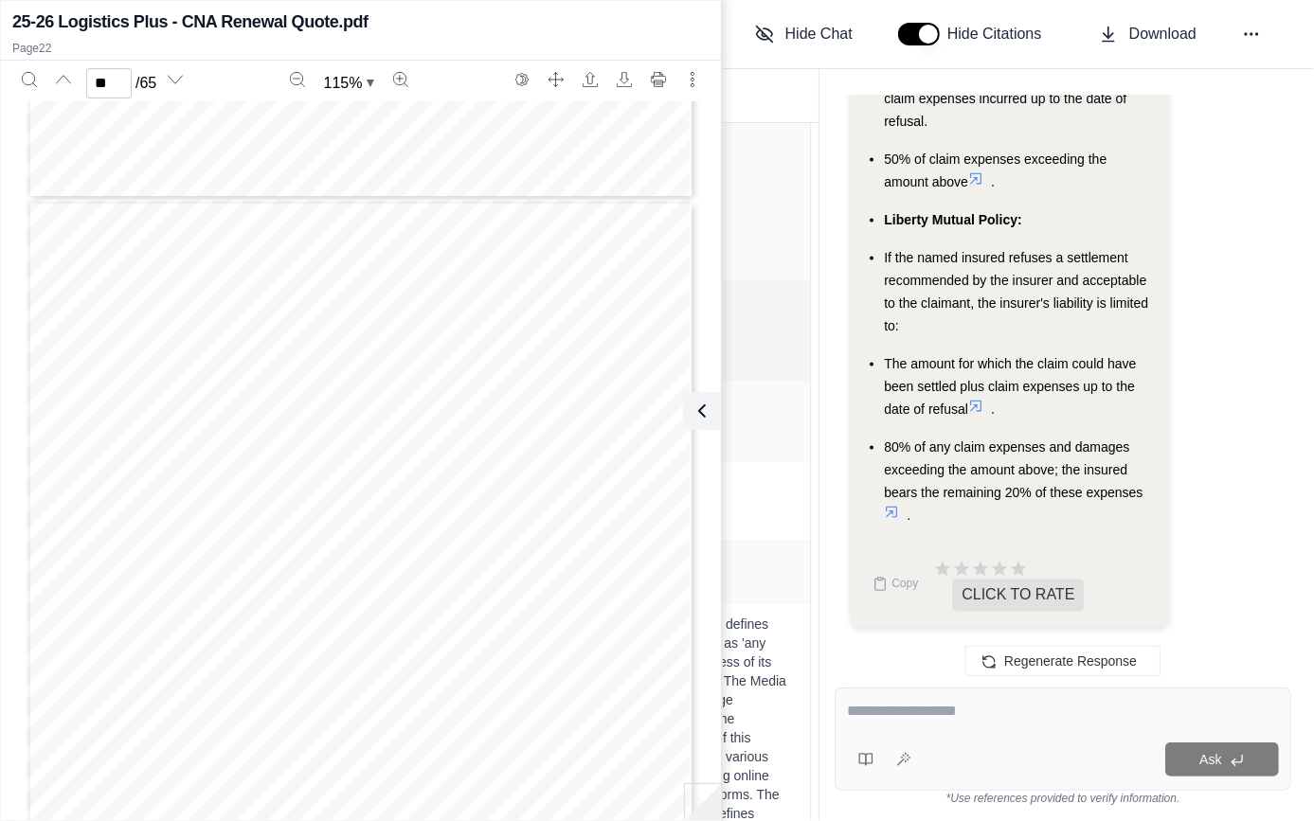
scroll to position [17315, 0]
type input "**"
click at [701, 404] on icon at bounding box center [698, 411] width 23 height 23
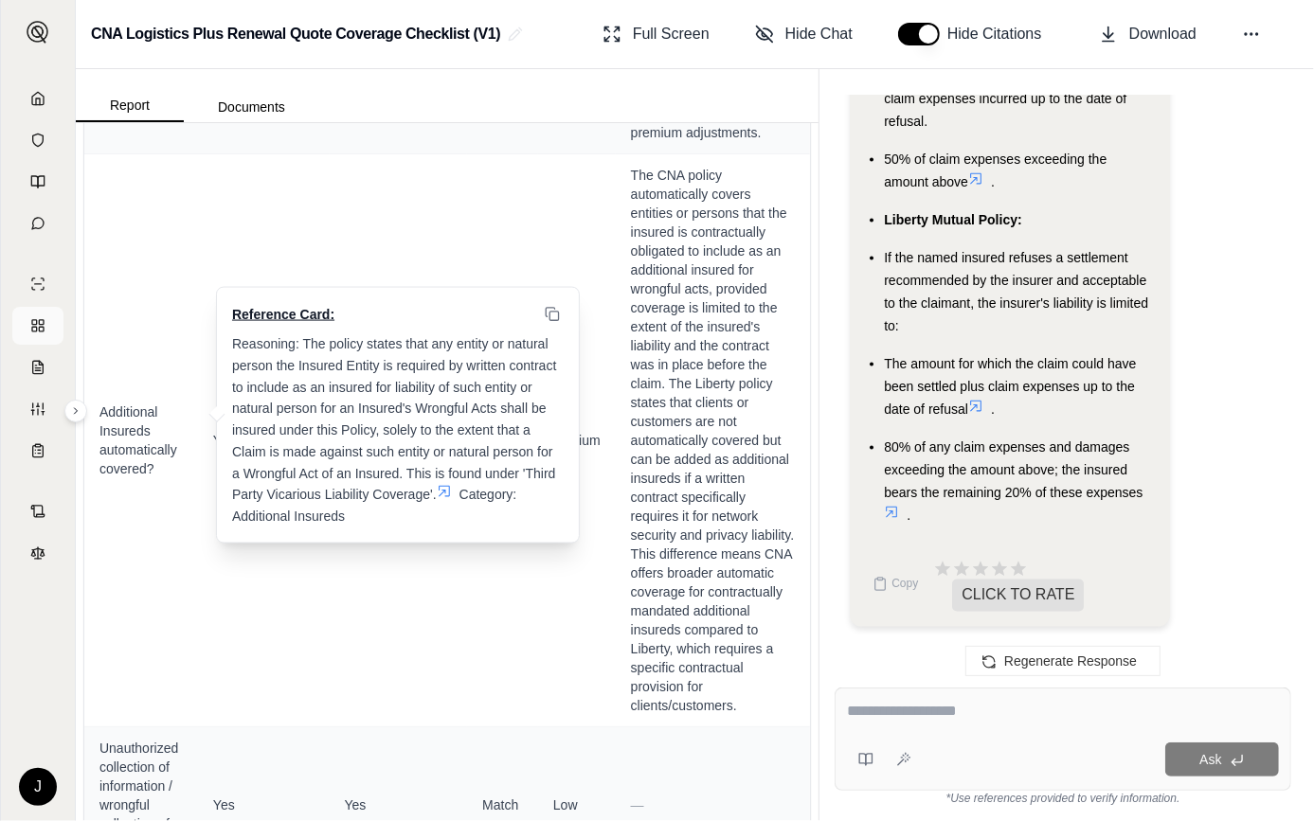
scroll to position [3272, 0]
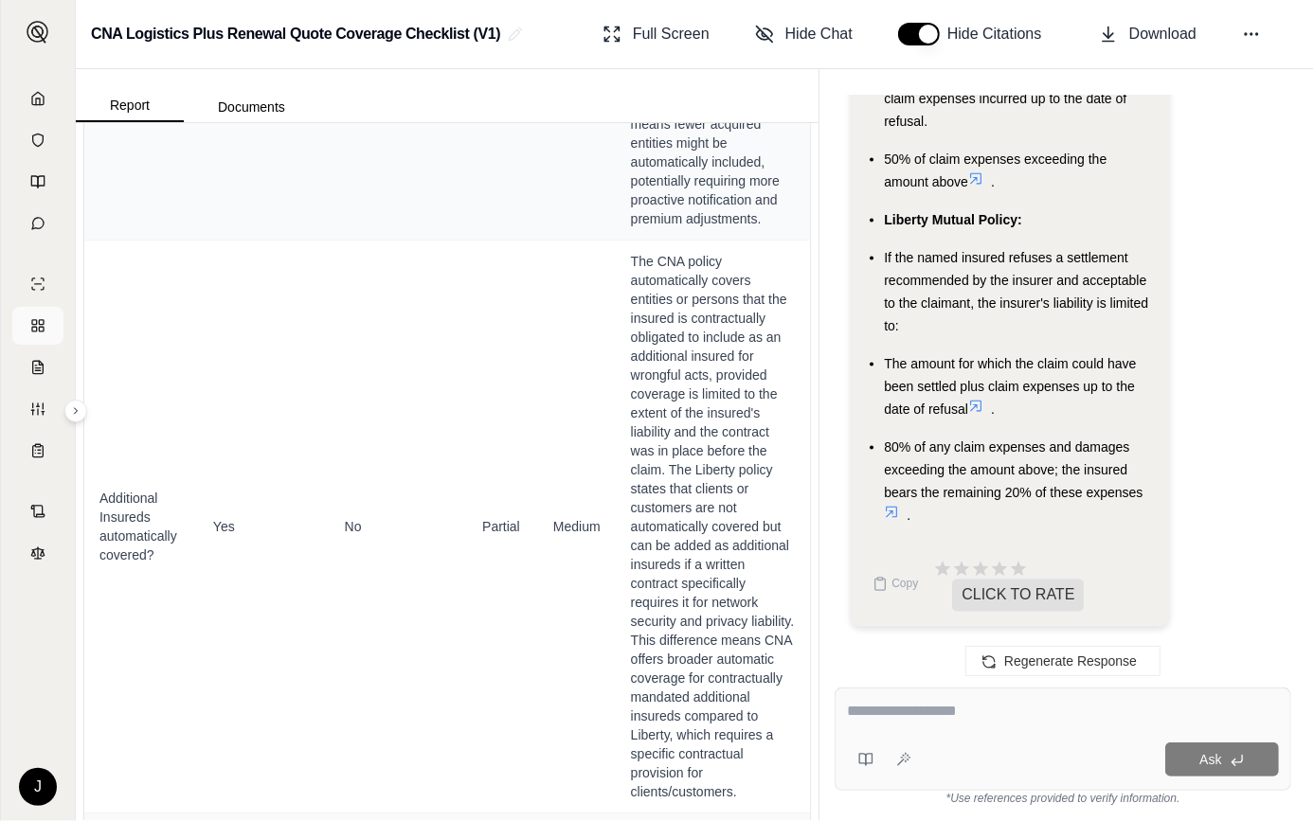
click at [33, 329] on icon at bounding box center [37, 325] width 15 height 15
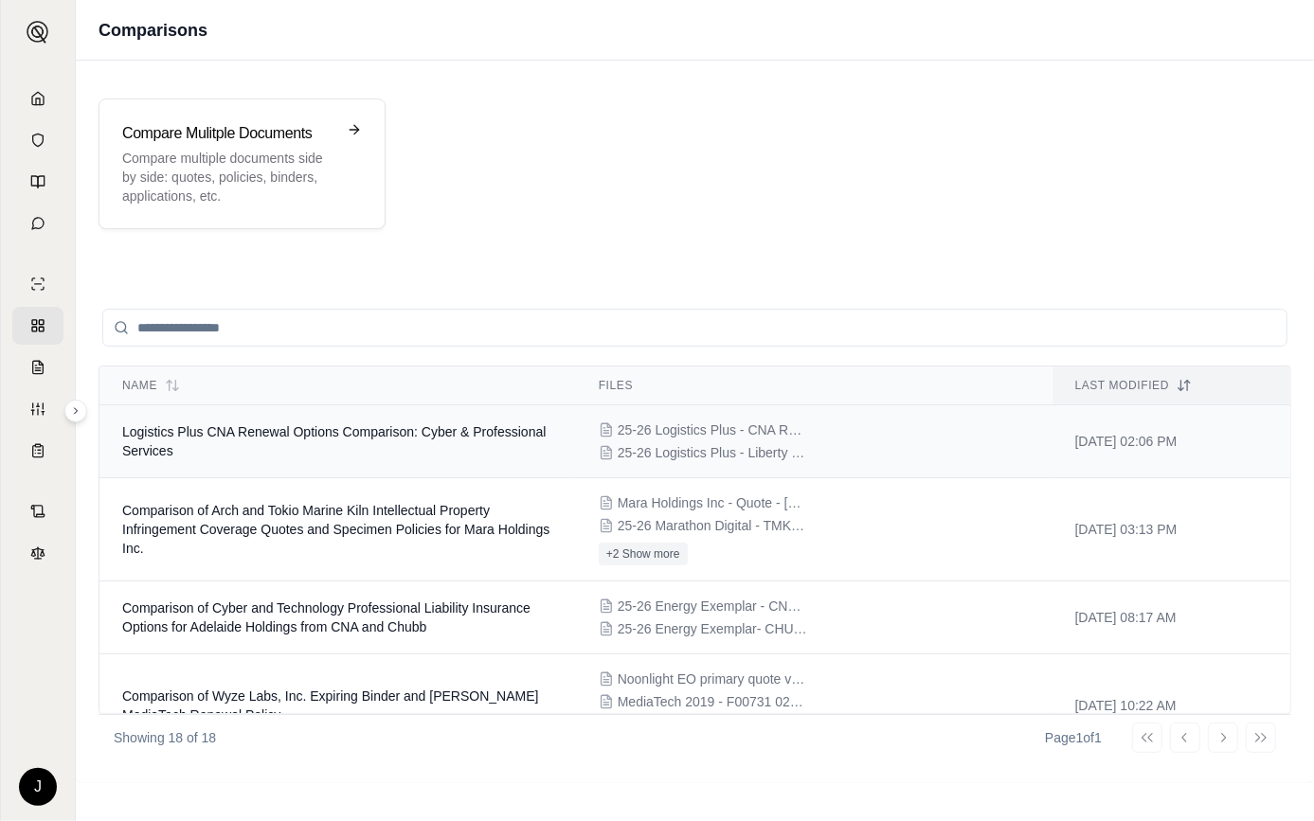
click at [240, 431] on span "Logistics Plus CNA Renewal Options Comparison: Cyber & Professional Services" at bounding box center [333, 441] width 423 height 34
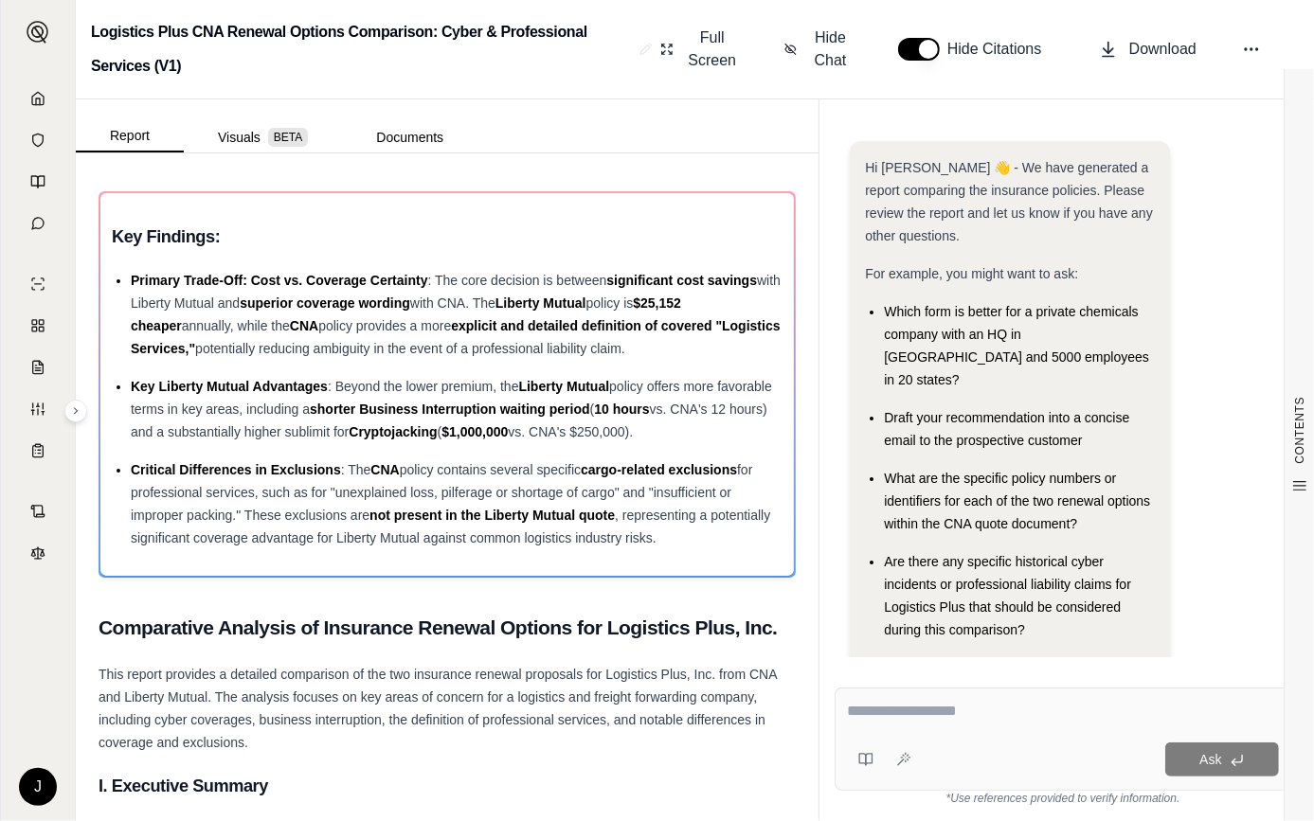
scroll to position [20, 0]
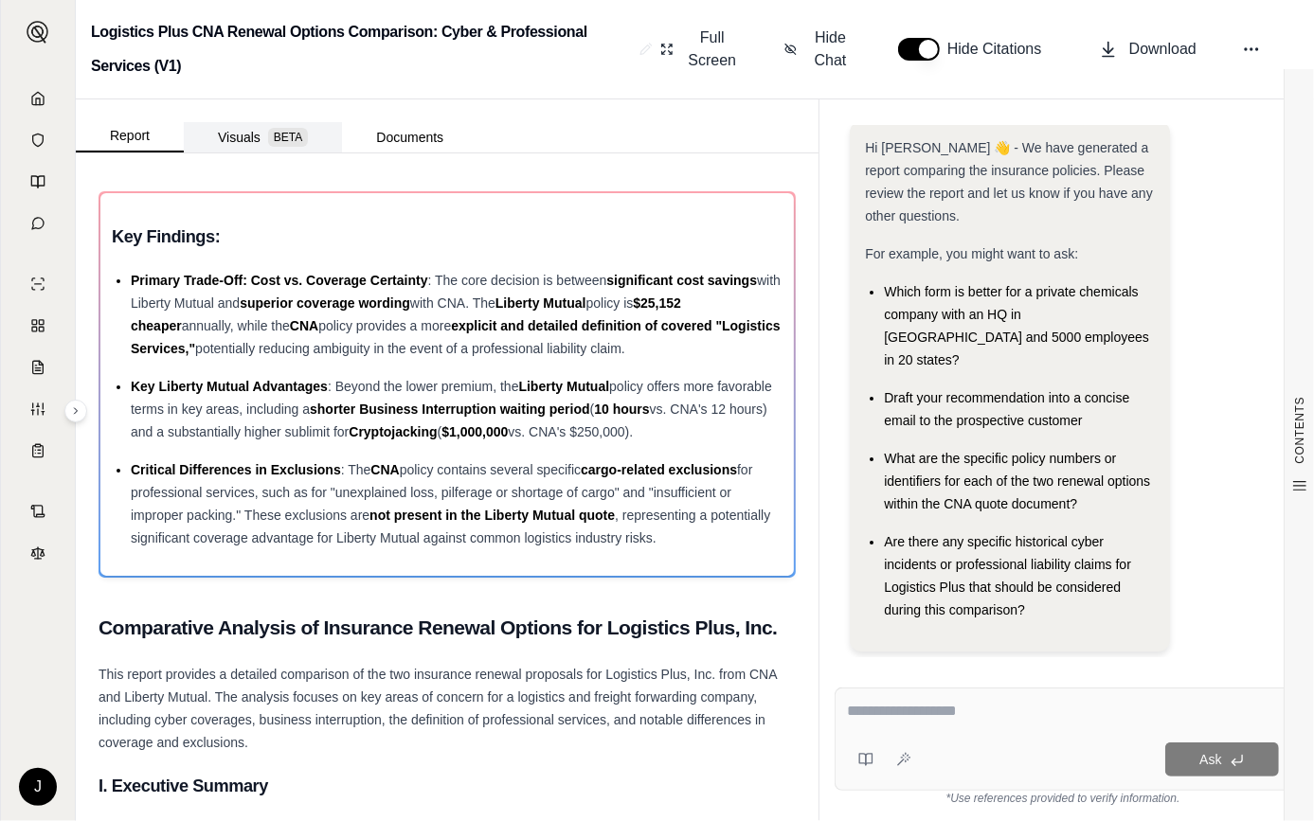
click at [232, 135] on button "Visuals BETA" at bounding box center [263, 137] width 158 height 30
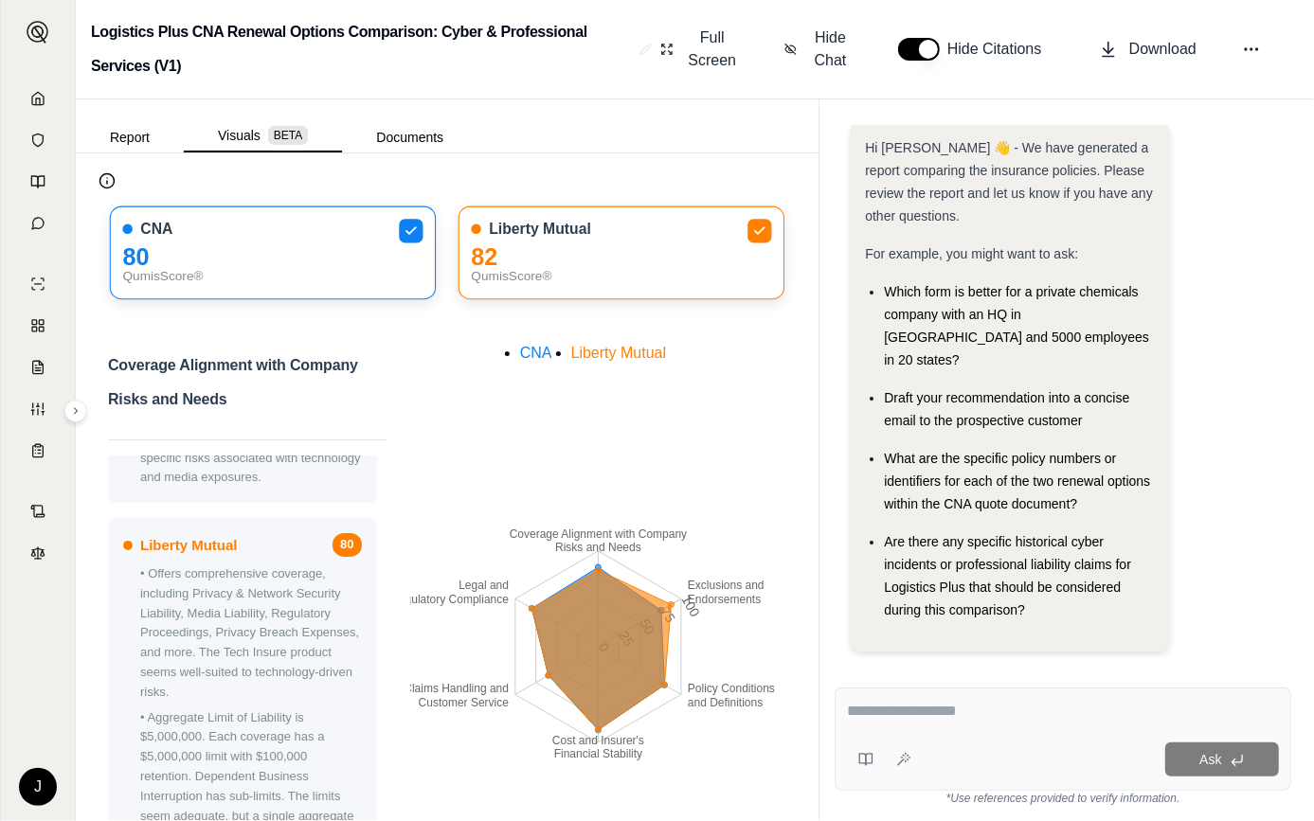
scroll to position [0, 0]
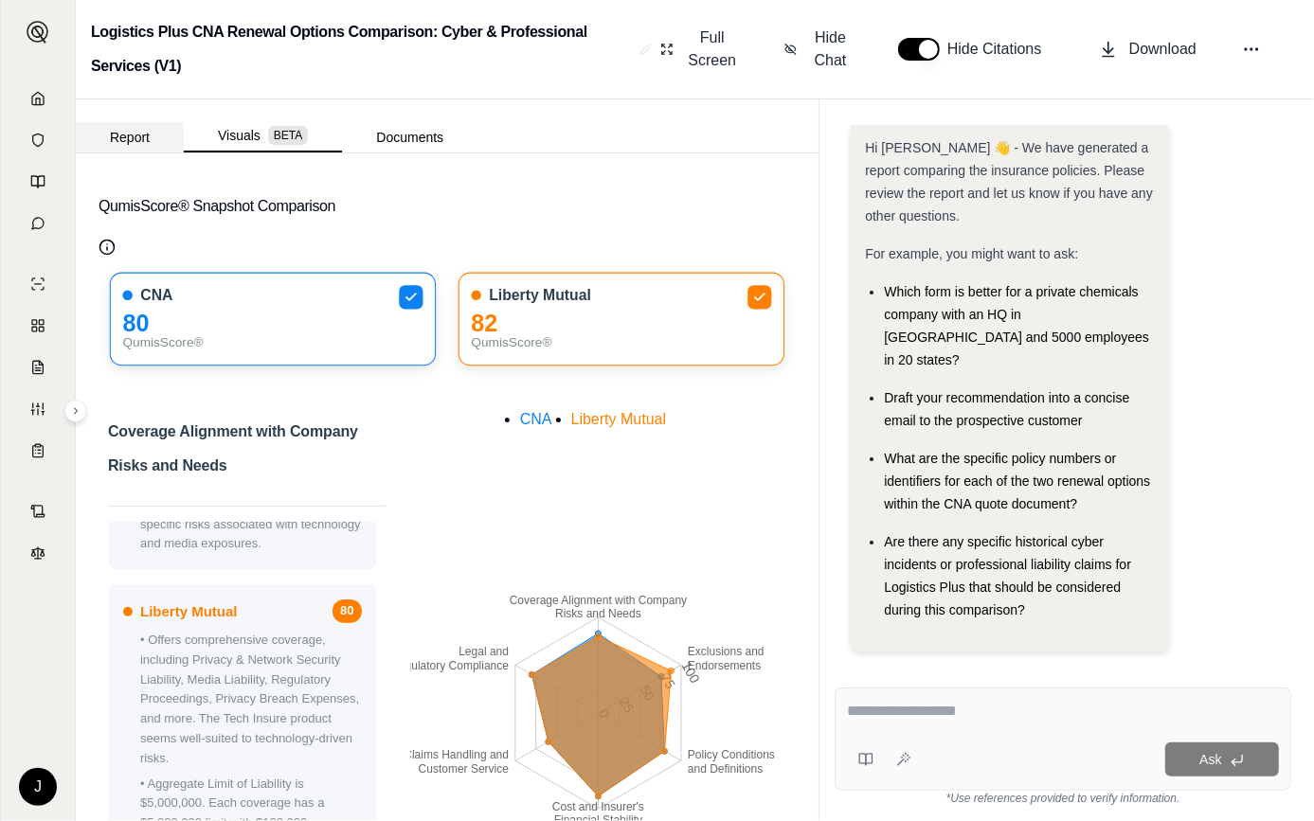
click at [143, 141] on button "Report" at bounding box center [130, 137] width 108 height 30
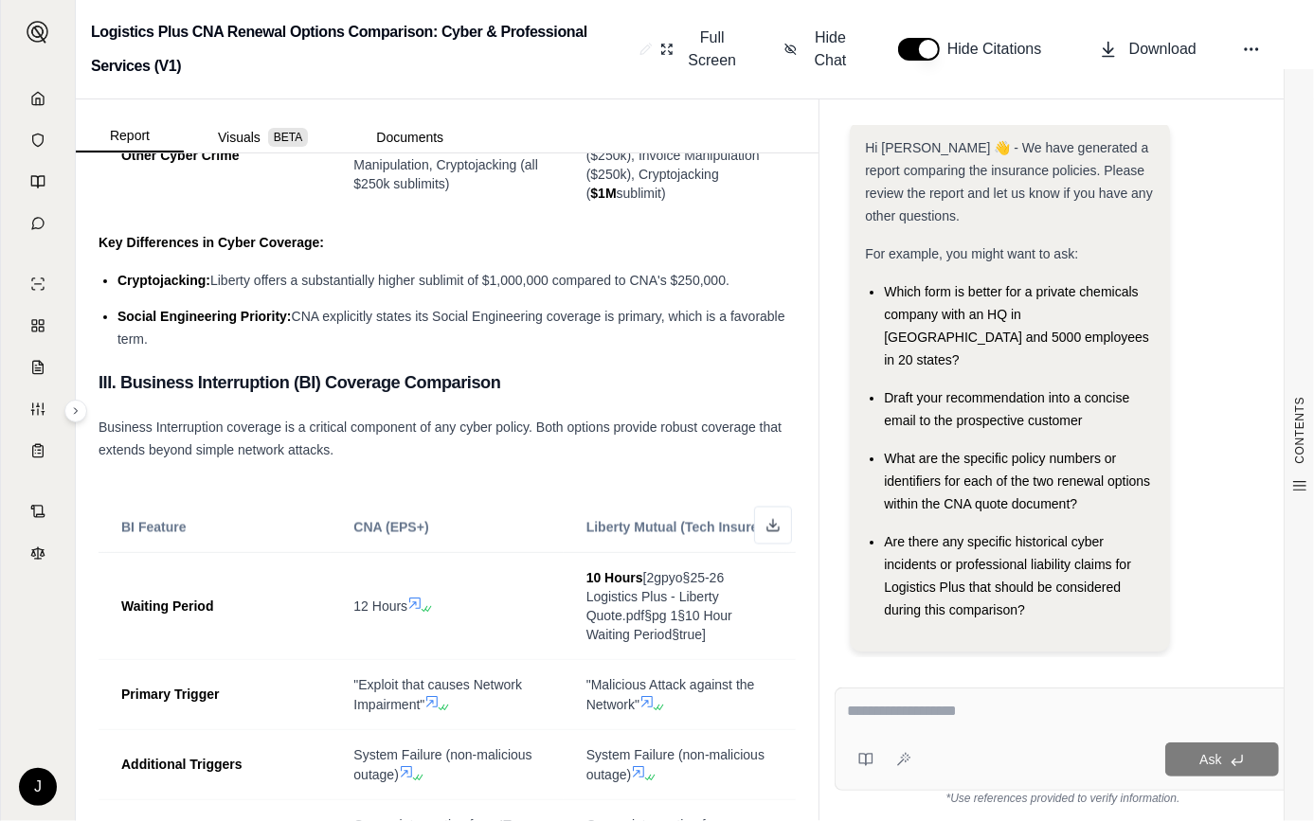
scroll to position [2239, 0]
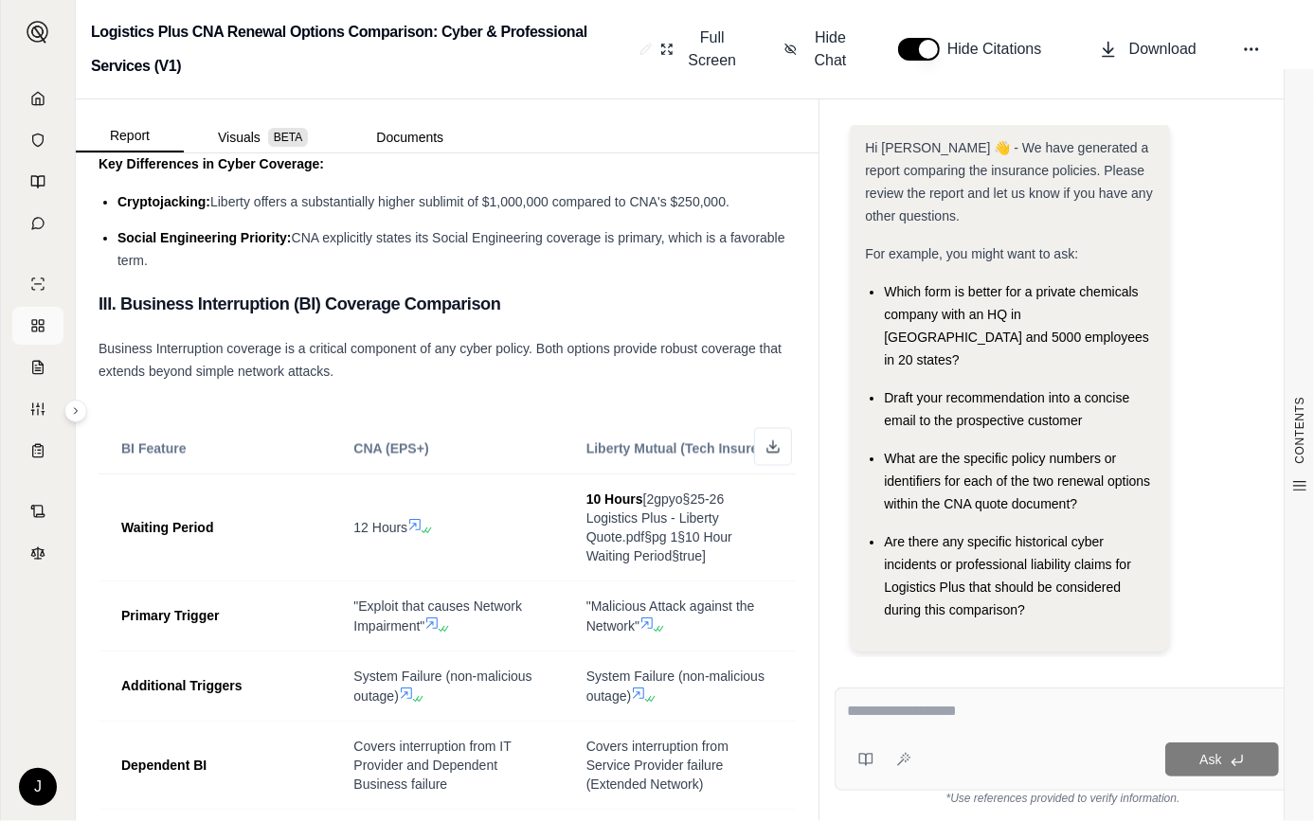
click at [39, 324] on rect at bounding box center [41, 322] width 5 height 5
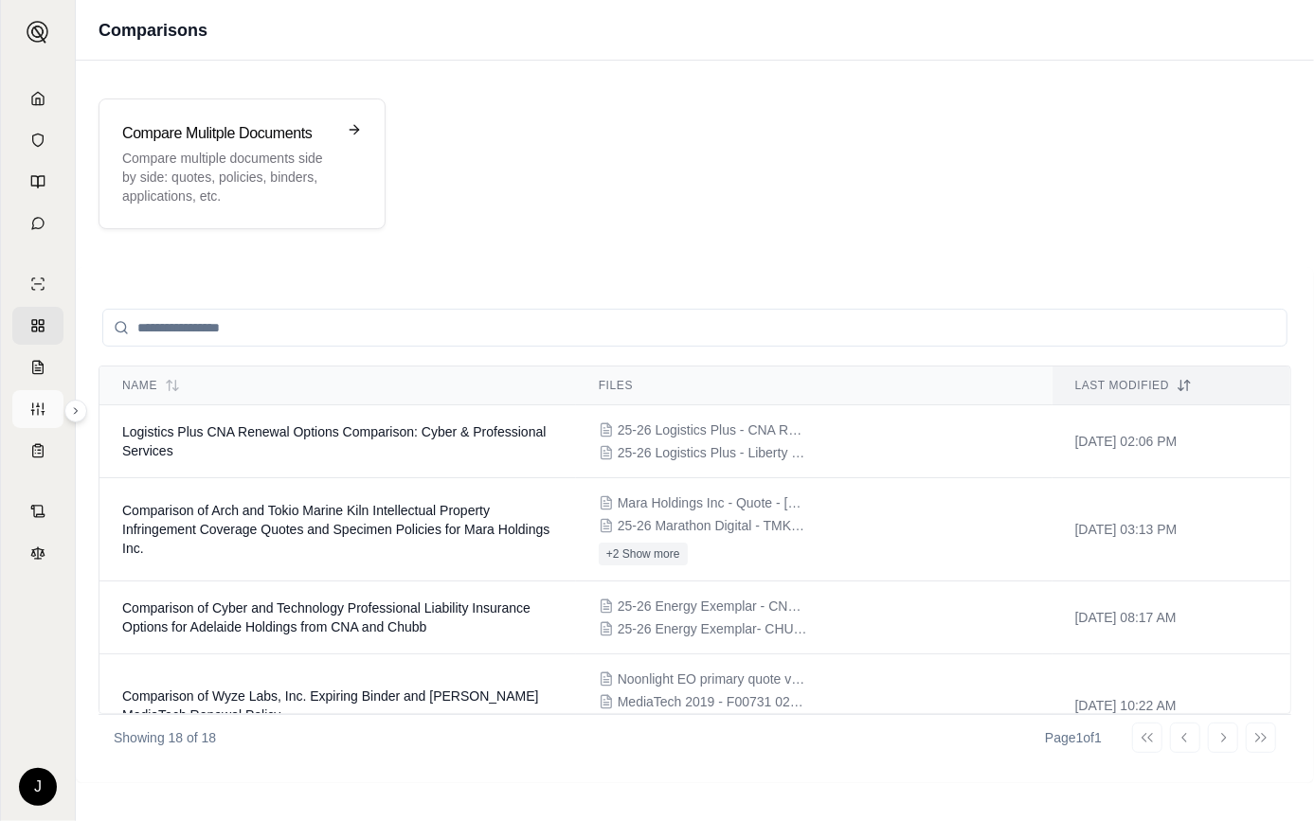
click at [27, 408] on link at bounding box center [37, 409] width 51 height 38
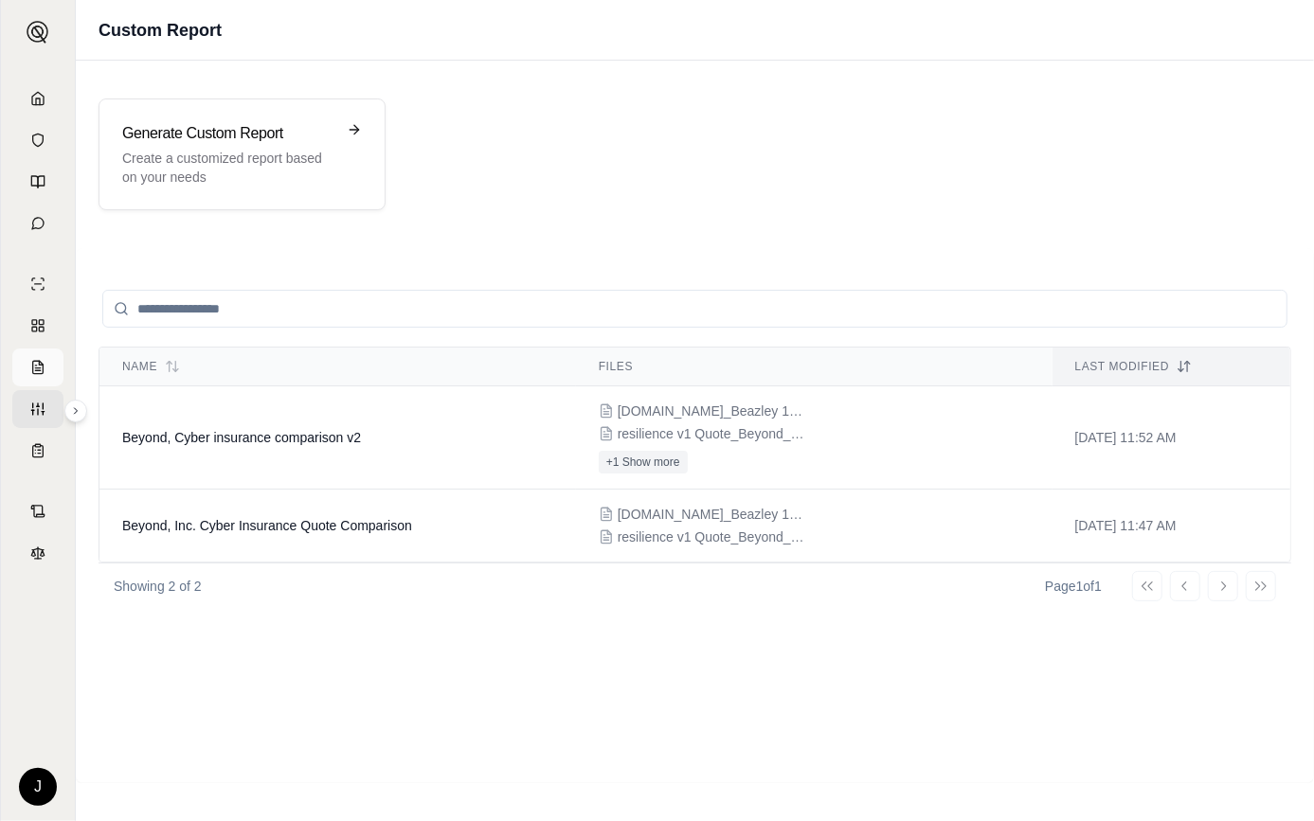
click at [28, 367] on link at bounding box center [37, 368] width 51 height 38
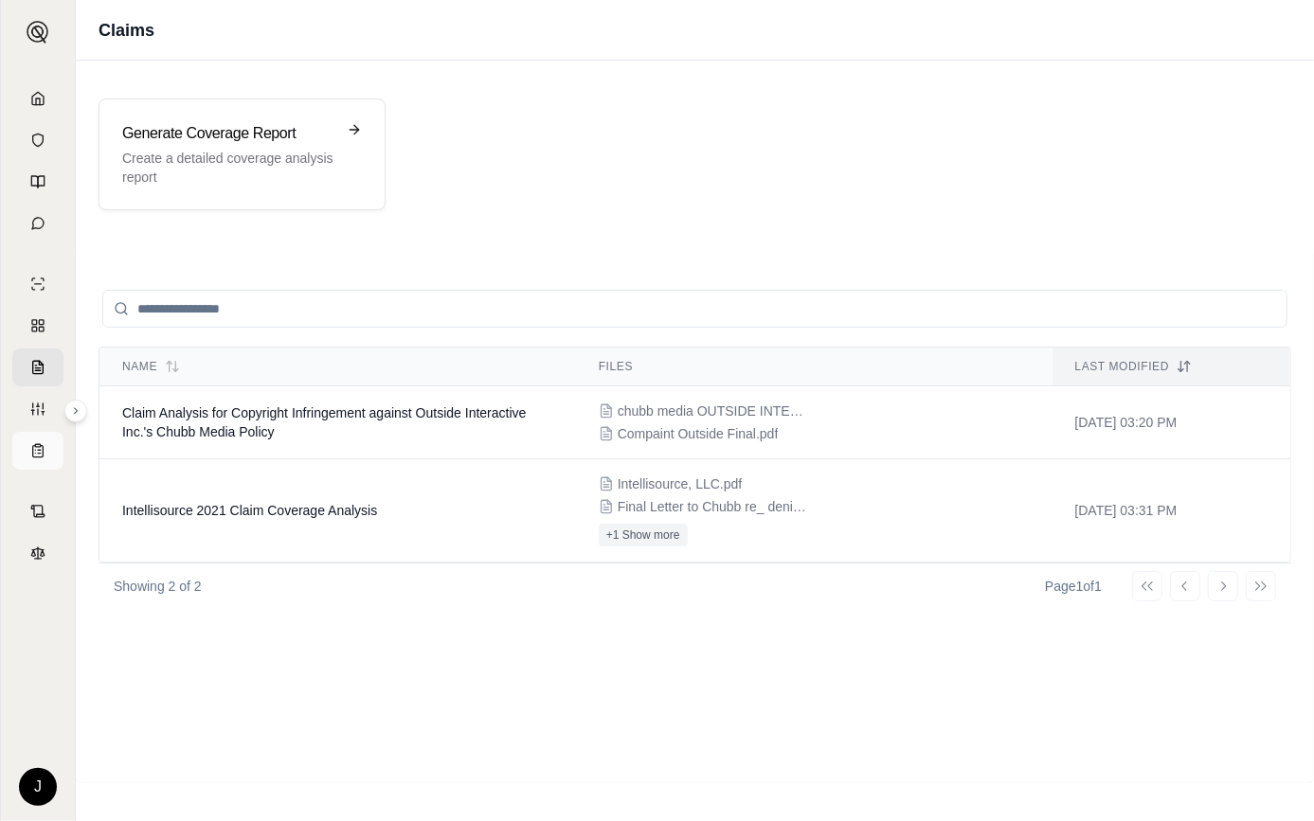
click at [24, 444] on link at bounding box center [37, 451] width 51 height 38
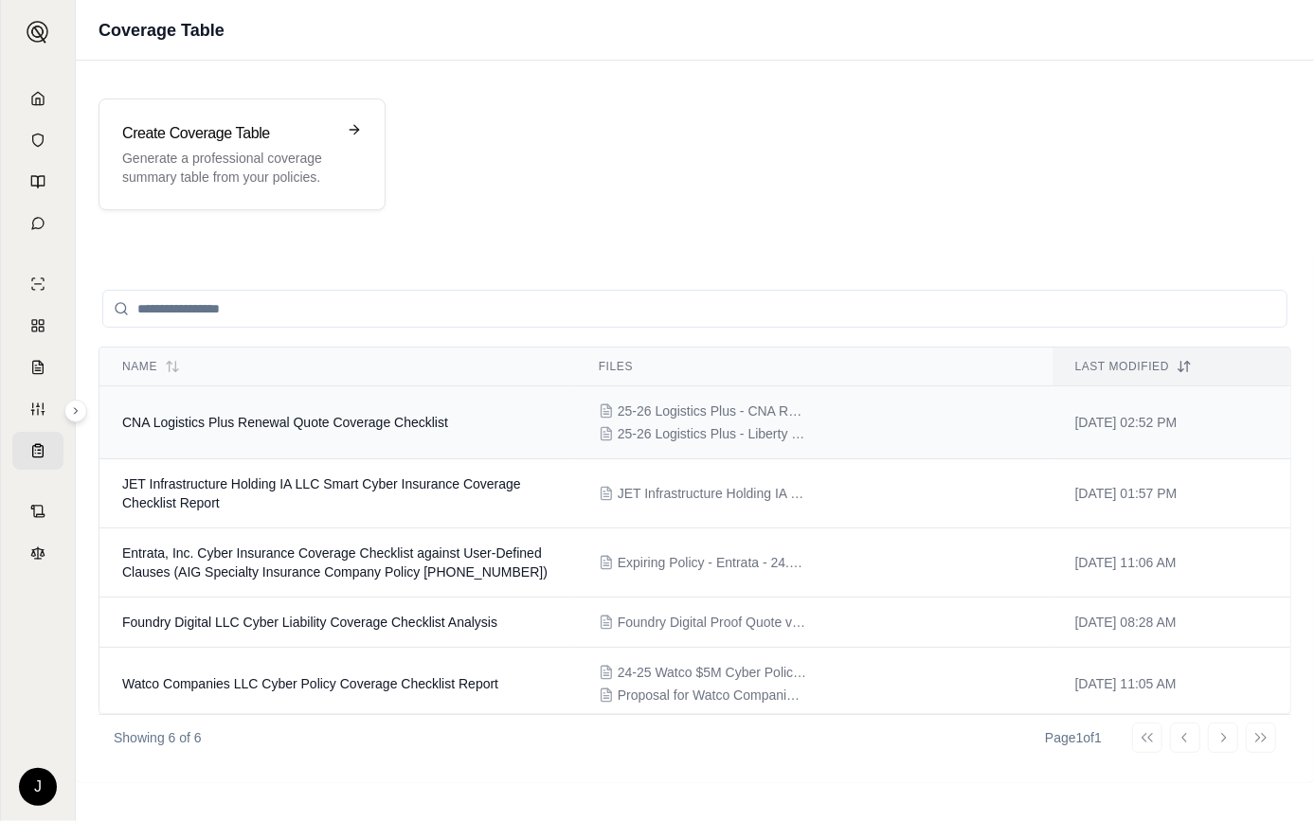
click at [261, 424] on span "CNA Logistics Plus Renewal Quote Coverage Checklist" at bounding box center [285, 422] width 326 height 15
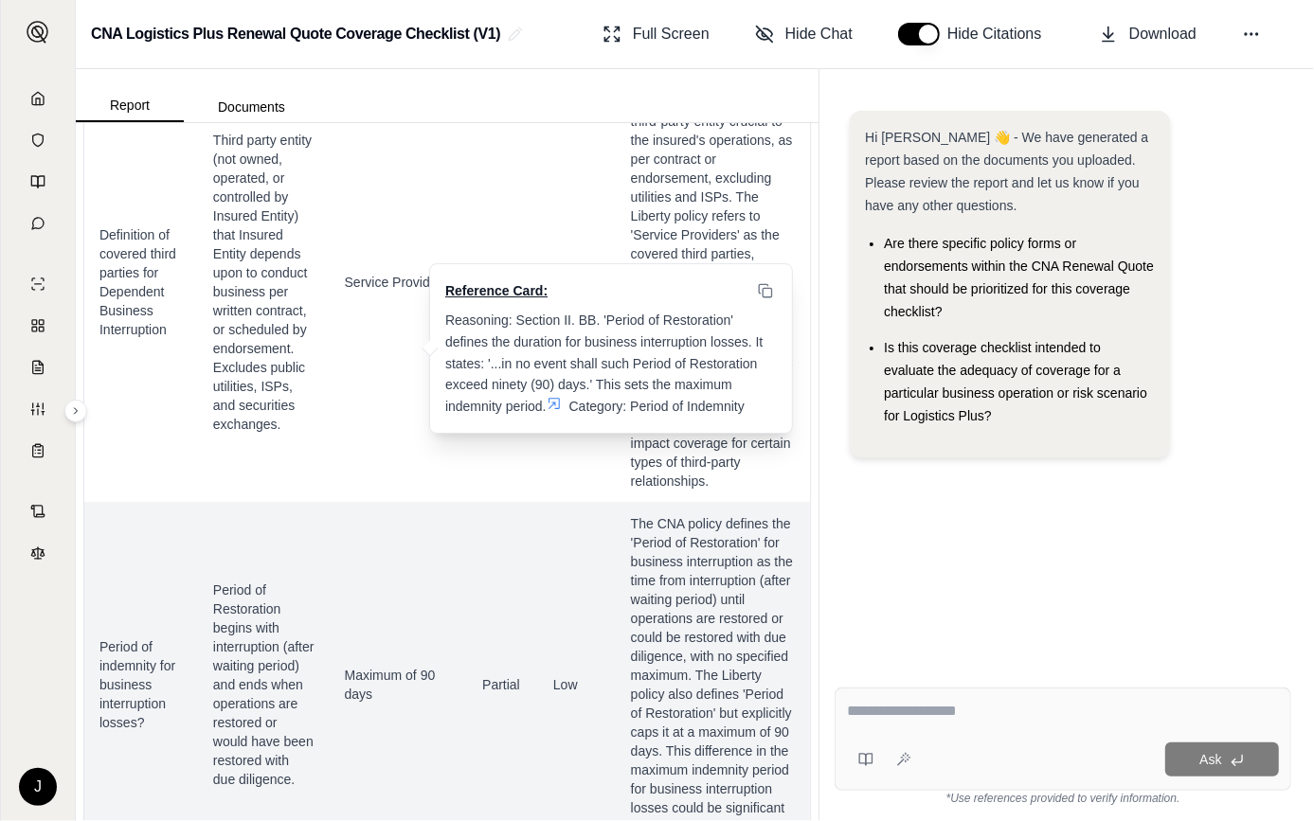
scroll to position [1464, 0]
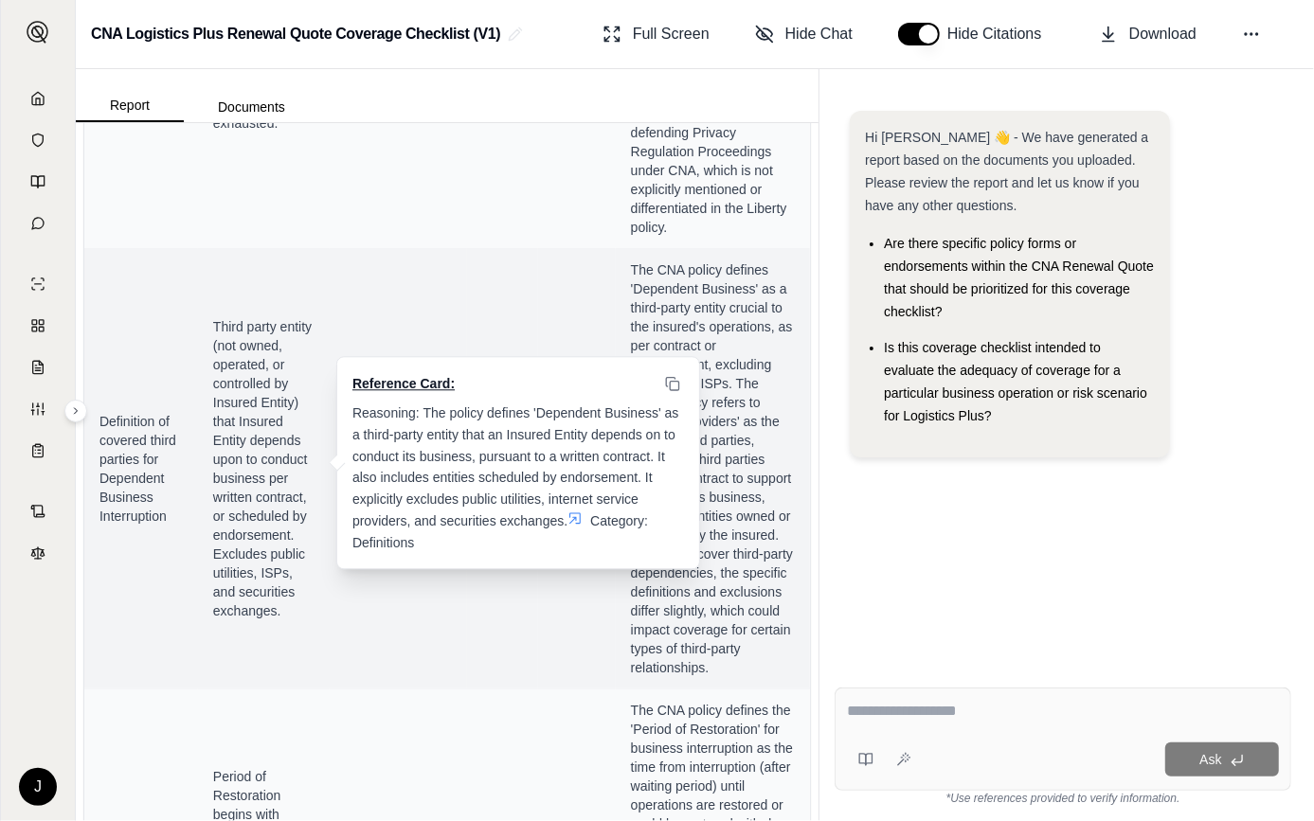
click at [574, 516] on icon at bounding box center [574, 518] width 15 height 15
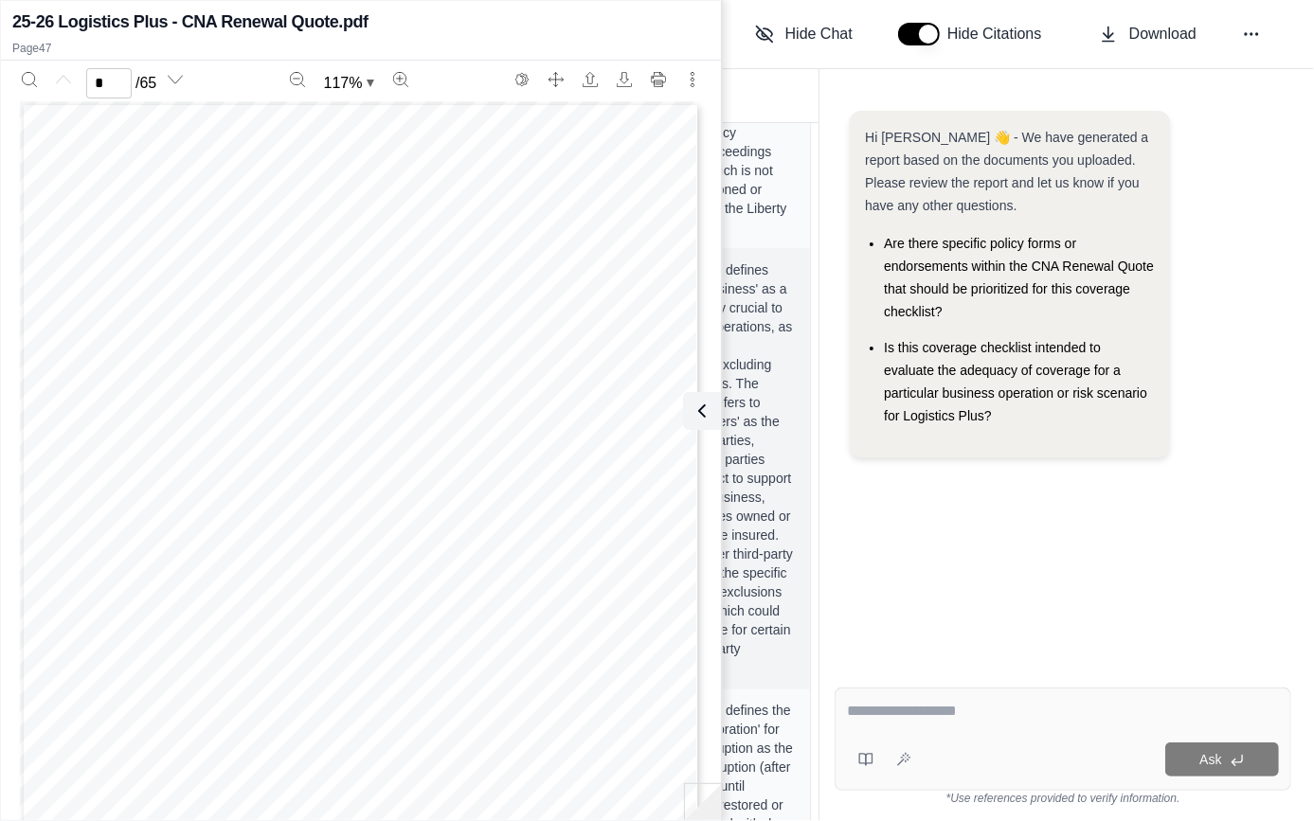
scroll to position [0, 0]
type input "**"
click at [691, 408] on icon at bounding box center [698, 411] width 23 height 23
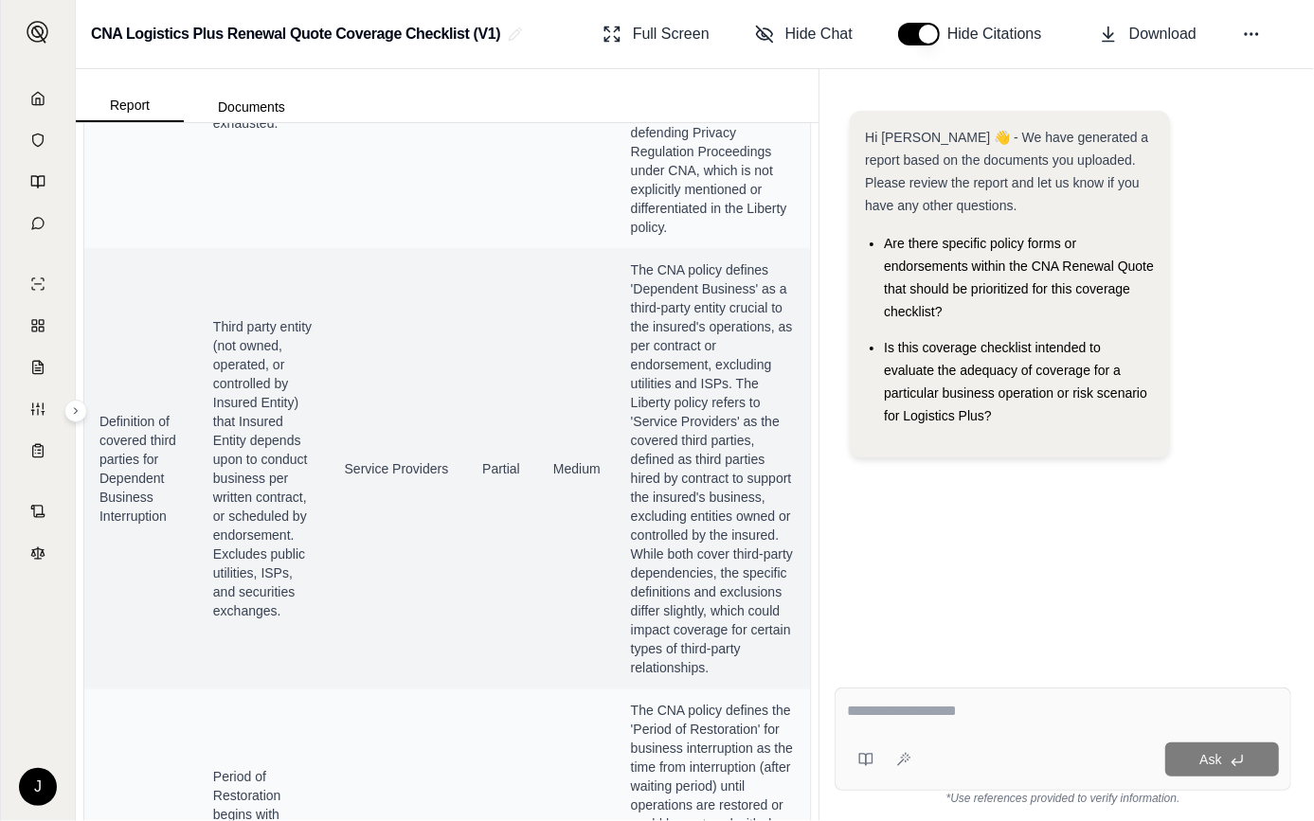
click at [1007, 733] on div "Ask" at bounding box center [1063, 739] width 457 height 103
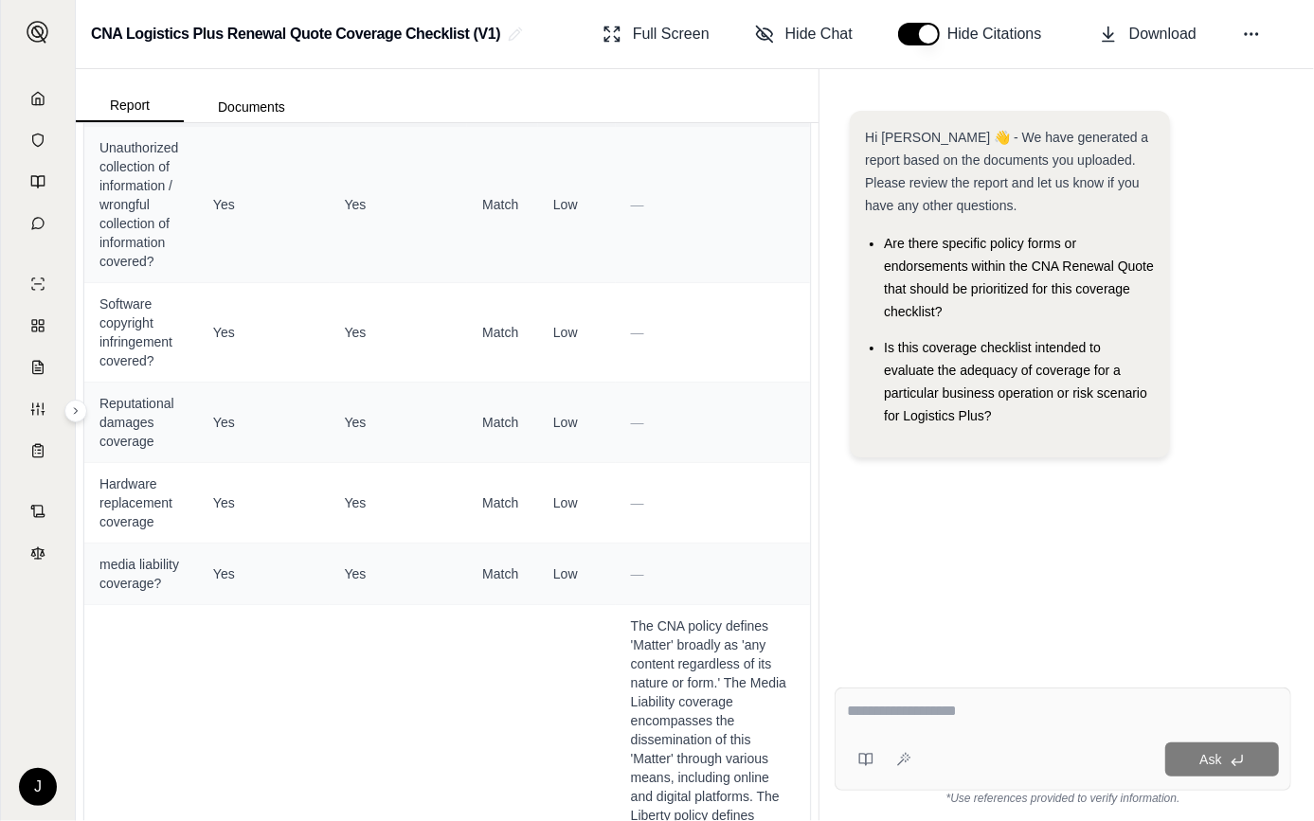
scroll to position [3978, 0]
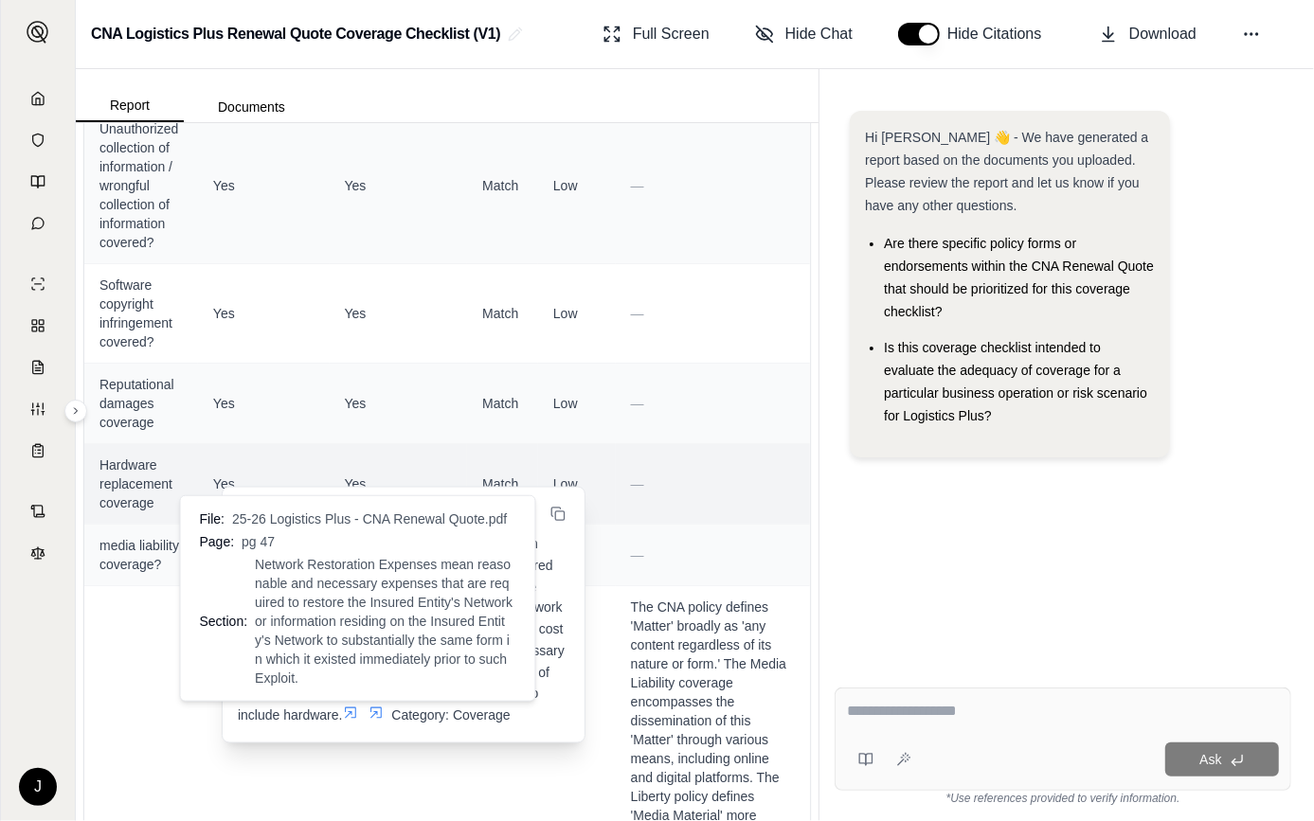
click at [351, 706] on icon at bounding box center [350, 713] width 15 height 15
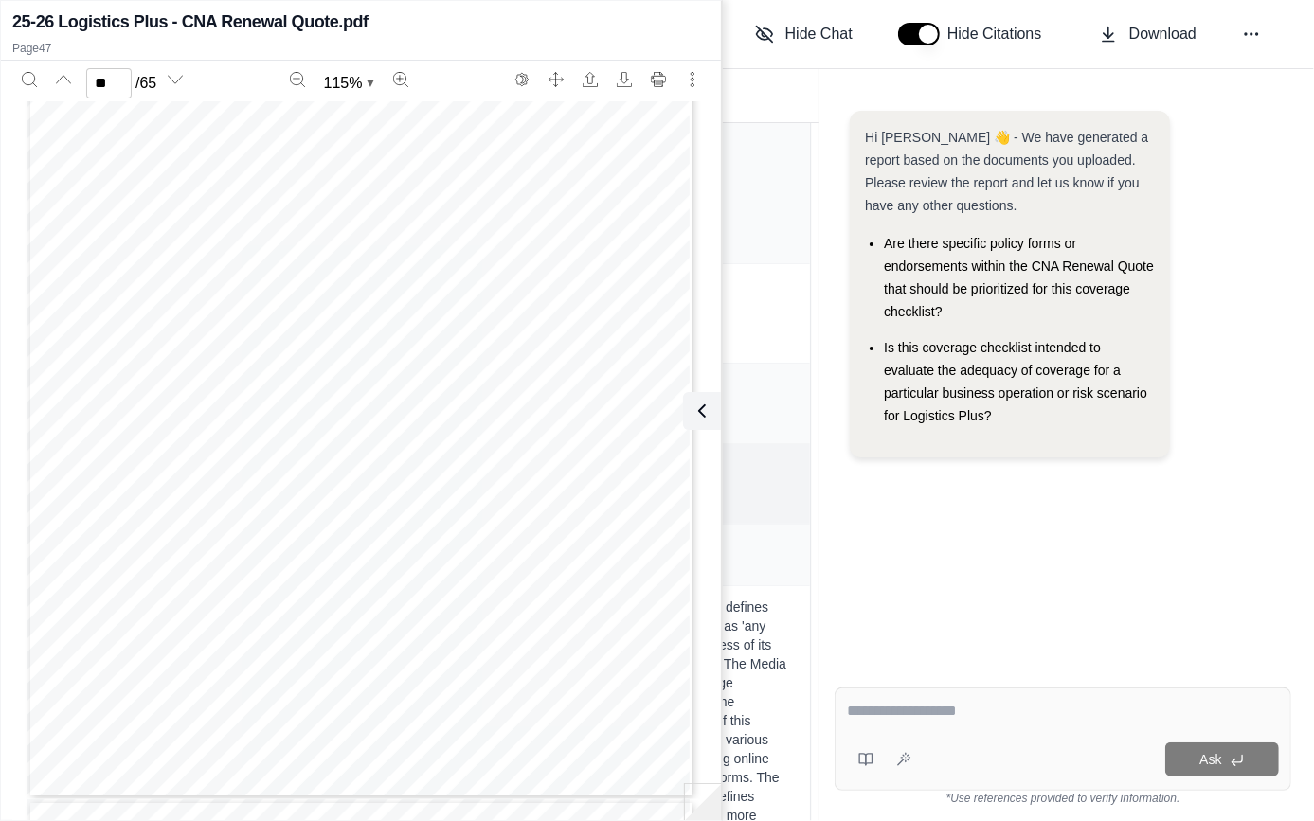
scroll to position [38955, 0]
type input "**"
click at [347, 351] on div "CNA103827XX (6 - 22) Policy No: Page 7 Endorsement No: 2 Columbia Casualty Comp…" at bounding box center [361, 698] width 669 height 866
click at [25, 81] on icon "Search" at bounding box center [29, 79] width 15 height 15
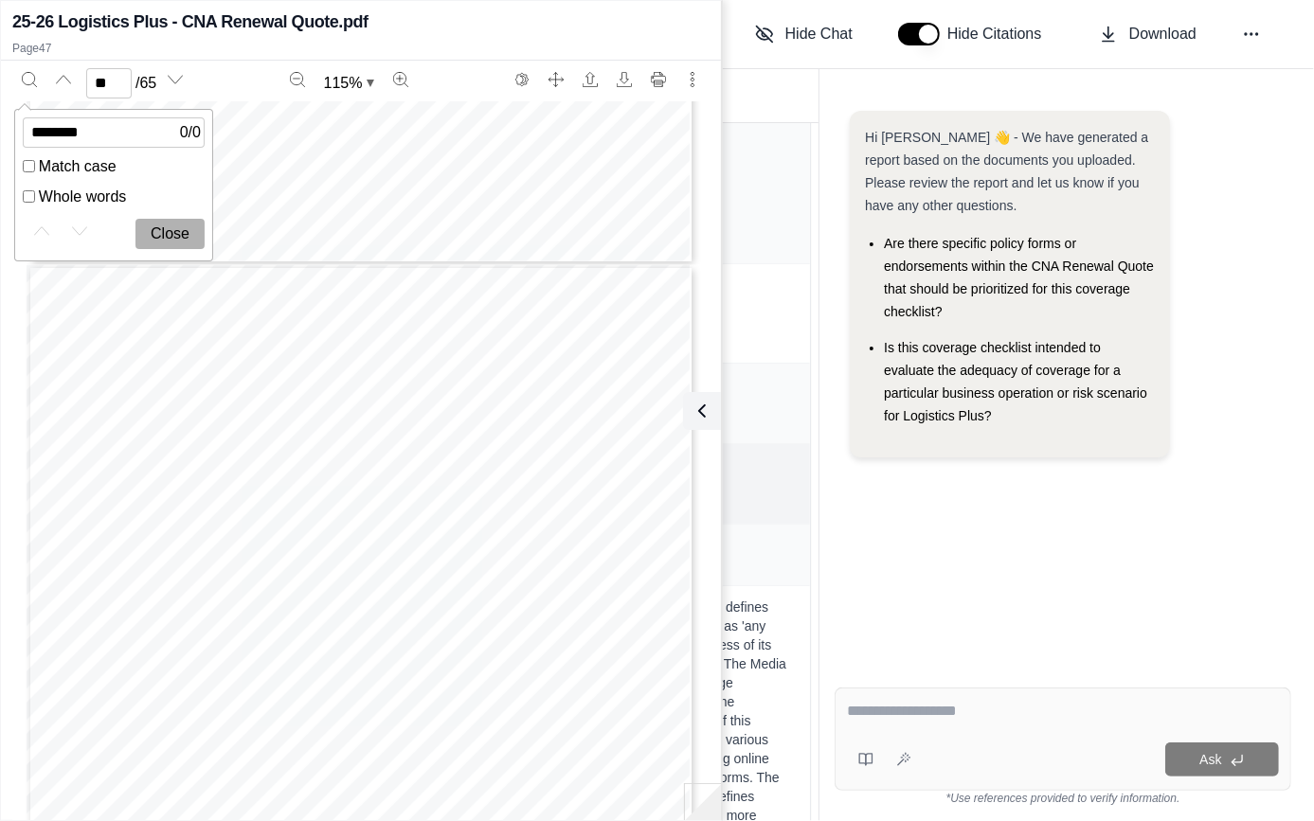
type input "********"
type input "**"
click at [94, 133] on input "********" at bounding box center [114, 132] width 182 height 30
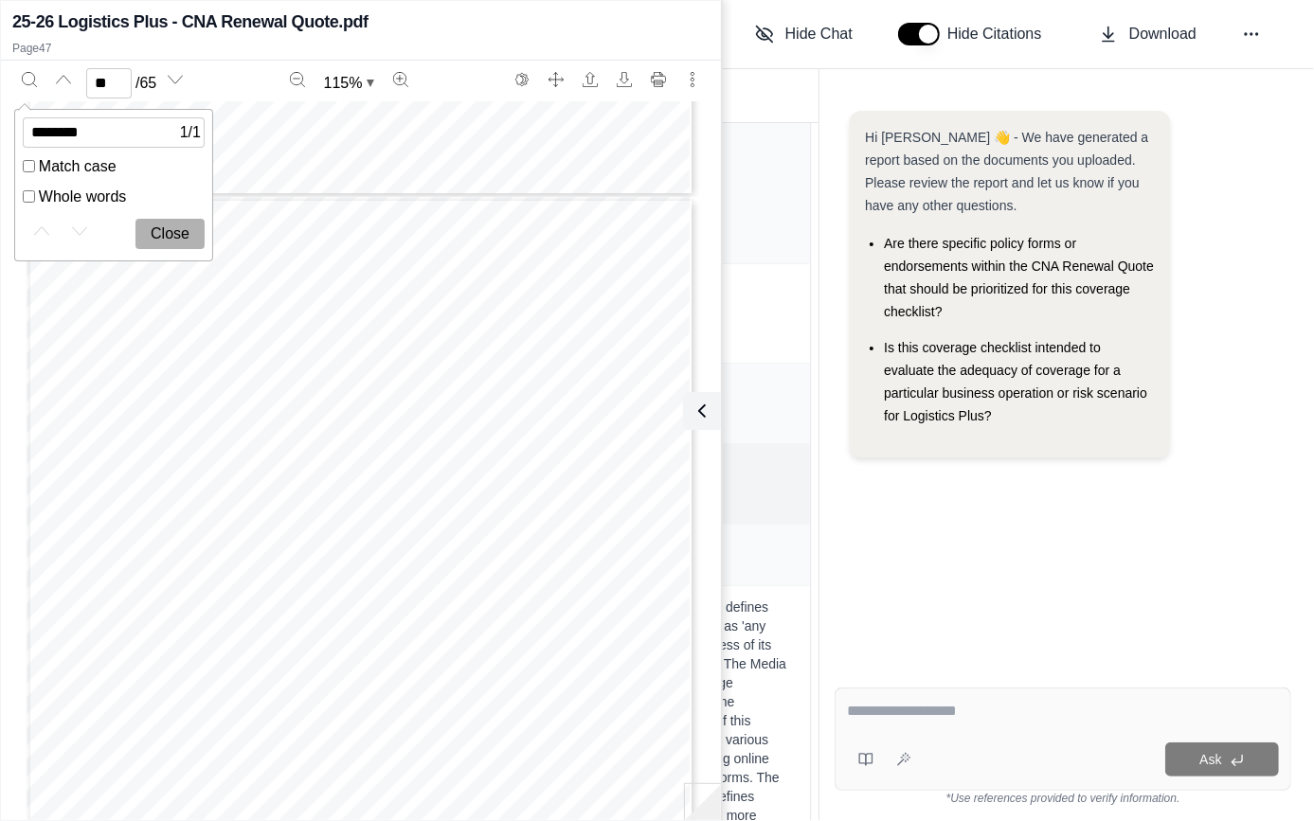
click at [94, 133] on input "********" at bounding box center [114, 132] width 182 height 30
type input "********"
type input "**"
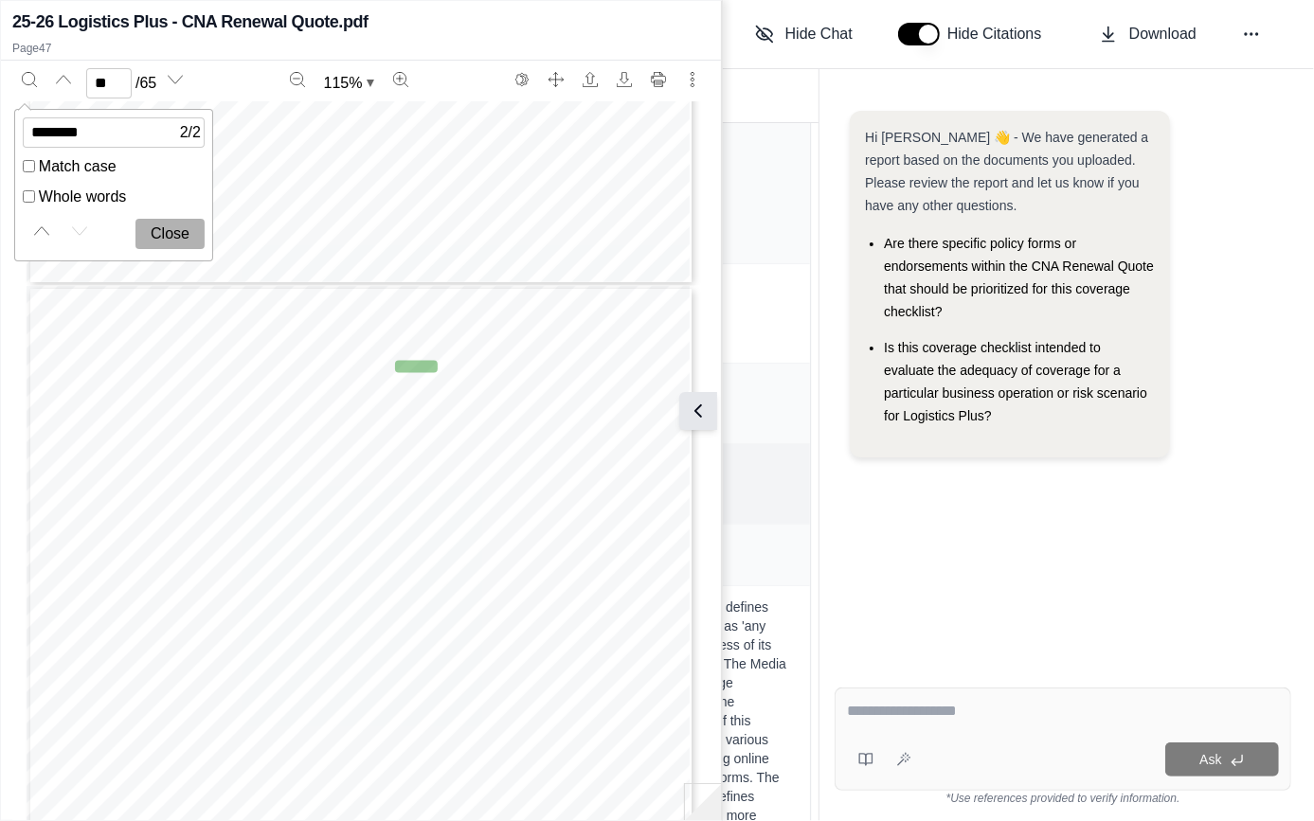
click at [693, 406] on icon at bounding box center [698, 411] width 23 height 23
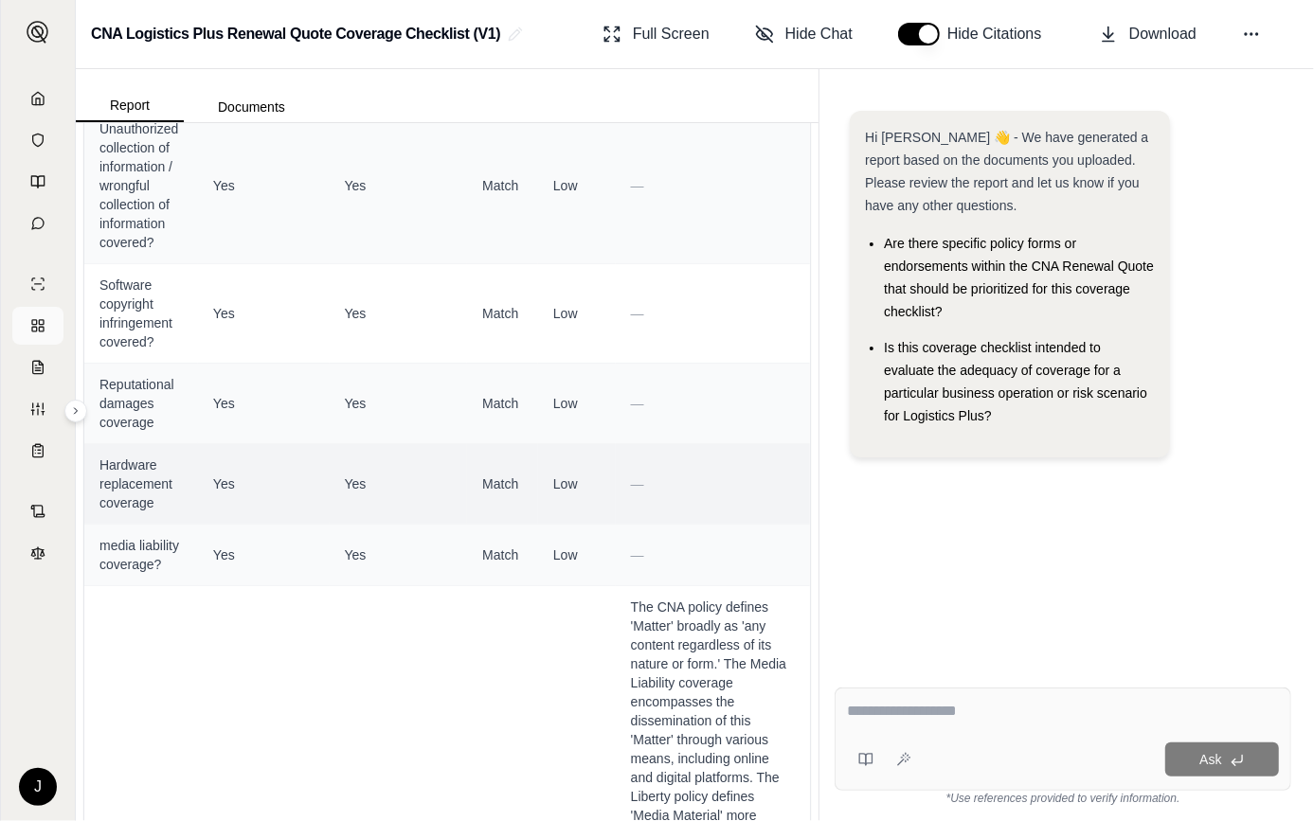
click at [36, 328] on rect at bounding box center [34, 329] width 5 height 5
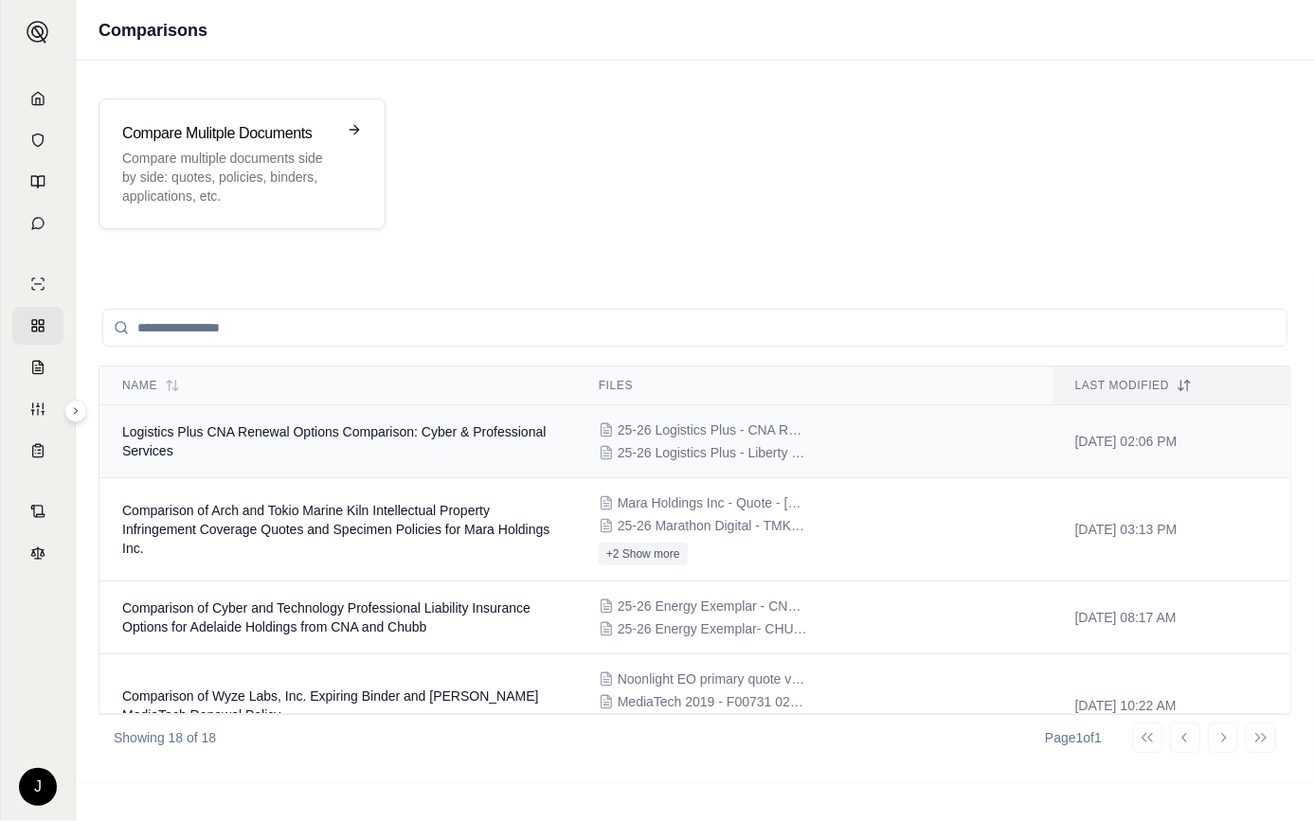
click at [256, 459] on td "Logistics Plus CNA Renewal Options Comparison: Cyber & Professional Services" at bounding box center [337, 441] width 477 height 73
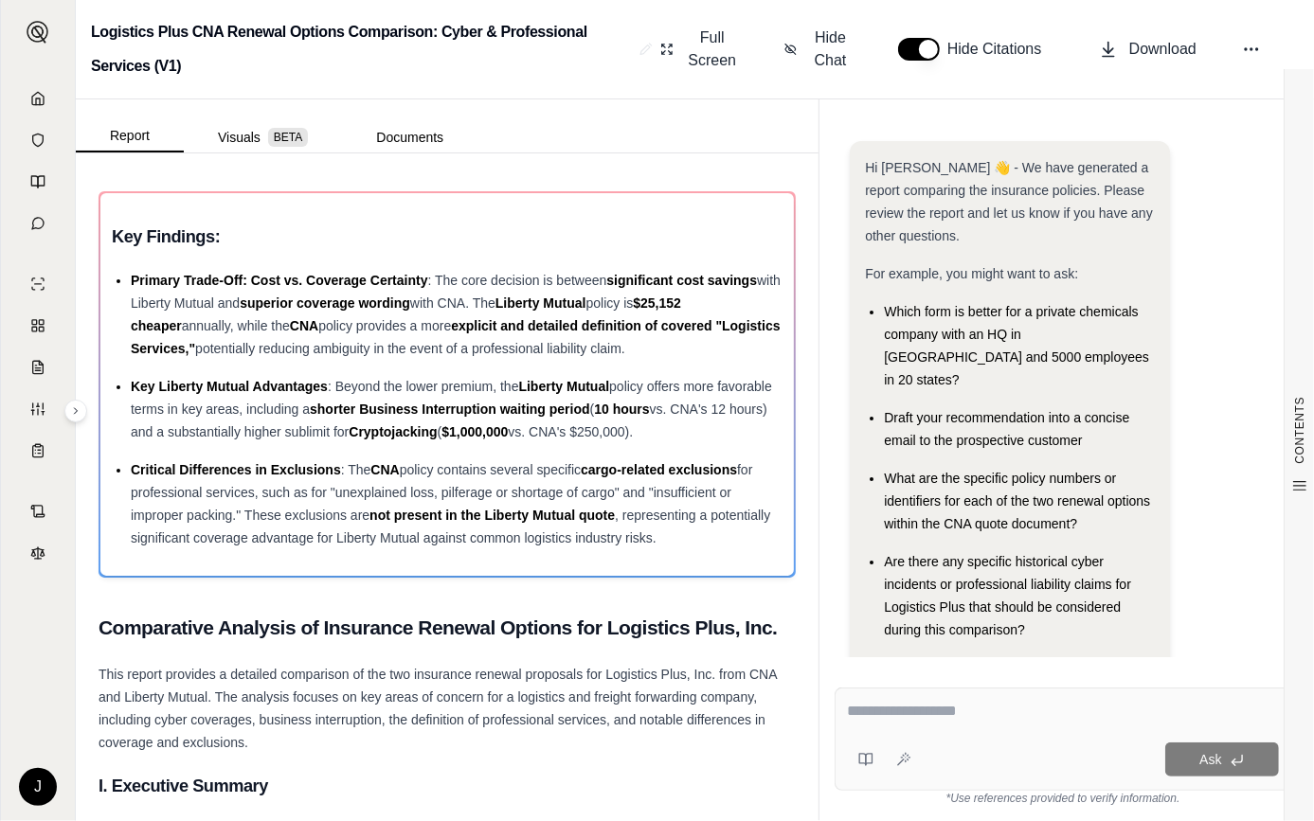
scroll to position [20, 0]
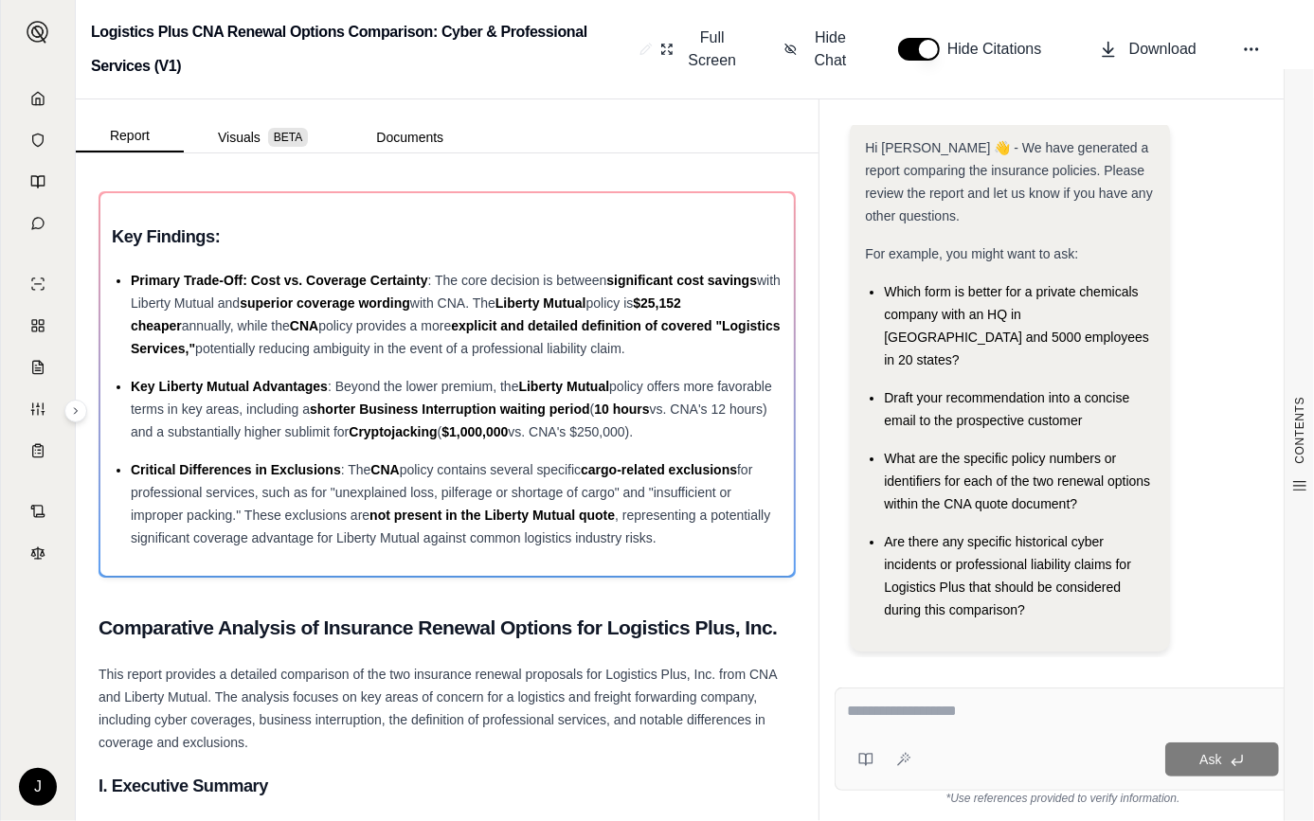
click at [860, 720] on textarea at bounding box center [1063, 711] width 432 height 23
type textarea "**********"
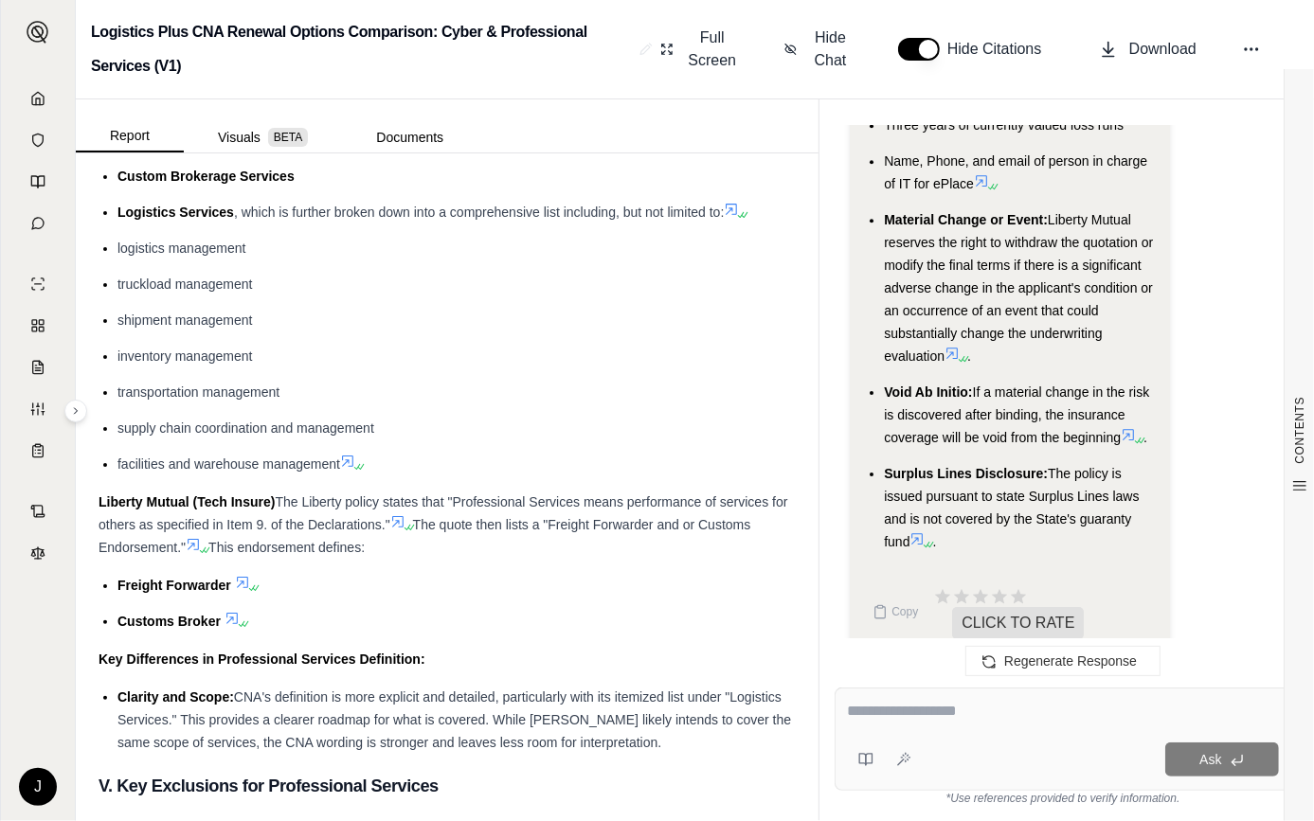
scroll to position [3524, 0]
